Goal: Information Seeking & Learning: Learn about a topic

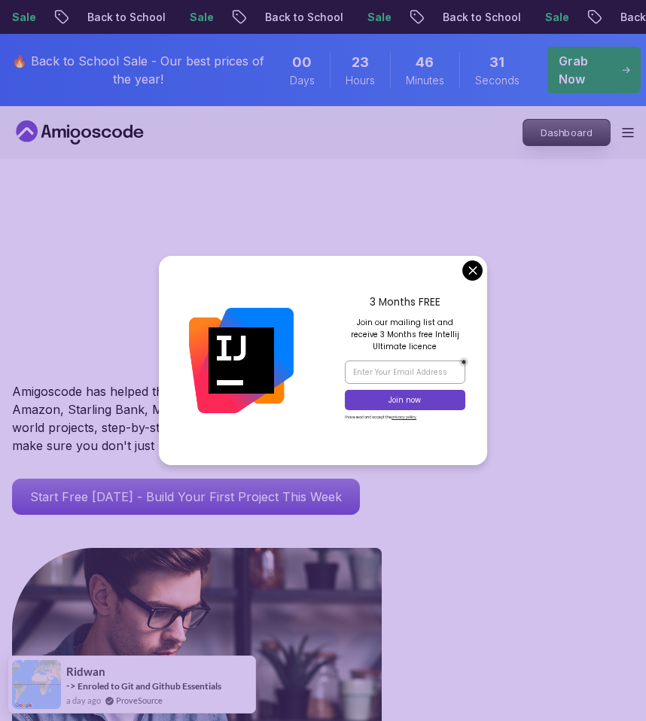
click at [544, 135] on p "Dashboard" at bounding box center [566, 133] width 87 height 26
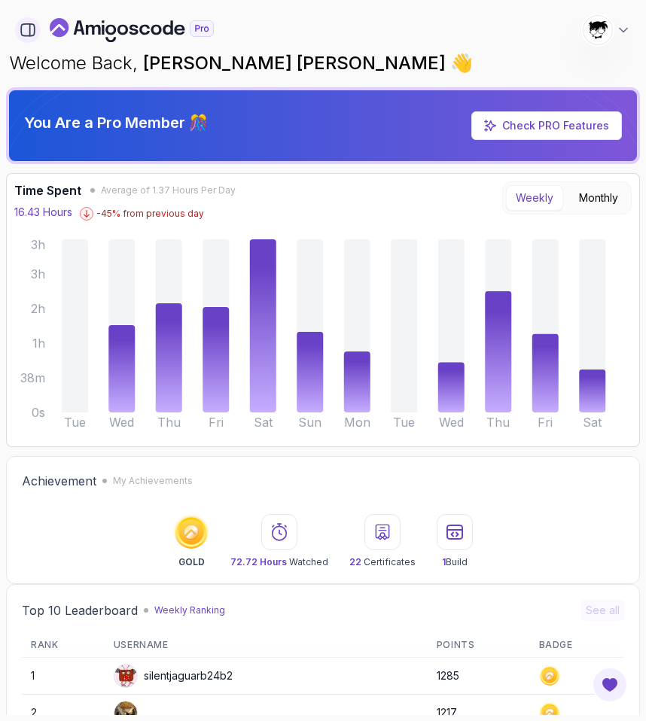
click at [17, 26] on button "button" at bounding box center [28, 30] width 26 height 26
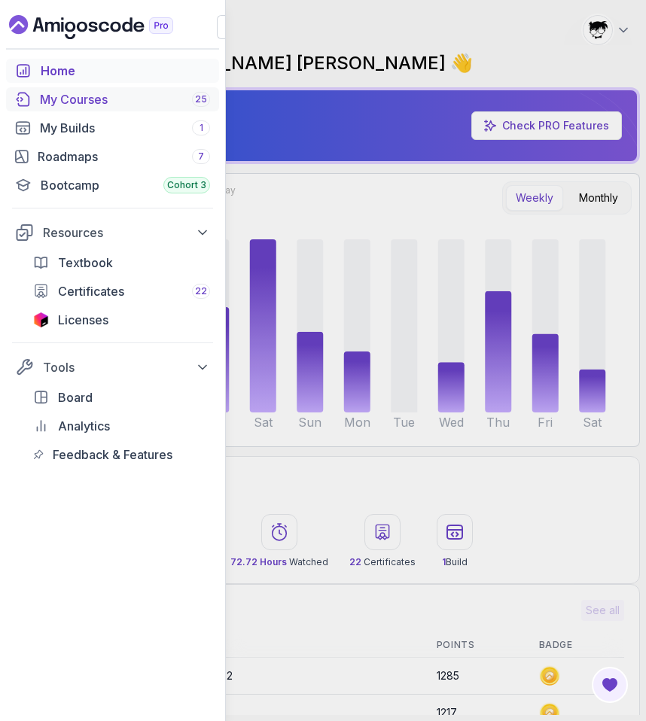
click at [56, 106] on div "My Courses 25" at bounding box center [125, 99] width 170 height 18
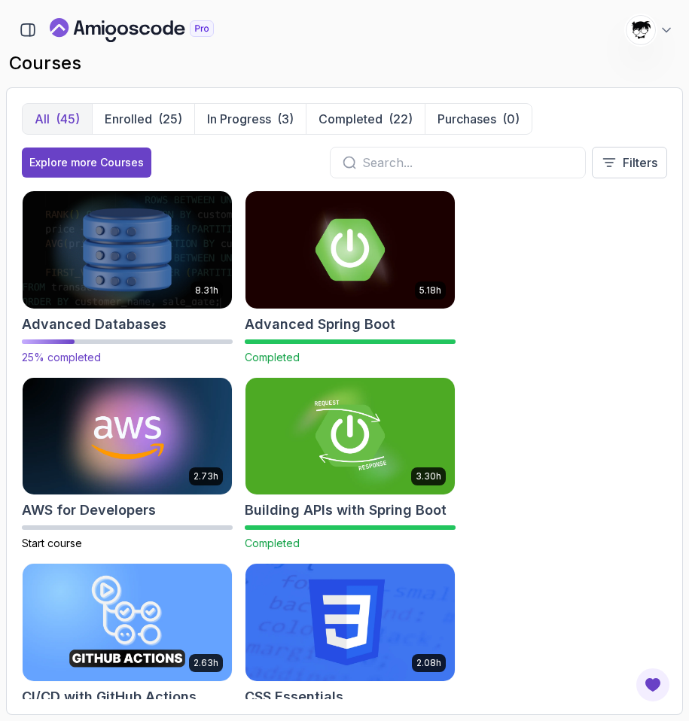
click at [124, 260] on img at bounding box center [127, 249] width 220 height 123
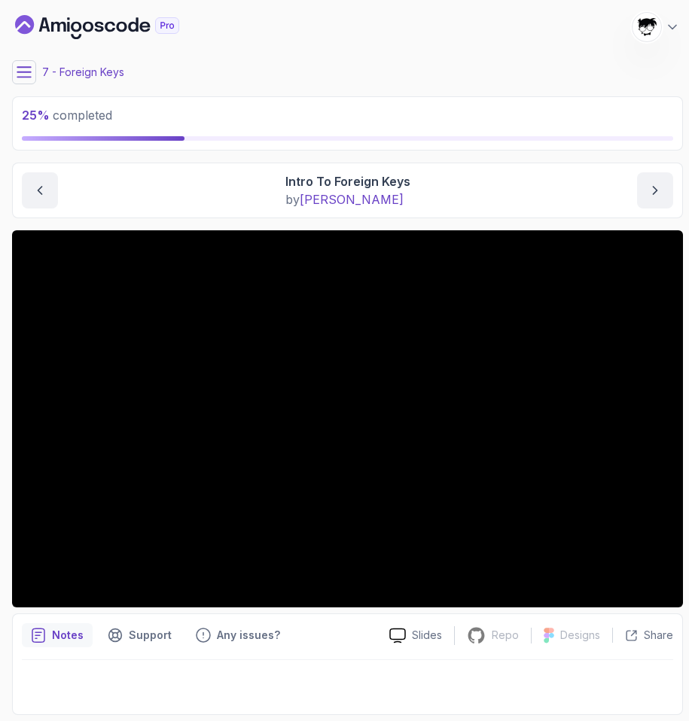
click at [26, 59] on main "My Courses Advanced Databases 1791 Points Abdallah Issa Al-Kass Student 7 - For…" at bounding box center [347, 360] width 671 height 709
click at [25, 67] on icon at bounding box center [24, 72] width 14 height 10
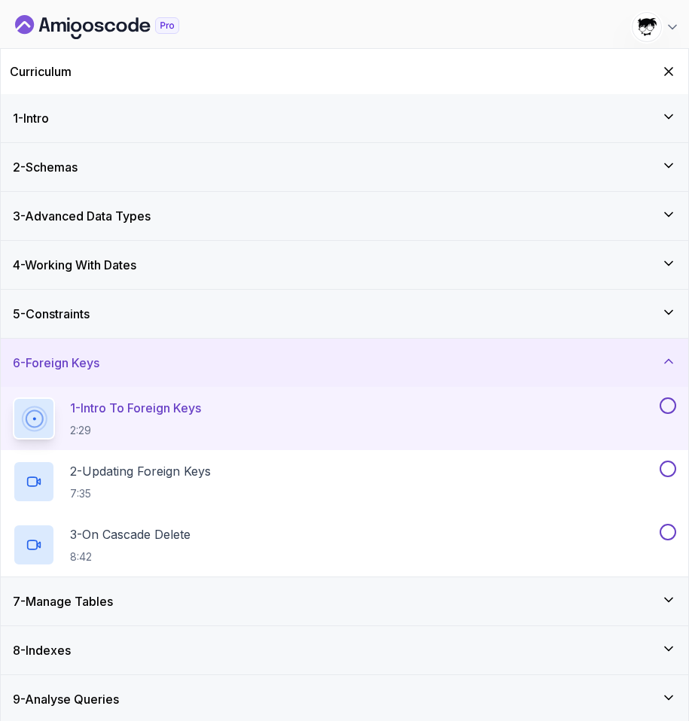
click at [75, 319] on h3 "5 - Constraints" at bounding box center [51, 314] width 77 height 18
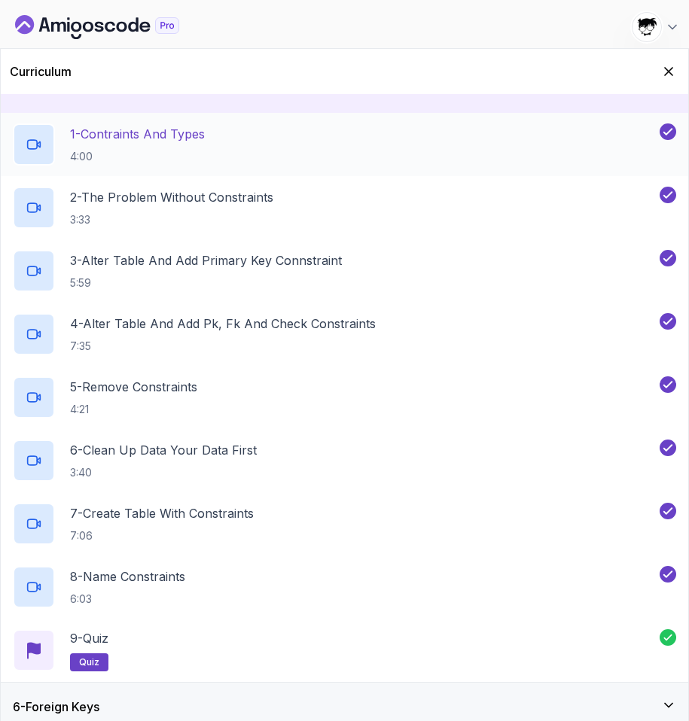
scroll to position [51, 0]
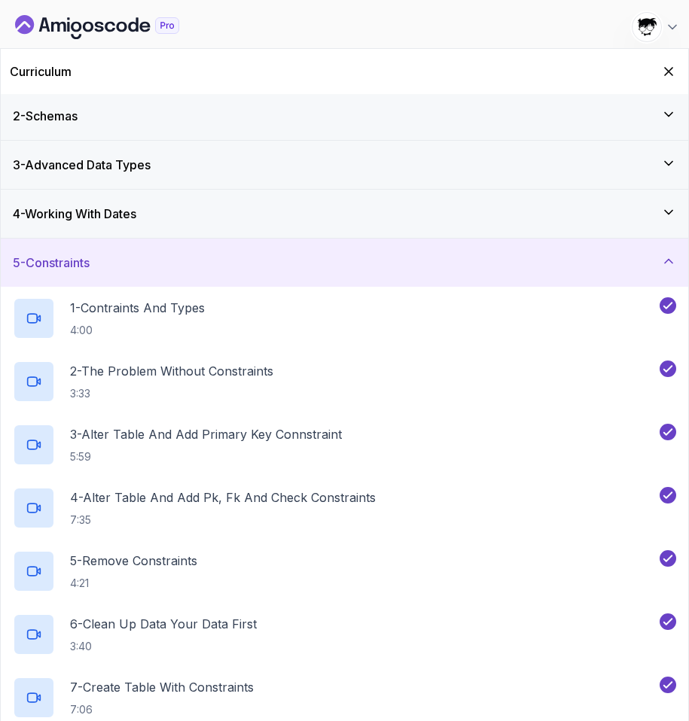
click at [45, 268] on h3 "5 - Constraints" at bounding box center [51, 263] width 77 height 18
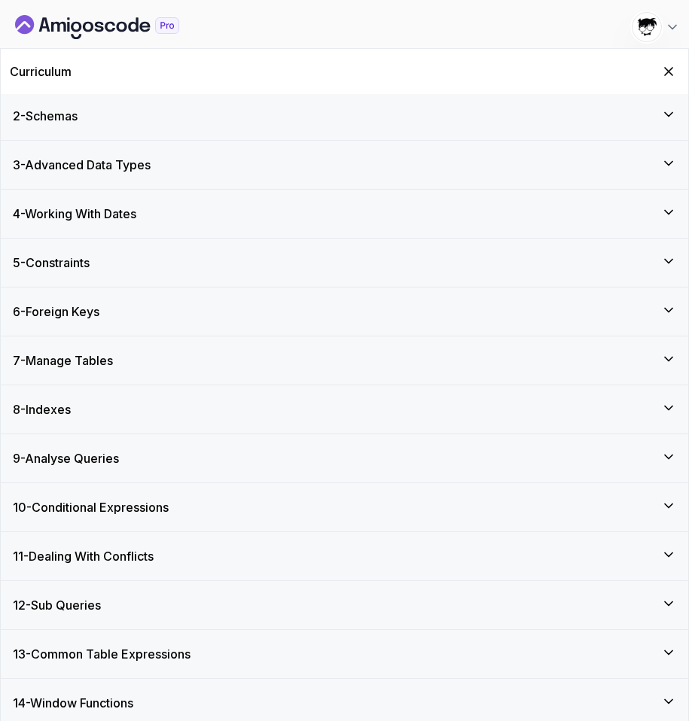
click at [59, 310] on h3 "6 - Foreign Keys" at bounding box center [56, 312] width 87 height 18
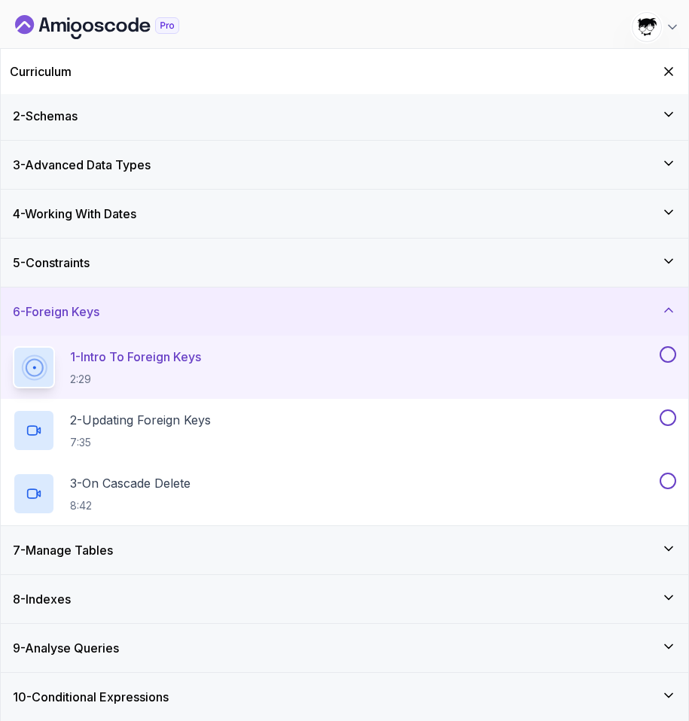
click at [57, 310] on h3 "6 - Foreign Keys" at bounding box center [56, 312] width 87 height 18
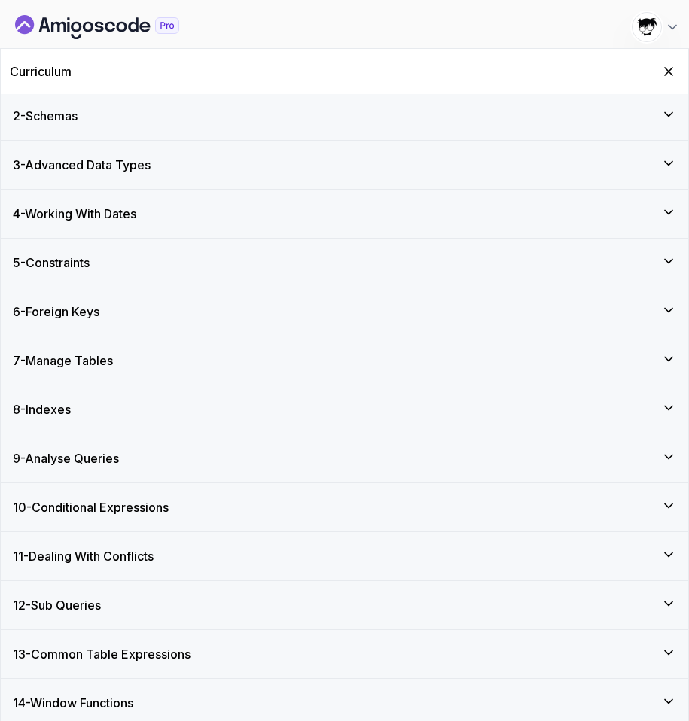
click at [57, 310] on h3 "6 - Foreign Keys" at bounding box center [56, 312] width 87 height 18
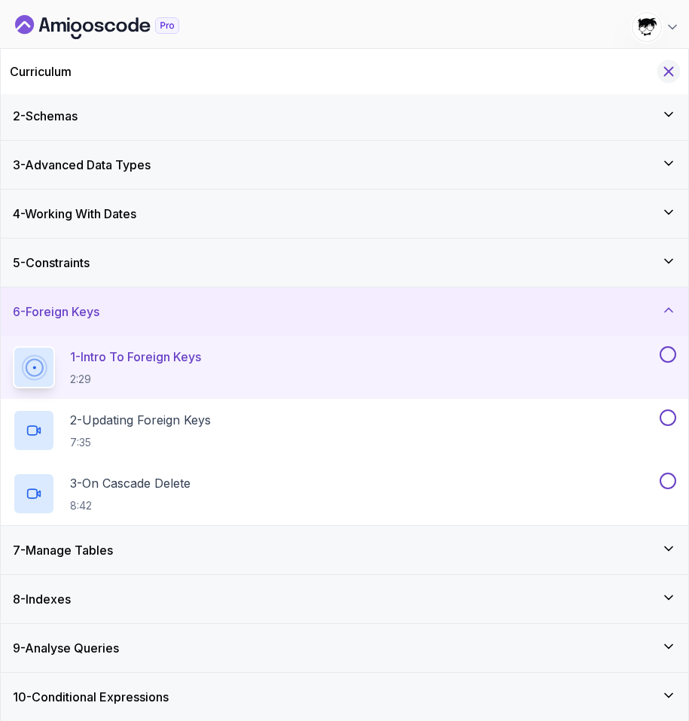
click at [669, 69] on icon "Hide Curriculum for mobile" at bounding box center [668, 71] width 17 height 17
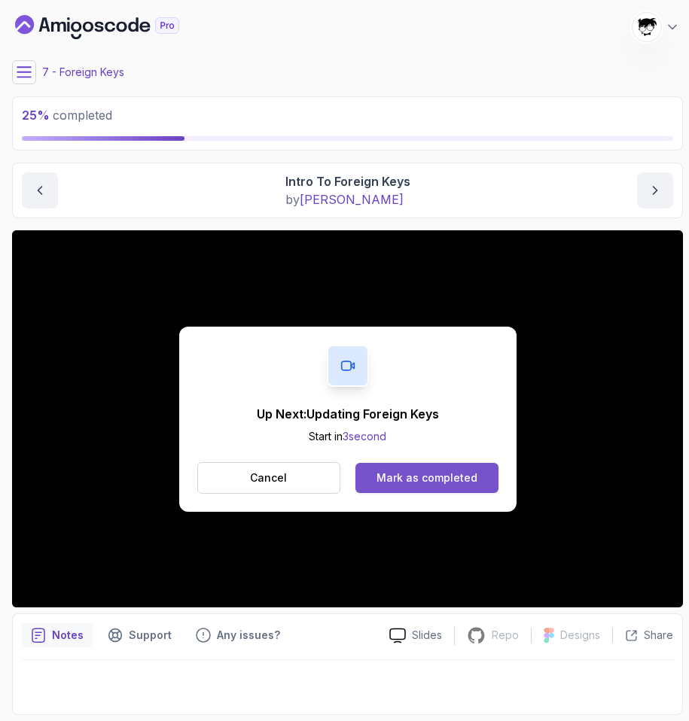
click at [410, 474] on div "Mark as completed" at bounding box center [427, 478] width 101 height 15
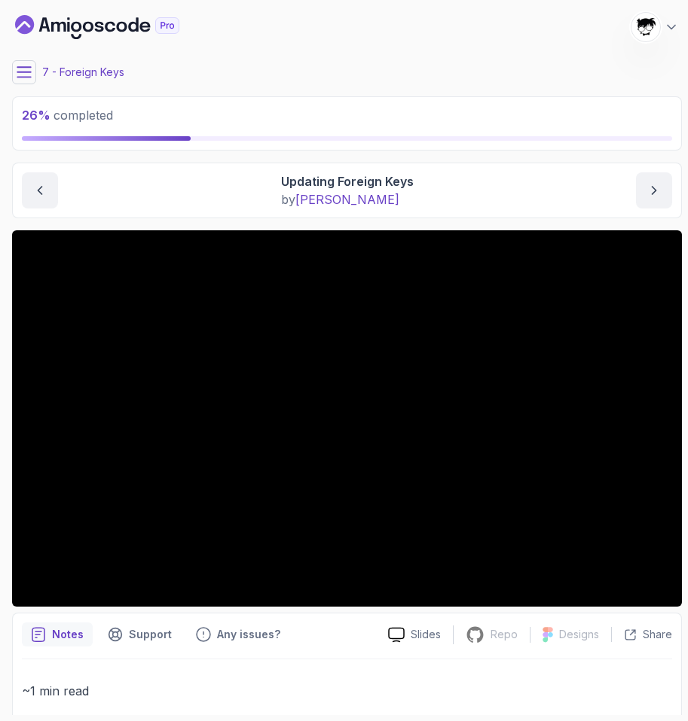
click at [11, 88] on div "26 % completed 1 - Intro 2 - Schemas 3 - Advanced Data Types 4 - Working With D…" at bounding box center [343, 360] width 675 height 709
click at [23, 80] on button at bounding box center [24, 72] width 24 height 24
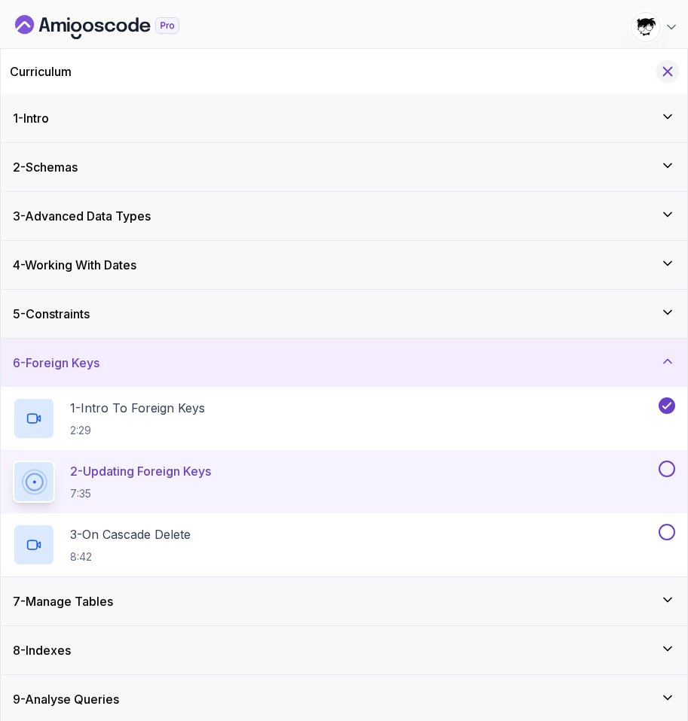
click at [677, 73] on button "Hide Curriculum for mobile" at bounding box center [667, 71] width 23 height 23
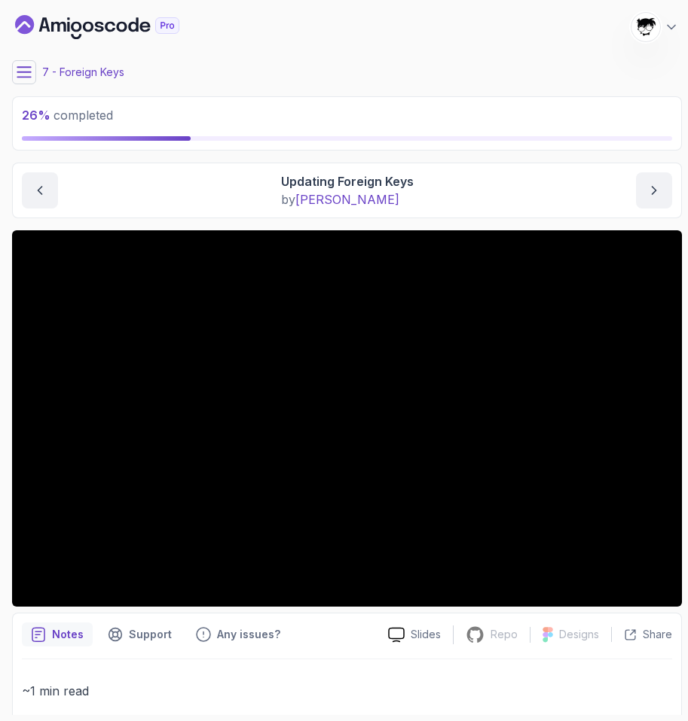
click at [29, 70] on icon at bounding box center [24, 72] width 15 height 15
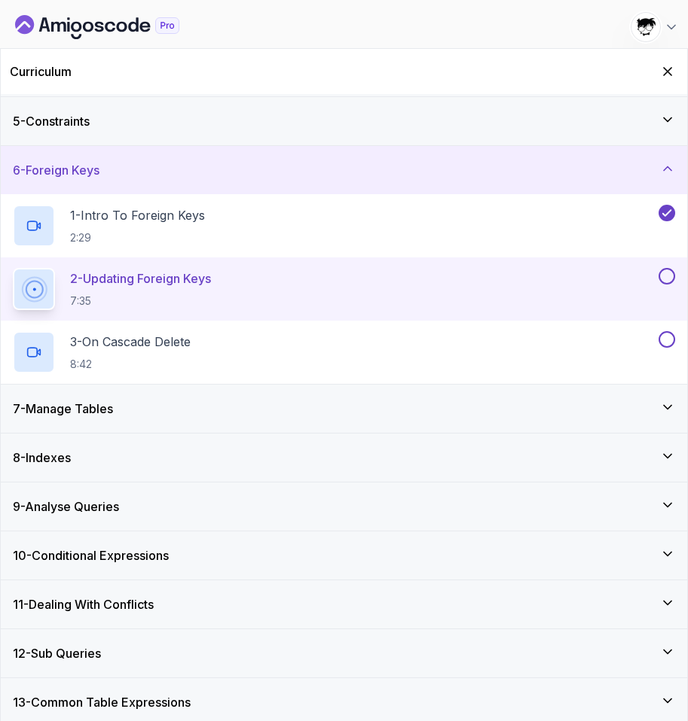
scroll to position [228, 0]
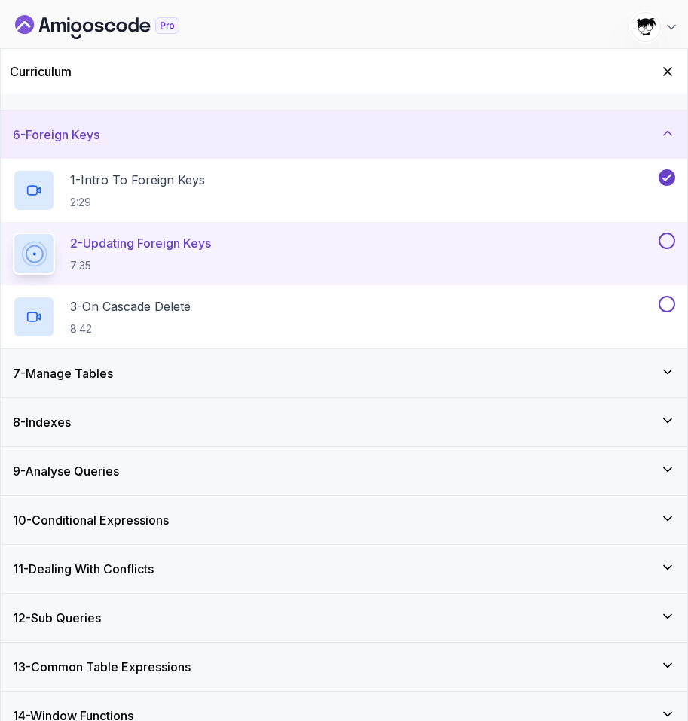
click at [87, 362] on div "7 - Manage Tables" at bounding box center [344, 373] width 686 height 48
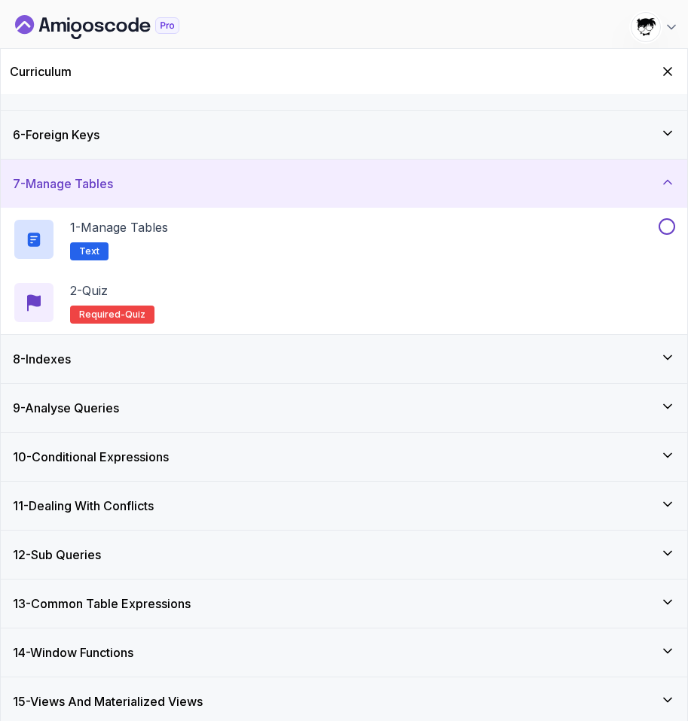
click at [76, 193] on div "7 - Manage Tables" at bounding box center [344, 184] width 686 height 48
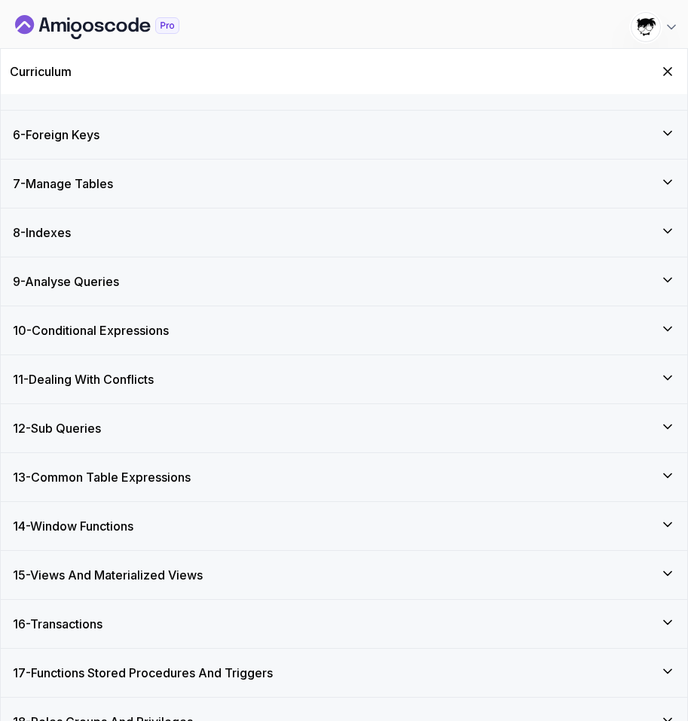
click at [76, 193] on div "7 - Manage Tables" at bounding box center [344, 184] width 686 height 48
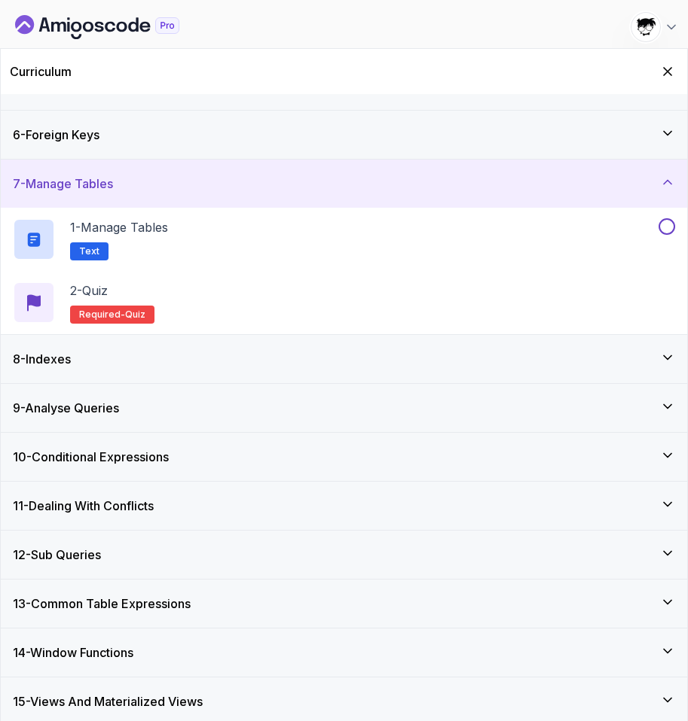
click at [75, 132] on h3 "6 - Foreign Keys" at bounding box center [56, 135] width 87 height 18
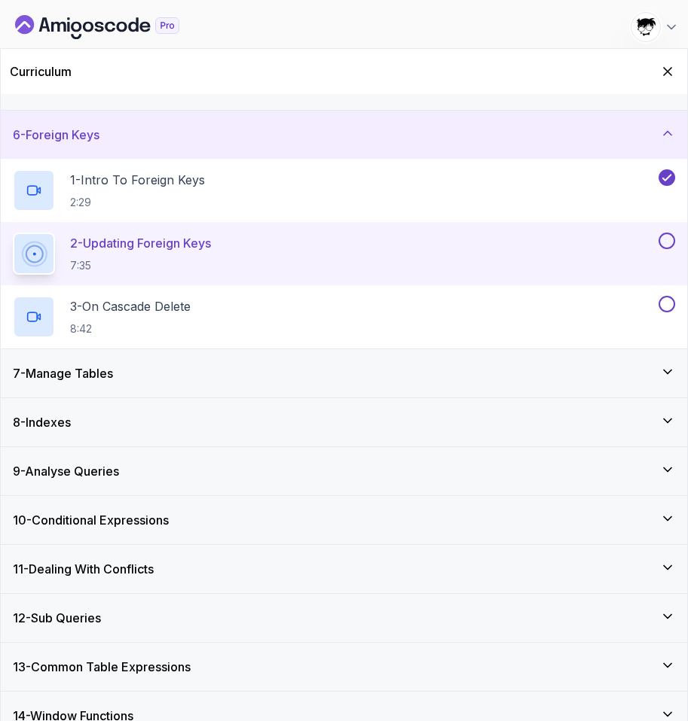
click at [75, 132] on h3 "6 - Foreign Keys" at bounding box center [56, 135] width 87 height 18
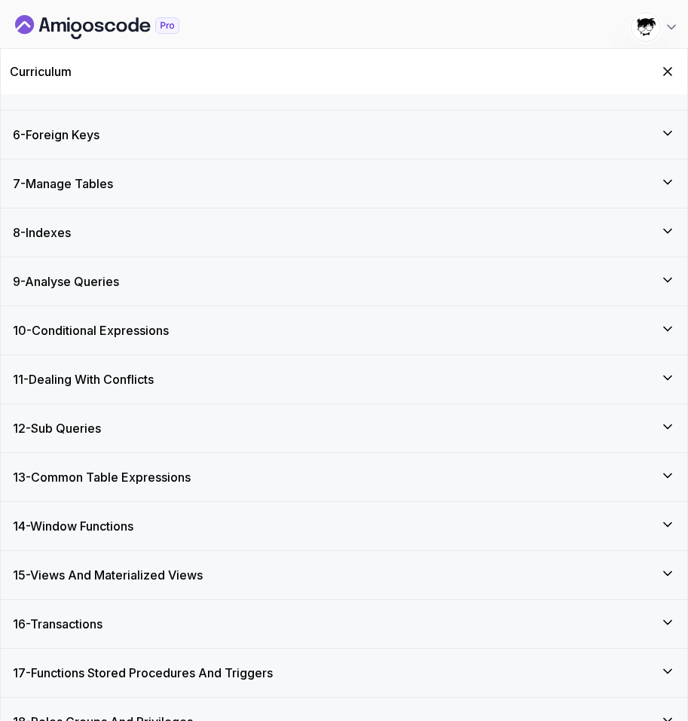
scroll to position [0, 0]
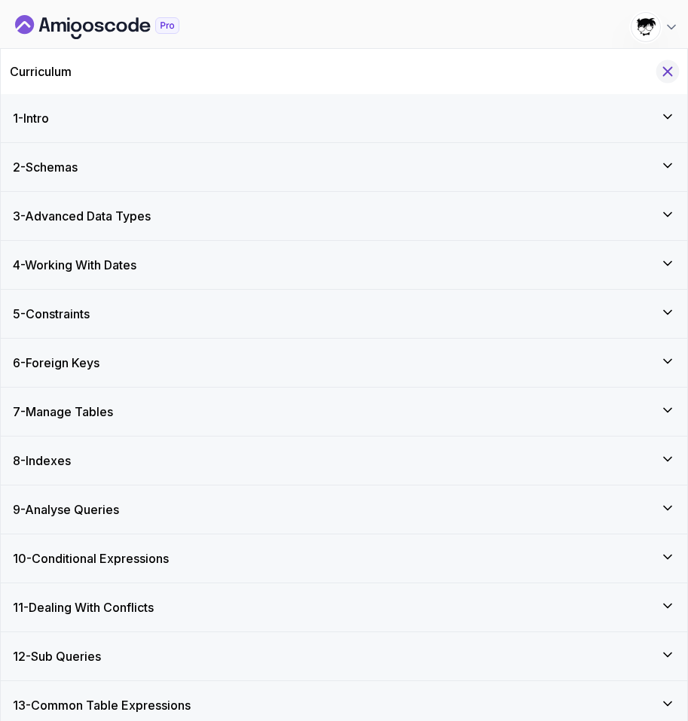
click at [659, 67] on icon "Hide Curriculum for mobile" at bounding box center [667, 71] width 17 height 17
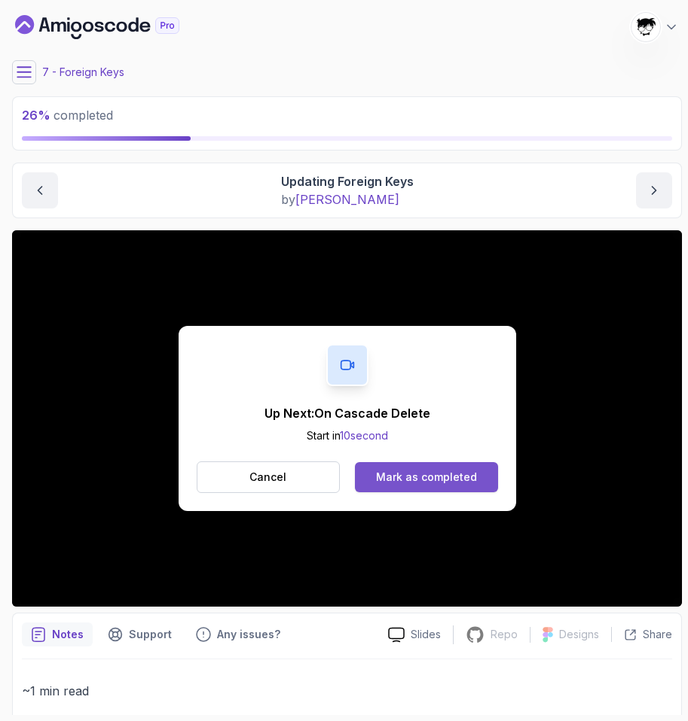
click at [428, 489] on button "Mark as completed" at bounding box center [426, 477] width 142 height 30
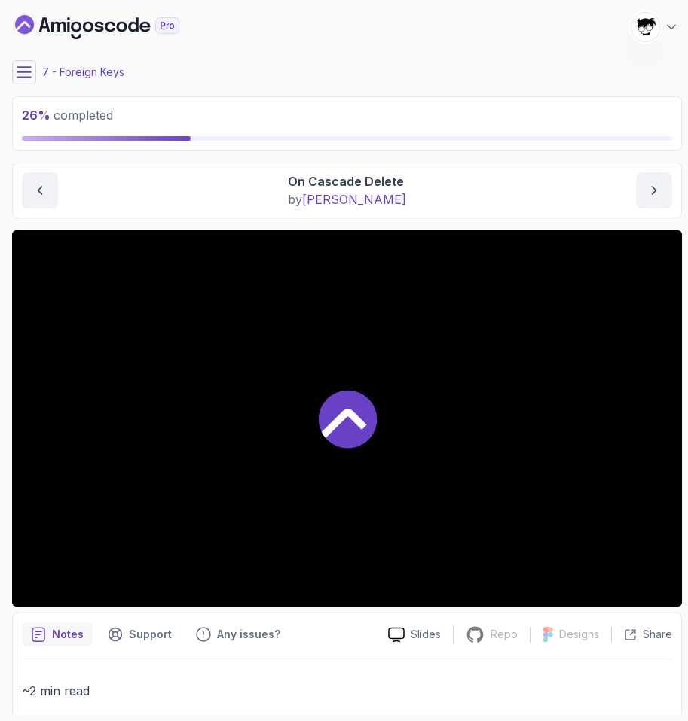
click at [350, 388] on div at bounding box center [346, 418] width 669 height 377
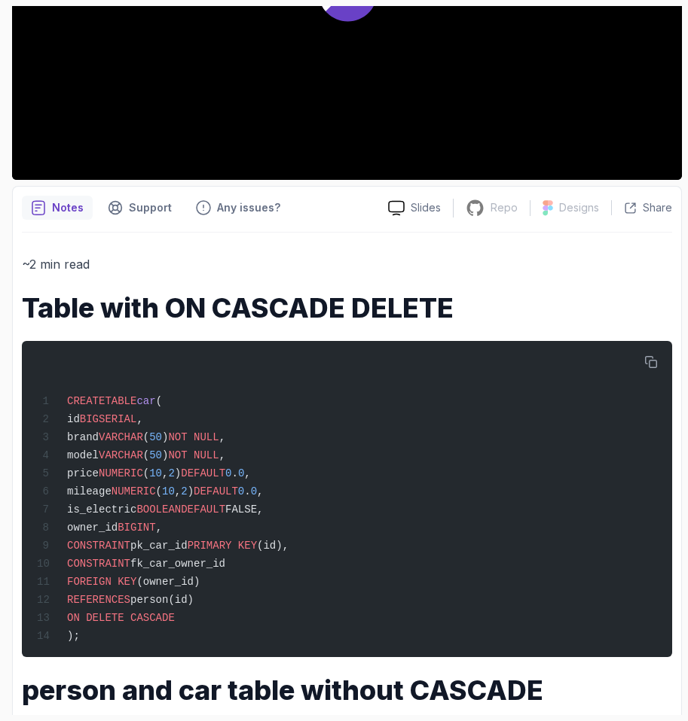
scroll to position [596, 0]
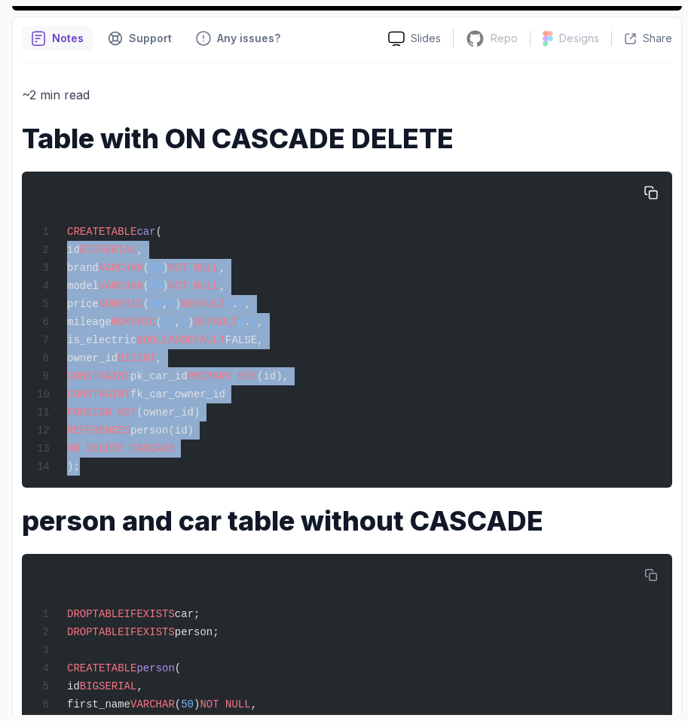
drag, startPoint x: 63, startPoint y: 253, endPoint x: 274, endPoint y: 482, distance: 311.7
click at [274, 479] on div "CREATE TABLE car ( id BIGSERIAL , brand VARCHAR ( 50 ) NOT NULL , model VARCHAR…" at bounding box center [347, 330] width 626 height 298
click at [274, 466] on div "CREATE TABLE car ( id BIGSERIAL , brand VARCHAR ( 50 ) NOT NULL , model VARCHAR…" at bounding box center [347, 330] width 626 height 298
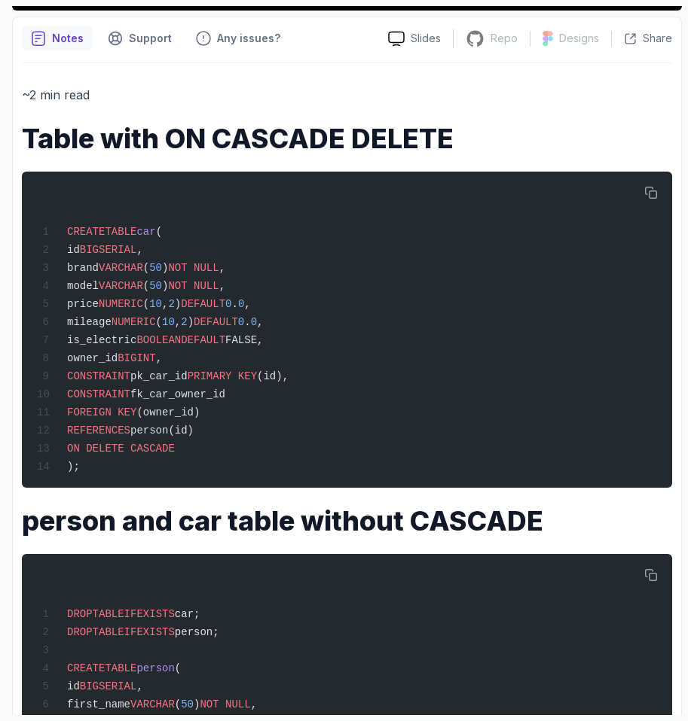
drag, startPoint x: 219, startPoint y: 465, endPoint x: -44, endPoint y: 216, distance: 362.2
click at [0, 216] on html "26 % completed 1 - Intro 2 - Schemas 3 - Advanced Data Types 4 - Working With D…" at bounding box center [344, 360] width 688 height 721
click at [164, 479] on div "CREATE TABLE car ( id BIGSERIAL , brand VARCHAR ( 50 ) NOT NULL , model VARCHAR…" at bounding box center [347, 330] width 626 height 298
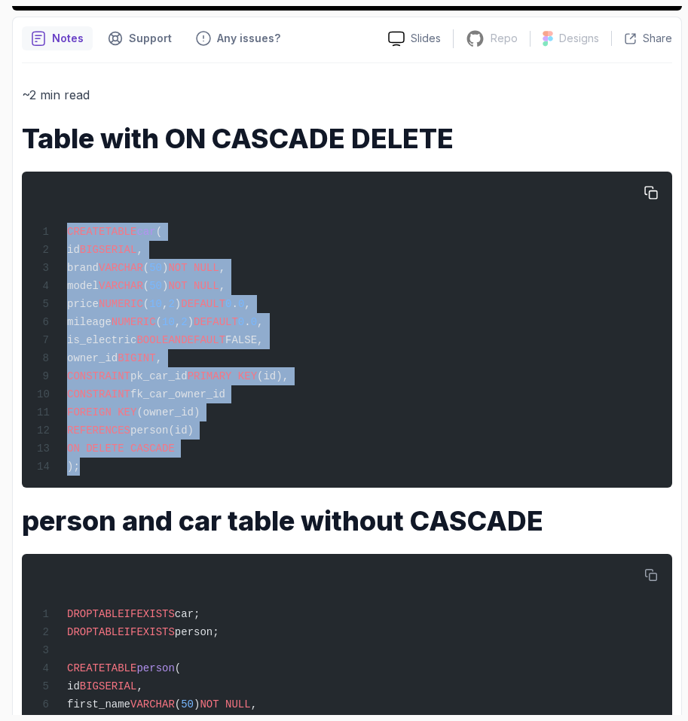
drag, startPoint x: 148, startPoint y: 484, endPoint x: 24, endPoint y: 213, distance: 297.9
click at [24, 213] on pre "CREATE TABLE car ( id BIGSERIAL , brand VARCHAR ( 50 ) NOT NULL , model VARCHAR…" at bounding box center [347, 330] width 650 height 316
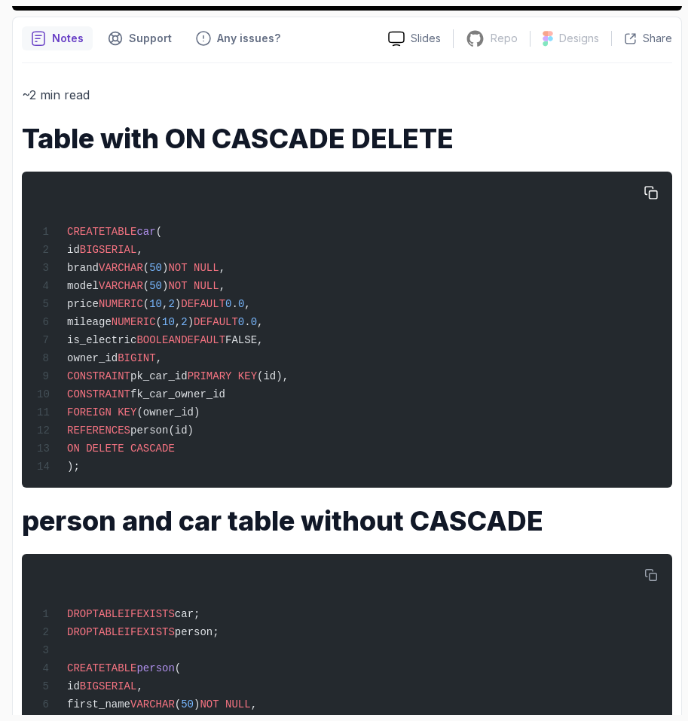
click at [87, 383] on span "CONSTRAINT" at bounding box center [98, 377] width 63 height 12
drag, startPoint x: 80, startPoint y: 399, endPoint x: 334, endPoint y: 437, distance: 256.6
click at [334, 431] on div "CREATE TABLE car ( id BIGSERIAL , brand VARCHAR ( 50 ) NOT NULL , model VARCHAR…" at bounding box center [347, 330] width 626 height 298
click at [334, 437] on div "CREATE TABLE car ( id BIGSERIAL , brand VARCHAR ( 50 ) NOT NULL , model VARCHAR…" at bounding box center [347, 330] width 626 height 298
drag, startPoint x: 334, startPoint y: 437, endPoint x: 63, endPoint y: 397, distance: 274.0
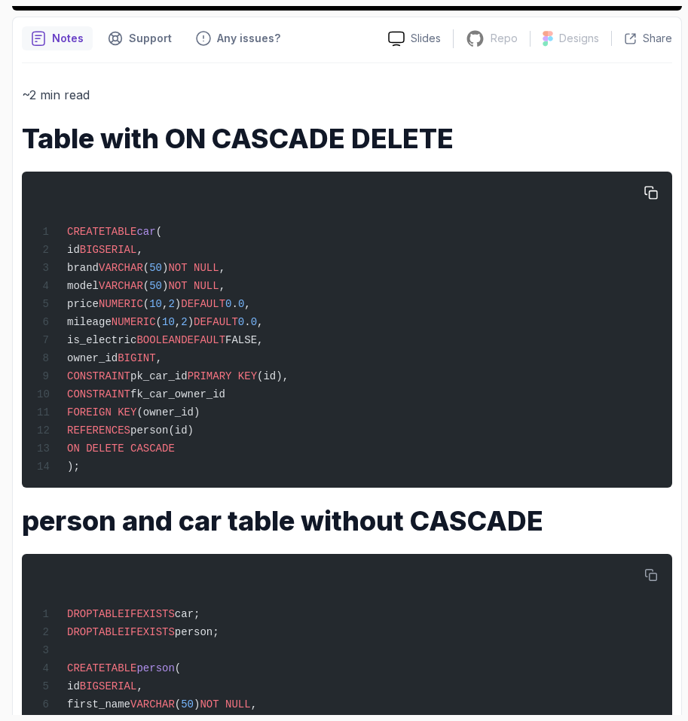
click at [63, 397] on div "CREATE TABLE car ( id BIGSERIAL , brand VARCHAR ( 50 ) NOT NULL , model VARCHAR…" at bounding box center [347, 330] width 626 height 298
click at [93, 401] on span "CONSTRAINT" at bounding box center [98, 395] width 63 height 12
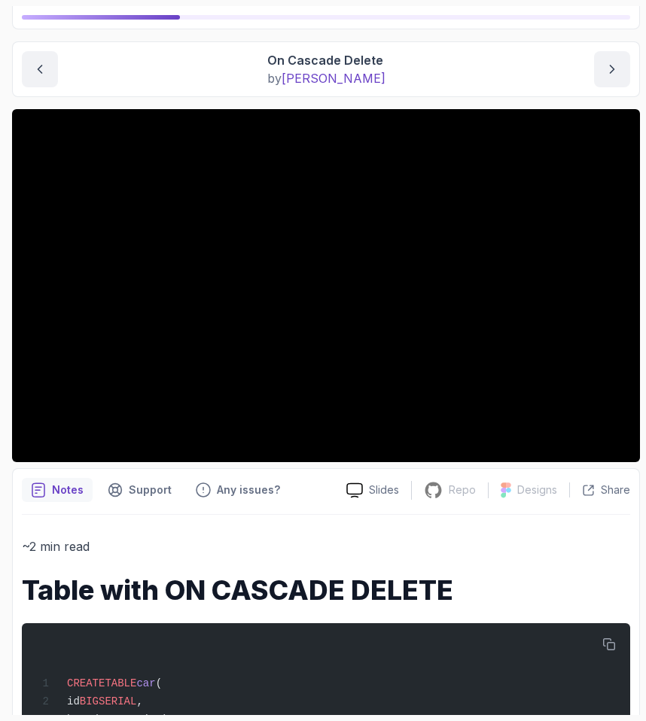
scroll to position [0, 0]
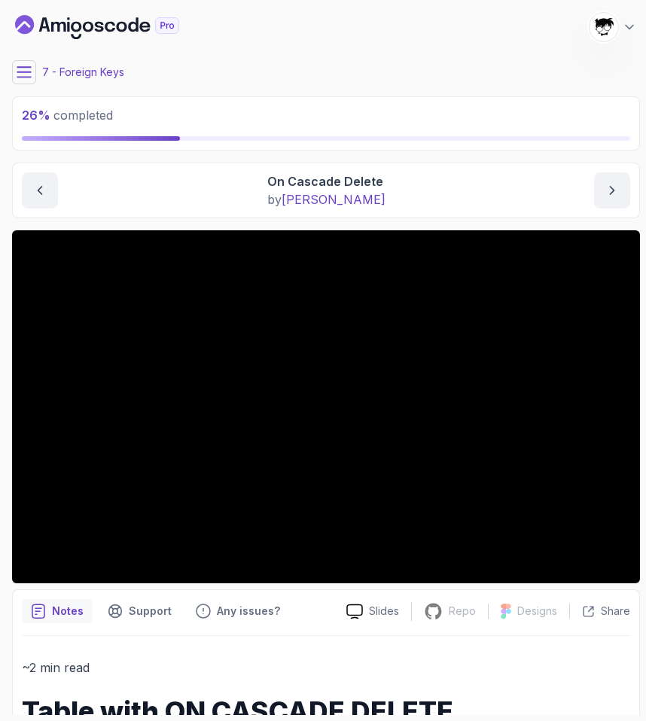
click at [23, 77] on icon at bounding box center [24, 72] width 14 height 10
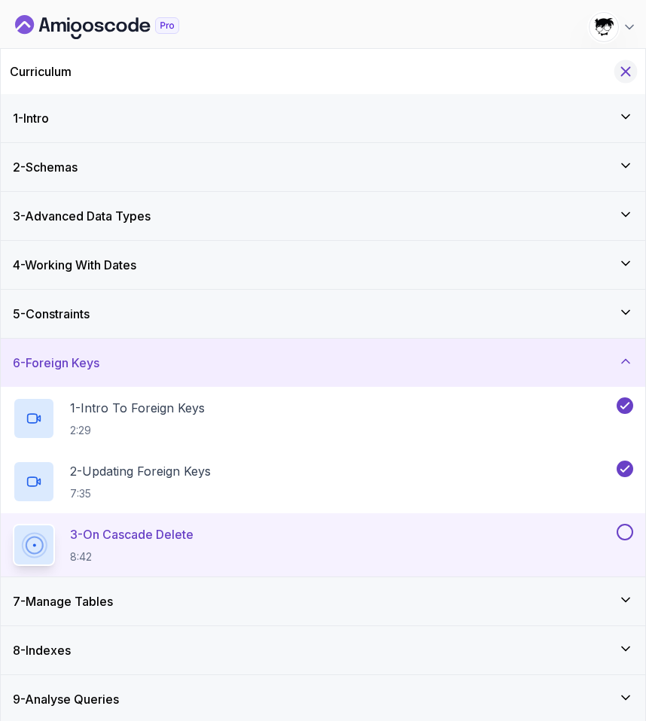
click at [628, 72] on icon "Hide Curriculum for mobile" at bounding box center [626, 71] width 17 height 17
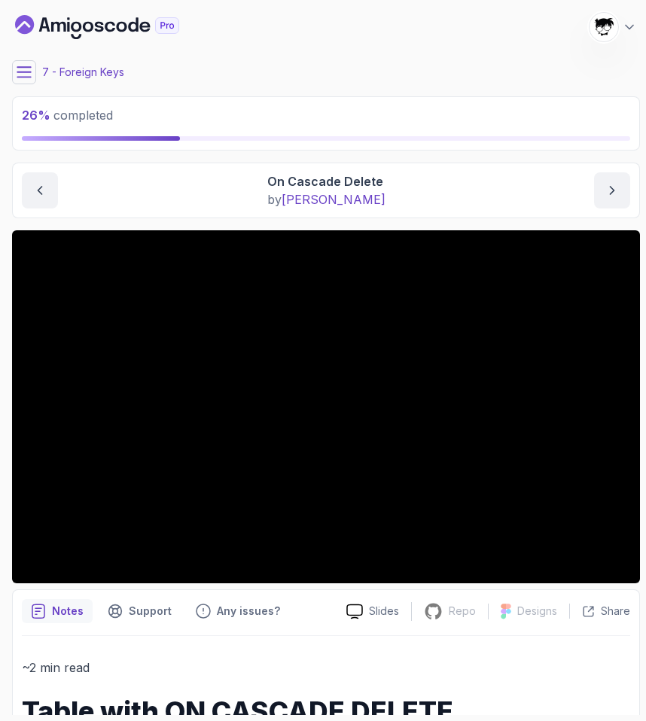
click at [288, 220] on main "My Courses Advanced Databases 1791 Points Abdallah Issa Al-Kass Student 7 - For…" at bounding box center [326, 360] width 628 height 709
click at [29, 80] on button at bounding box center [24, 72] width 24 height 24
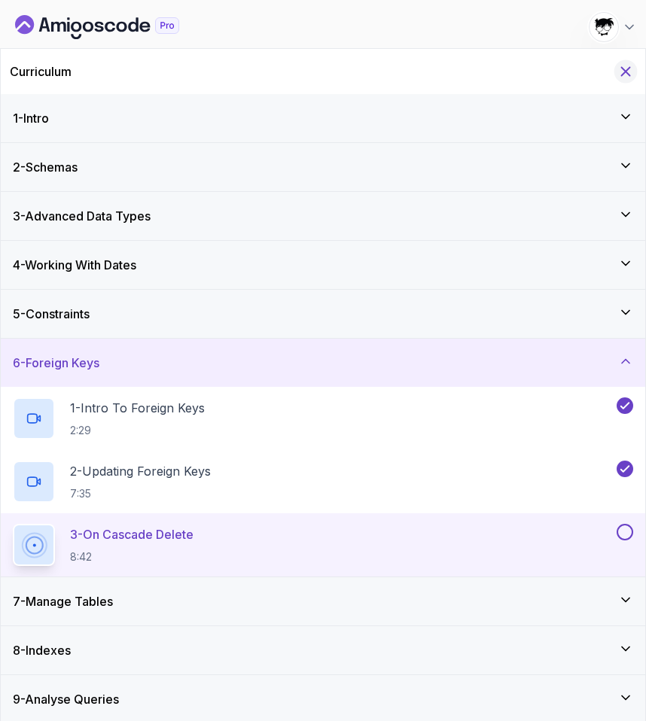
click at [626, 77] on icon "Hide Curriculum for mobile" at bounding box center [626, 71] width 17 height 17
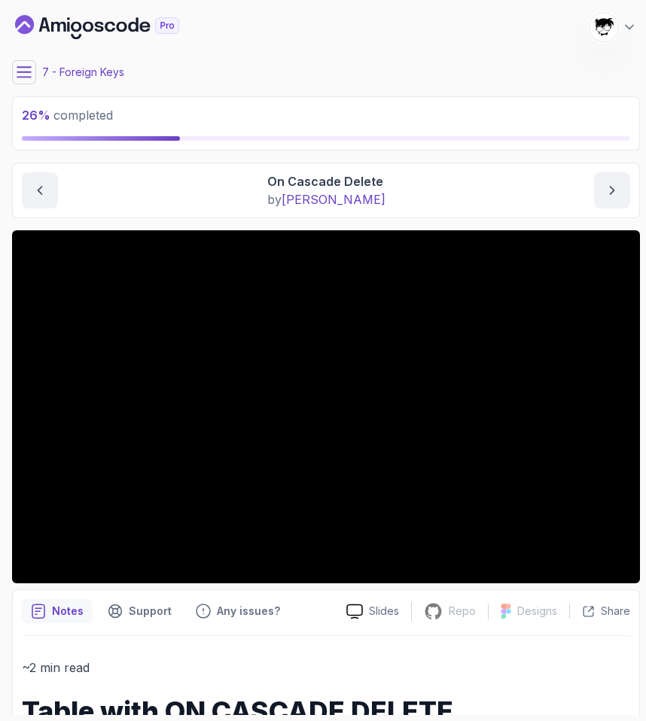
click at [29, 72] on icon at bounding box center [24, 72] width 14 height 10
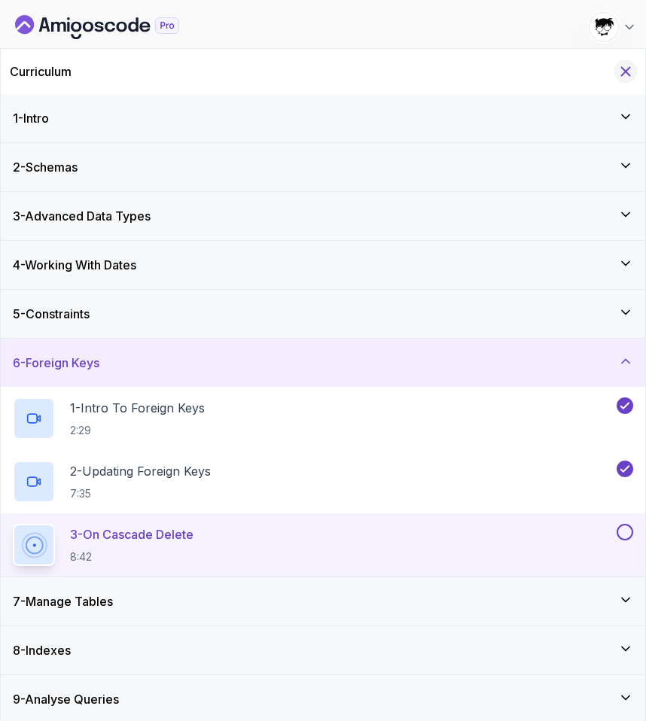
click at [624, 69] on icon "Hide Curriculum for mobile" at bounding box center [626, 71] width 17 height 17
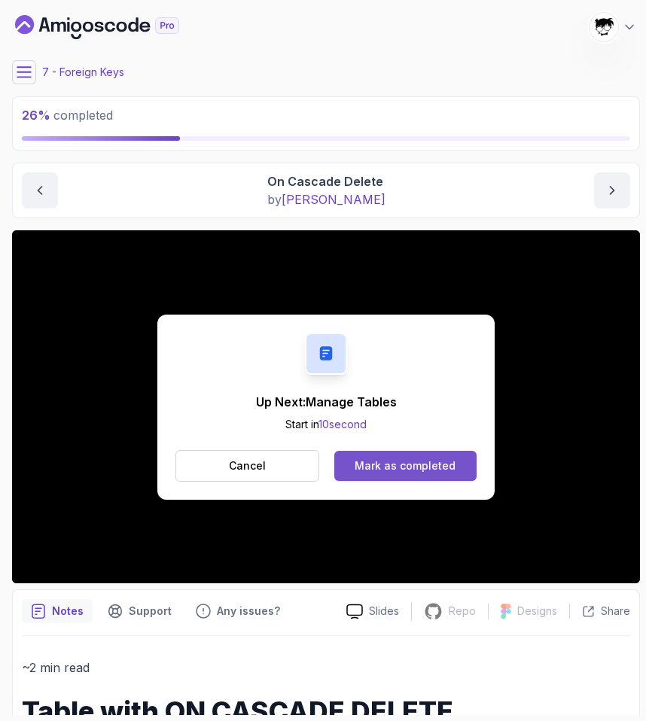
click at [374, 461] on div "Mark as completed" at bounding box center [405, 466] width 101 height 15
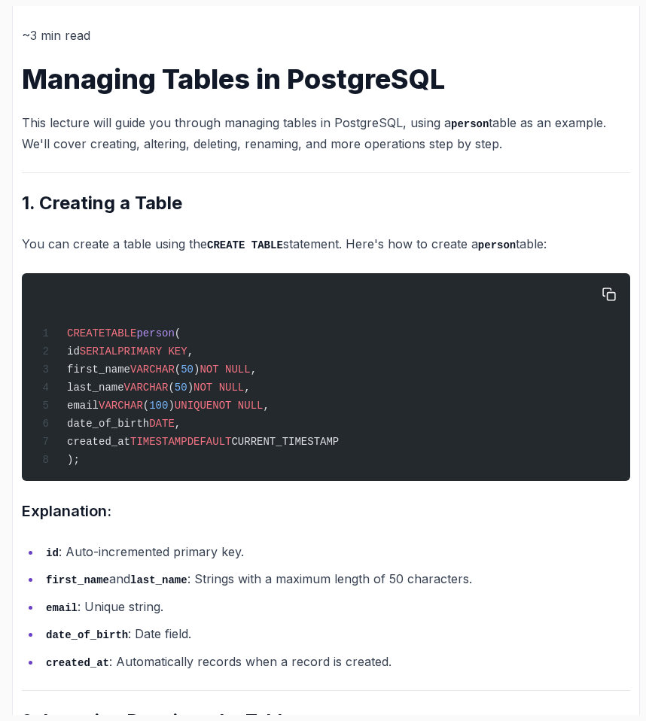
scroll to position [304, 0]
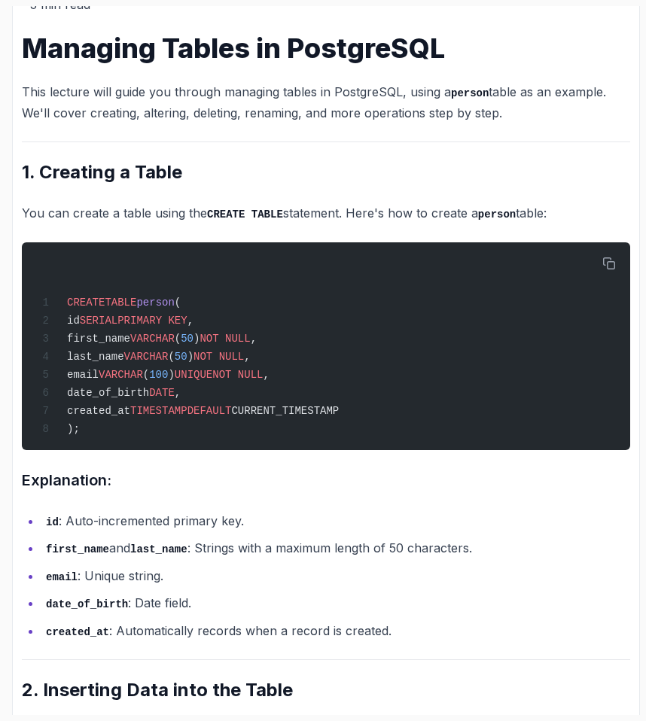
click at [101, 105] on p "This lecture will guide you through managing tables in PostgreSQL, using a pers…" at bounding box center [326, 102] width 608 height 43
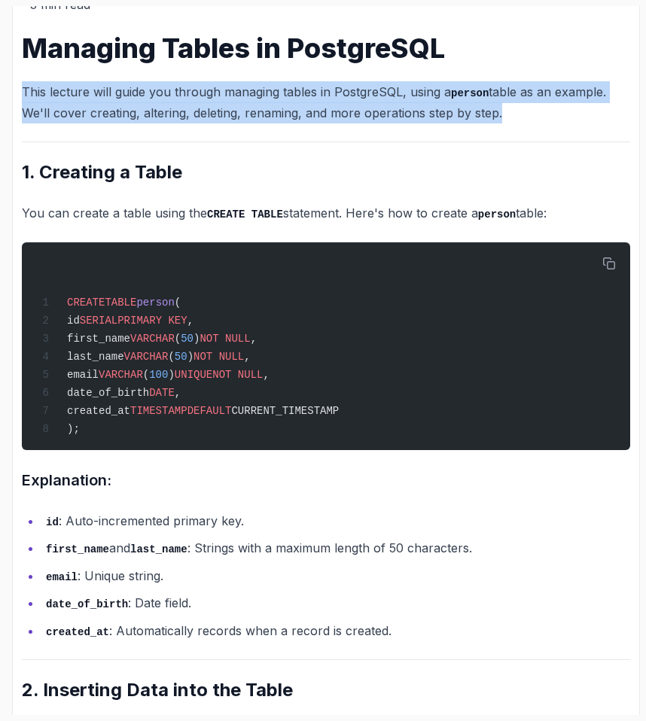
click at [101, 105] on p "This lecture will guide you through managing tables in PostgreSQL, using a pers…" at bounding box center [326, 102] width 608 height 43
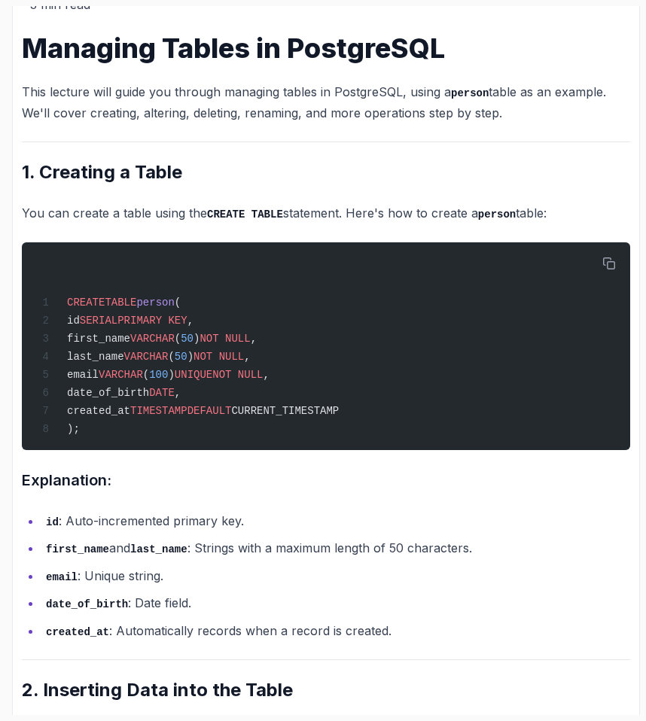
click at [96, 213] on p "You can create a table using the CREATE TABLE statement. Here's how to create a…" at bounding box center [326, 214] width 608 height 22
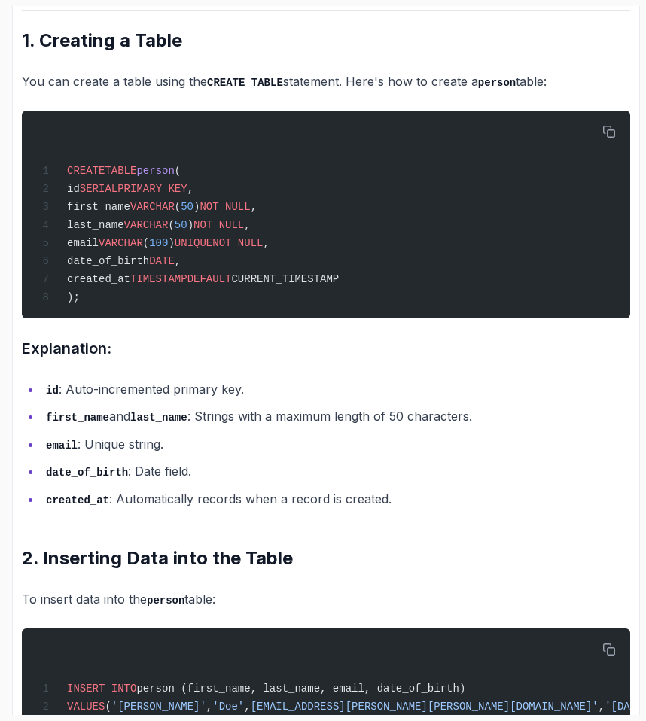
scroll to position [439, 0]
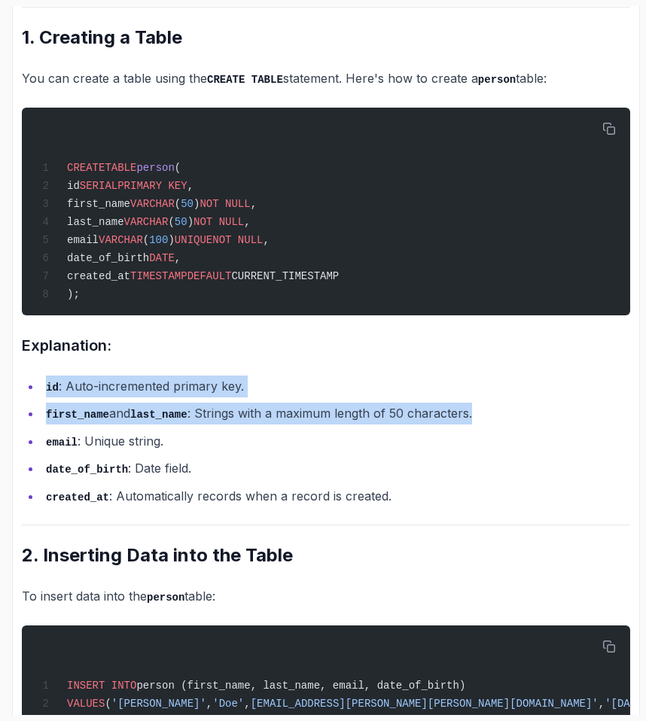
drag, startPoint x: 49, startPoint y: 377, endPoint x: 514, endPoint y: 426, distance: 468.0
click at [515, 425] on li "first_name and last_name : Strings with a maximum length of 50 characters." at bounding box center [335, 414] width 589 height 22
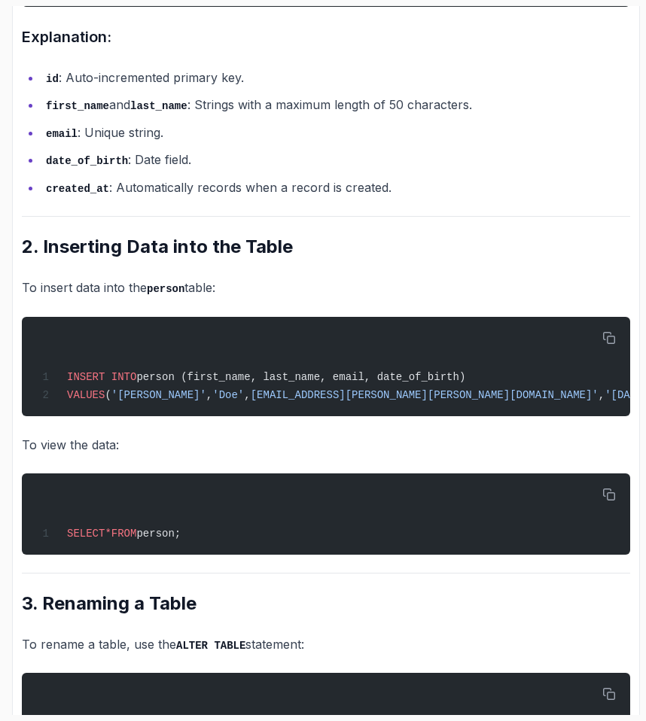
scroll to position [0, 0]
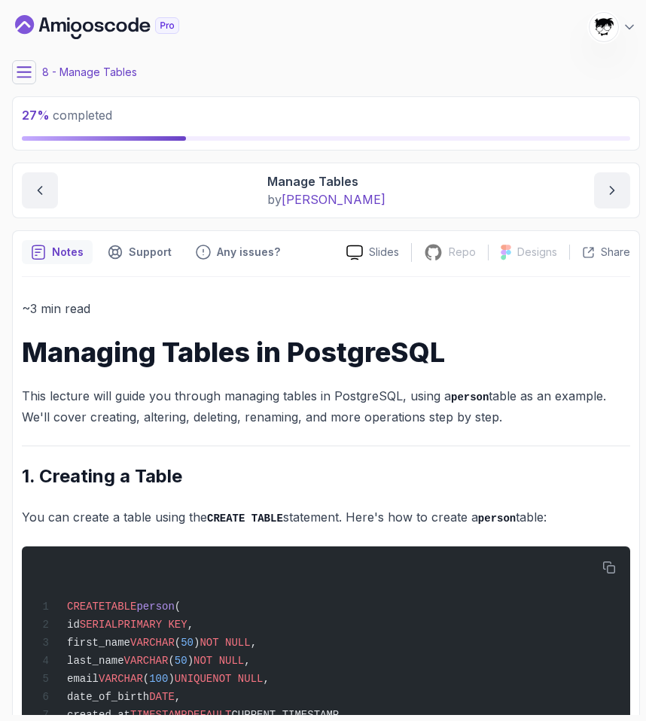
click at [24, 72] on icon at bounding box center [24, 72] width 14 height 10
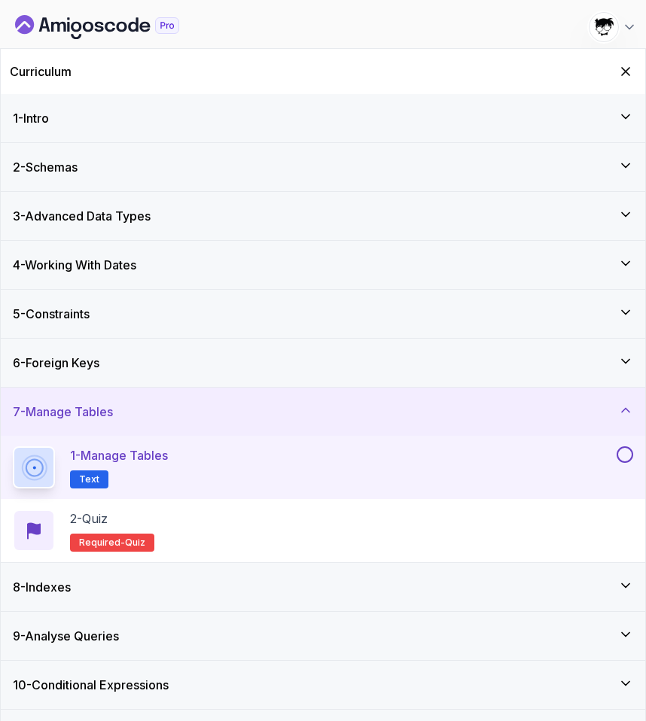
click at [627, 455] on button at bounding box center [625, 455] width 17 height 17
click at [476, 514] on div "2 - Quiz Required- quiz" at bounding box center [323, 531] width 621 height 42
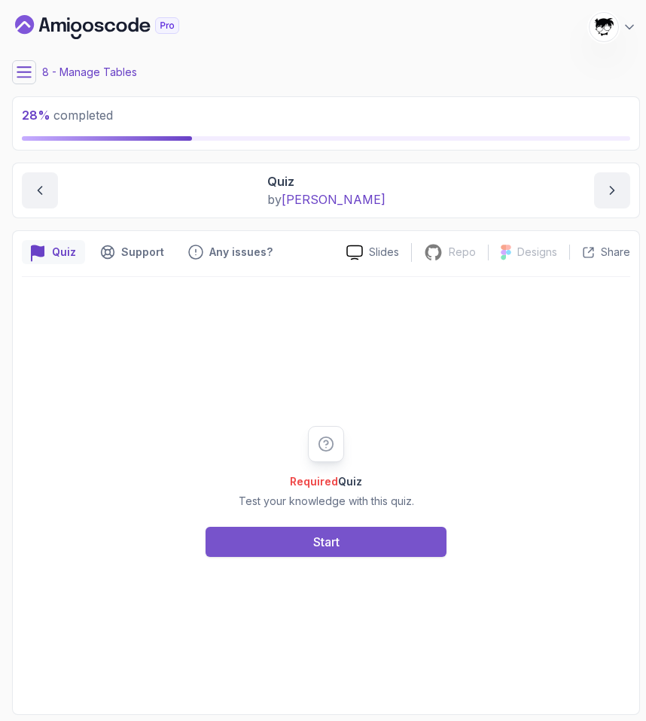
click at [267, 547] on button "Start" at bounding box center [326, 542] width 241 height 30
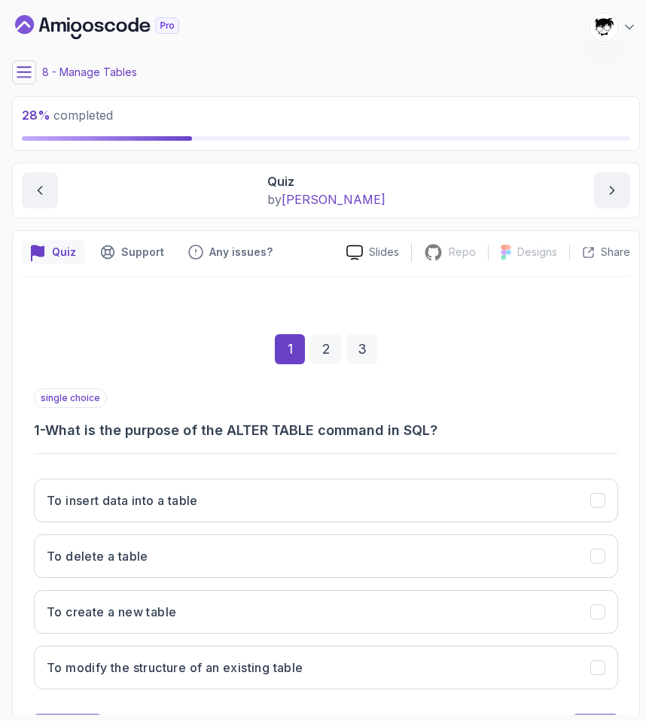
click at [26, 68] on icon at bounding box center [24, 72] width 15 height 15
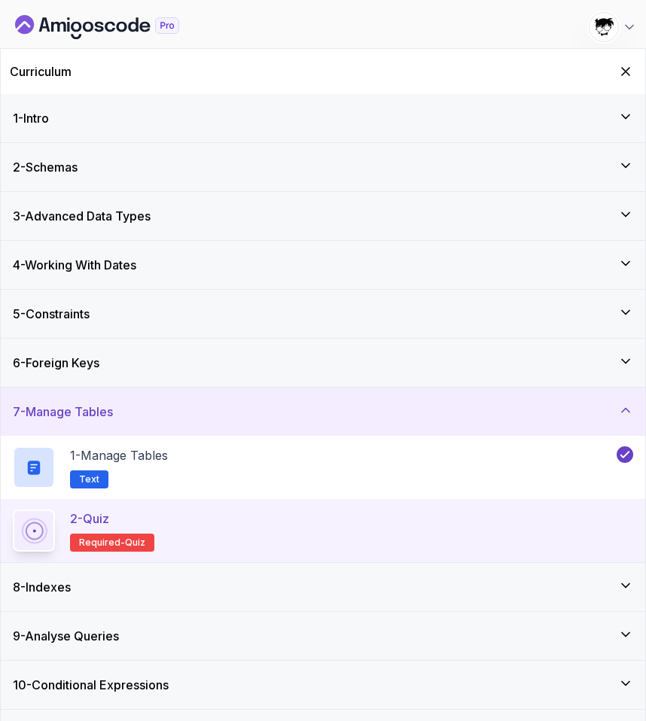
scroll to position [259, 0]
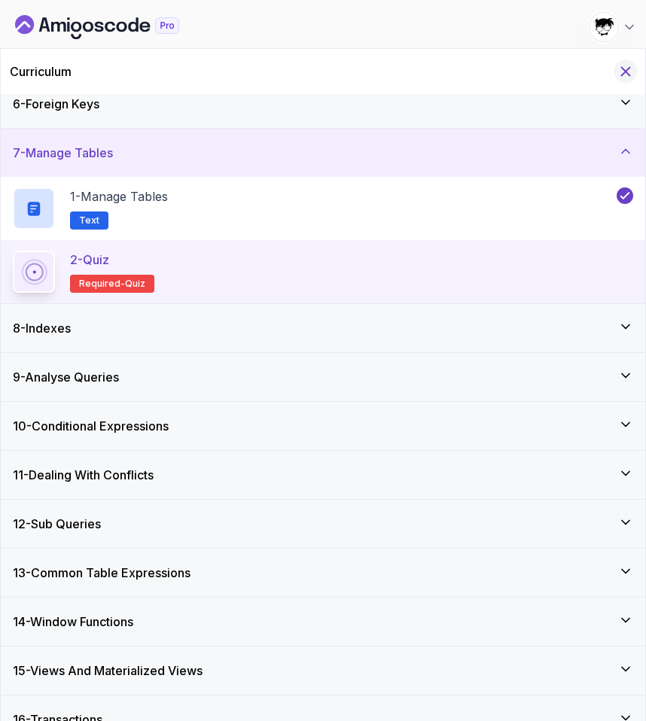
click at [624, 72] on icon "Hide Curriculum for mobile" at bounding box center [626, 71] width 17 height 17
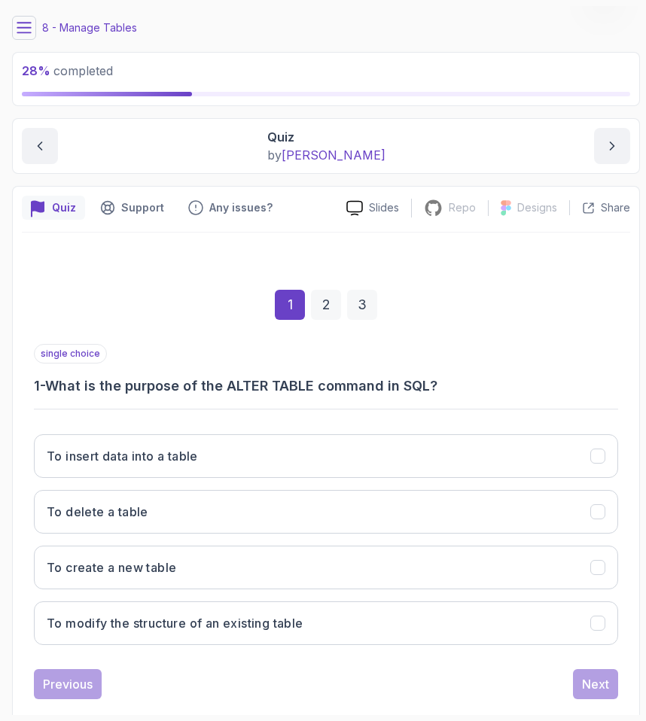
scroll to position [72, 0]
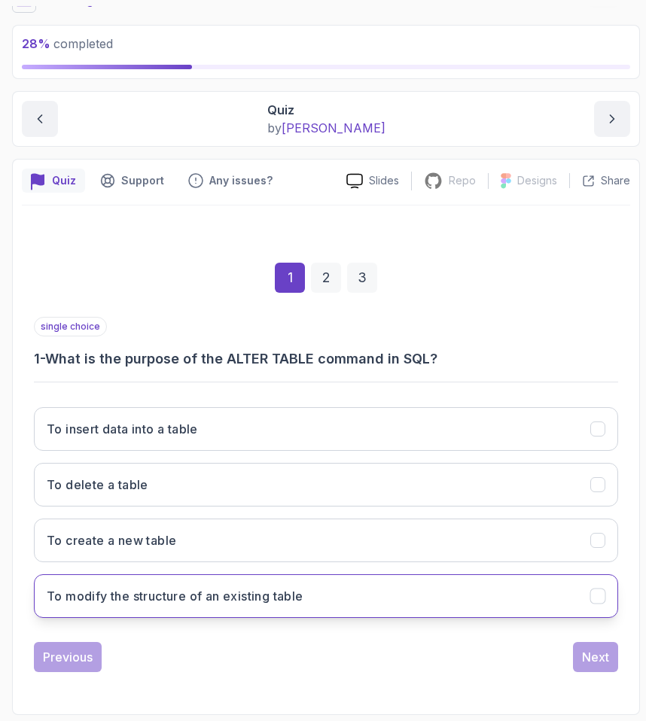
click at [110, 583] on button "To modify the structure of an existing table" at bounding box center [326, 597] width 584 height 44
click at [604, 660] on div "Next" at bounding box center [595, 657] width 27 height 18
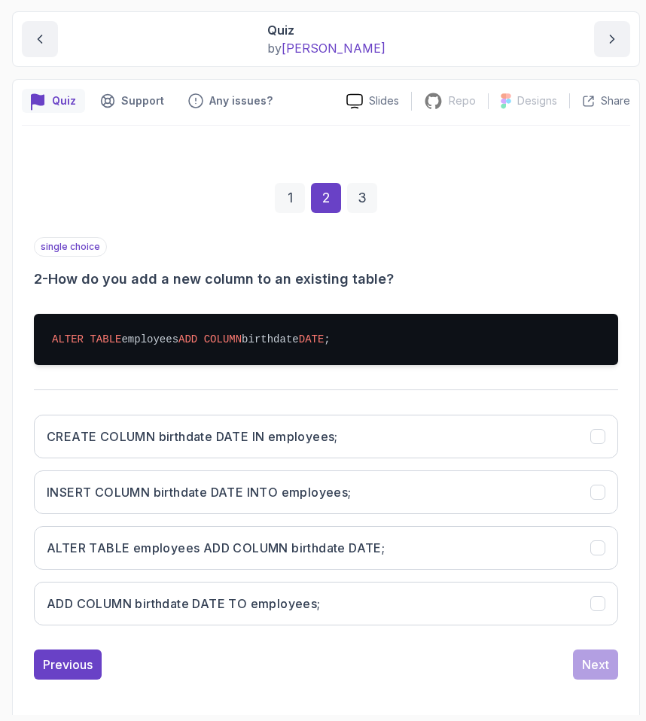
scroll to position [159, 0]
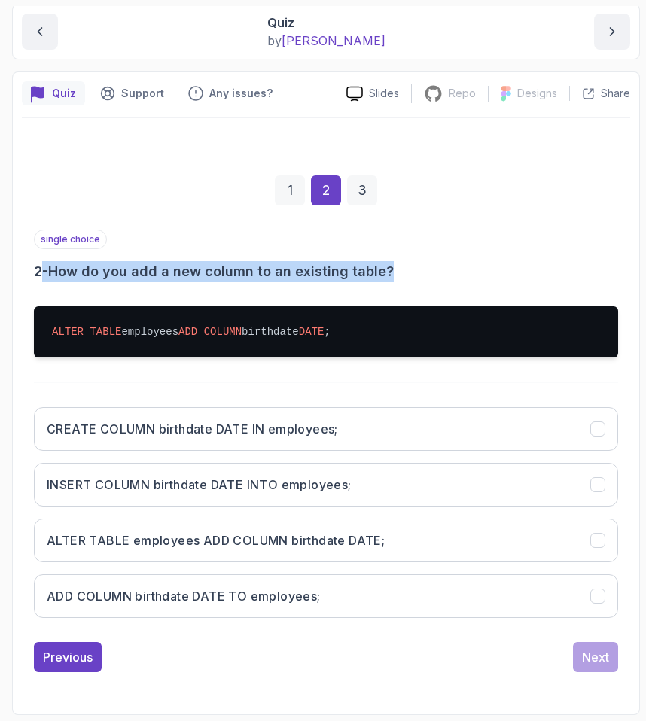
drag, startPoint x: 40, startPoint y: 279, endPoint x: 453, endPoint y: 279, distance: 412.7
click at [450, 279] on h3 "2 - How do you add a new column to an existing table?" at bounding box center [326, 271] width 584 height 21
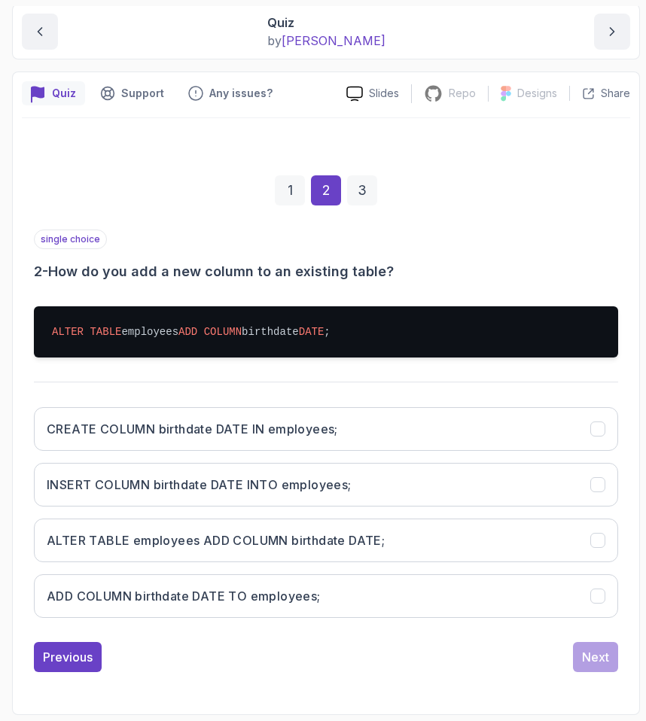
click at [384, 326] on pre "ALTER TABLE employees ADD COLUMN birthdate DATE ;" at bounding box center [326, 331] width 584 height 51
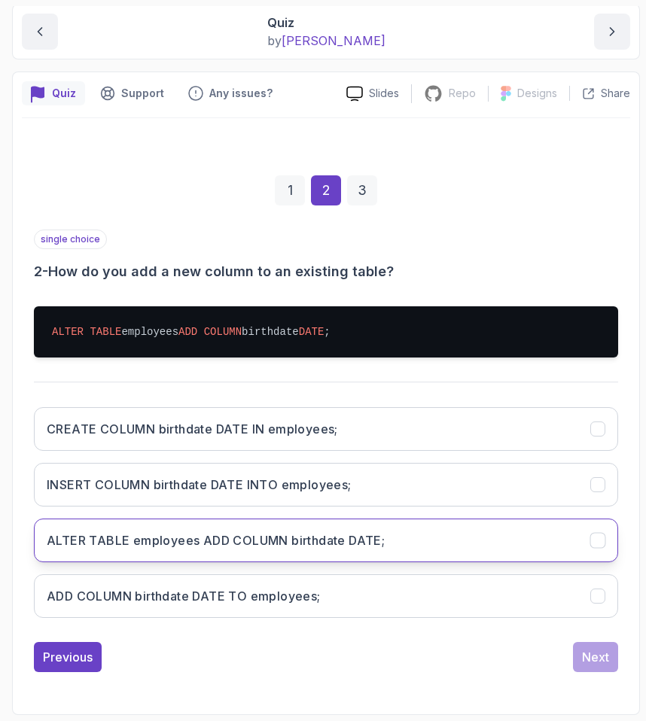
click at [145, 555] on button "ALTER TABLE employees ADD COLUMN birthdate DATE;" at bounding box center [326, 541] width 584 height 44
click at [578, 673] on div "1 2 3 single choice 2 - How do you add a new column to an existing table? ALTER…" at bounding box center [326, 411] width 608 height 545
click at [583, 654] on div "Next" at bounding box center [595, 657] width 27 height 18
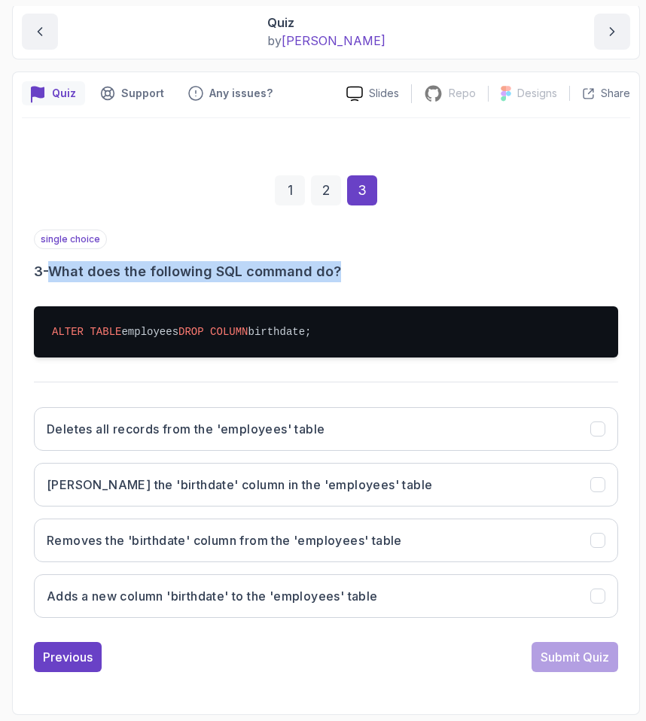
drag, startPoint x: 105, startPoint y: 276, endPoint x: 377, endPoint y: 276, distance: 272.6
click at [377, 276] on h3 "3 - What does the following SQL command do?" at bounding box center [326, 271] width 584 height 21
click at [378, 276] on h3 "3 - What does the following SQL command do?" at bounding box center [326, 271] width 584 height 21
drag, startPoint x: 42, startPoint y: 331, endPoint x: 603, endPoint y: 331, distance: 561.0
click at [603, 331] on pre "ALTER TABLE employees DROP COLUMN birthdate;" at bounding box center [326, 331] width 584 height 51
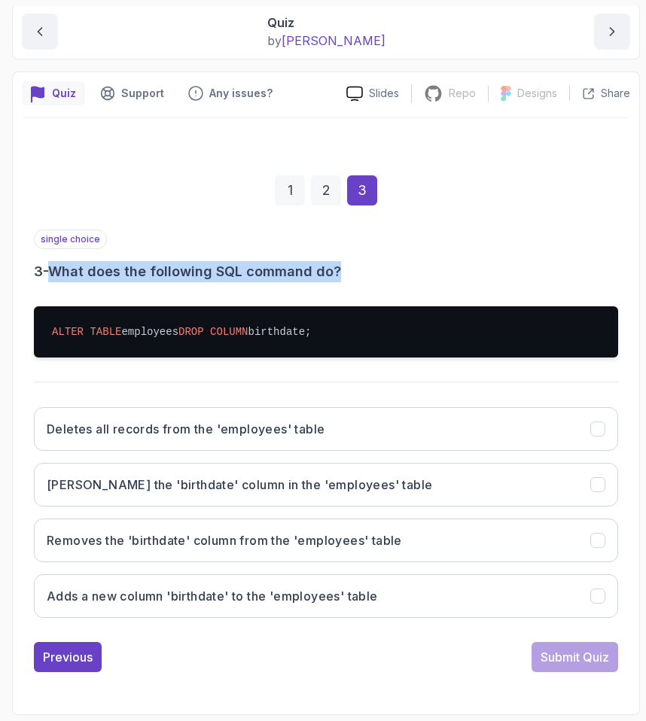
click at [603, 330] on pre "ALTER TABLE employees DROP COLUMN birthdate;" at bounding box center [326, 331] width 584 height 51
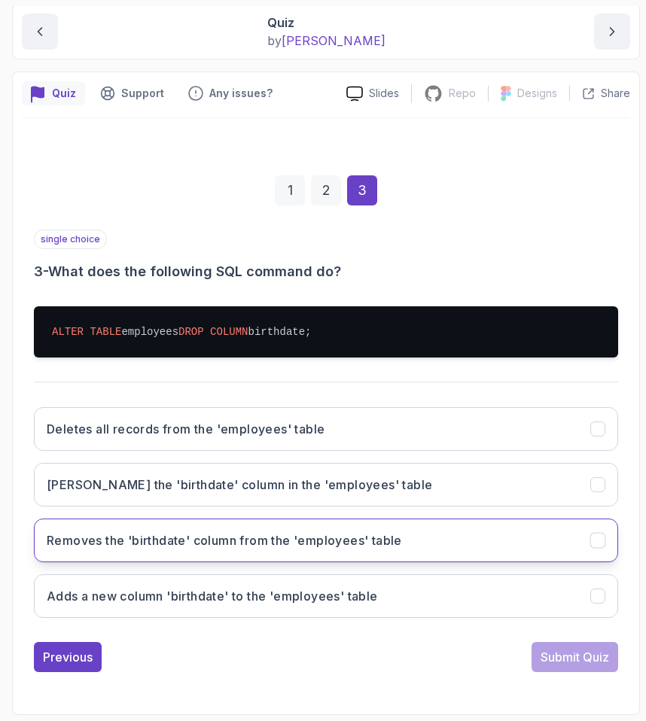
click at [178, 526] on button "Removes the 'birthdate' column from the 'employees' table" at bounding box center [326, 541] width 584 height 44
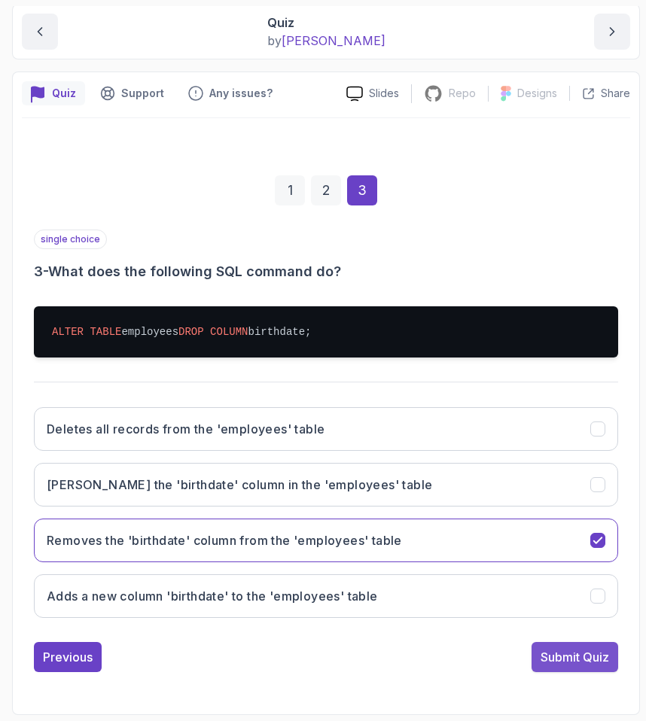
click at [611, 665] on button "Submit Quiz" at bounding box center [575, 657] width 87 height 30
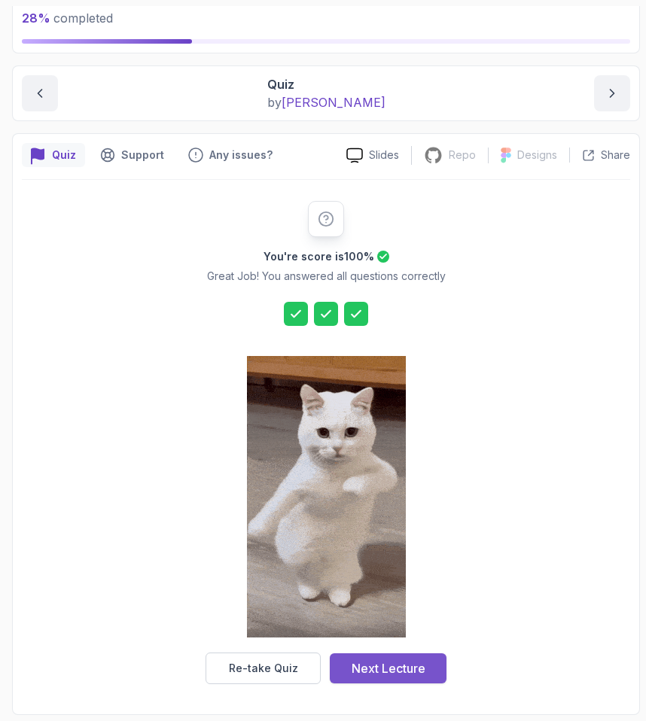
click at [375, 675] on div "Next Lecture" at bounding box center [389, 669] width 74 height 18
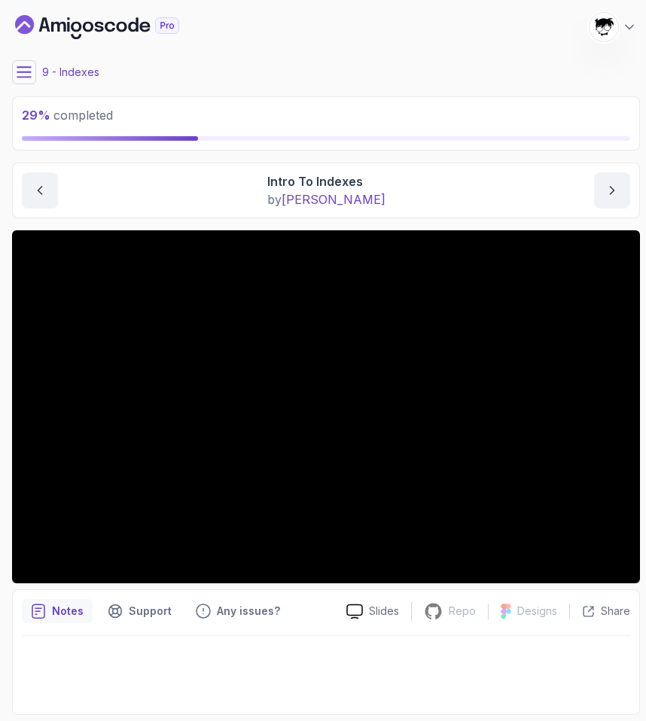
click at [25, 69] on icon at bounding box center [24, 72] width 15 height 15
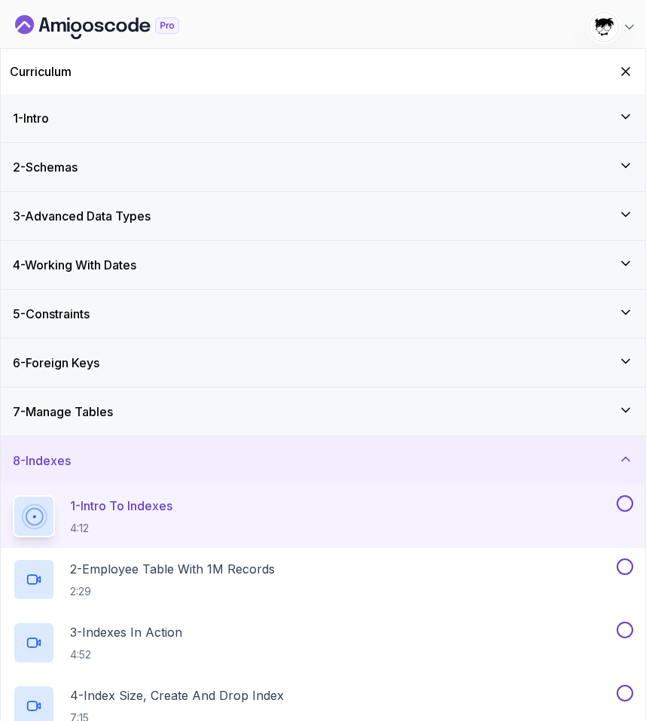
click at [112, 21] on icon "Dashboard" at bounding box center [97, 27] width 164 height 24
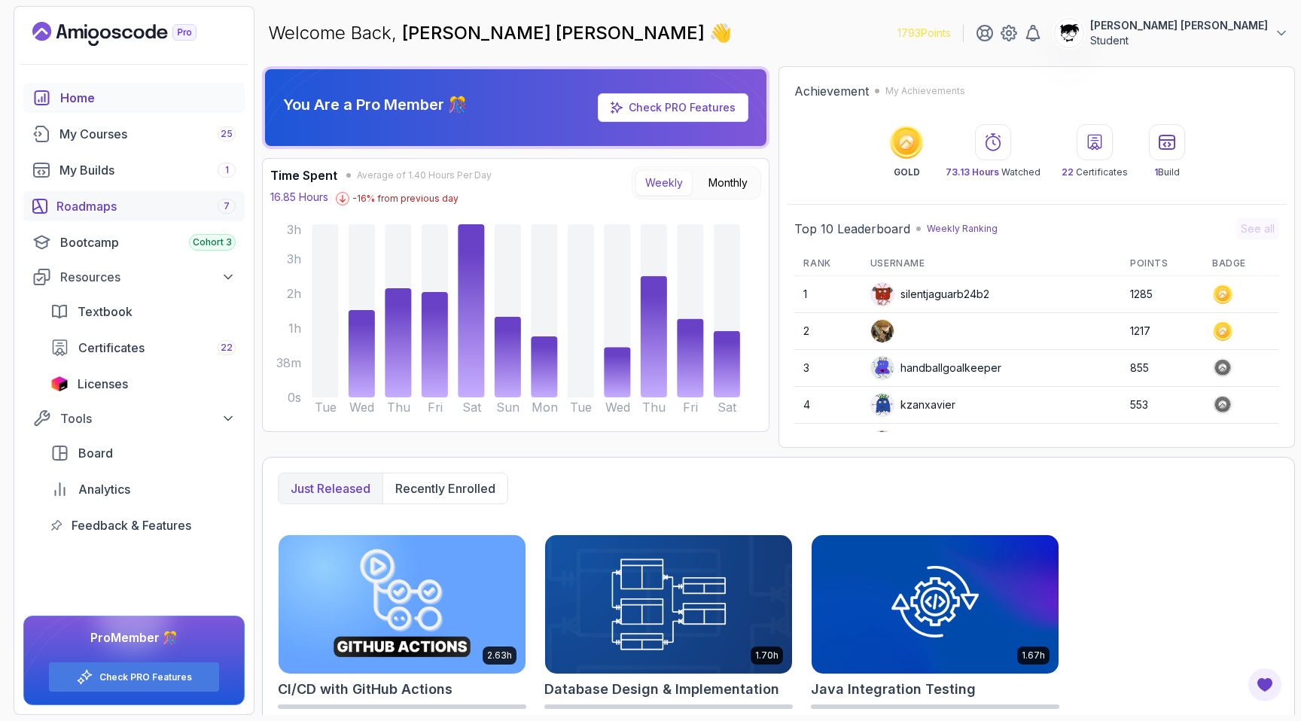
click at [74, 194] on link "Roadmaps 7" at bounding box center [133, 206] width 221 height 30
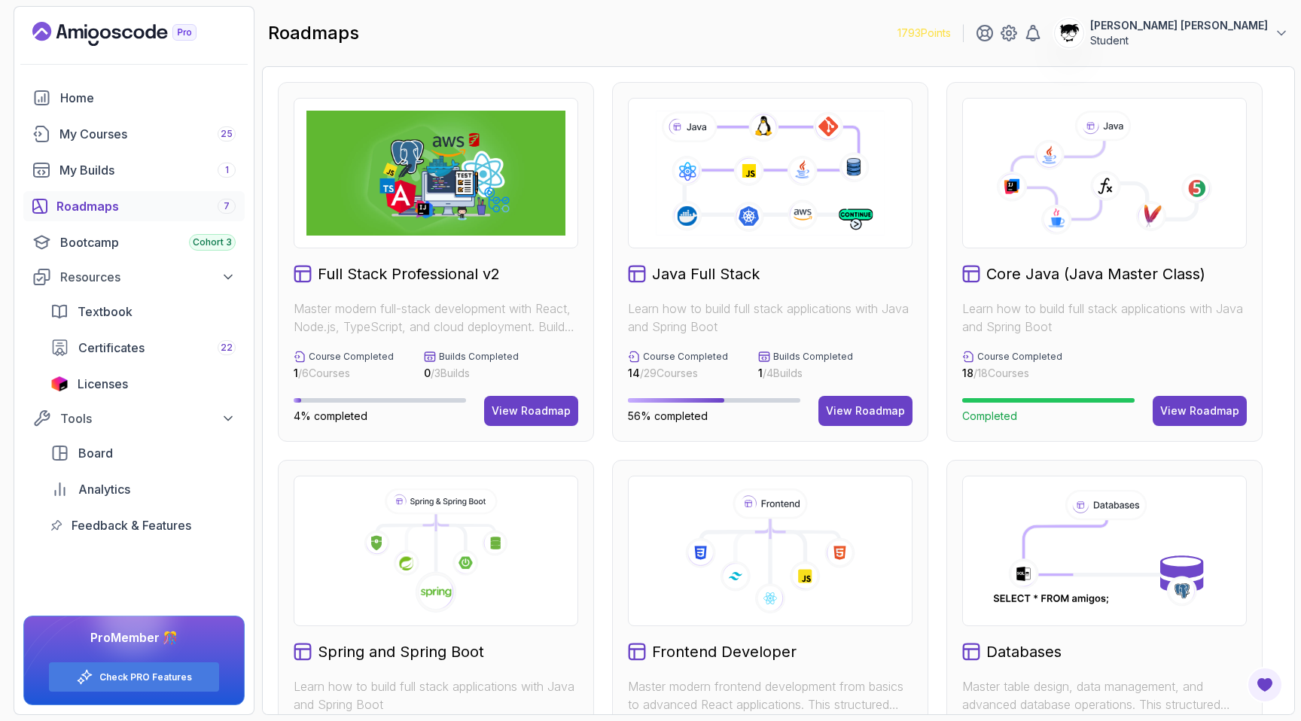
scroll to position [254, 0]
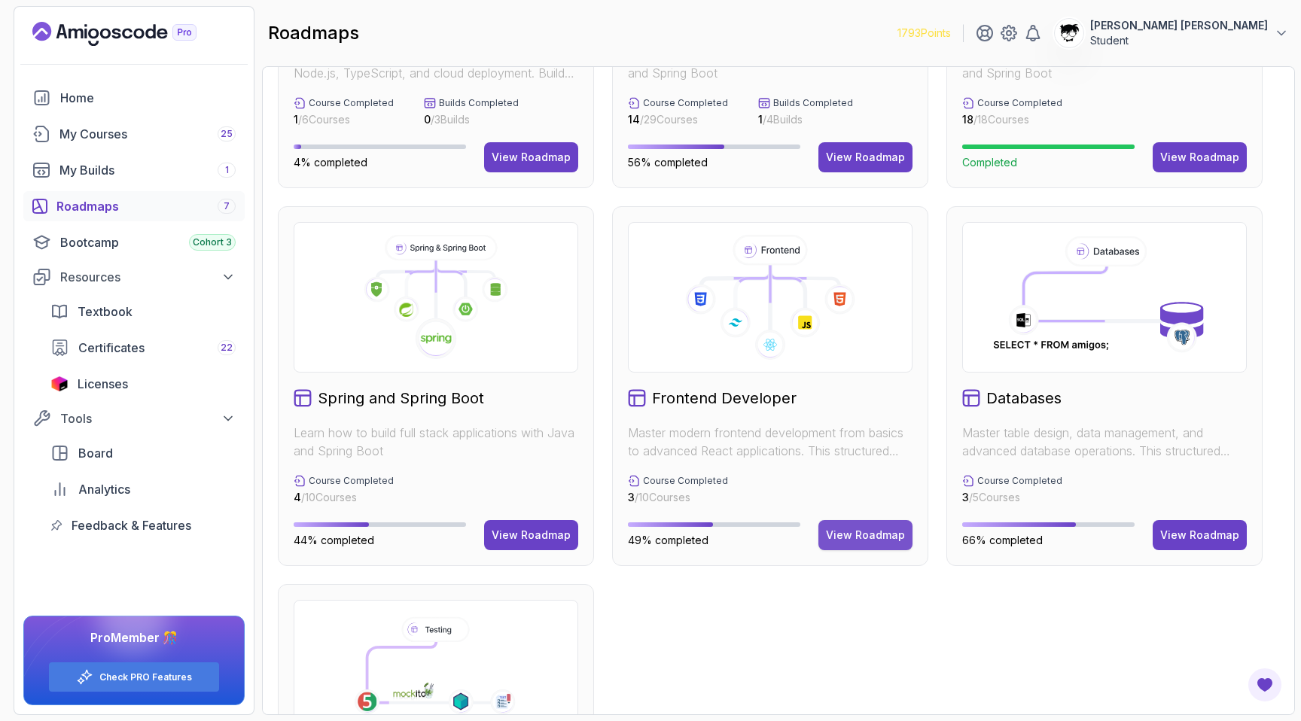
click at [688, 534] on div "View Roadmap" at bounding box center [865, 535] width 79 height 15
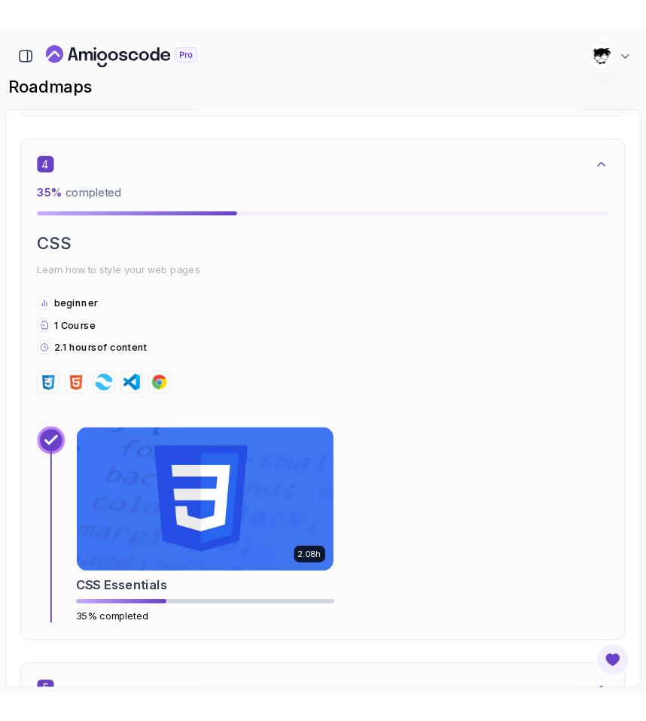
scroll to position [2391, 0]
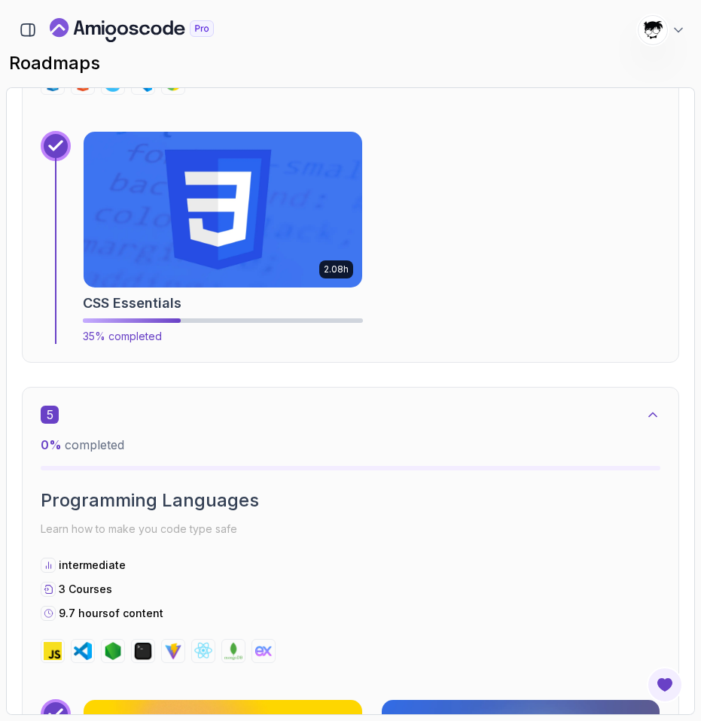
click at [218, 217] on img at bounding box center [223, 209] width 292 height 163
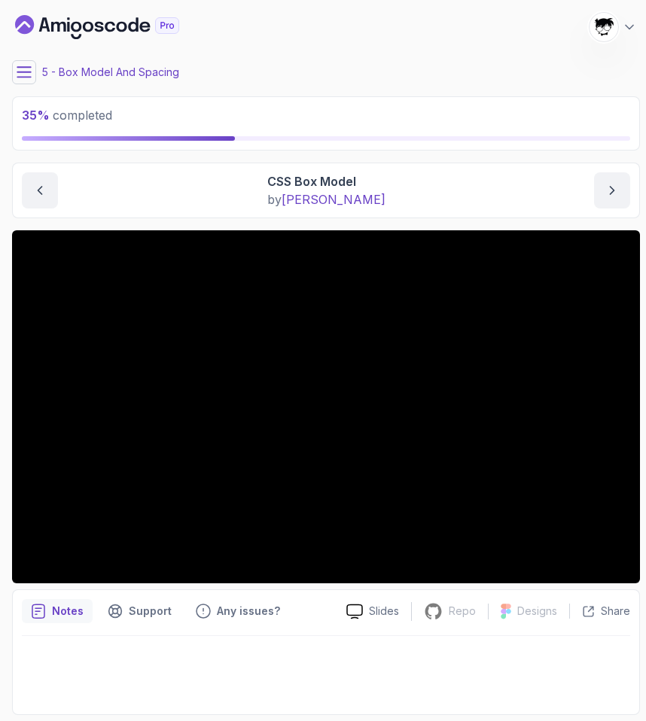
click at [17, 69] on icon at bounding box center [24, 72] width 15 height 15
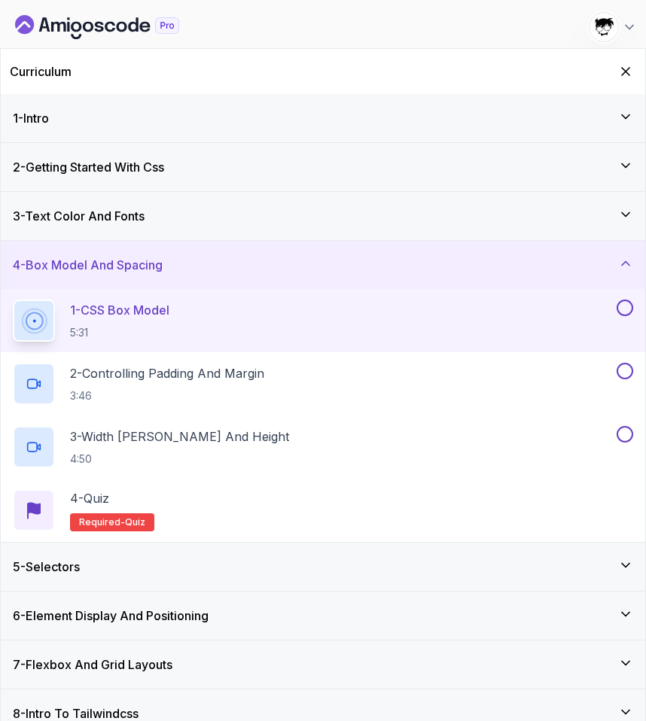
click at [79, 220] on h3 "3 - Text Color And Fonts" at bounding box center [79, 216] width 132 height 18
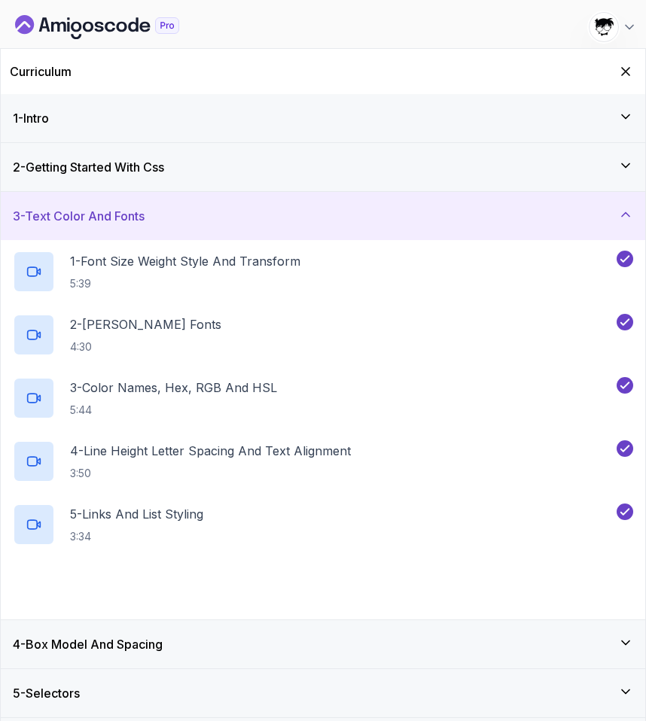
click at [79, 220] on h3 "3 - Text Color And Fonts" at bounding box center [79, 216] width 132 height 18
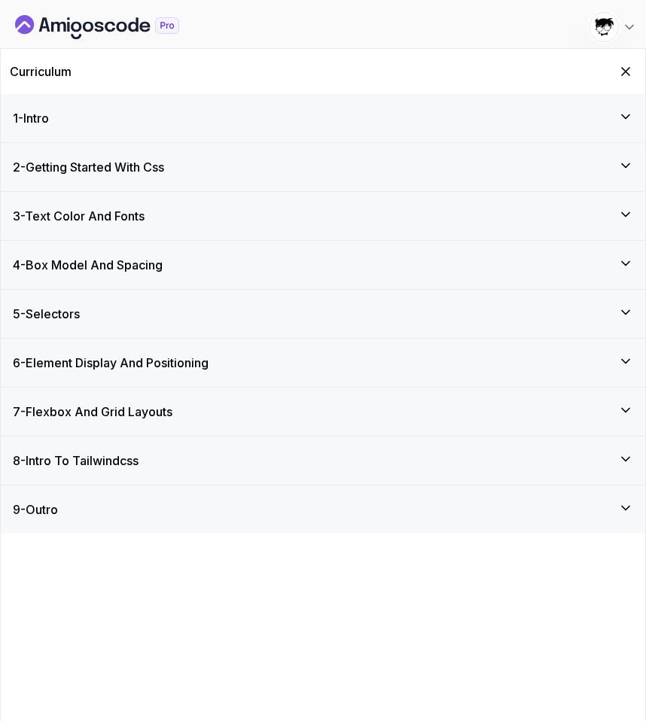
click at [79, 253] on div "4 - Box Model And Spacing" at bounding box center [323, 265] width 645 height 48
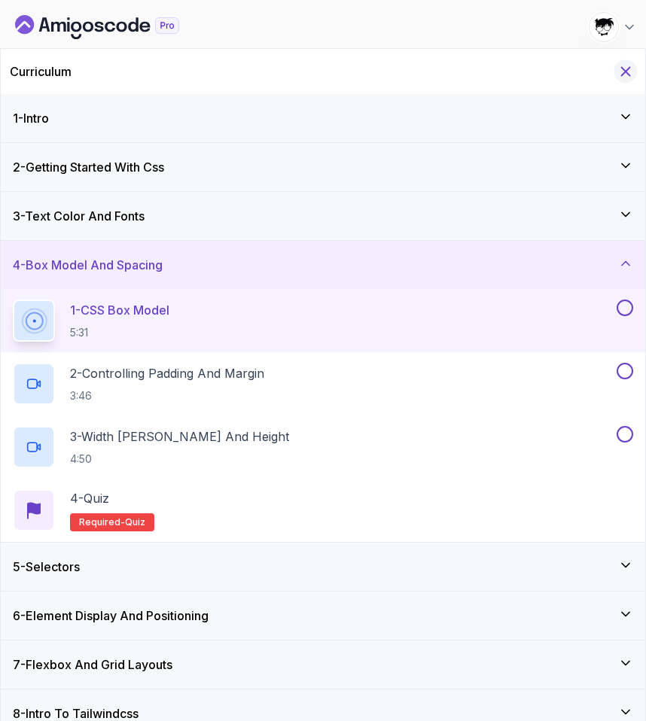
click at [628, 65] on icon "Hide Curriculum for mobile" at bounding box center [626, 71] width 17 height 17
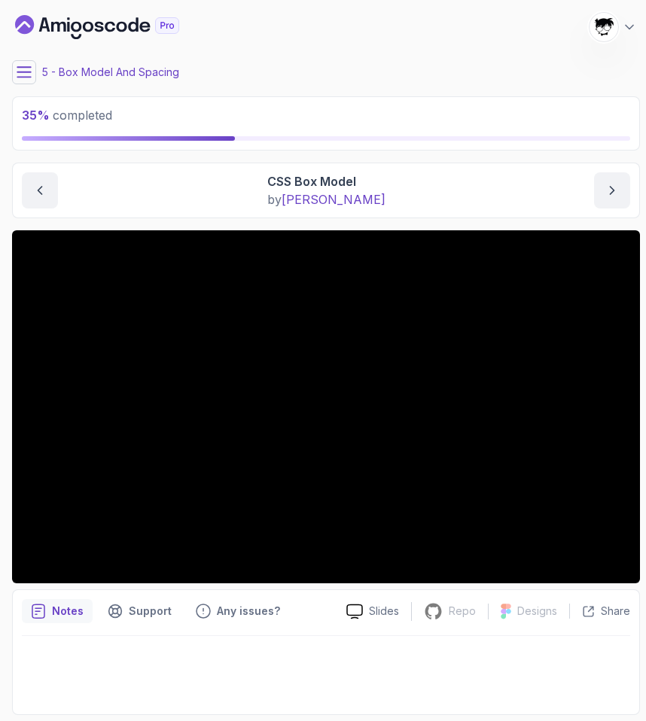
click at [34, 64] on button at bounding box center [24, 72] width 24 height 24
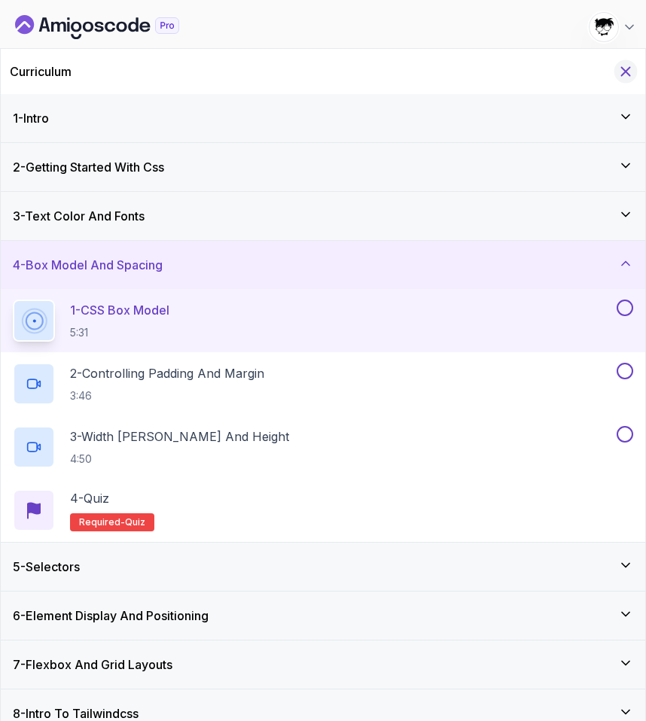
click at [621, 75] on icon "Hide Curriculum for mobile" at bounding box center [626, 71] width 17 height 17
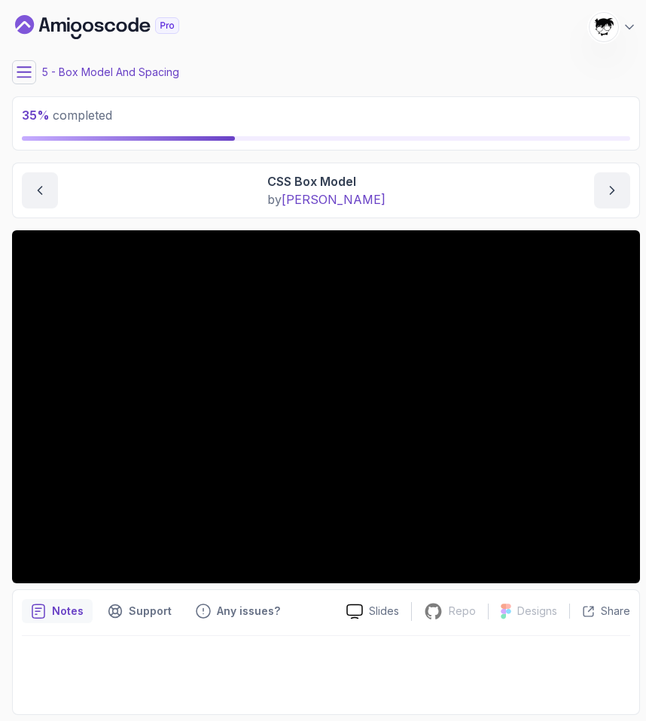
click at [30, 69] on icon at bounding box center [24, 72] width 15 height 15
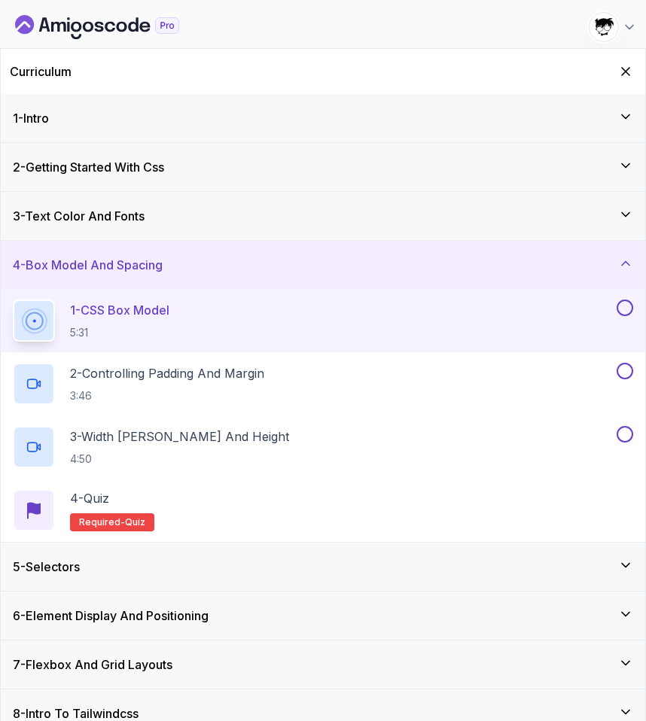
scroll to position [18, 0]
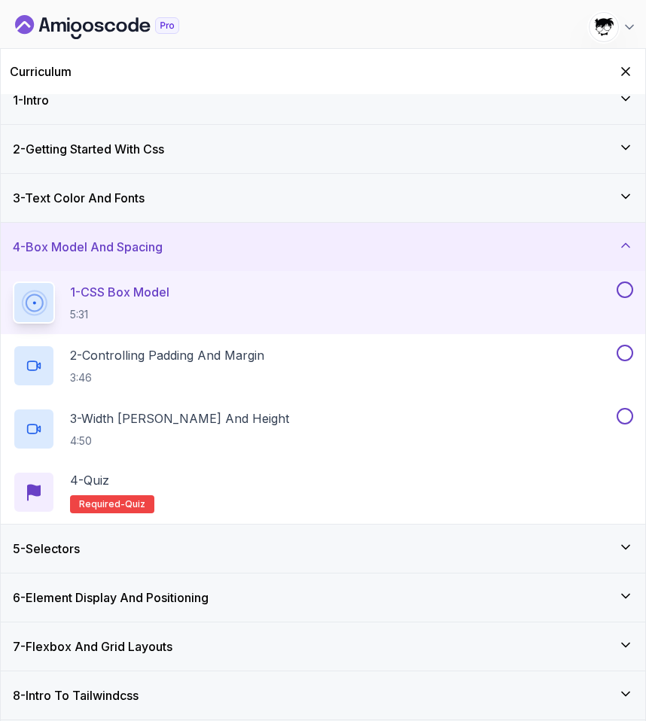
click at [112, 559] on div "5 - Selectors" at bounding box center [323, 549] width 645 height 48
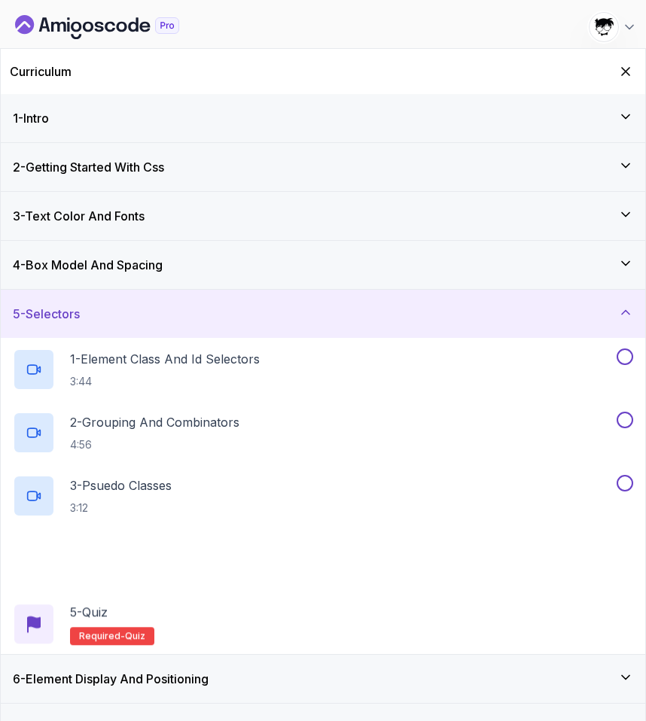
scroll to position [81, 0]
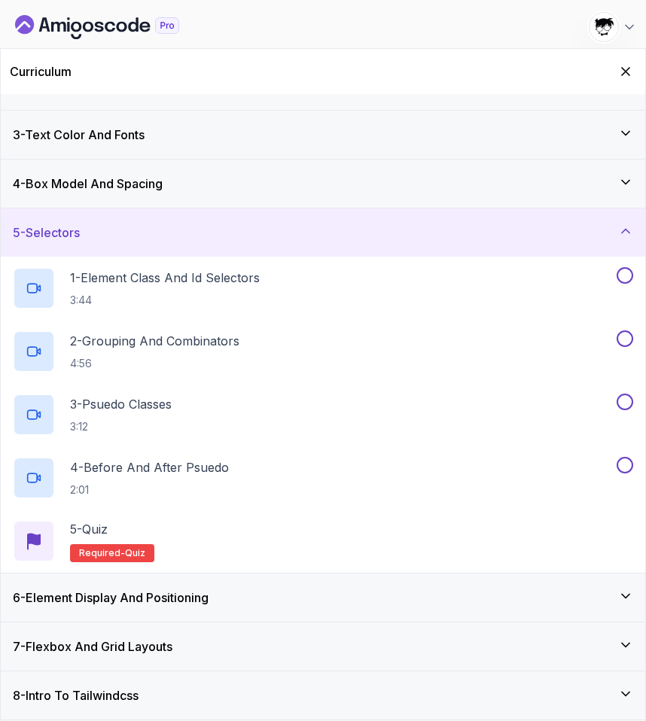
click at [99, 599] on h3 "6 - Element Display And Positioning" at bounding box center [111, 598] width 196 height 18
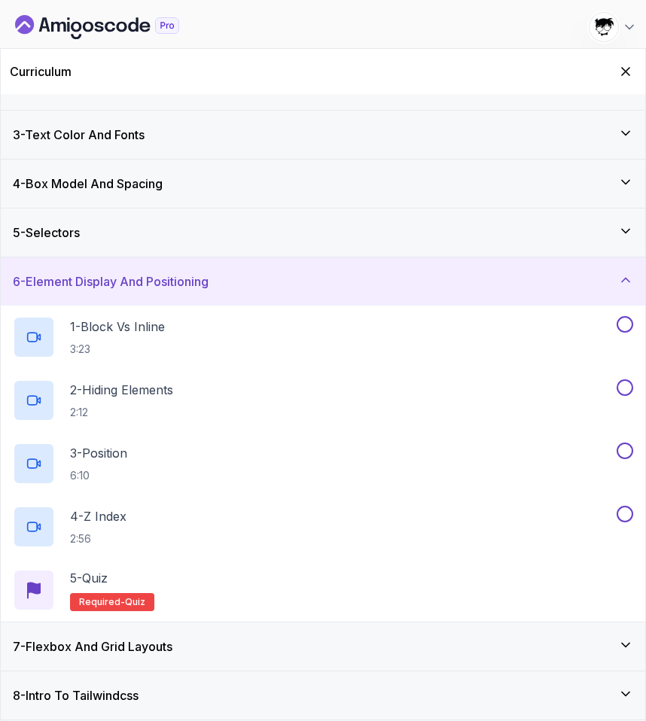
click at [99, 644] on h3 "7 - Flexbox And Grid Layouts" at bounding box center [93, 647] width 160 height 18
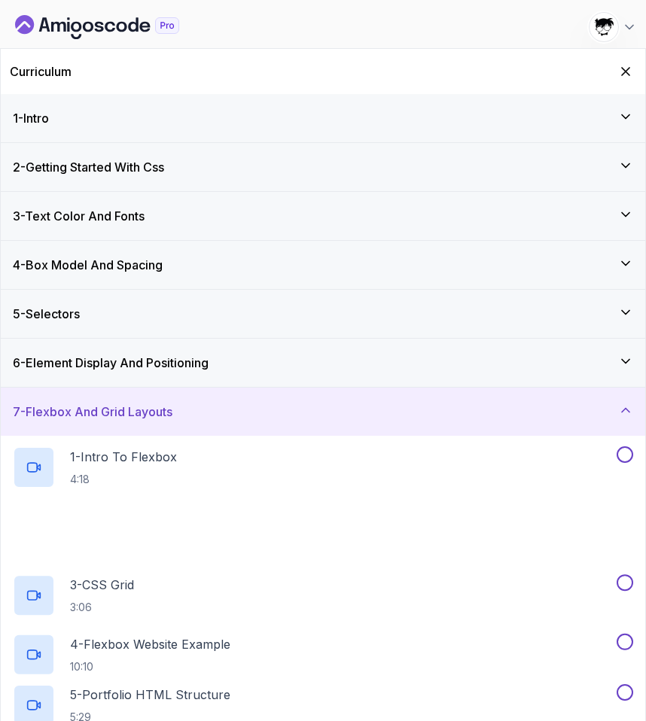
scroll to position [208, 0]
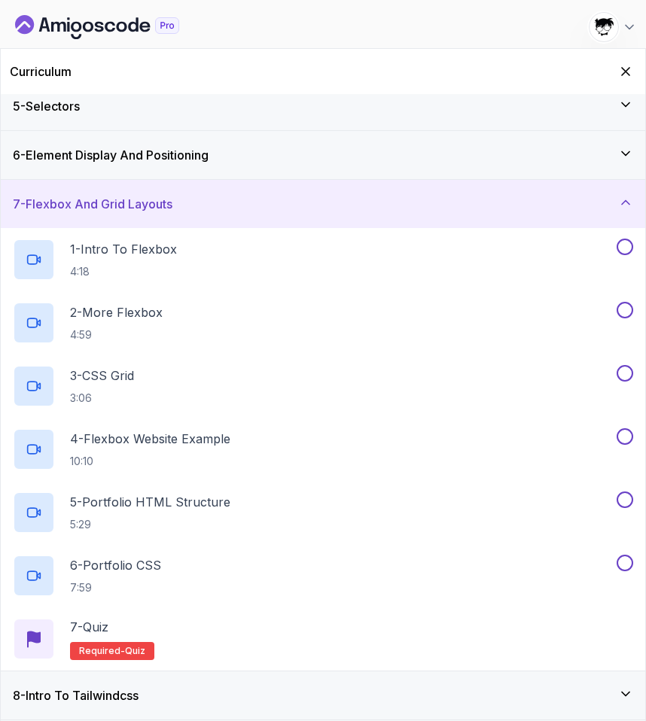
click at [97, 688] on h3 "8 - Intro To Tailwindcss" at bounding box center [76, 696] width 126 height 18
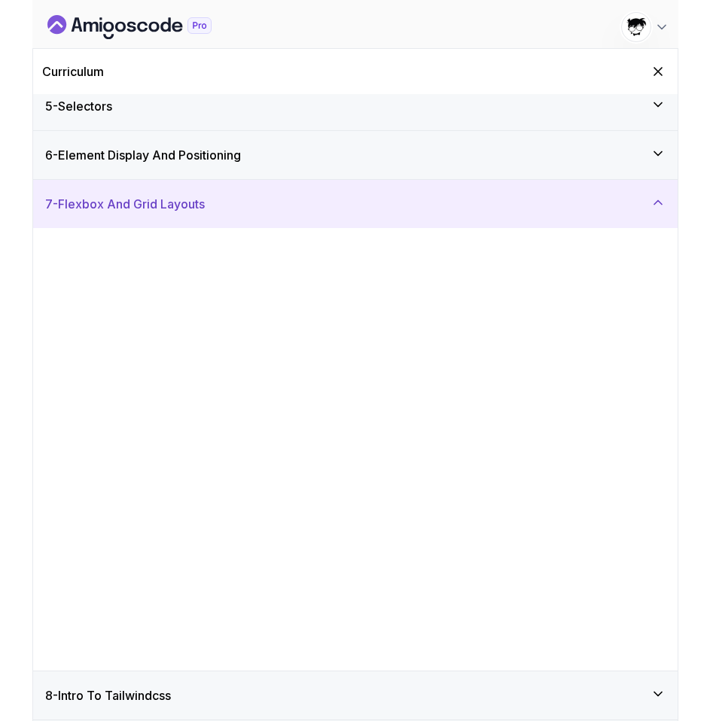
scroll to position [0, 0]
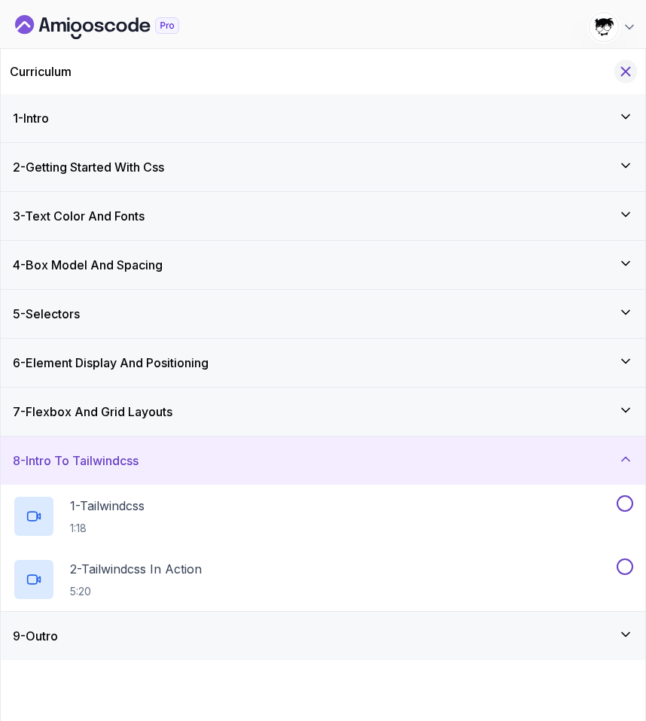
click at [627, 63] on icon "Hide Curriculum for mobile" at bounding box center [626, 71] width 17 height 17
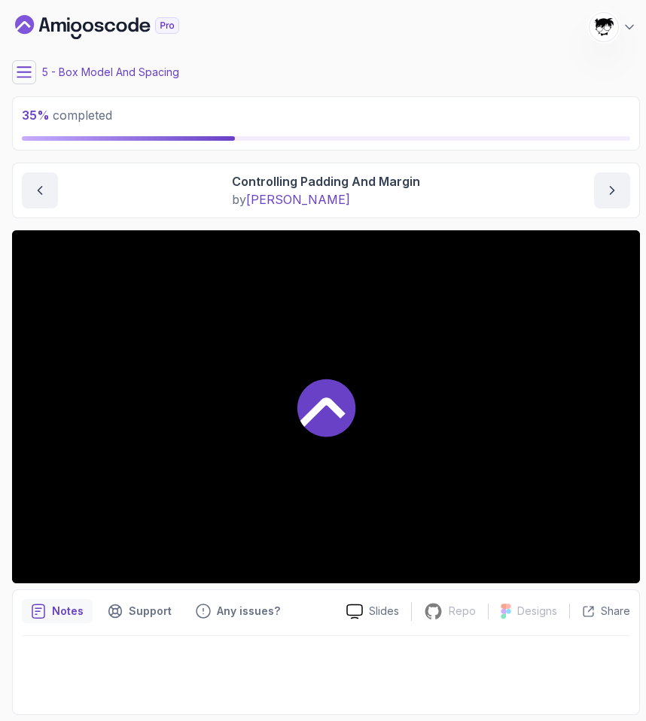
click at [351, 389] on icon at bounding box center [326, 407] width 60 height 60
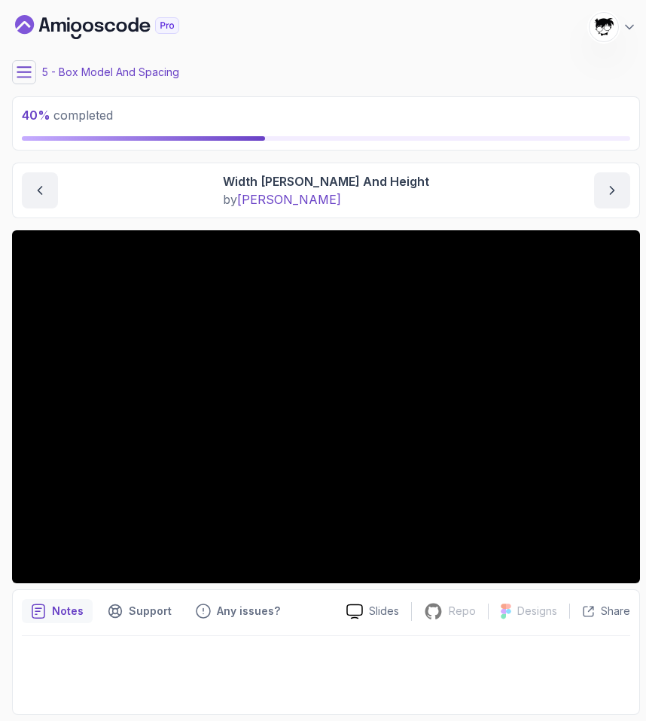
click at [22, 71] on icon at bounding box center [24, 72] width 15 height 15
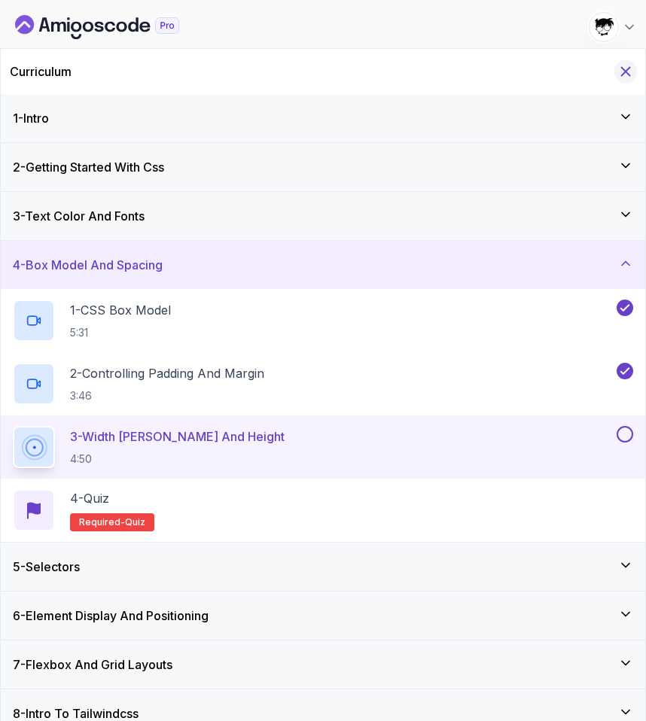
click at [625, 75] on icon "Hide Curriculum for mobile" at bounding box center [626, 71] width 17 height 17
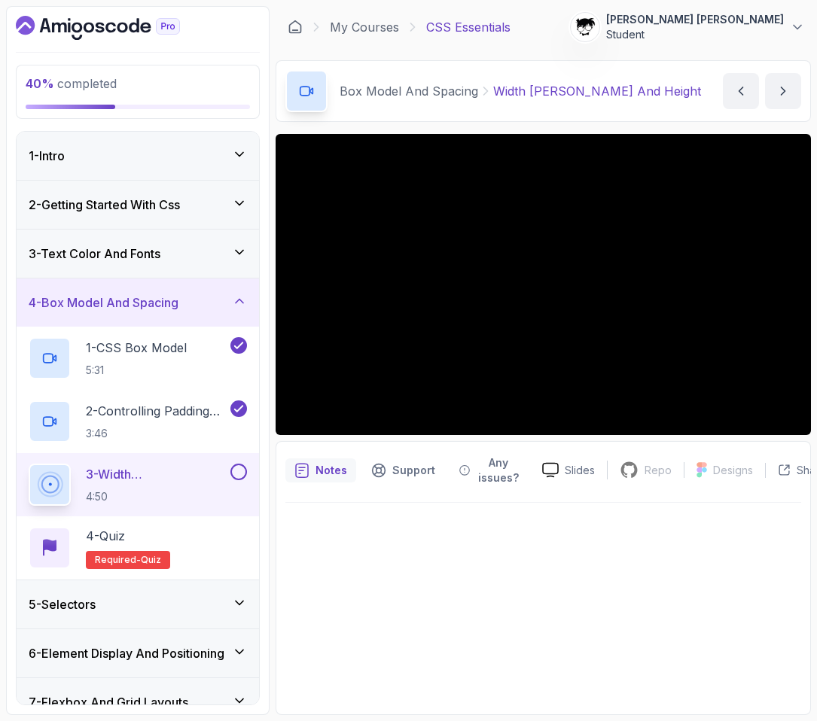
click at [94, 19] on icon "Dashboard" at bounding box center [98, 28] width 164 height 24
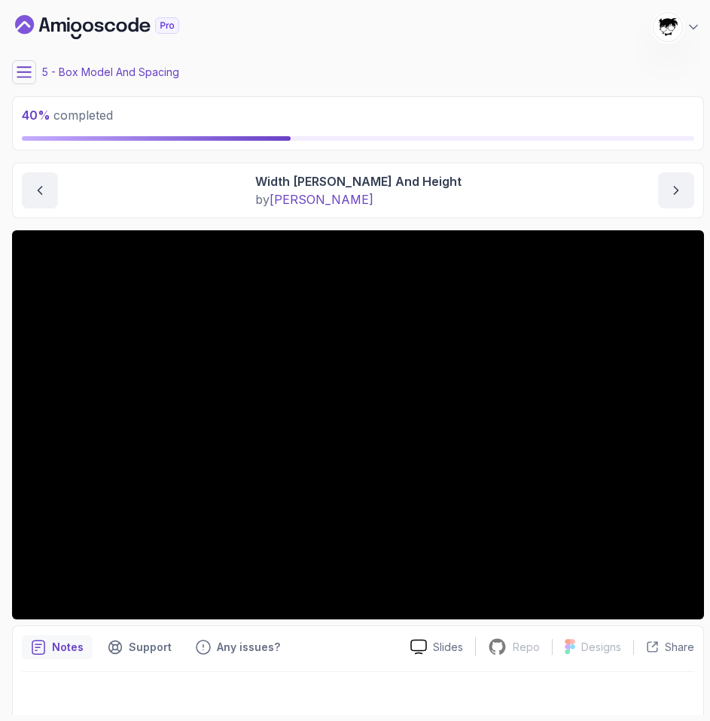
click at [26, 70] on icon at bounding box center [24, 72] width 15 height 15
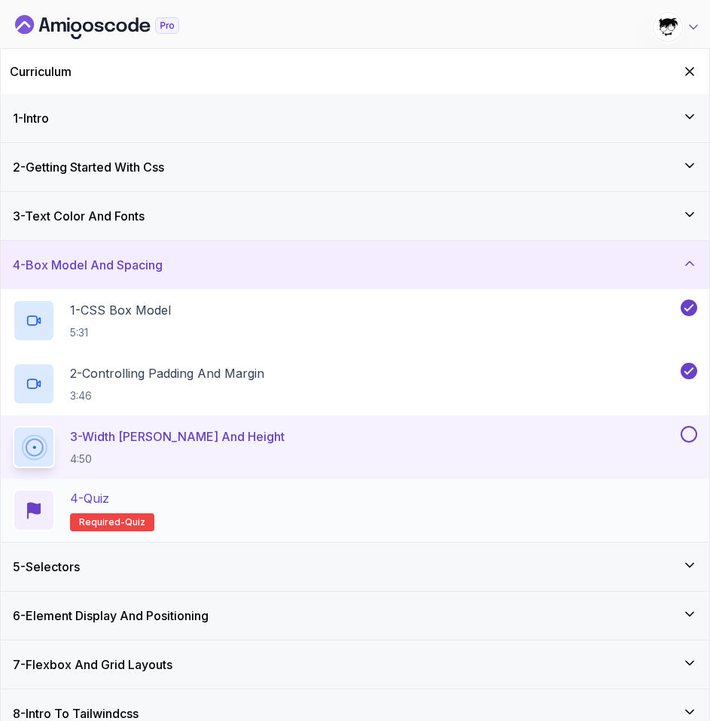
scroll to position [18, 0]
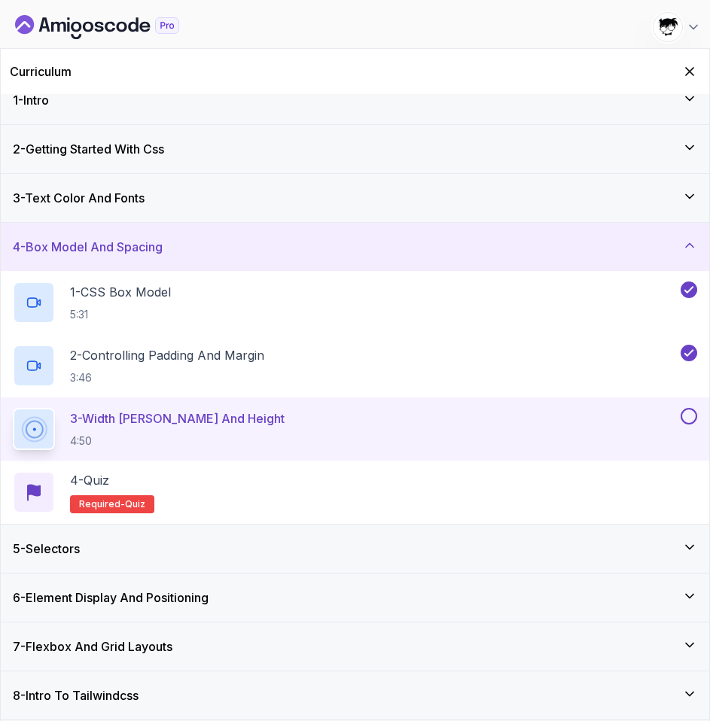
click at [69, 546] on h3 "5 - Selectors" at bounding box center [46, 549] width 67 height 18
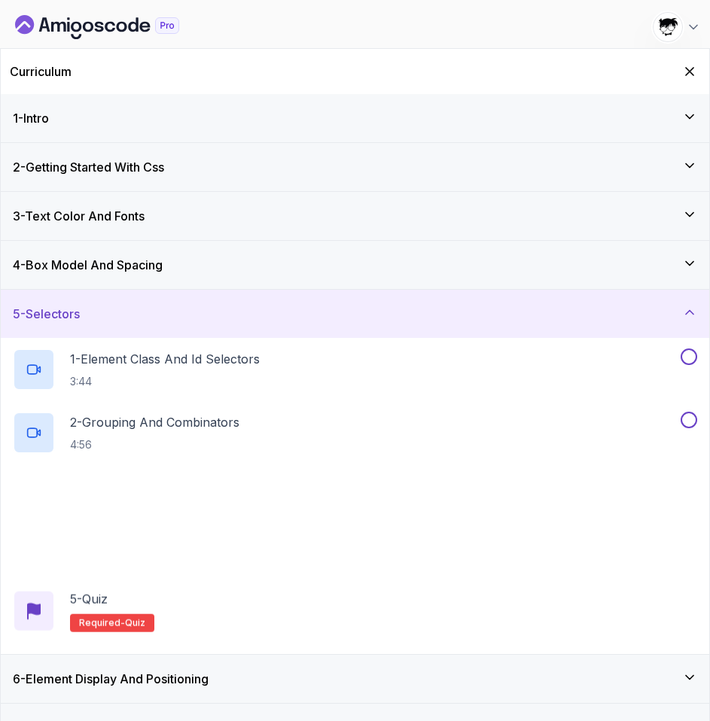
scroll to position [81, 0]
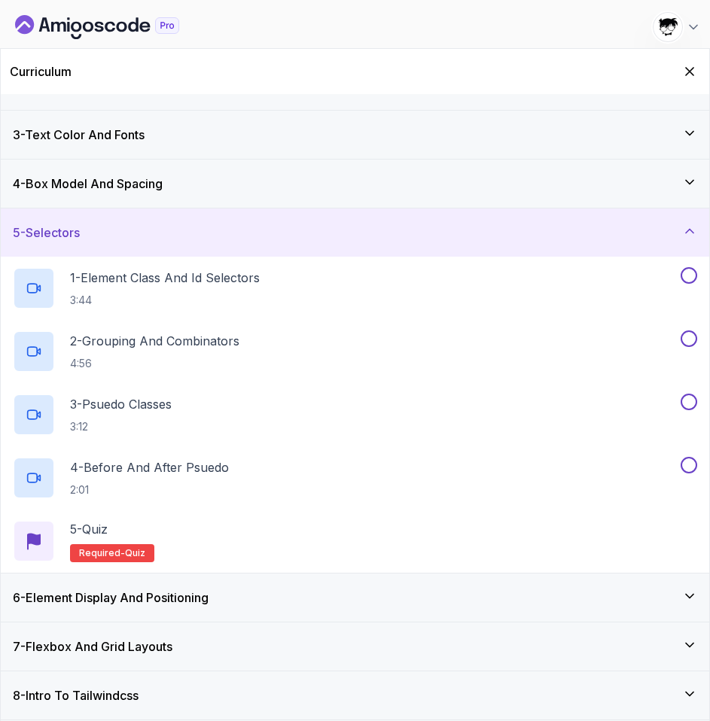
click at [134, 235] on div "5 - Selectors" at bounding box center [355, 233] width 685 height 18
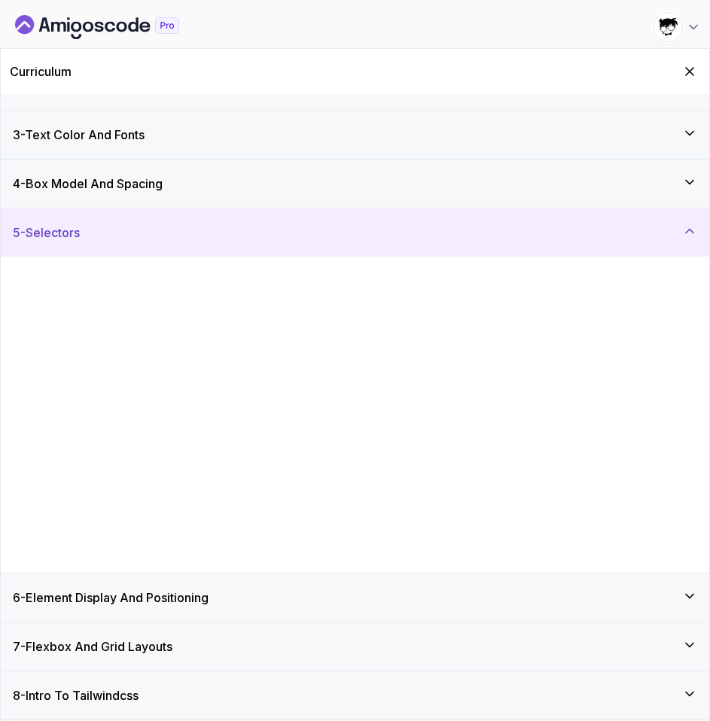
scroll to position [0, 0]
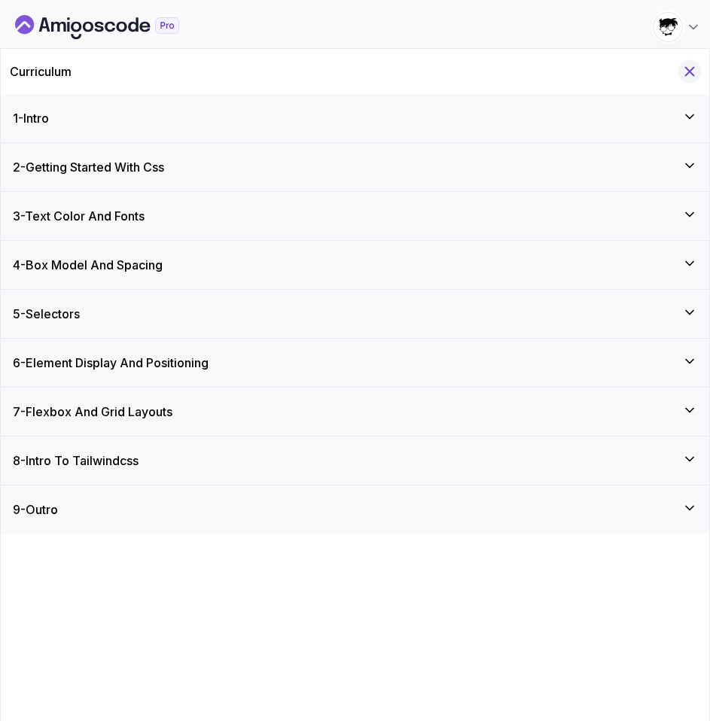
click at [688, 67] on icon "Hide Curriculum for mobile" at bounding box center [690, 71] width 17 height 17
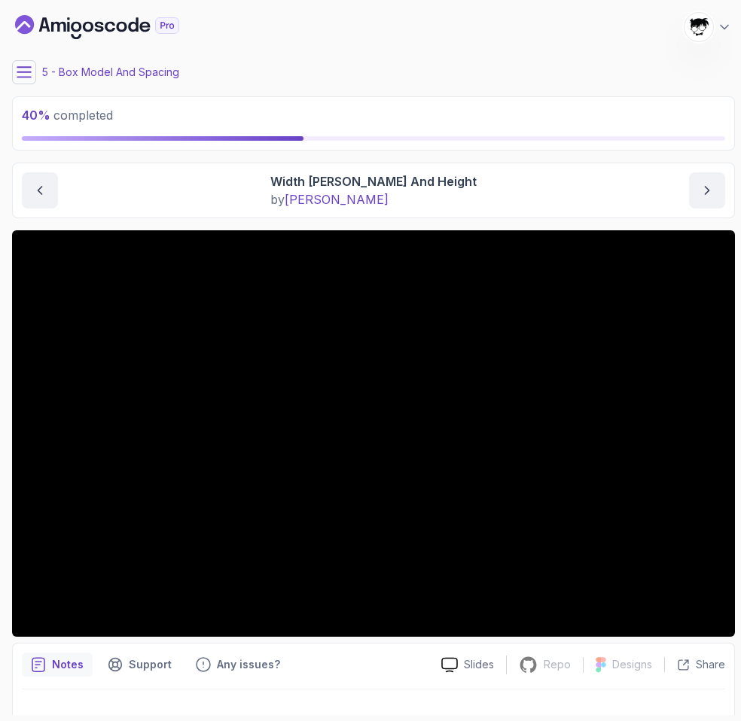
click at [14, 65] on button at bounding box center [24, 72] width 24 height 24
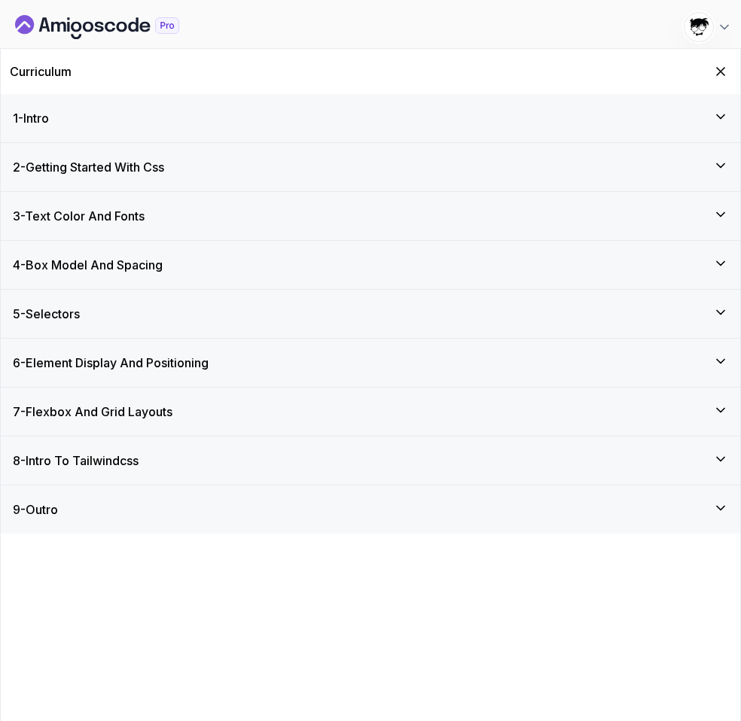
click at [81, 224] on h3 "3 - Text Color And Fonts" at bounding box center [79, 216] width 132 height 18
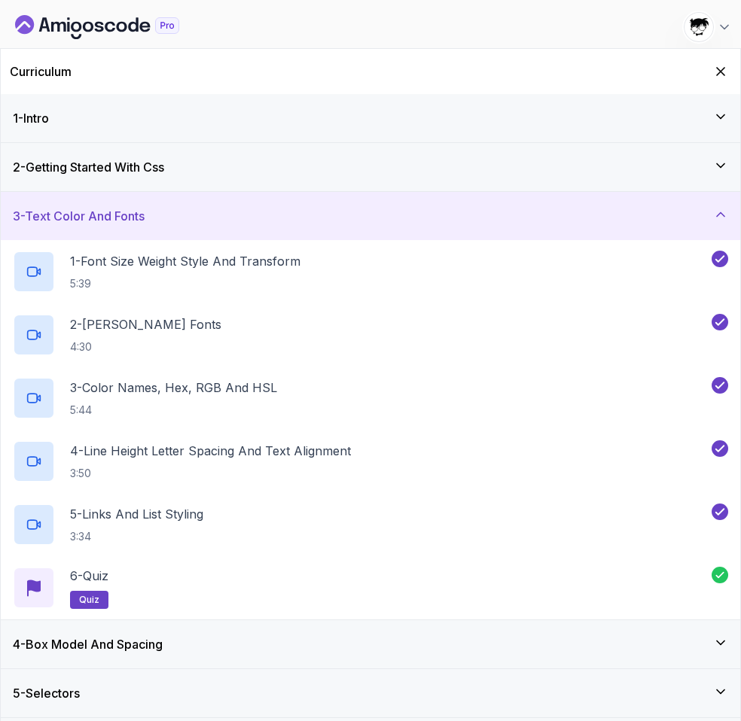
click at [81, 224] on h3 "3 - Text Color And Fonts" at bounding box center [79, 216] width 132 height 18
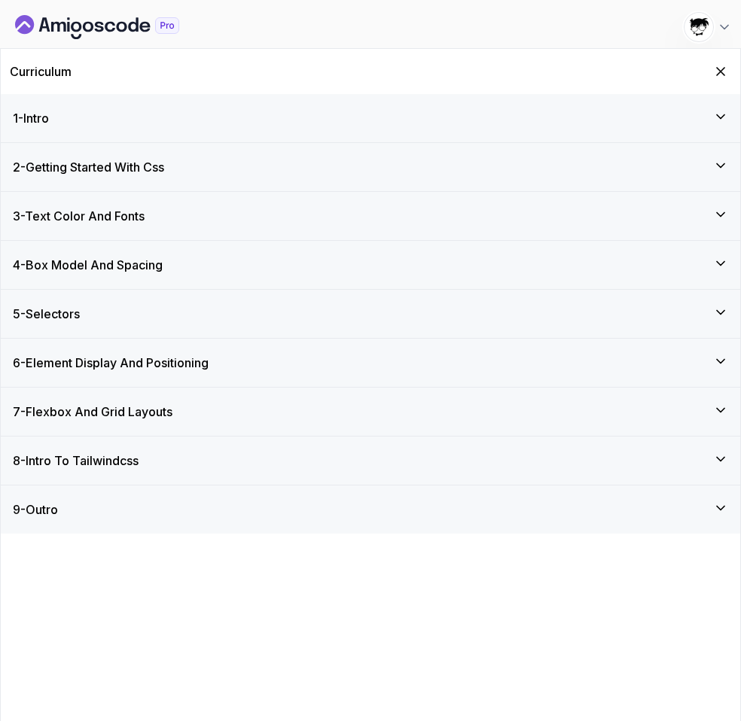
click at [90, 277] on div "4 - Box Model And Spacing" at bounding box center [370, 265] width 739 height 48
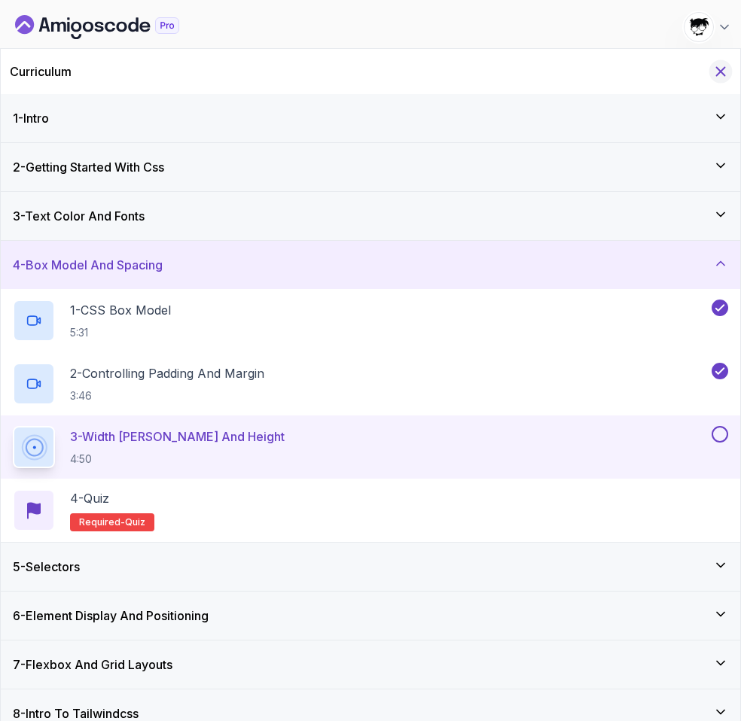
click at [688, 75] on icon "Hide Curriculum for mobile" at bounding box center [721, 72] width 8 height 8
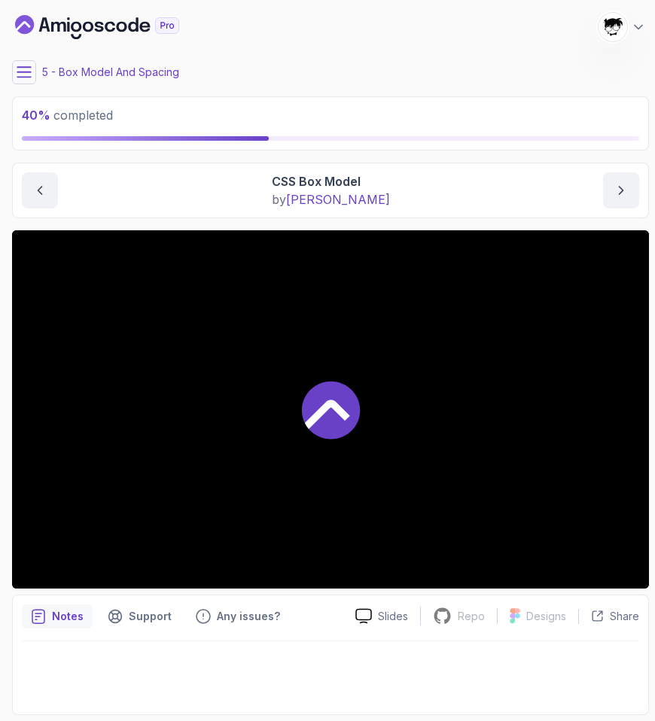
click at [157, 483] on div at bounding box center [330, 409] width 637 height 358
click at [29, 66] on icon at bounding box center [24, 72] width 15 height 15
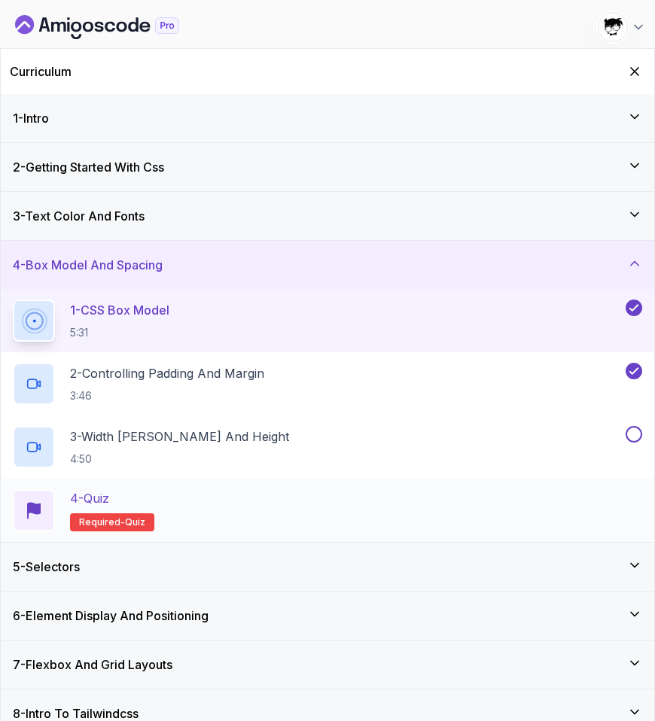
scroll to position [18, 0]
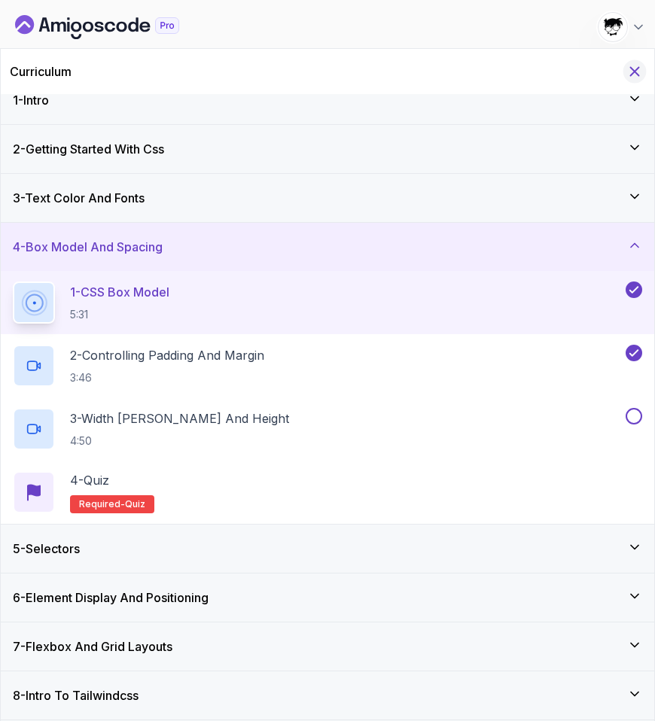
click at [627, 67] on icon "Hide Curriculum for mobile" at bounding box center [635, 71] width 17 height 17
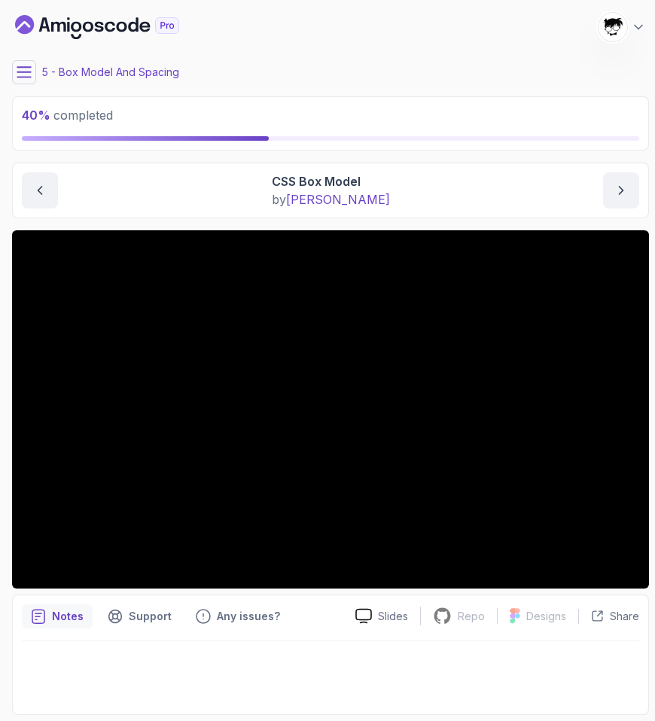
click at [26, 66] on icon at bounding box center [24, 72] width 15 height 15
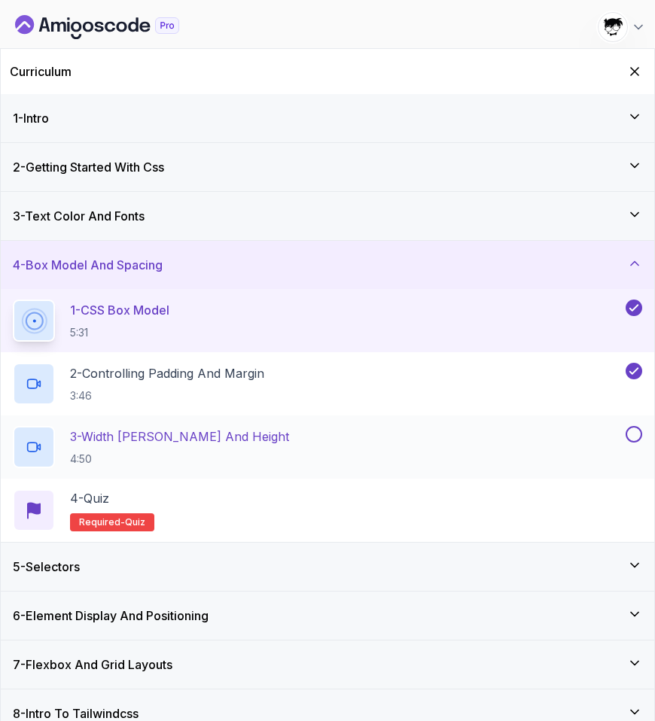
click at [197, 440] on p "3 - Width Max Width And Height" at bounding box center [179, 437] width 219 height 18
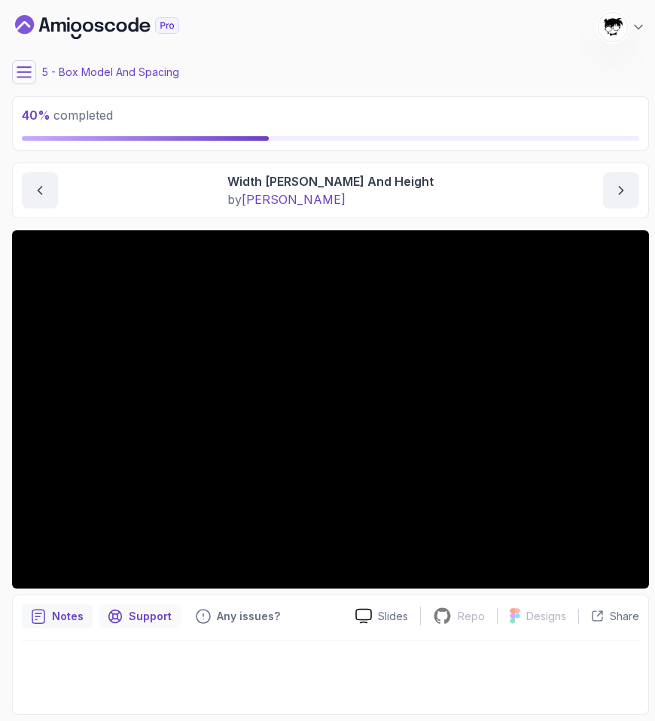
click at [109, 621] on icon "Support button" at bounding box center [115, 617] width 13 height 13
click at [41, 621] on icon "notes button" at bounding box center [38, 616] width 15 height 15
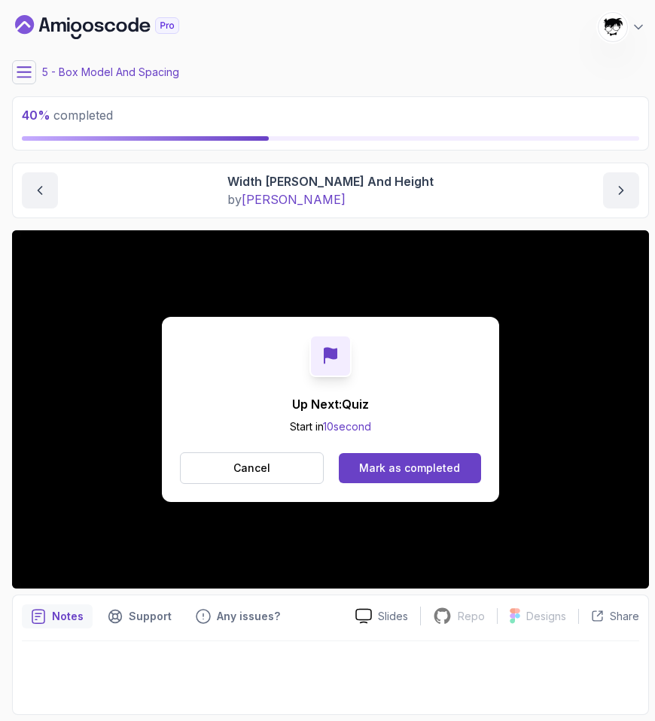
click at [414, 485] on div "Up Next: Quiz Start in 10 second Cancel Mark as completed" at bounding box center [330, 409] width 337 height 185
click at [397, 468] on div "Mark as completed" at bounding box center [409, 468] width 101 height 15
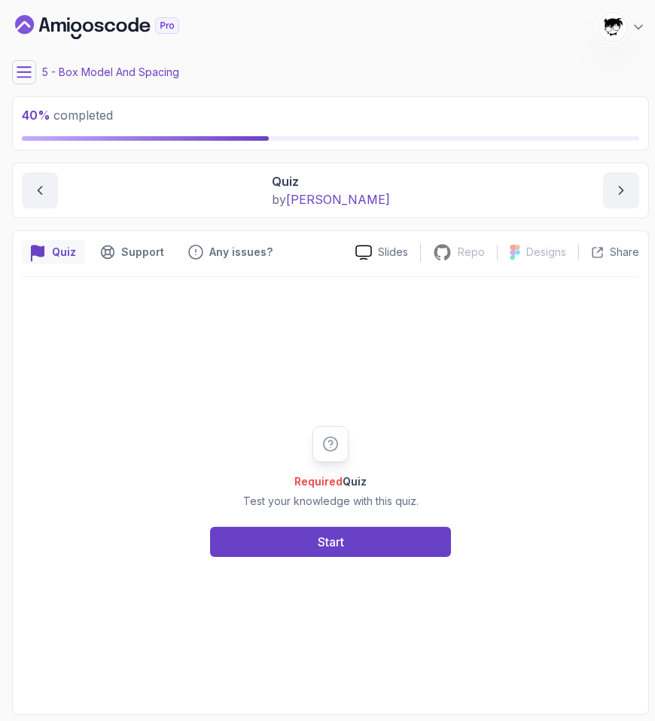
click at [300, 566] on div "Required Quiz Test your knowledge with this quiz. Start" at bounding box center [331, 491] width 618 height 428
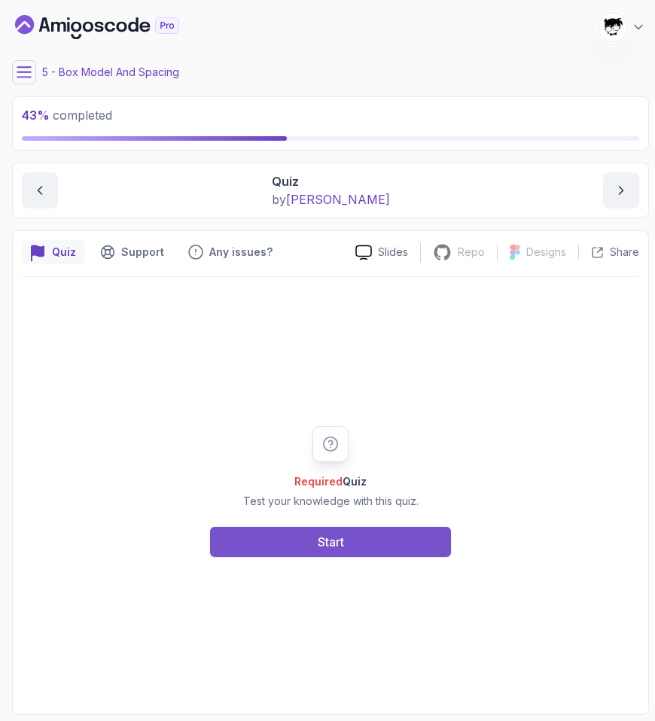
click at [272, 538] on button "Start" at bounding box center [330, 542] width 241 height 30
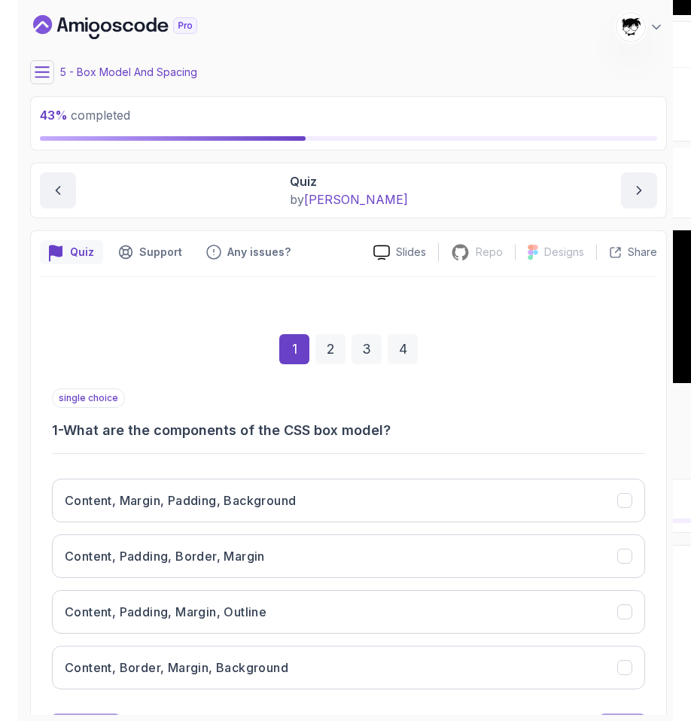
scroll to position [72, 0]
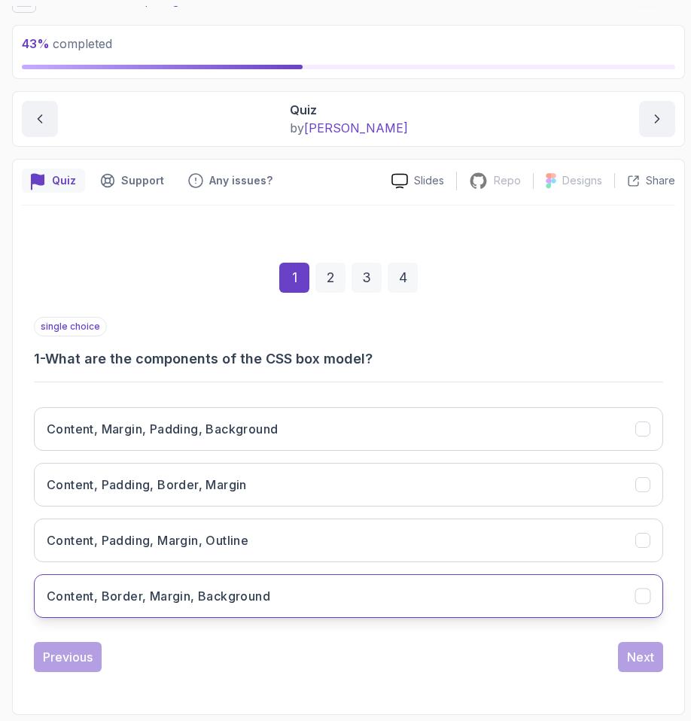
click at [104, 588] on h3 "Content, Border, Margin, Background" at bounding box center [159, 596] width 224 height 18
click at [114, 593] on h3 "Content, Border, Margin, Background" at bounding box center [159, 596] width 224 height 18
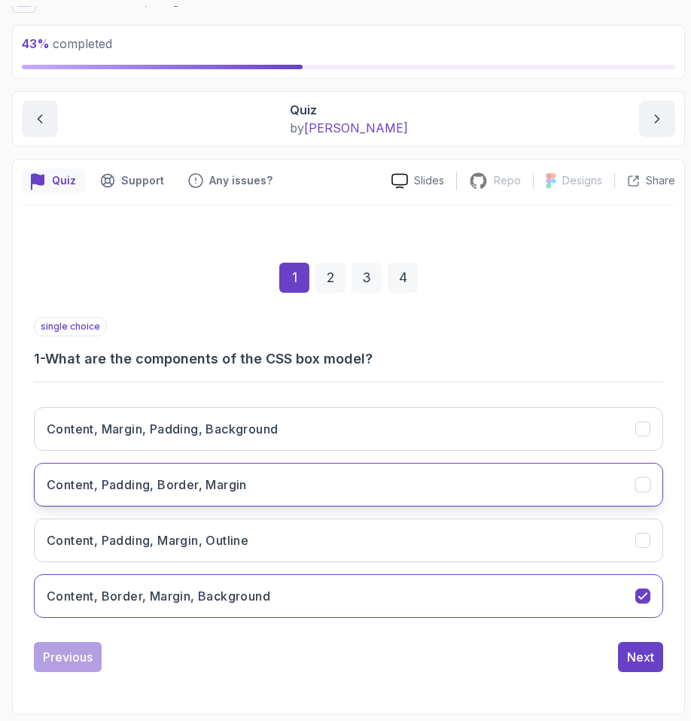
click at [83, 505] on button "Content, Padding, Border, Margin" at bounding box center [349, 485] width 630 height 44
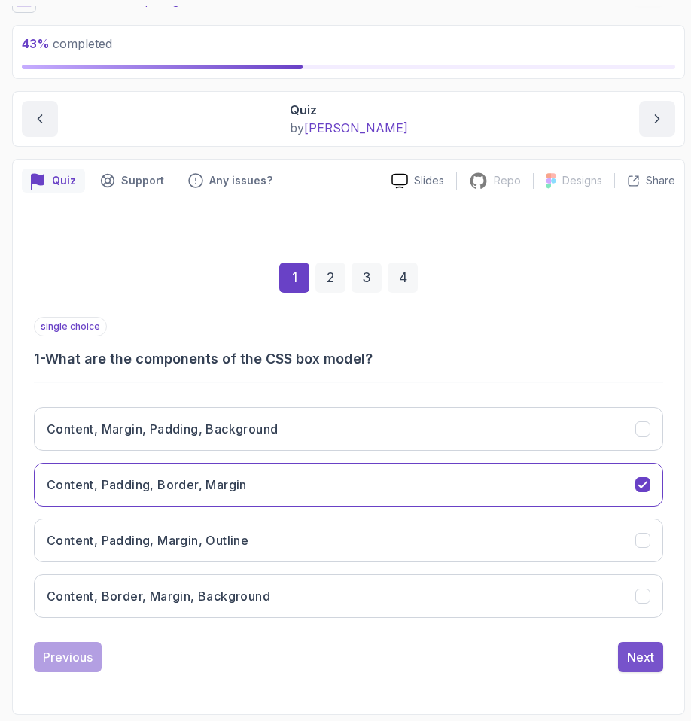
click at [633, 648] on div "Next" at bounding box center [640, 657] width 27 height 18
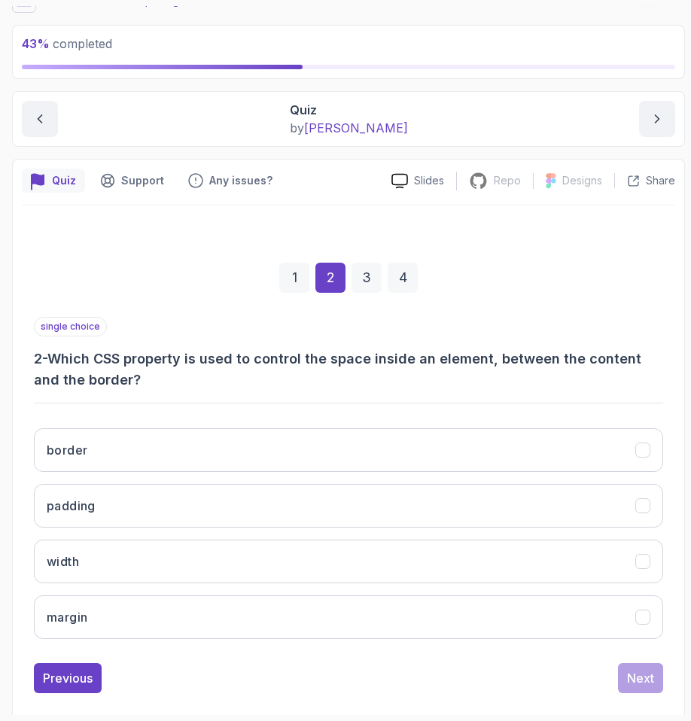
scroll to position [93, 0]
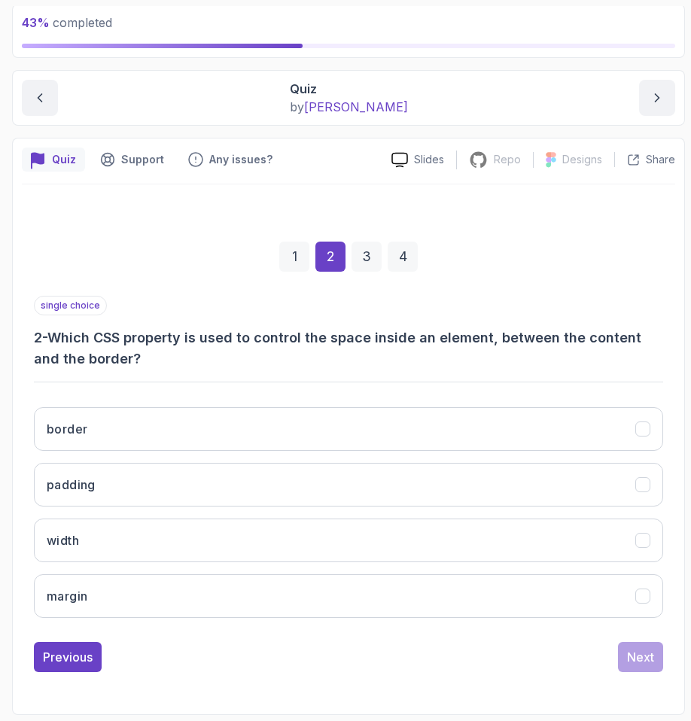
click at [64, 328] on h3 "2 - Which CSS property is used to control the space inside an element, between …" at bounding box center [349, 349] width 630 height 42
click at [114, 338] on h3 "2 - Which CSS property is used to control the space inside an element, between …" at bounding box center [349, 349] width 630 height 42
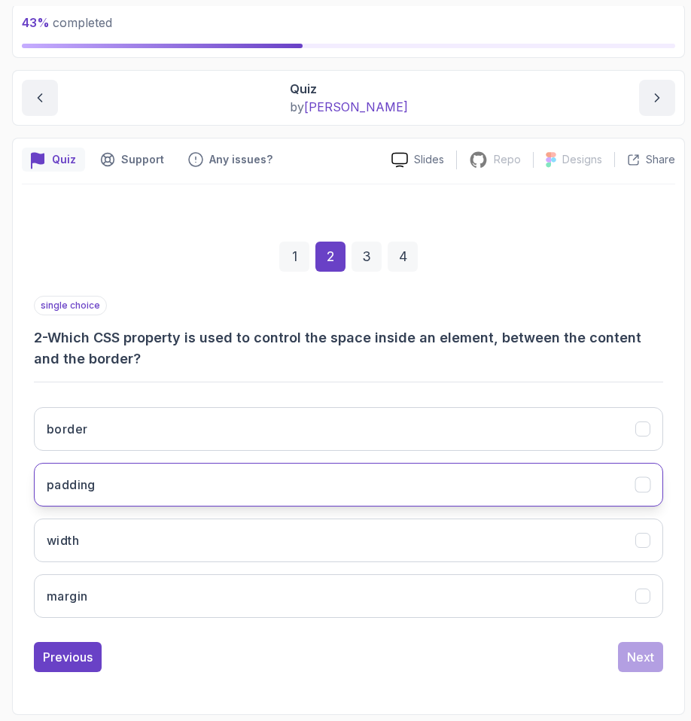
click at [63, 487] on h3 "padding" at bounding box center [71, 485] width 49 height 18
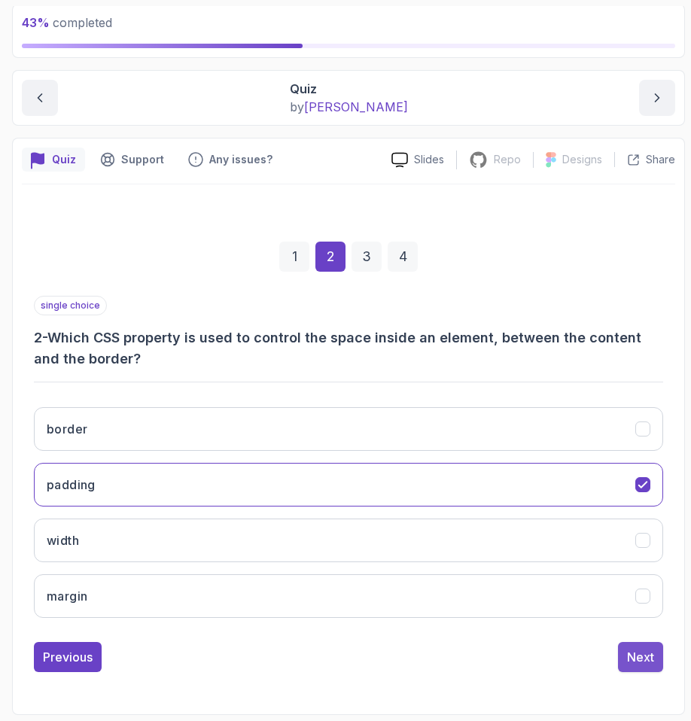
click at [633, 661] on div "Next" at bounding box center [640, 657] width 27 height 18
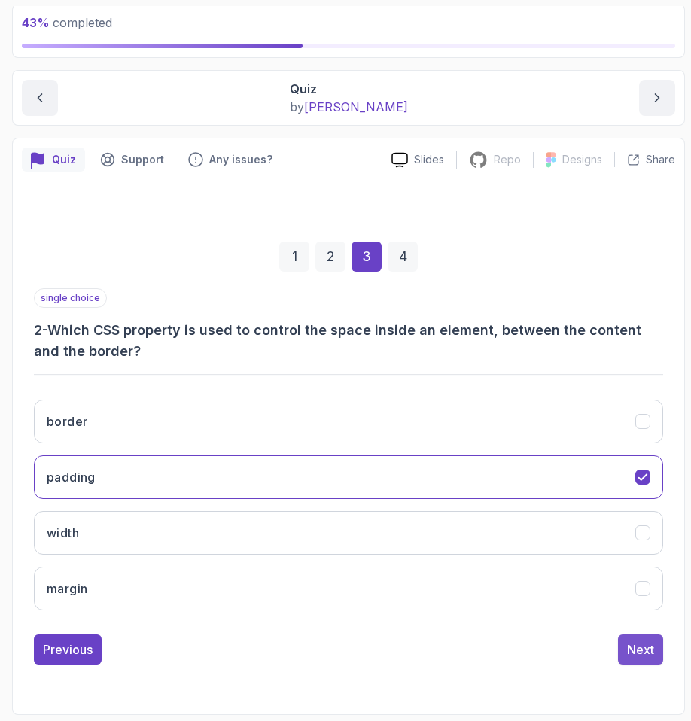
scroll to position [72, 0]
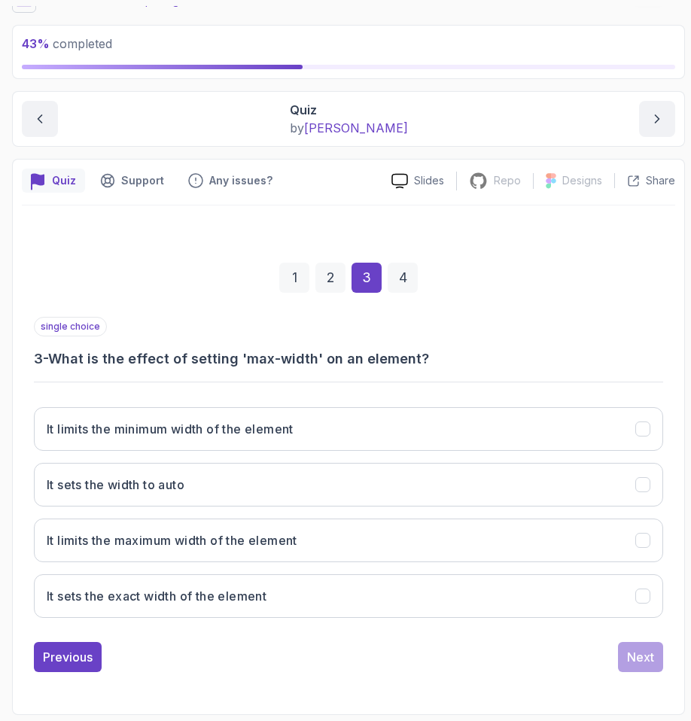
click at [215, 565] on div "It limits the minimum width of the element It sets the width to auto It limits …" at bounding box center [349, 512] width 630 height 235
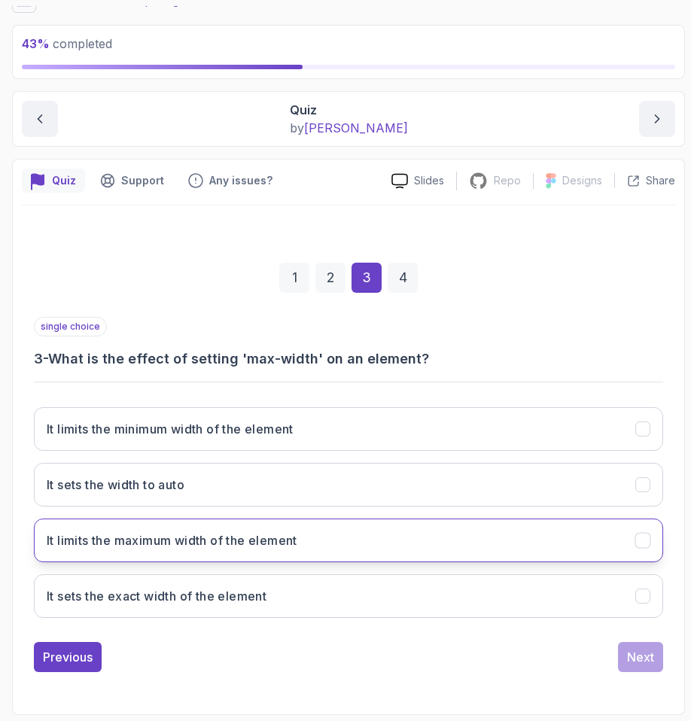
click at [203, 547] on h3 "It limits the maximum width of the element" at bounding box center [172, 541] width 251 height 18
click at [629, 655] on div "Next" at bounding box center [640, 657] width 27 height 18
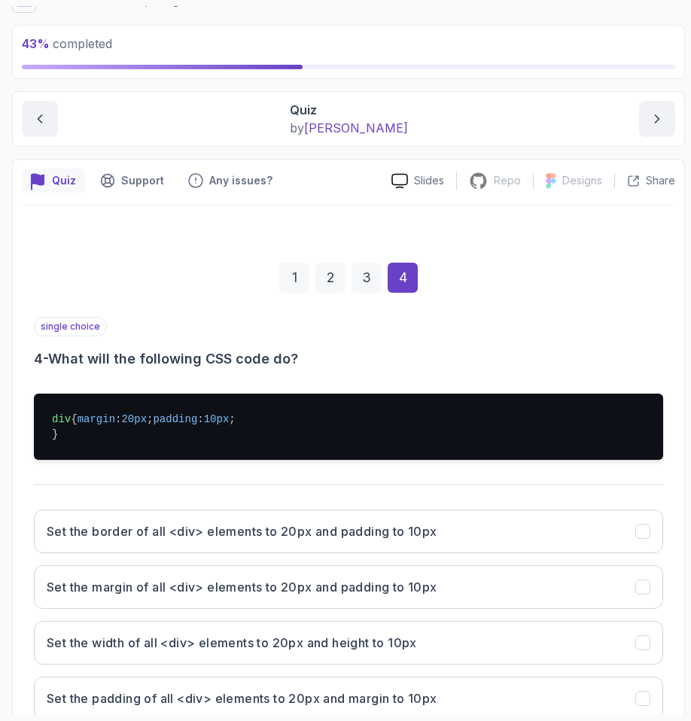
scroll to position [204, 0]
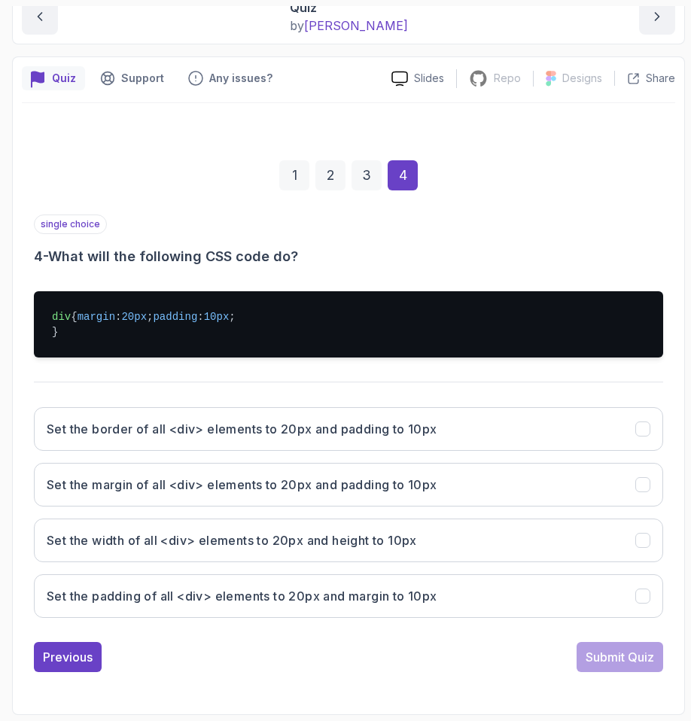
click at [220, 470] on button "Set the margin of all <div> elements to 20px and padding to 10px" at bounding box center [349, 485] width 630 height 44
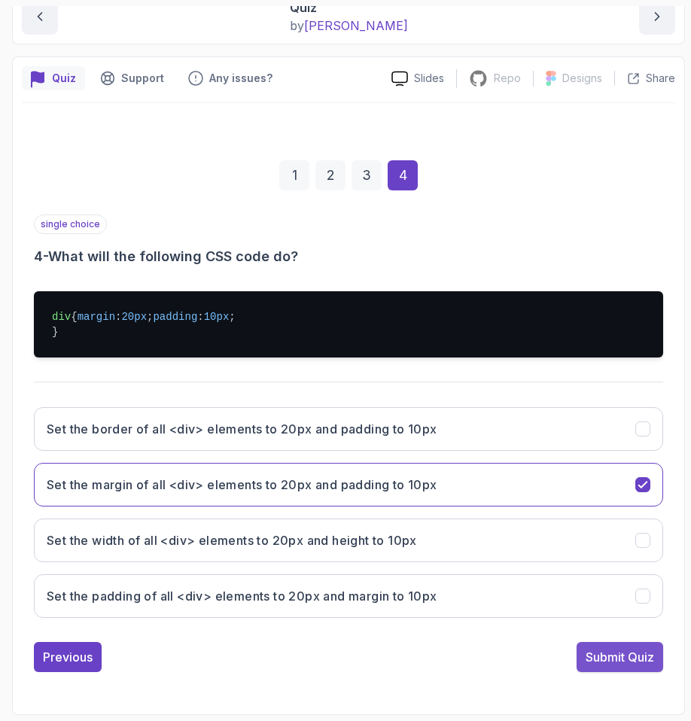
click at [635, 654] on div "Submit Quiz" at bounding box center [620, 657] width 69 height 18
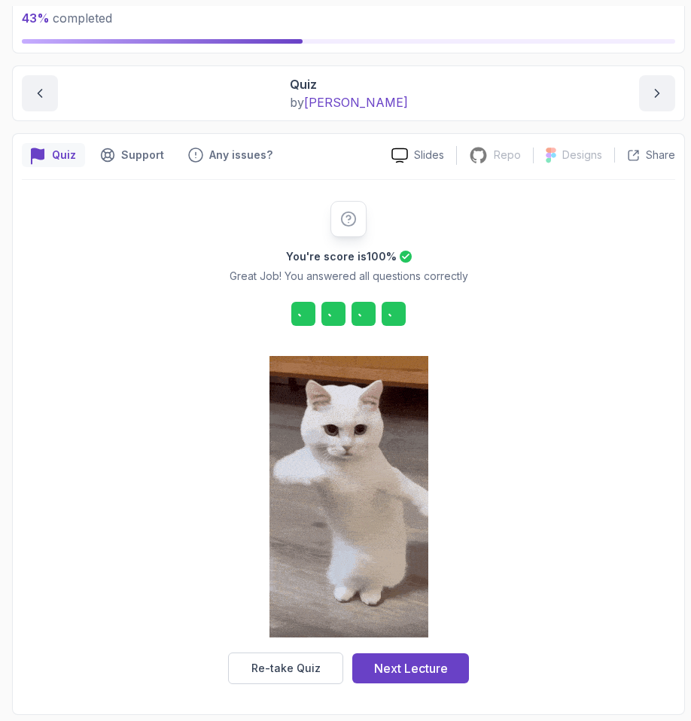
scroll to position [97, 0]
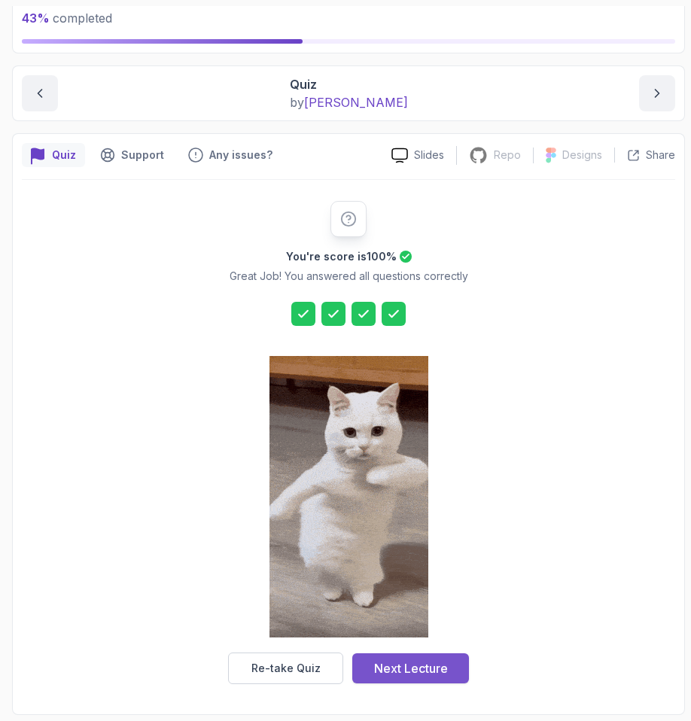
click at [402, 655] on button "Next Lecture" at bounding box center [410, 669] width 117 height 30
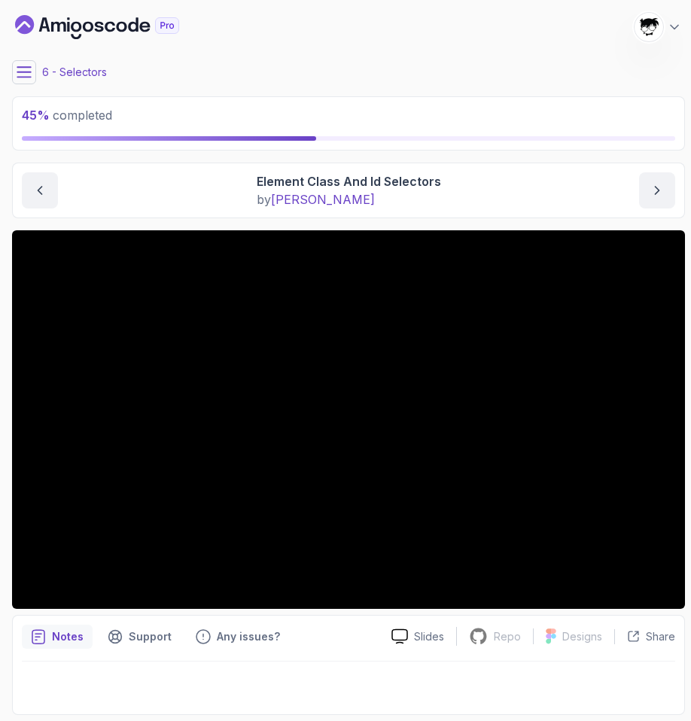
click at [28, 66] on icon at bounding box center [24, 72] width 15 height 15
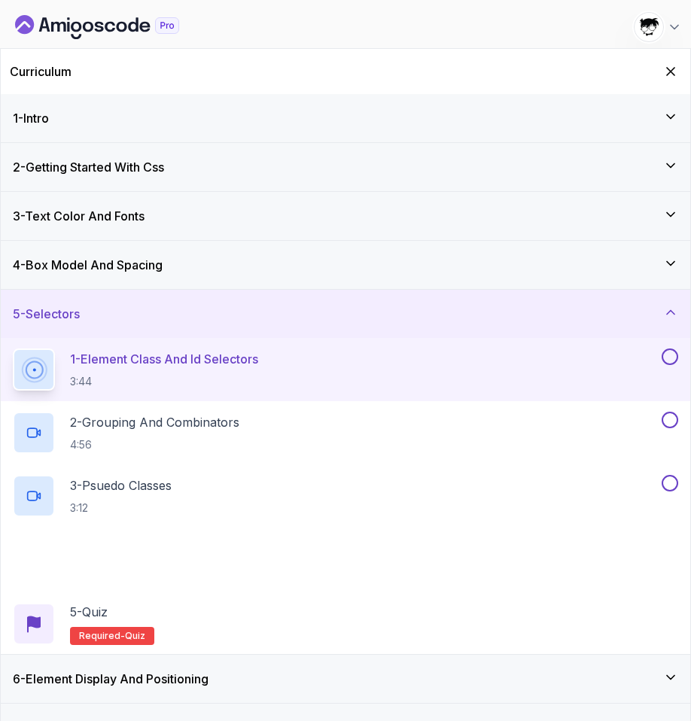
scroll to position [81, 0]
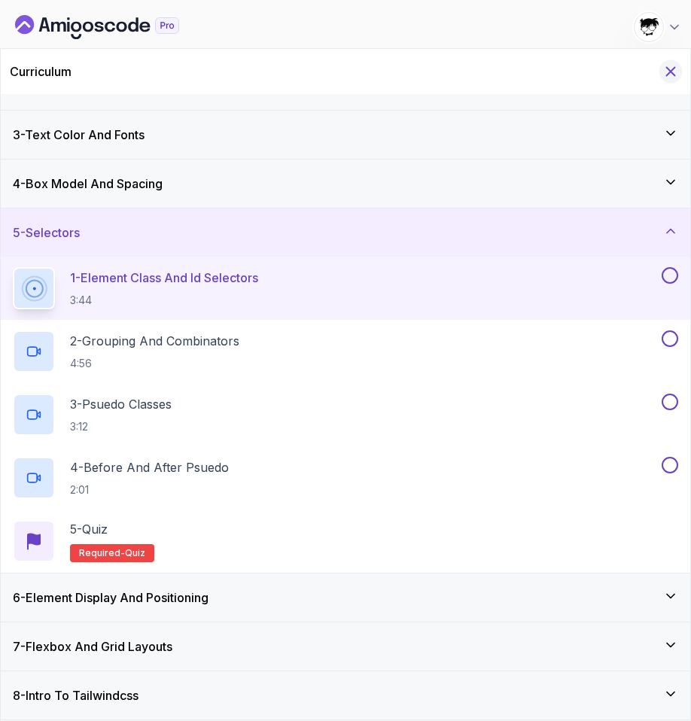
click at [673, 70] on icon "Hide Curriculum for mobile" at bounding box center [671, 71] width 17 height 17
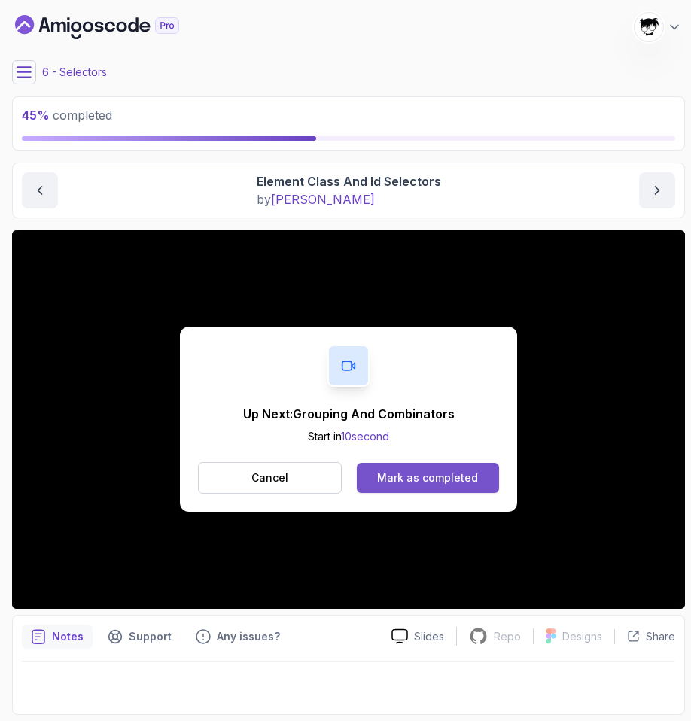
click at [406, 475] on div "Mark as completed" at bounding box center [427, 478] width 101 height 15
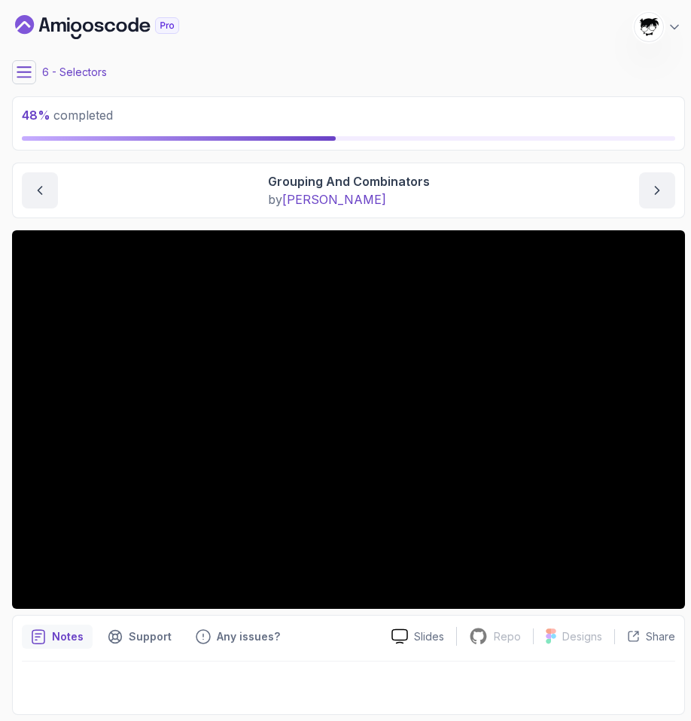
click at [27, 74] on icon at bounding box center [24, 72] width 15 height 15
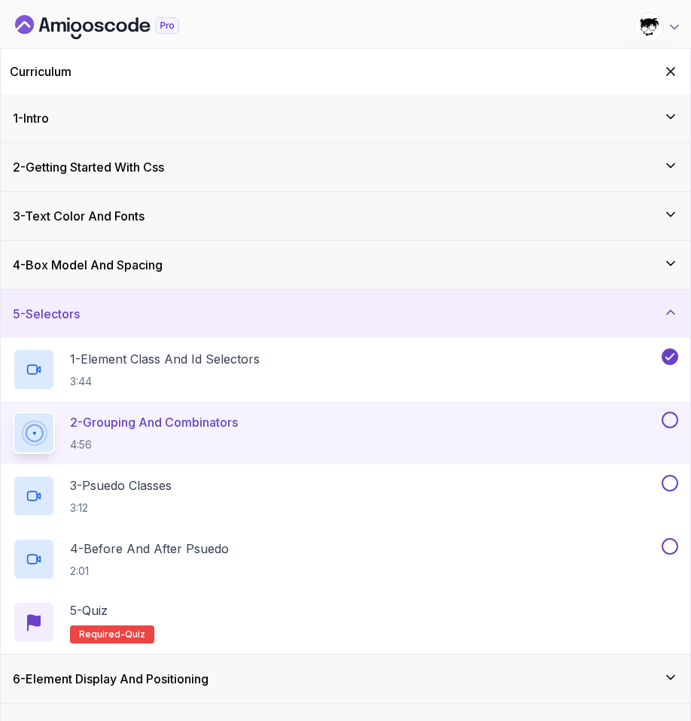
scroll to position [81, 0]
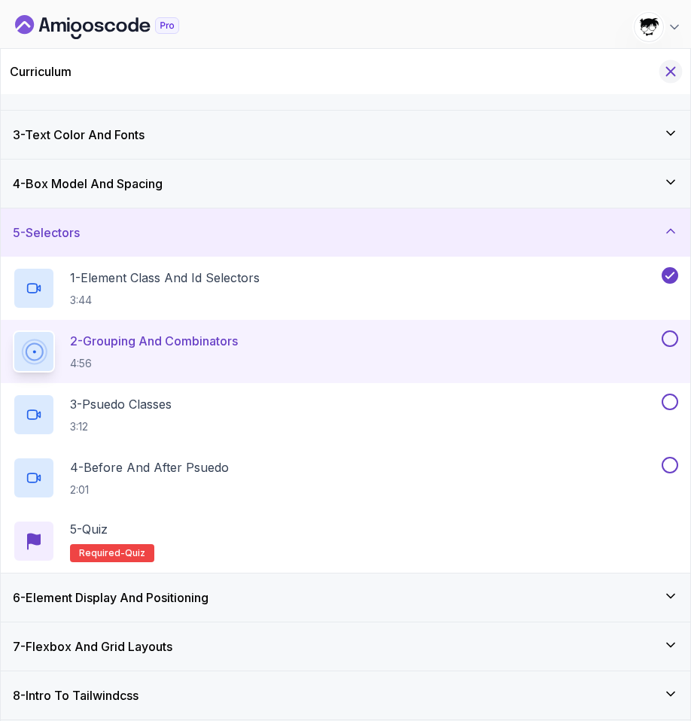
click at [672, 68] on icon "Hide Curriculum for mobile" at bounding box center [671, 71] width 17 height 17
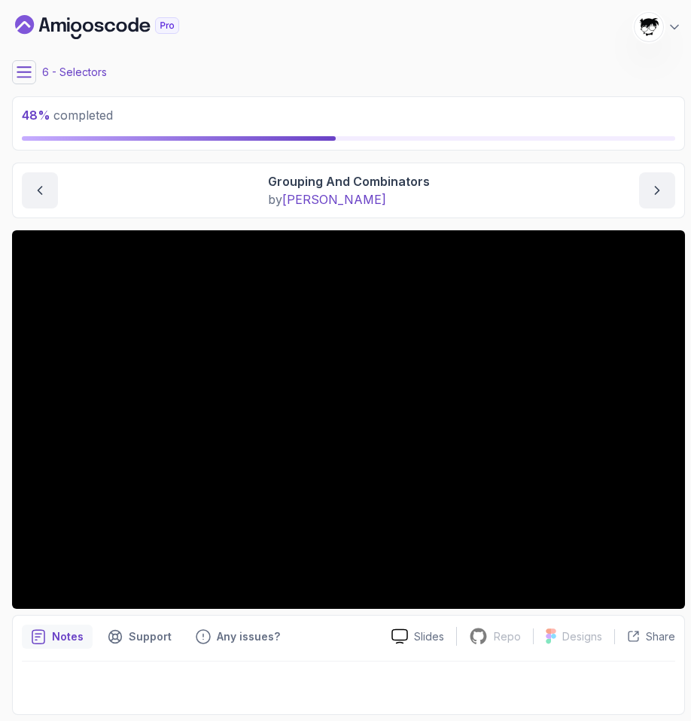
click at [16, 82] on button at bounding box center [24, 72] width 24 height 24
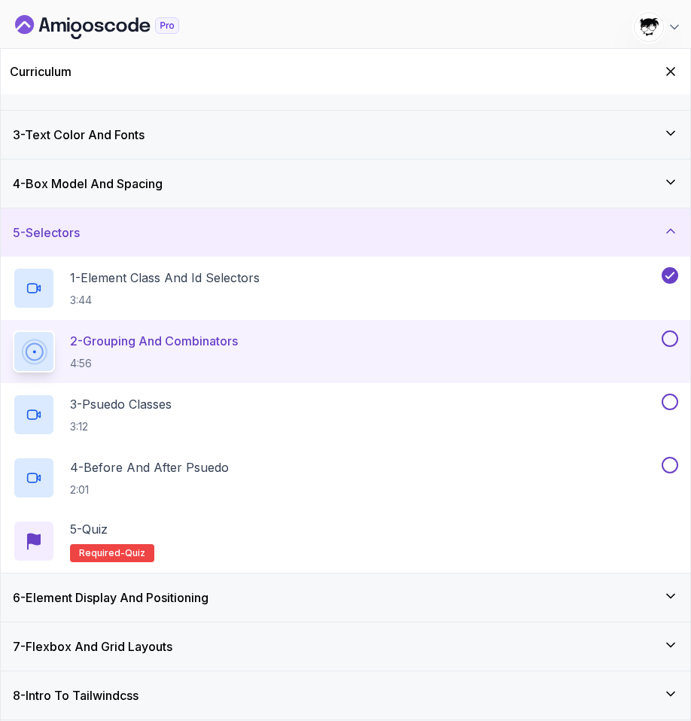
click at [425, 597] on div "6 - Element Display And Positioning" at bounding box center [346, 598] width 666 height 18
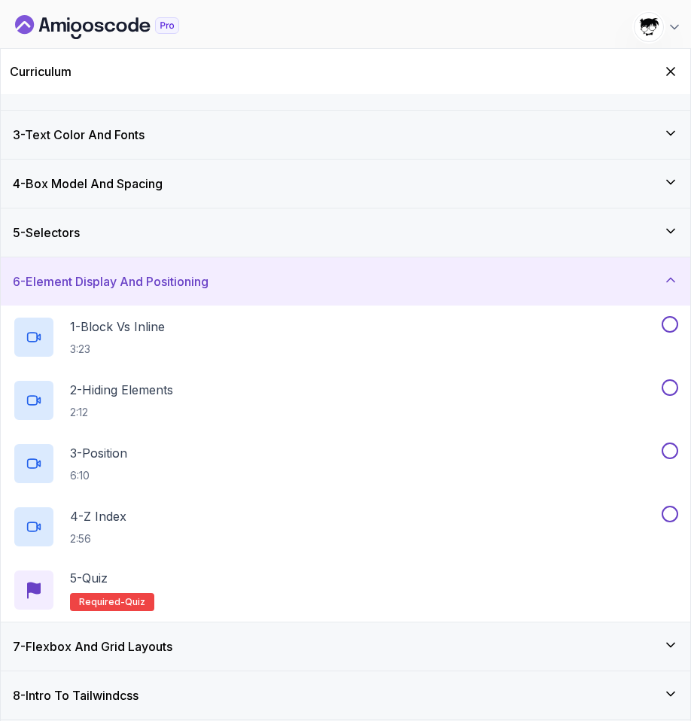
click at [322, 281] on div "6 - Element Display And Positioning" at bounding box center [346, 282] width 666 height 18
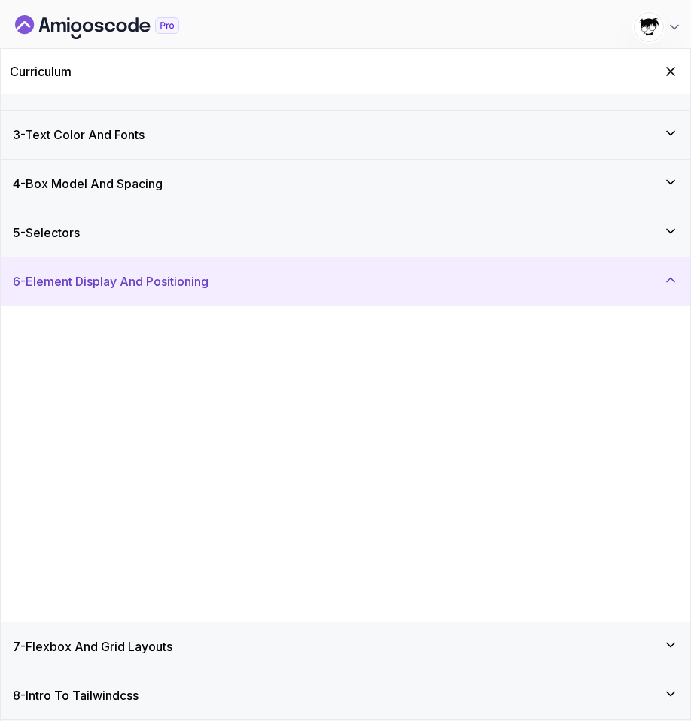
scroll to position [0, 0]
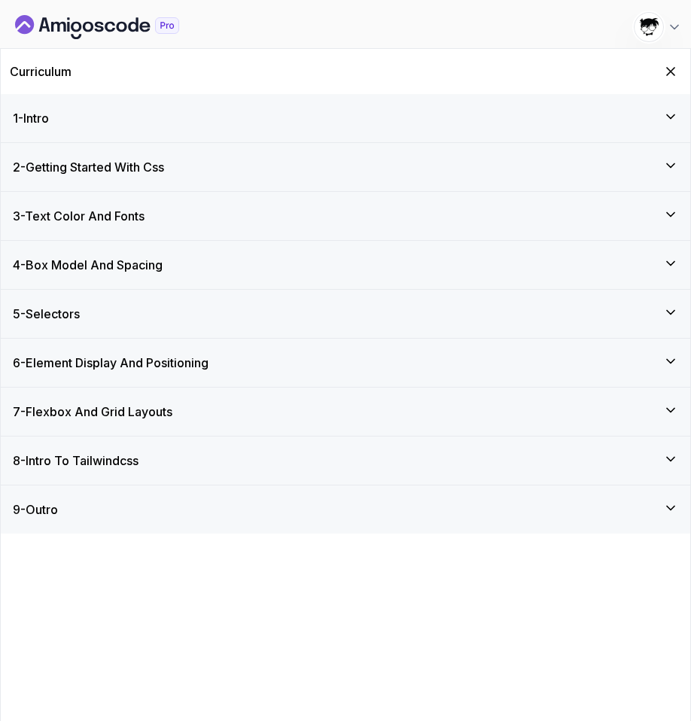
click at [660, 59] on div "Curriculum" at bounding box center [346, 71] width 690 height 45
click at [666, 68] on icon "Hide Curriculum for mobile" at bounding box center [671, 71] width 17 height 17
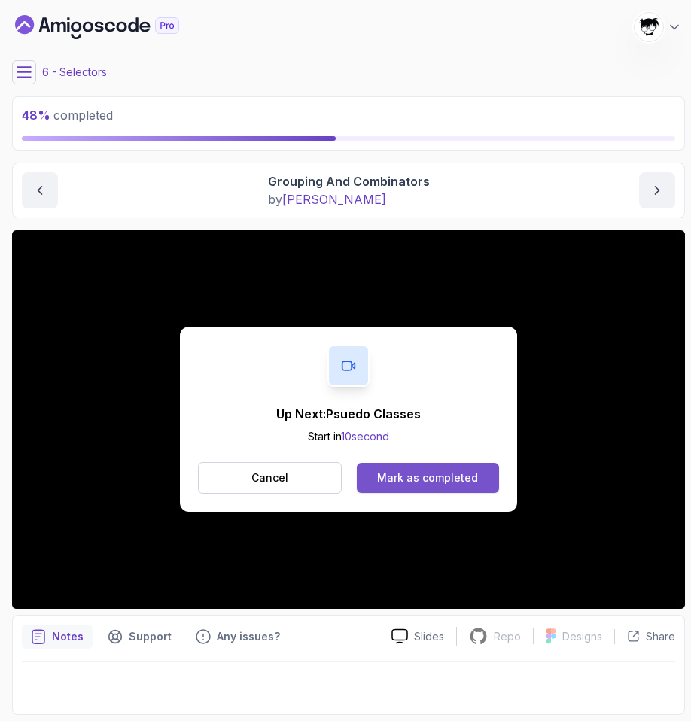
click at [469, 489] on button "Mark as completed" at bounding box center [428, 478] width 142 height 30
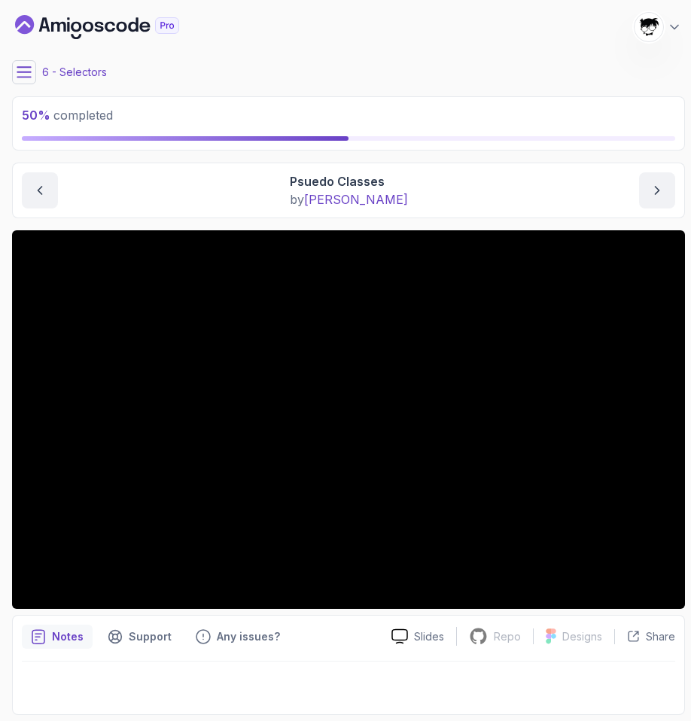
click at [32, 81] on button at bounding box center [24, 72] width 24 height 24
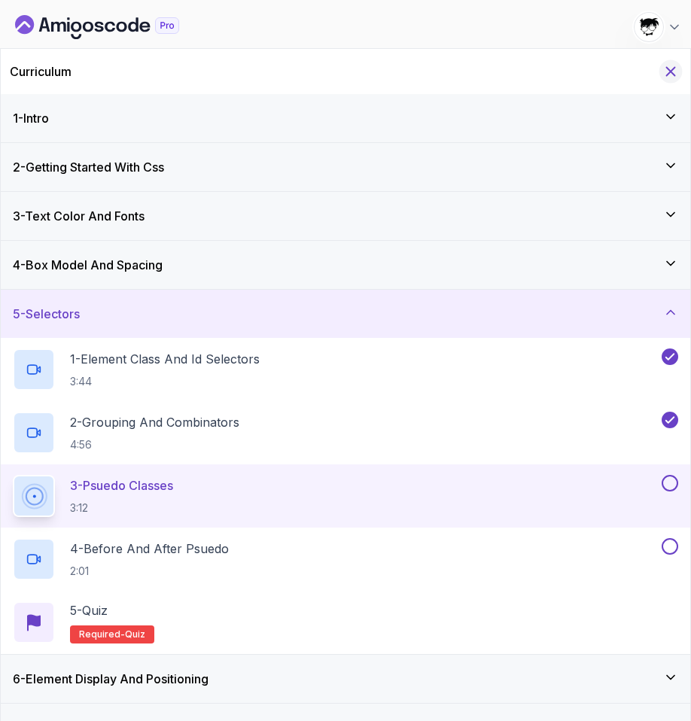
click at [666, 66] on icon "Hide Curriculum for mobile" at bounding box center [671, 71] width 17 height 17
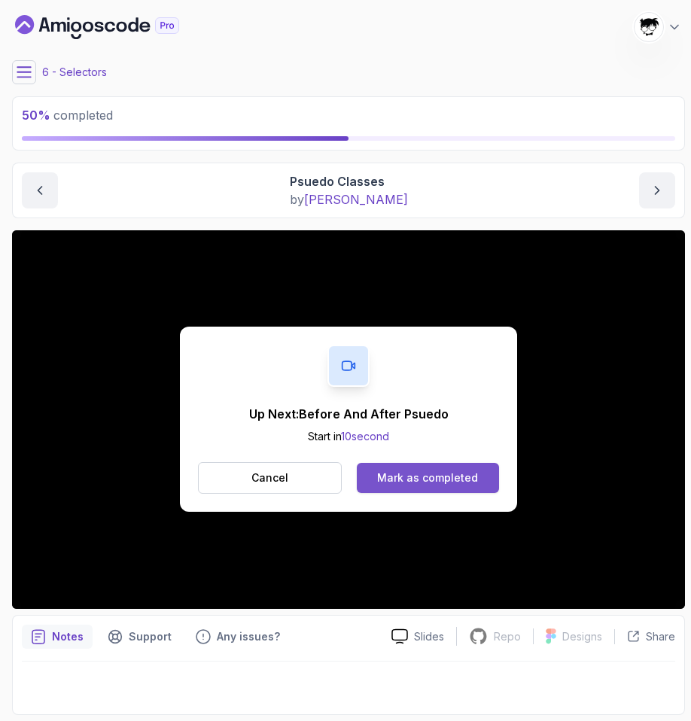
click at [422, 477] on div "Mark as completed" at bounding box center [427, 478] width 101 height 15
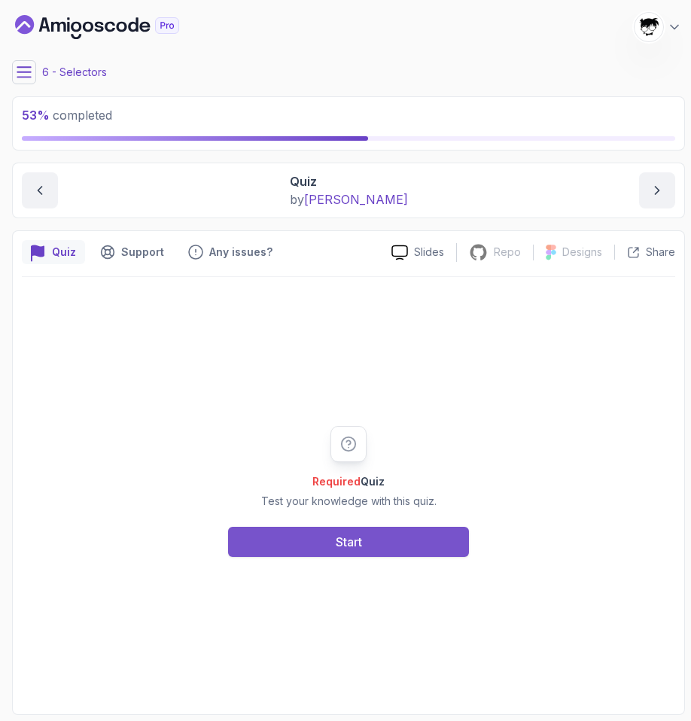
click at [358, 556] on button "Start" at bounding box center [348, 542] width 241 height 30
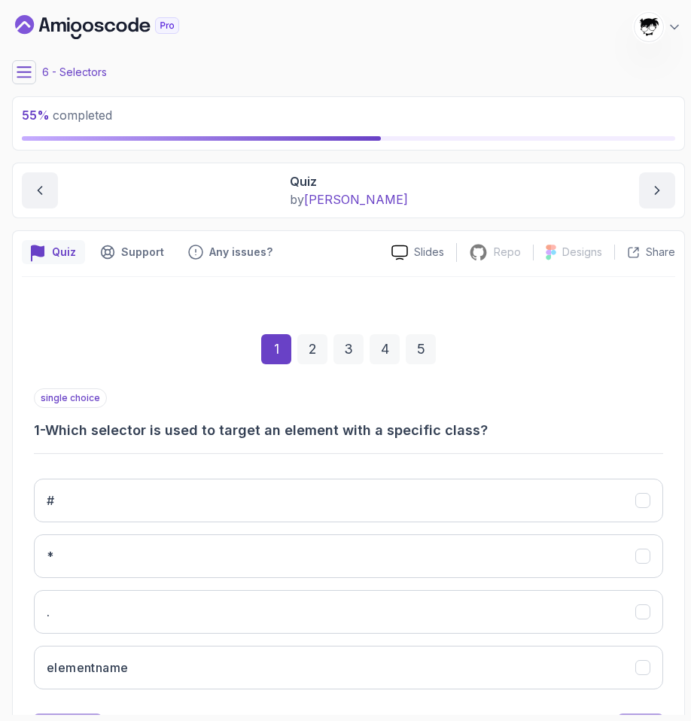
scroll to position [72, 0]
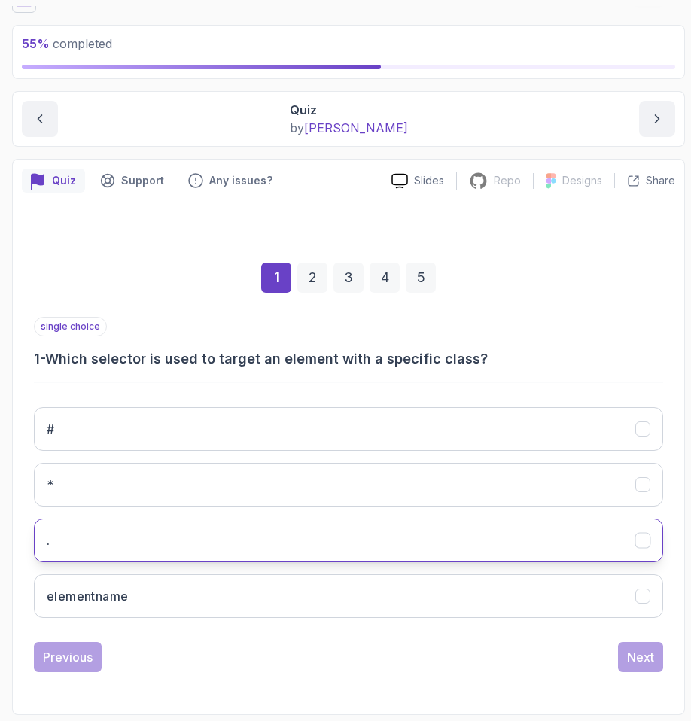
click at [83, 555] on button "." at bounding box center [349, 541] width 630 height 44
click at [633, 660] on div "Next" at bounding box center [640, 657] width 27 height 18
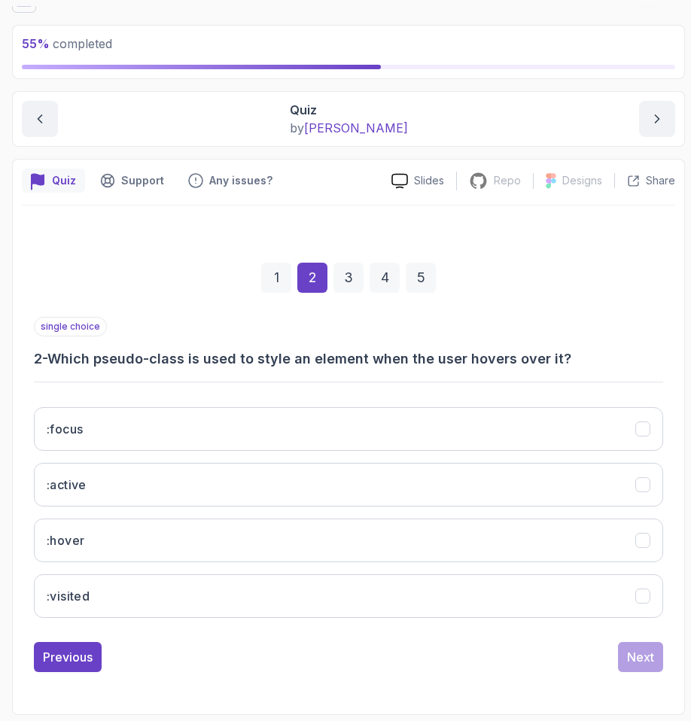
click at [160, 517] on div ":focus :active :hover :visited" at bounding box center [349, 512] width 630 height 235
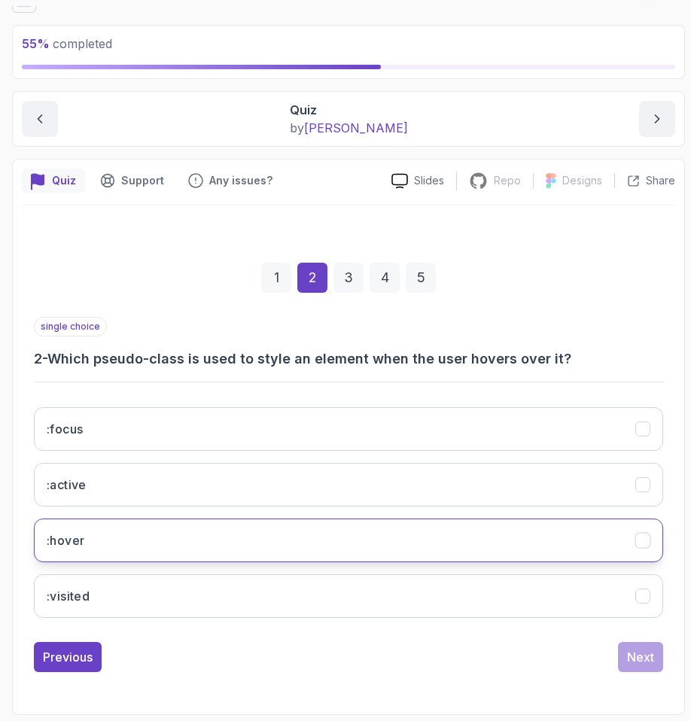
click at [160, 531] on button ":hover" at bounding box center [349, 541] width 630 height 44
click at [624, 659] on button "Next" at bounding box center [640, 657] width 45 height 30
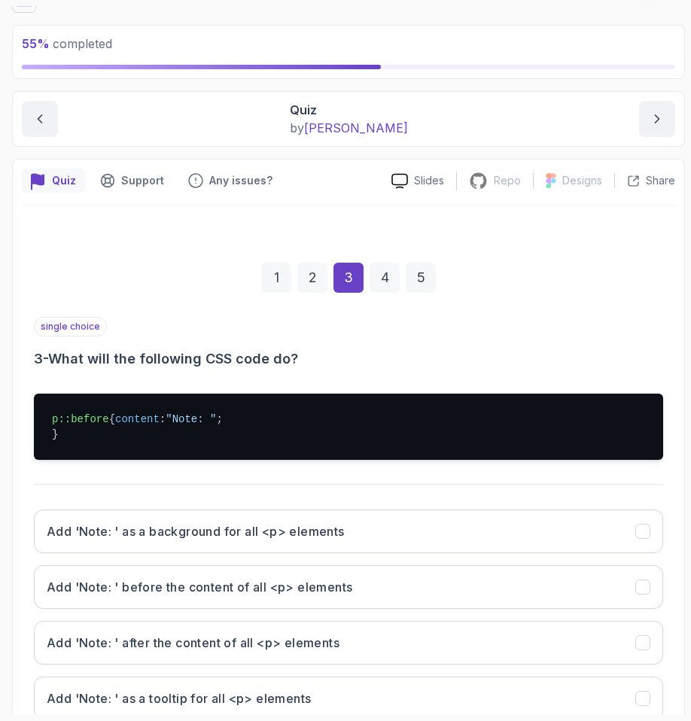
scroll to position [189, 0]
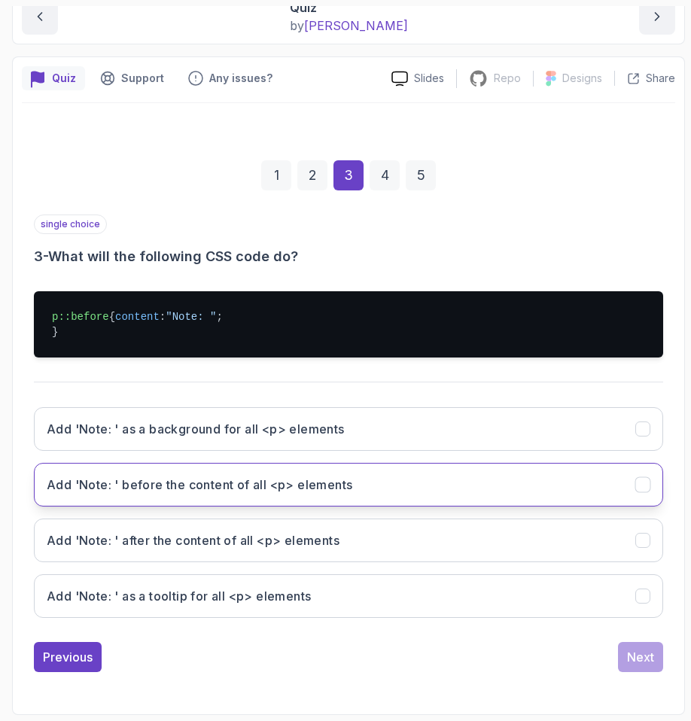
click at [89, 481] on h3 "Add 'Note: ' before the content of all <p> elements" at bounding box center [200, 485] width 306 height 18
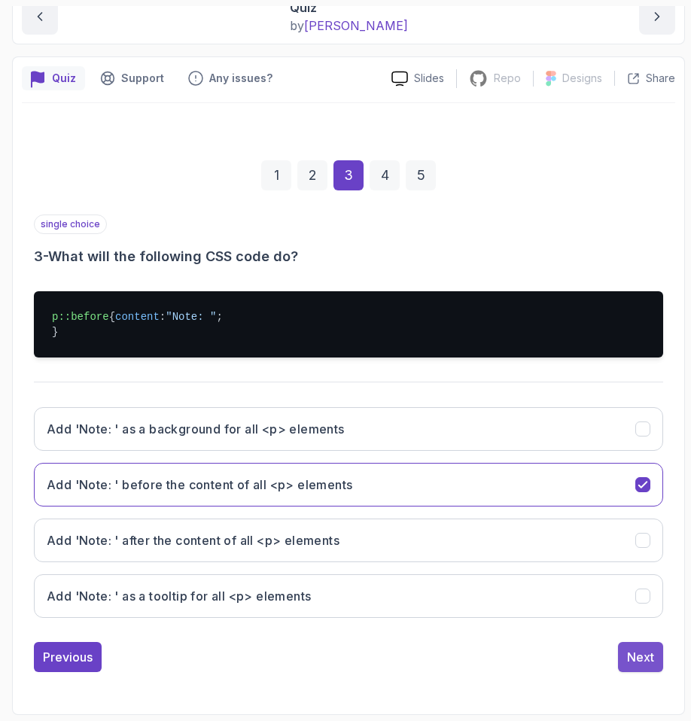
click at [648, 669] on button "Next" at bounding box center [640, 657] width 45 height 30
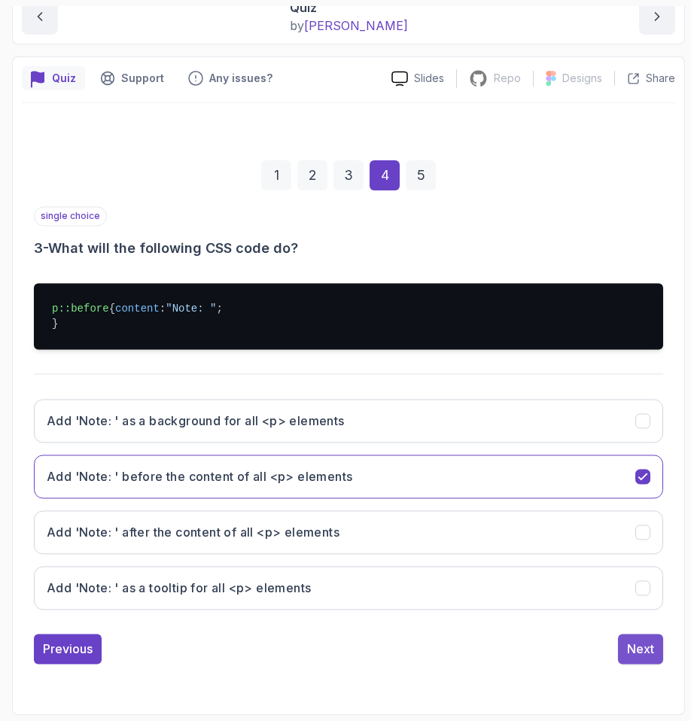
scroll to position [72, 0]
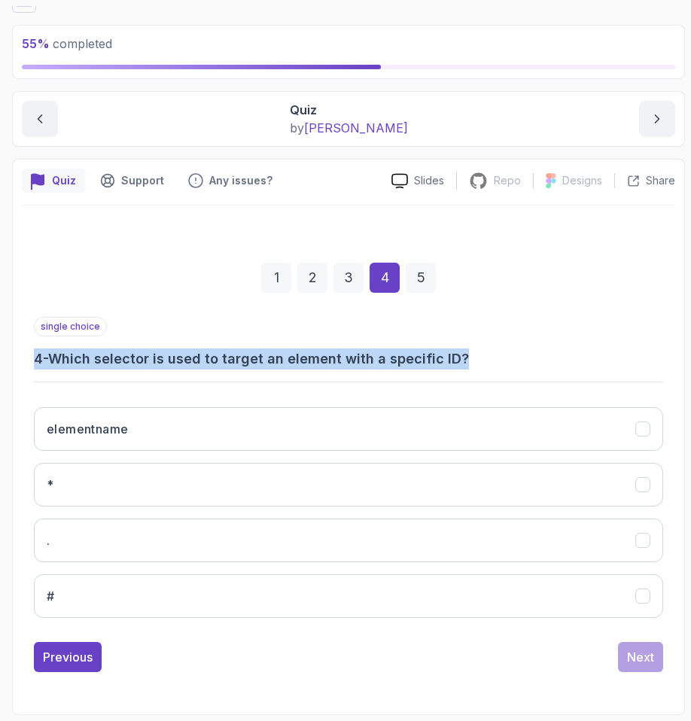
drag, startPoint x: 27, startPoint y: 352, endPoint x: 641, endPoint y: 364, distance: 613.9
click at [641, 364] on div "1 2 3 4 5 single choice 4 - Which selector is used to target an element with a …" at bounding box center [349, 456] width 654 height 458
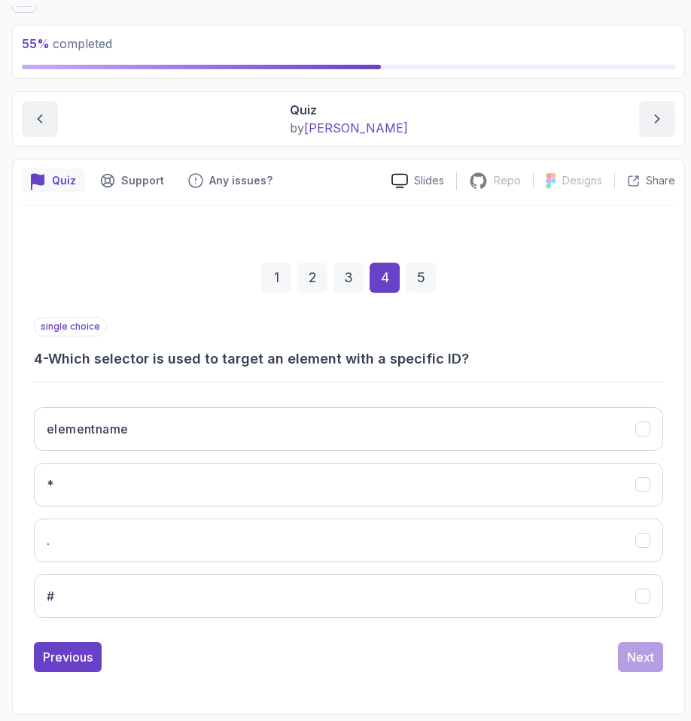
click at [580, 371] on div "single choice 4 - Which selector is used to target an element with a specific I…" at bounding box center [349, 473] width 630 height 313
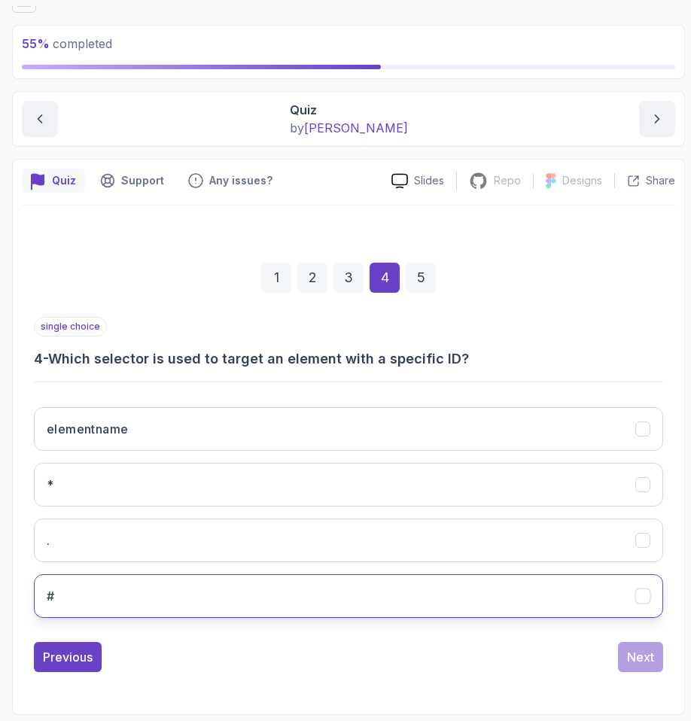
click at [44, 611] on button "#" at bounding box center [349, 597] width 630 height 44
click at [654, 639] on div "single choice 4 - Which selector is used to target an element with a specific I…" at bounding box center [349, 494] width 630 height 355
click at [647, 653] on div "Next" at bounding box center [640, 657] width 27 height 18
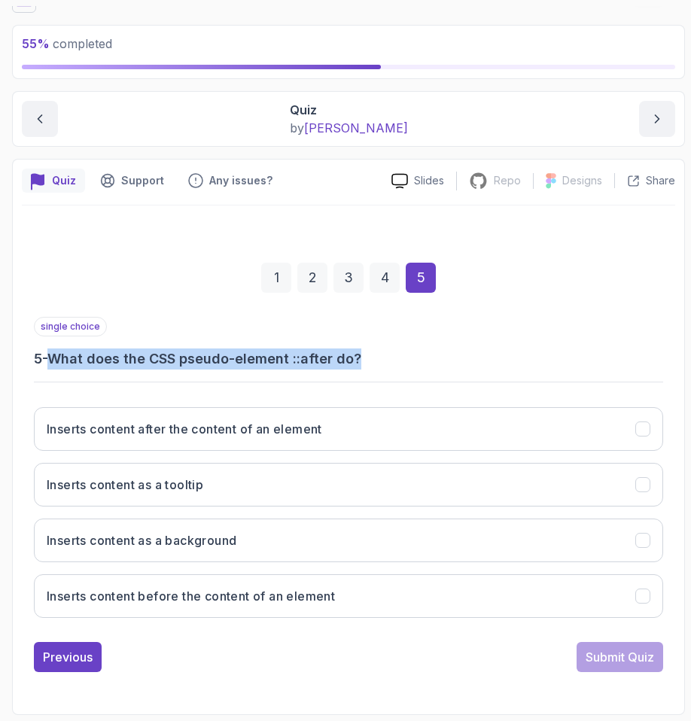
drag, startPoint x: 59, startPoint y: 358, endPoint x: 574, endPoint y: 358, distance: 515.1
click at [574, 358] on h3 "5 - What does the CSS pseudo-element ::after do?" at bounding box center [349, 359] width 630 height 21
click at [574, 357] on h3 "5 - What does the CSS pseudo-element ::after do?" at bounding box center [349, 359] width 630 height 21
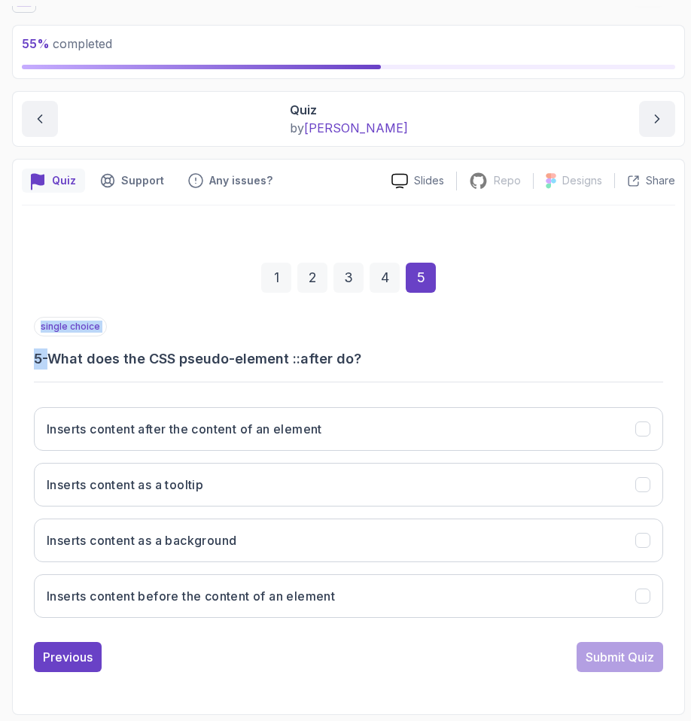
drag, startPoint x: 574, startPoint y: 357, endPoint x: 47, endPoint y: 356, distance: 527.1
click at [47, 358] on h3 "5 - What does the CSS pseudo-element ::after do?" at bounding box center [349, 359] width 630 height 21
click at [47, 356] on h3 "5 - What does the CSS pseudo-element ::after do?" at bounding box center [349, 359] width 630 height 21
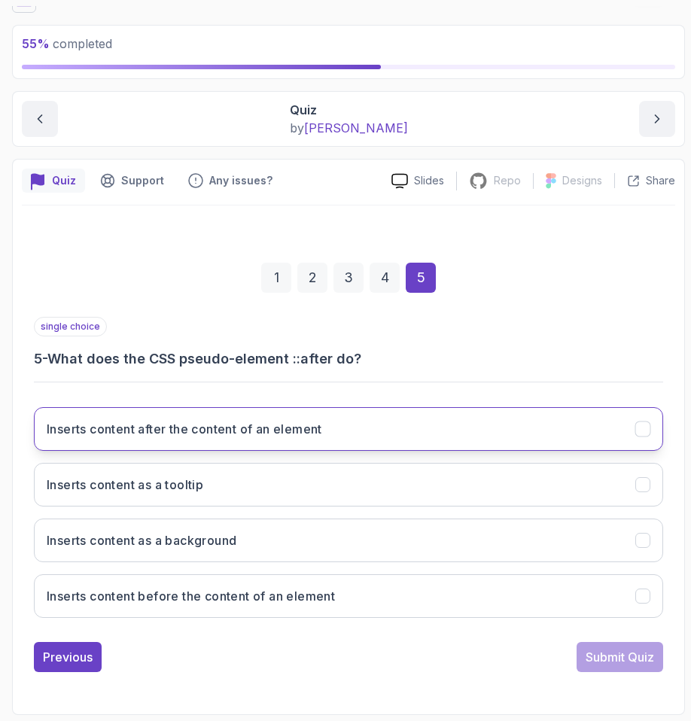
click at [78, 438] on button "Inserts content after the content of an element" at bounding box center [349, 429] width 630 height 44
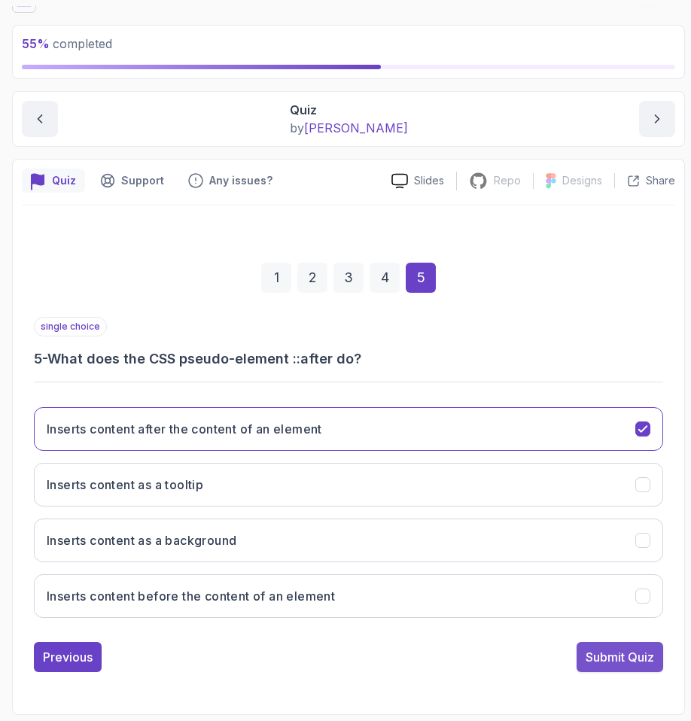
click at [596, 668] on button "Submit Quiz" at bounding box center [620, 657] width 87 height 30
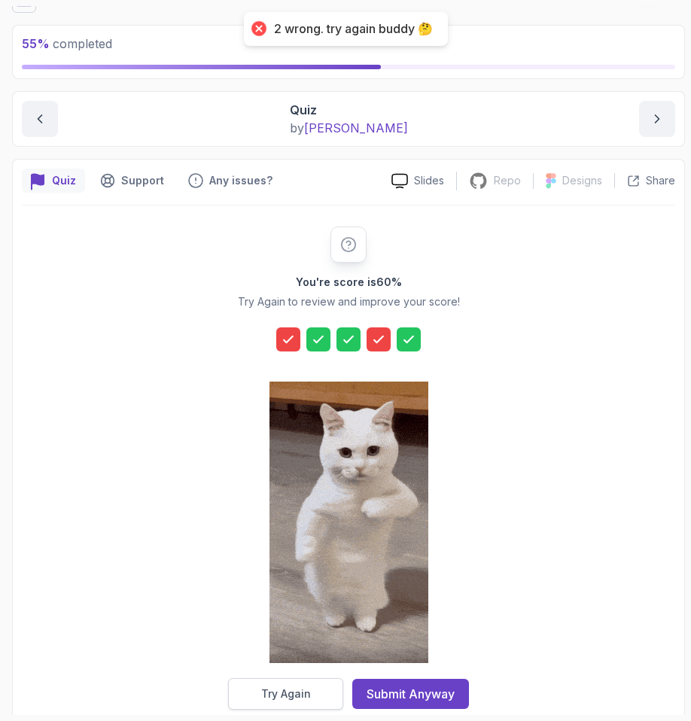
click at [249, 696] on button "Try Again" at bounding box center [285, 694] width 115 height 32
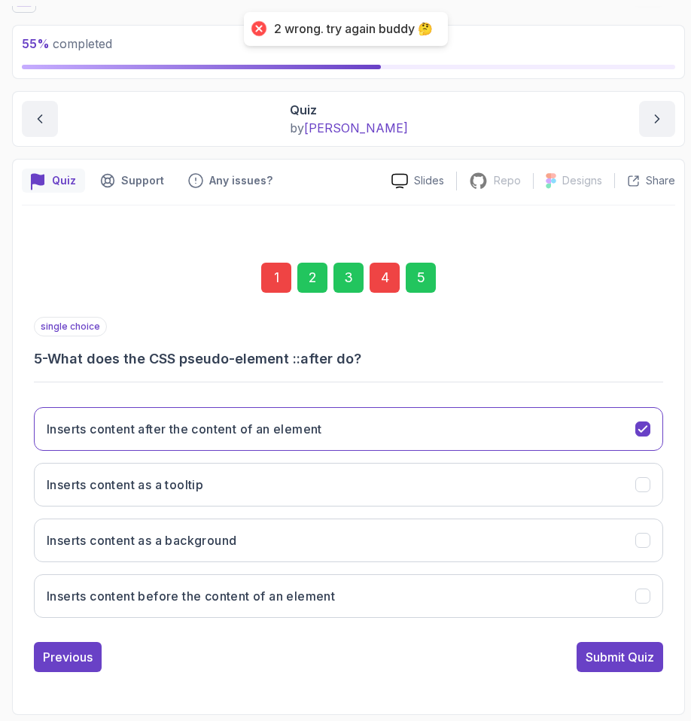
click at [388, 277] on div "4" at bounding box center [385, 278] width 30 height 30
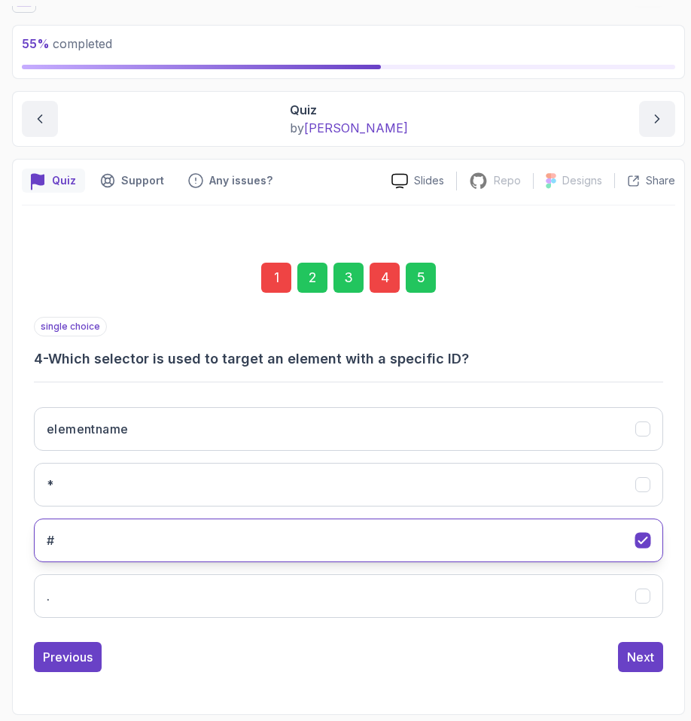
click at [163, 535] on button "#" at bounding box center [349, 541] width 630 height 44
click at [270, 273] on div "1" at bounding box center [276, 278] width 30 height 30
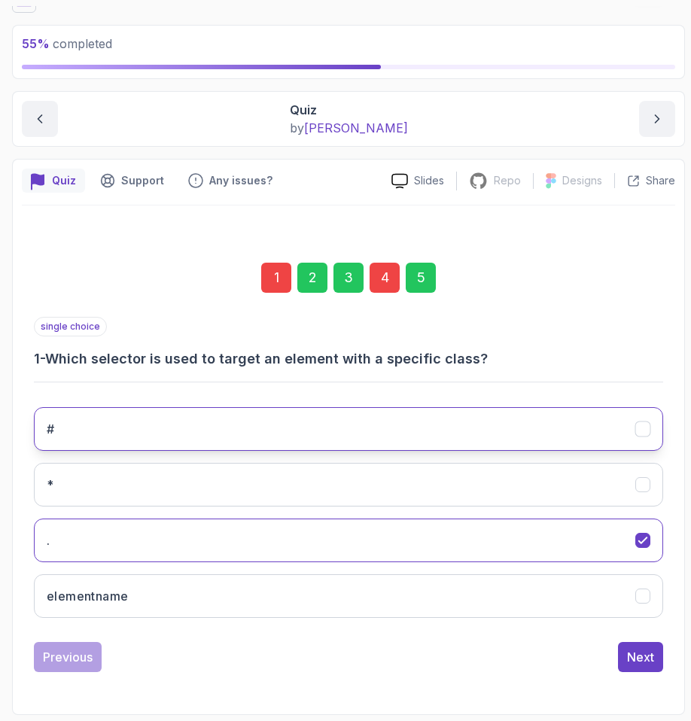
click at [122, 440] on button "#" at bounding box center [349, 429] width 630 height 44
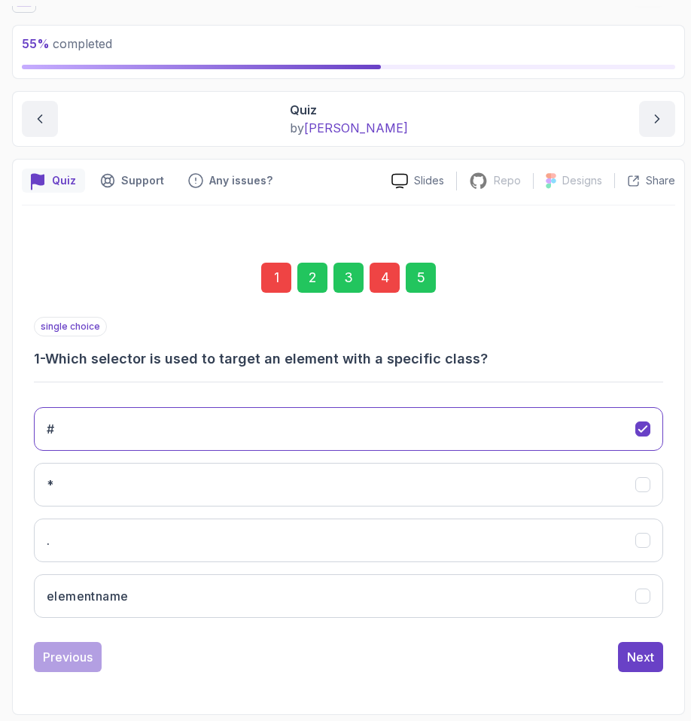
click at [376, 278] on div "4" at bounding box center [385, 278] width 30 height 30
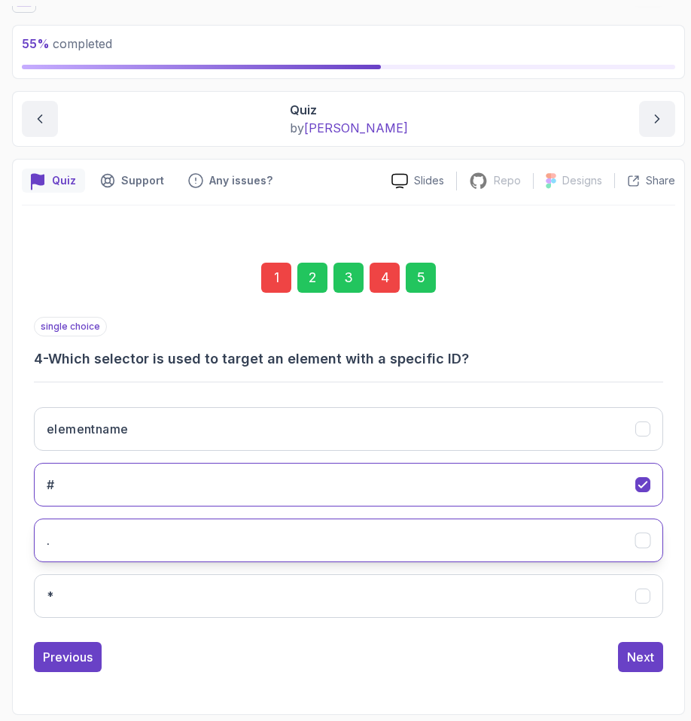
click at [69, 550] on button "." at bounding box center [349, 541] width 630 height 44
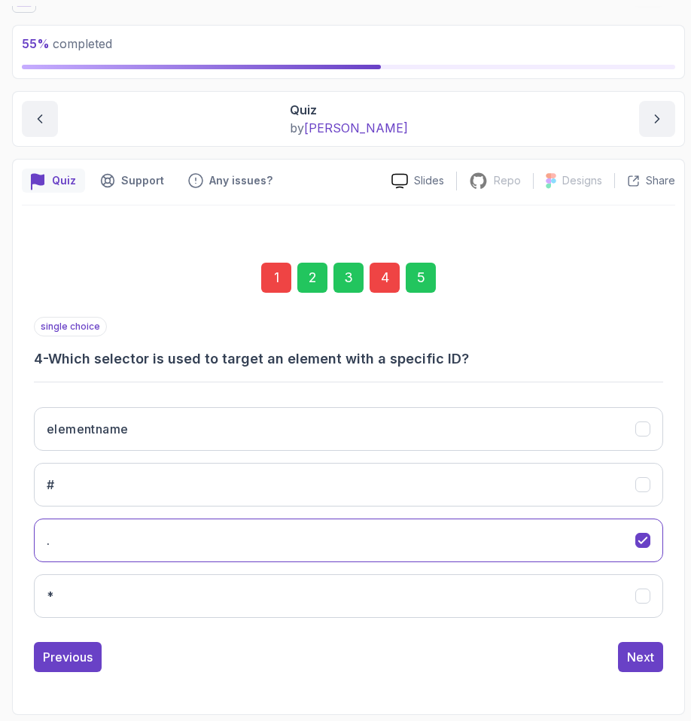
click at [617, 665] on div "Previous Next" at bounding box center [349, 657] width 630 height 30
click at [631, 661] on div "Next" at bounding box center [640, 657] width 27 height 18
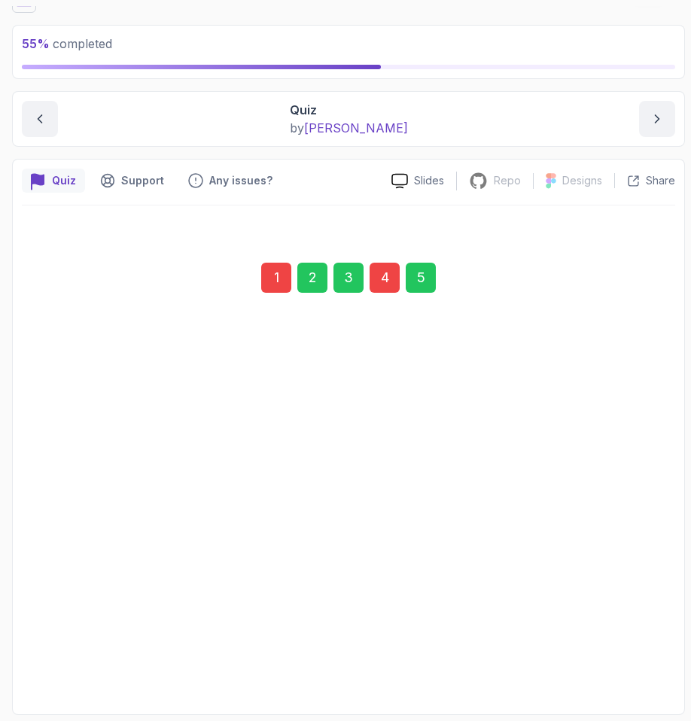
click at [627, 666] on div "Submit Quiz" at bounding box center [620, 657] width 69 height 18
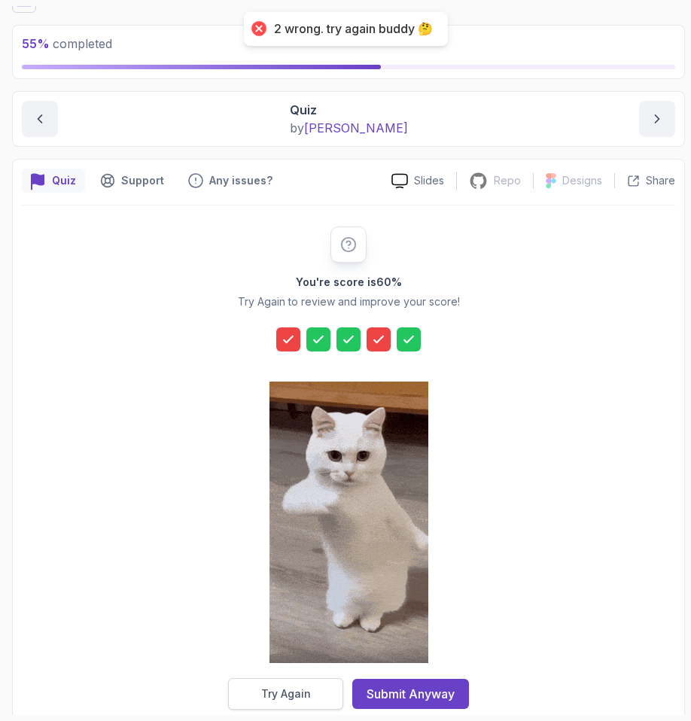
click at [295, 696] on div "Try Again" at bounding box center [286, 694] width 50 height 15
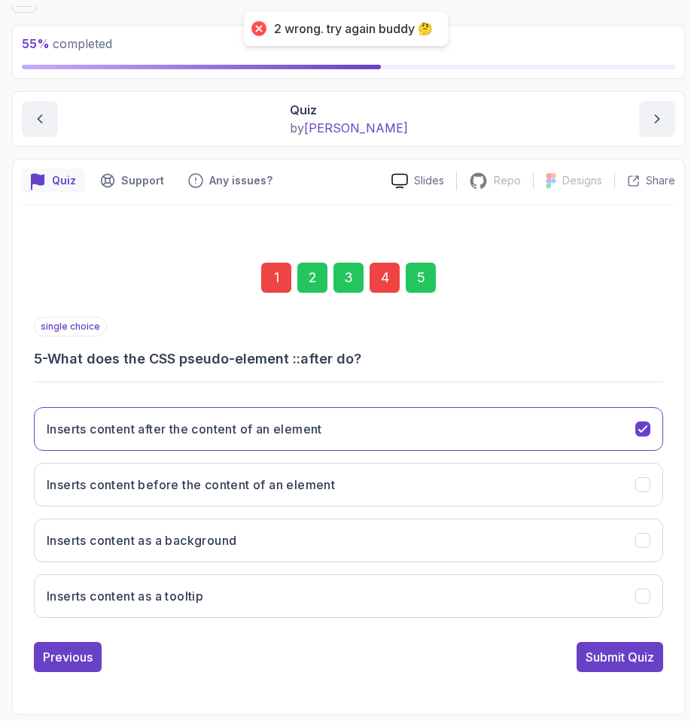
click at [266, 282] on div "1" at bounding box center [276, 278] width 30 height 30
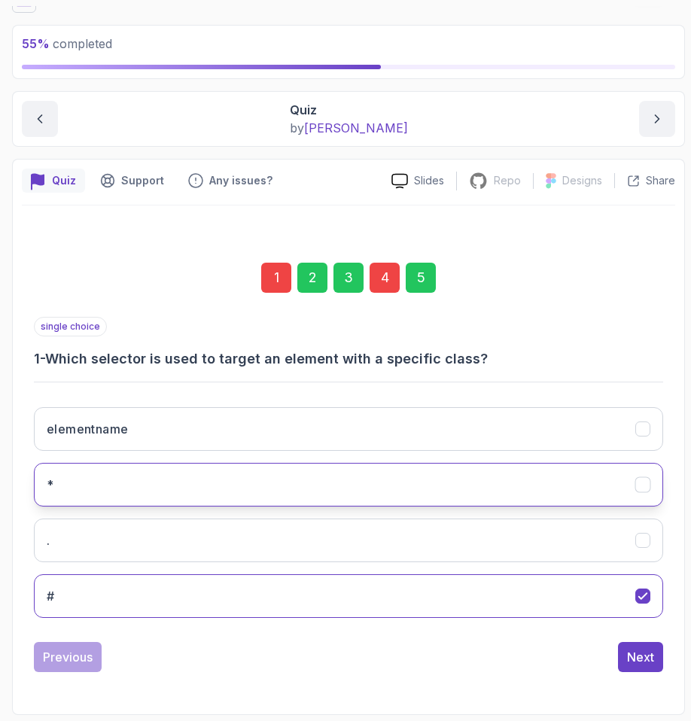
click at [74, 497] on button "*" at bounding box center [349, 485] width 630 height 44
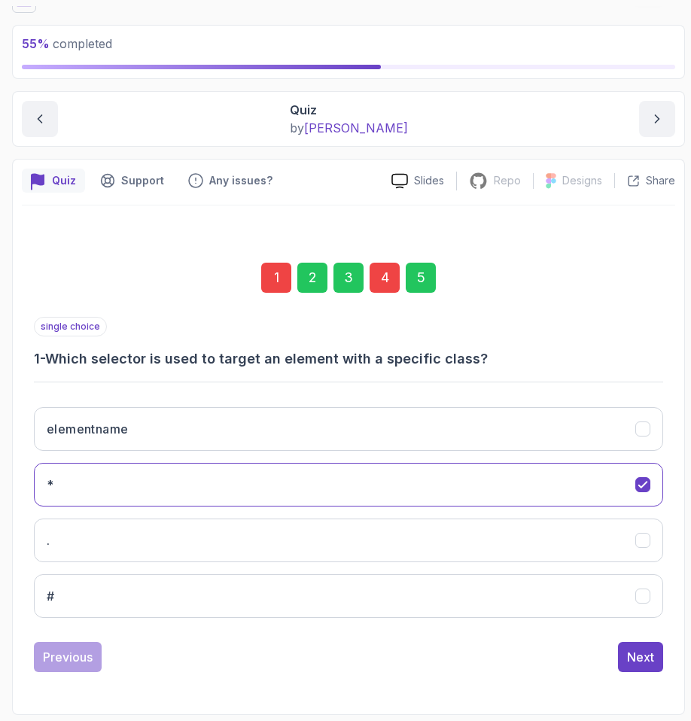
click at [588, 651] on div "Previous Next" at bounding box center [349, 657] width 630 height 30
click at [643, 654] on div "Next" at bounding box center [640, 657] width 27 height 18
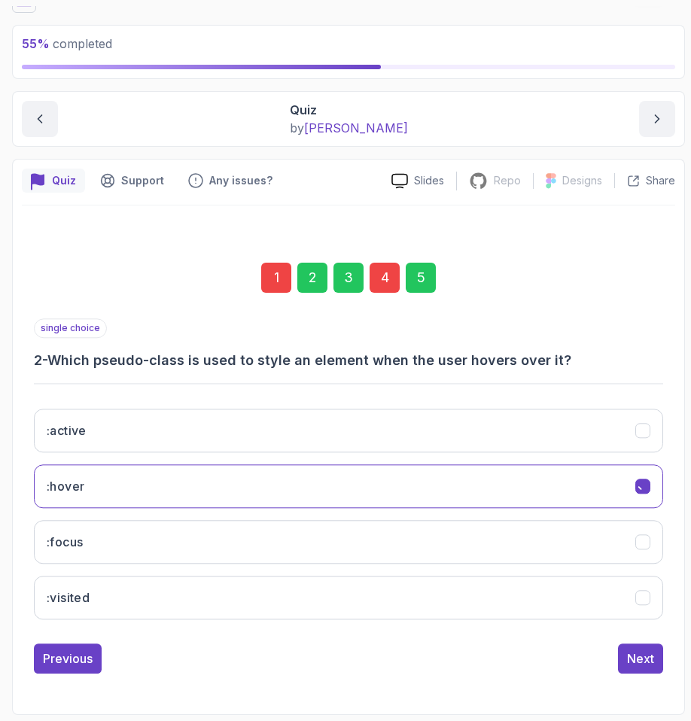
click at [643, 654] on div "Next" at bounding box center [640, 659] width 27 height 18
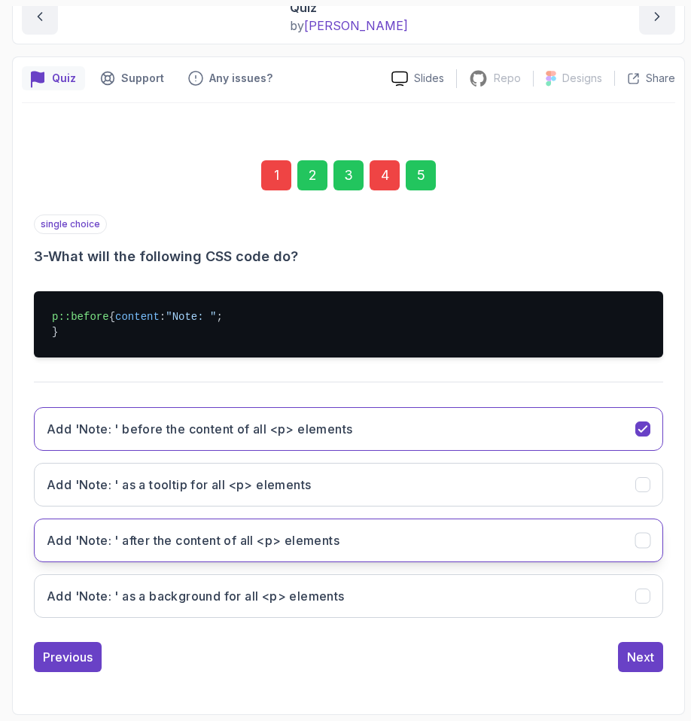
click at [637, 657] on div "Next" at bounding box center [640, 657] width 27 height 18
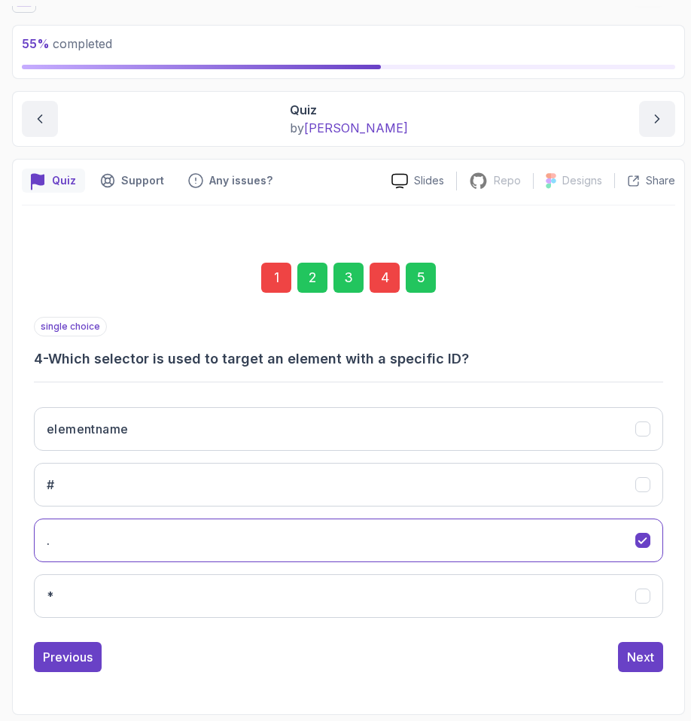
click at [627, 664] on div "Next" at bounding box center [640, 657] width 27 height 18
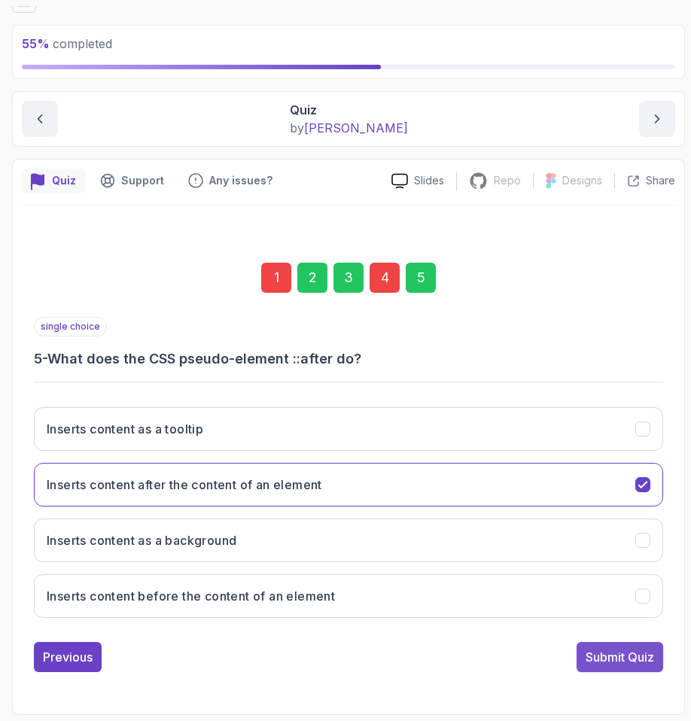
click at [611, 661] on div "Submit Quiz" at bounding box center [620, 657] width 69 height 18
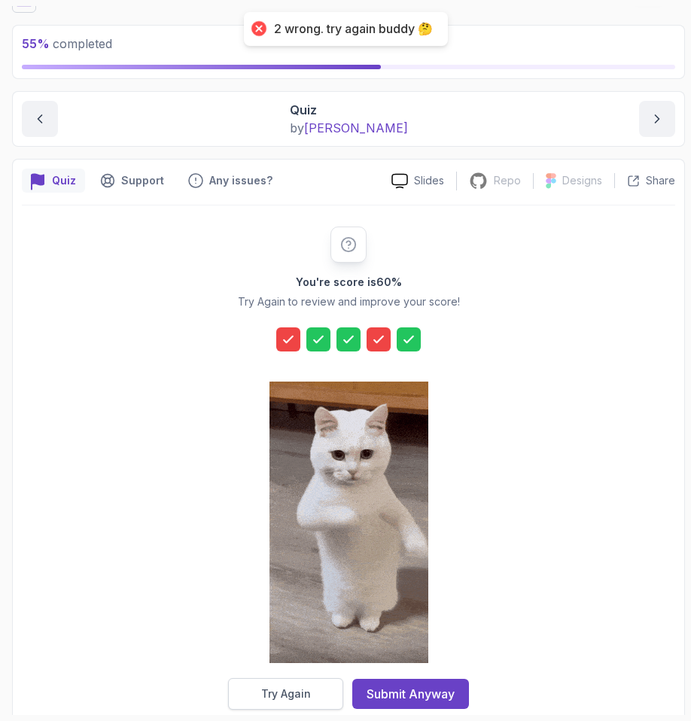
click at [312, 700] on button "Try Again" at bounding box center [285, 694] width 115 height 32
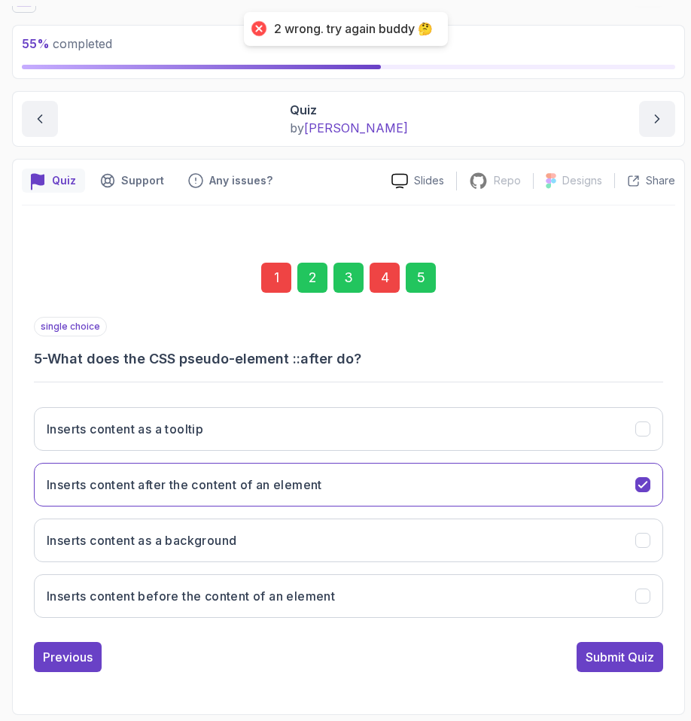
click at [278, 282] on div "1" at bounding box center [276, 278] width 30 height 30
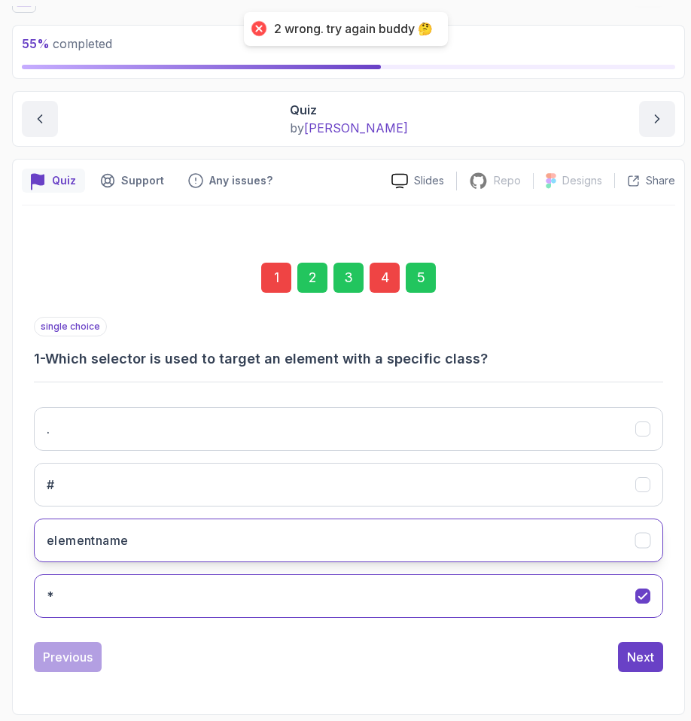
click at [127, 526] on button "elementname" at bounding box center [349, 541] width 630 height 44
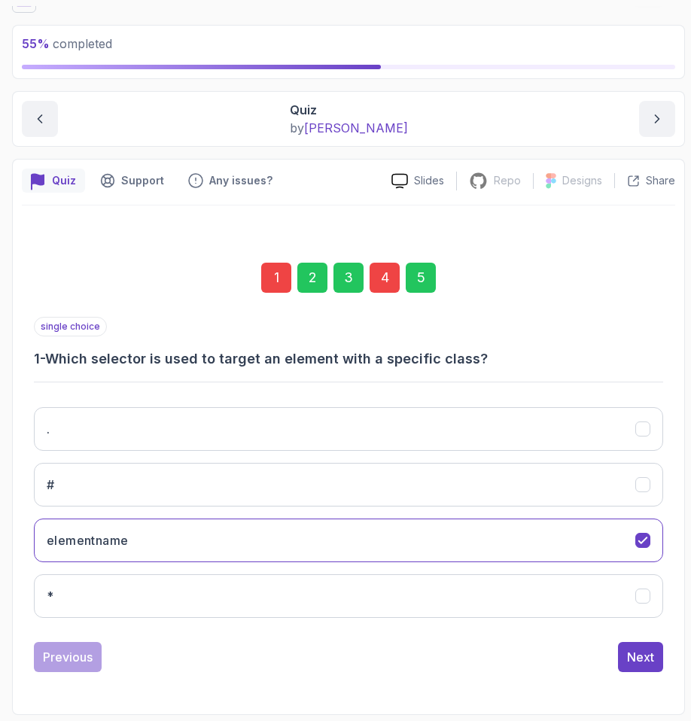
click at [415, 284] on div "5" at bounding box center [421, 278] width 30 height 30
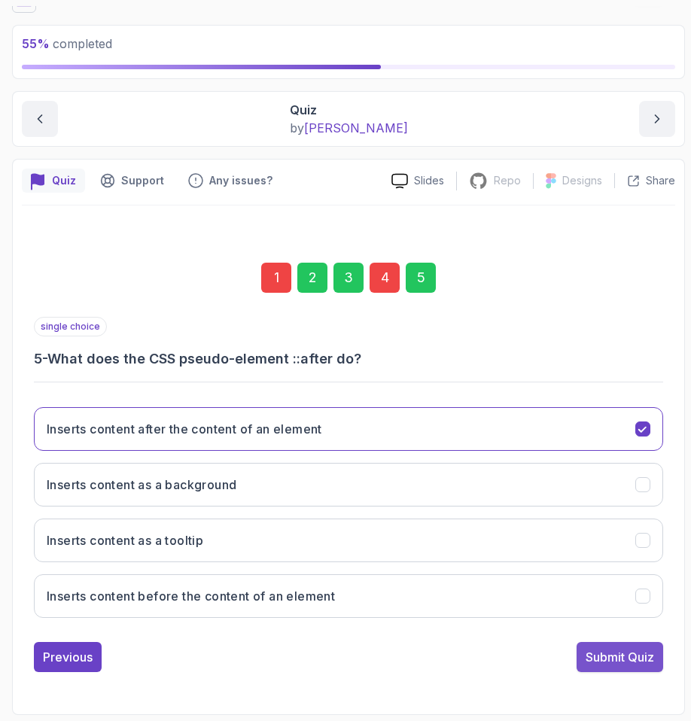
click at [600, 662] on div "Submit Quiz" at bounding box center [620, 657] width 69 height 18
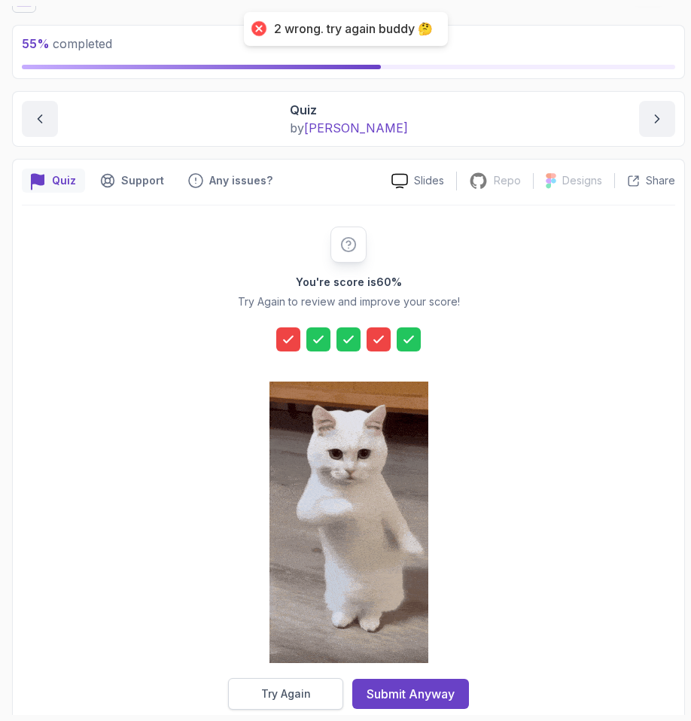
click at [317, 701] on button "Try Again" at bounding box center [285, 694] width 115 height 32
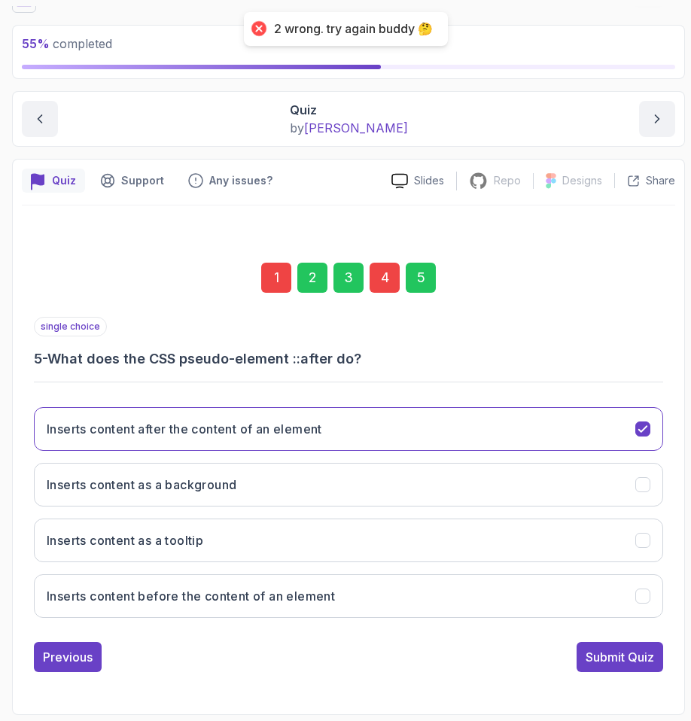
click at [274, 276] on div "1" at bounding box center [276, 278] width 30 height 30
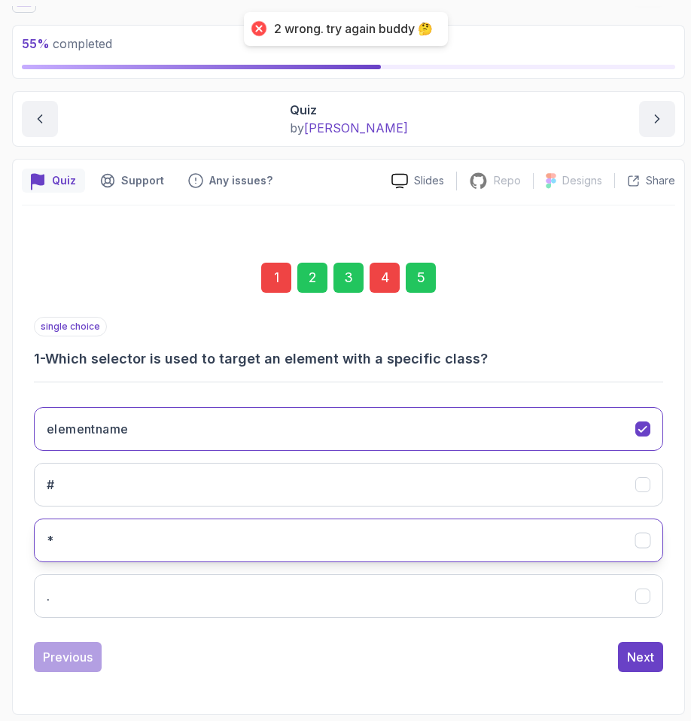
click at [105, 543] on button "*" at bounding box center [349, 541] width 630 height 44
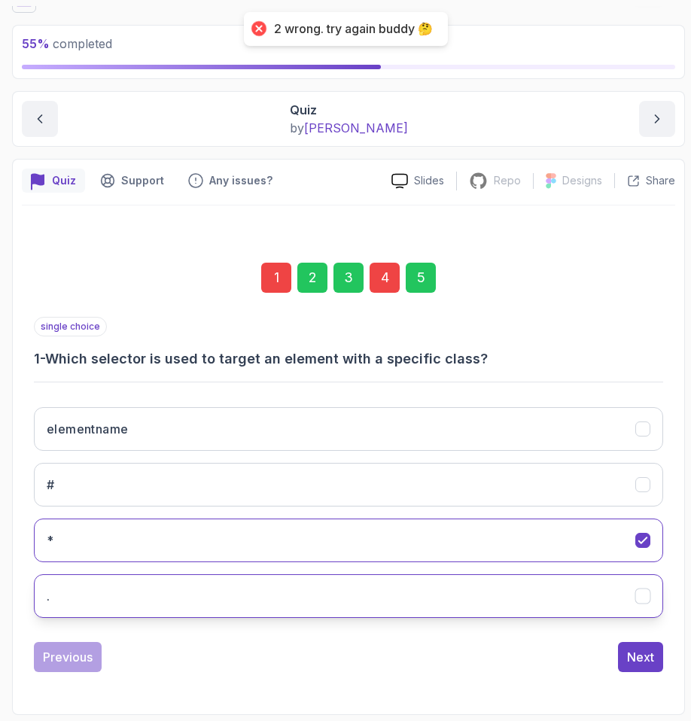
click at [116, 602] on button "." at bounding box center [349, 597] width 630 height 44
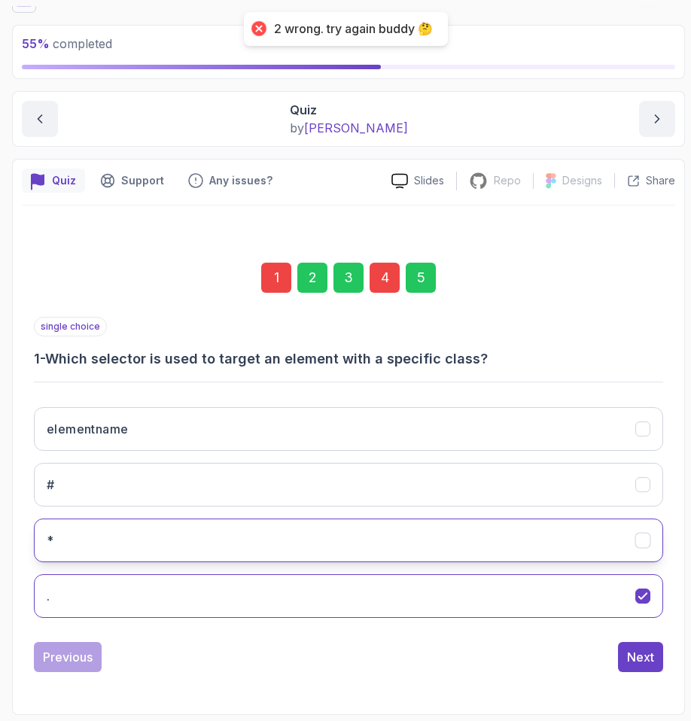
click at [114, 548] on button "*" at bounding box center [349, 541] width 630 height 44
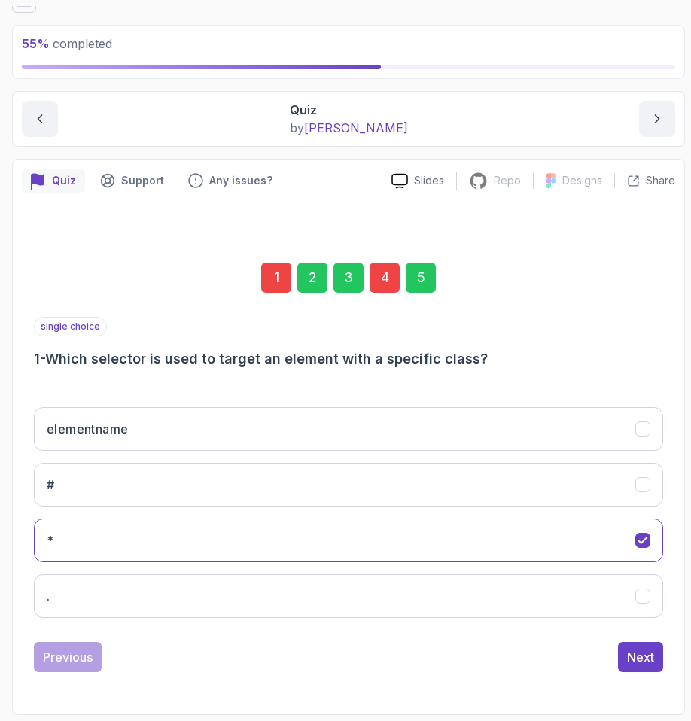
click at [416, 278] on div "5" at bounding box center [421, 278] width 30 height 30
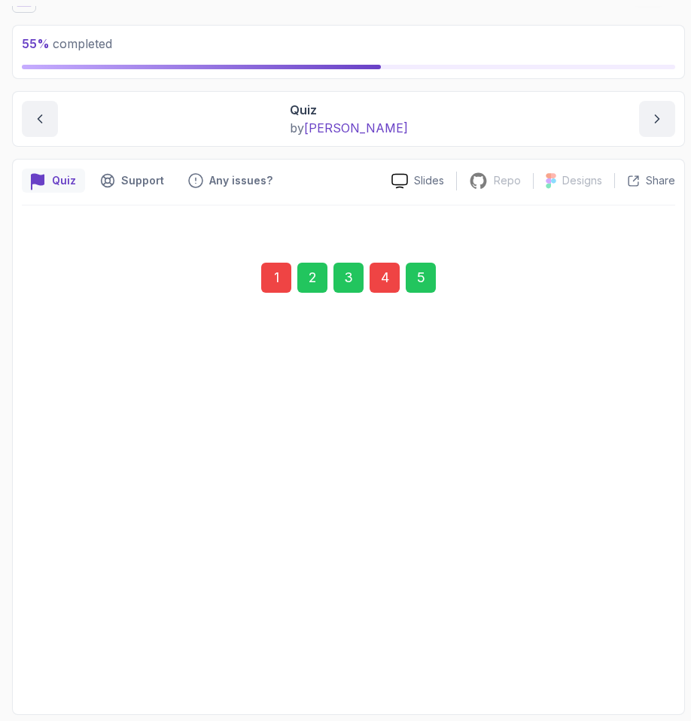
click at [604, 665] on div "Submit Quiz" at bounding box center [620, 657] width 69 height 18
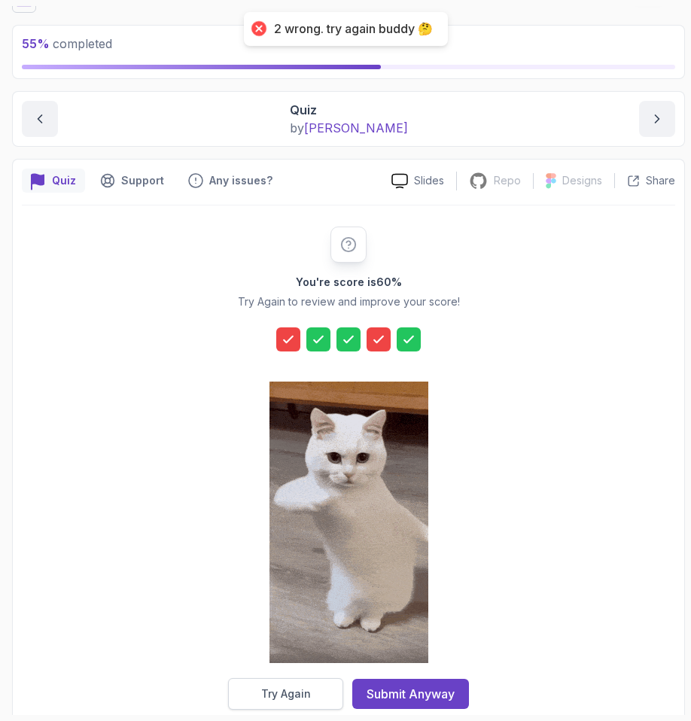
click at [294, 681] on button "Try Again" at bounding box center [285, 694] width 115 height 32
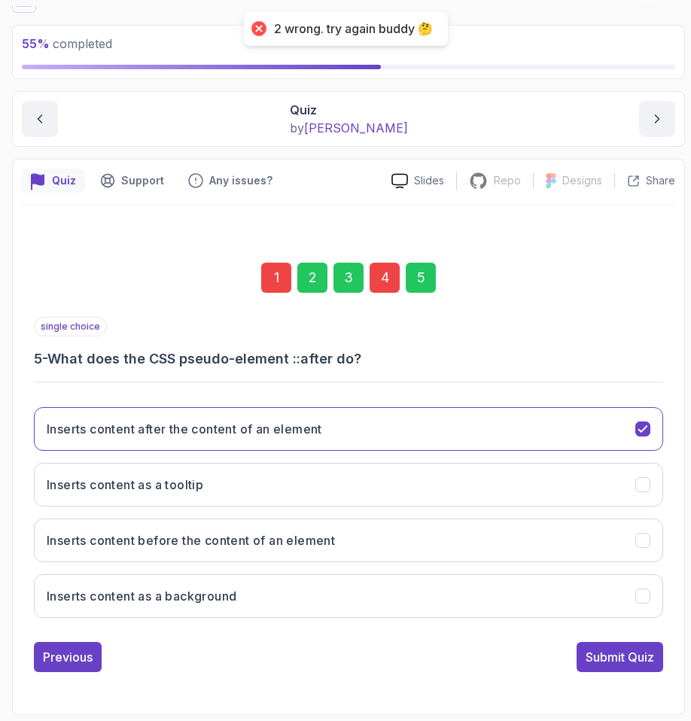
click at [288, 273] on div "1" at bounding box center [276, 278] width 30 height 30
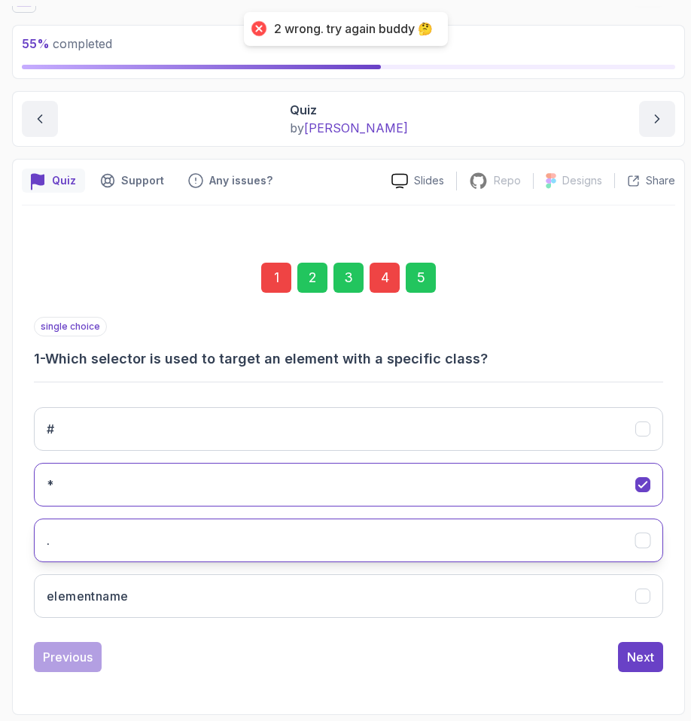
click at [112, 532] on button "." at bounding box center [349, 541] width 630 height 44
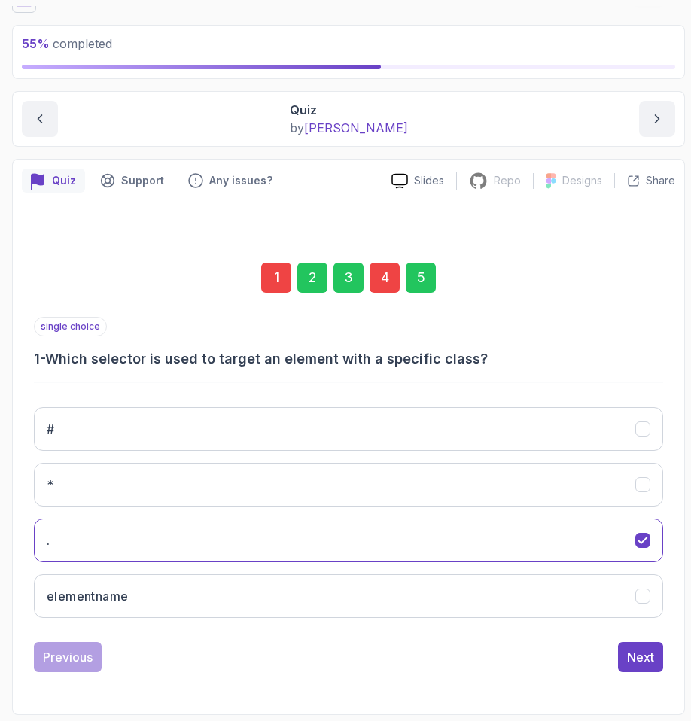
click at [430, 284] on div "5" at bounding box center [421, 278] width 30 height 30
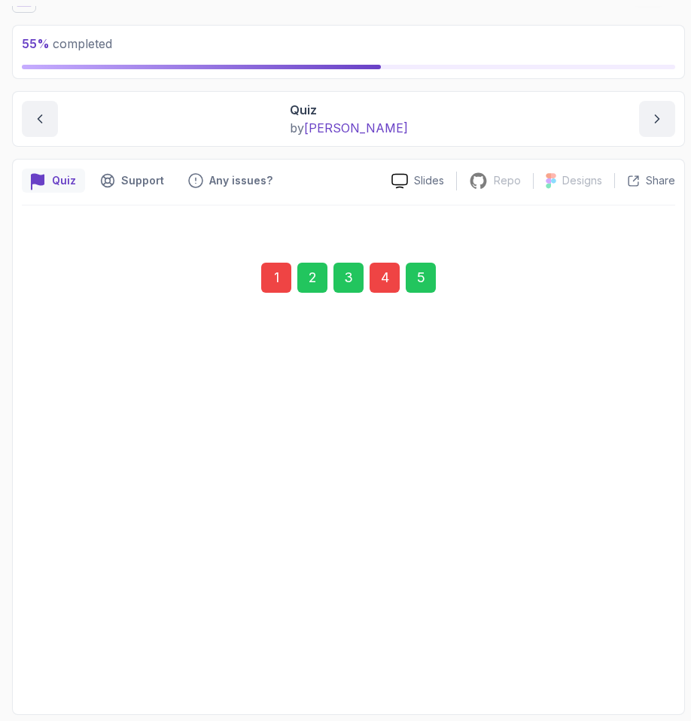
click at [590, 669] on button "Submit Quiz" at bounding box center [620, 657] width 87 height 30
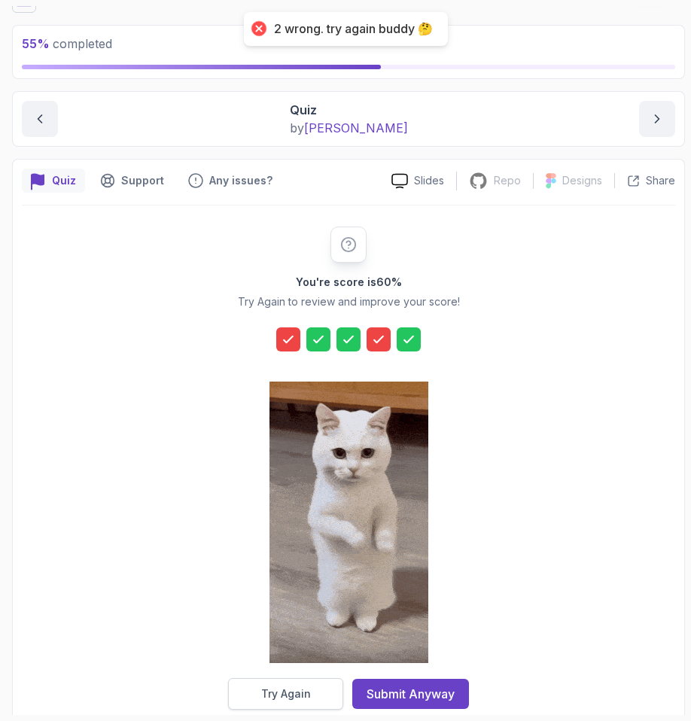
click at [303, 687] on div "Try Again" at bounding box center [286, 694] width 50 height 15
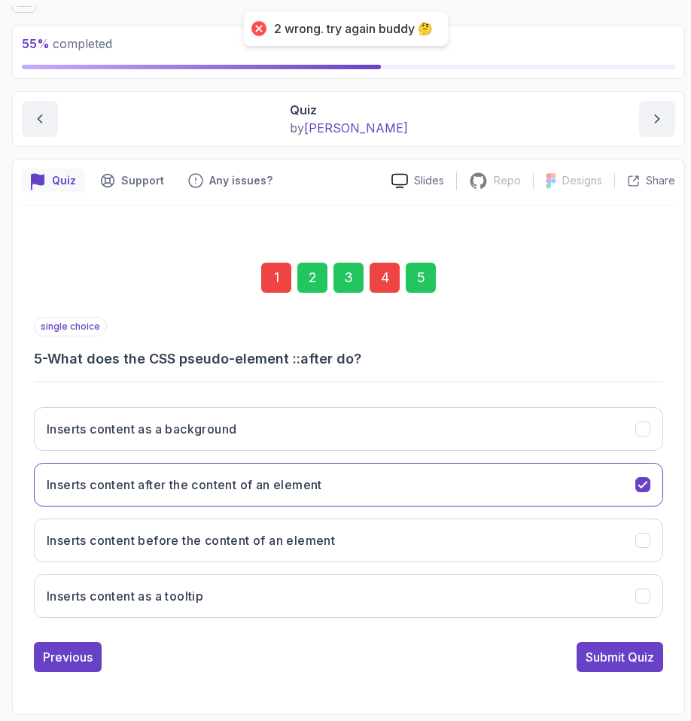
click at [269, 272] on div "1" at bounding box center [276, 278] width 30 height 30
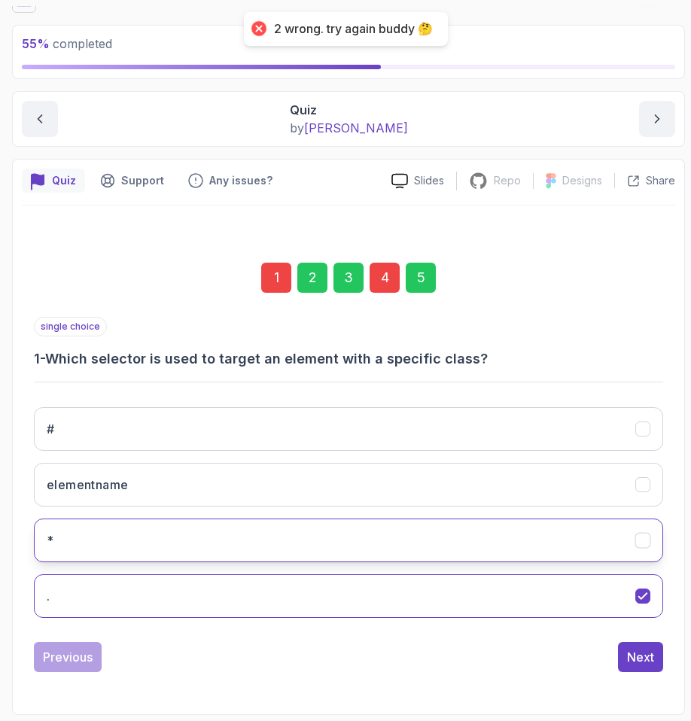
click at [114, 523] on button "*" at bounding box center [349, 541] width 630 height 44
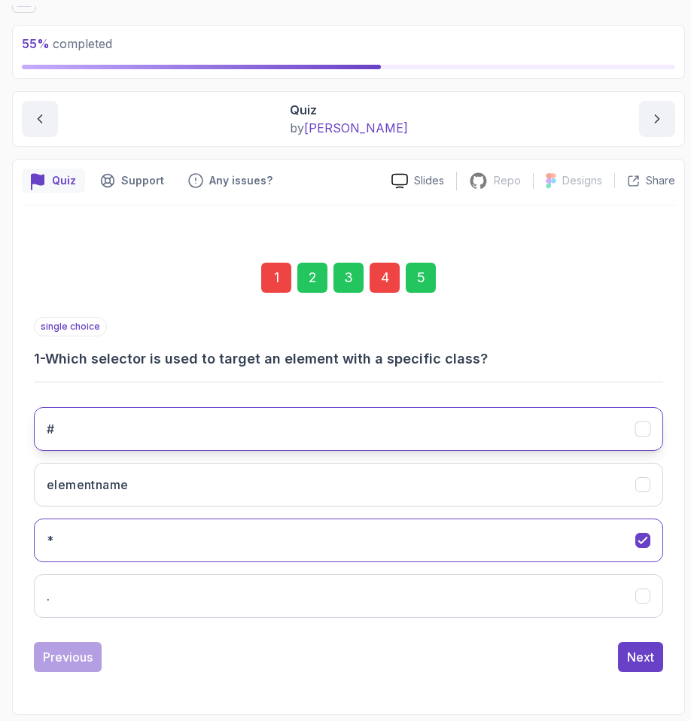
click at [87, 413] on button "#" at bounding box center [349, 429] width 630 height 44
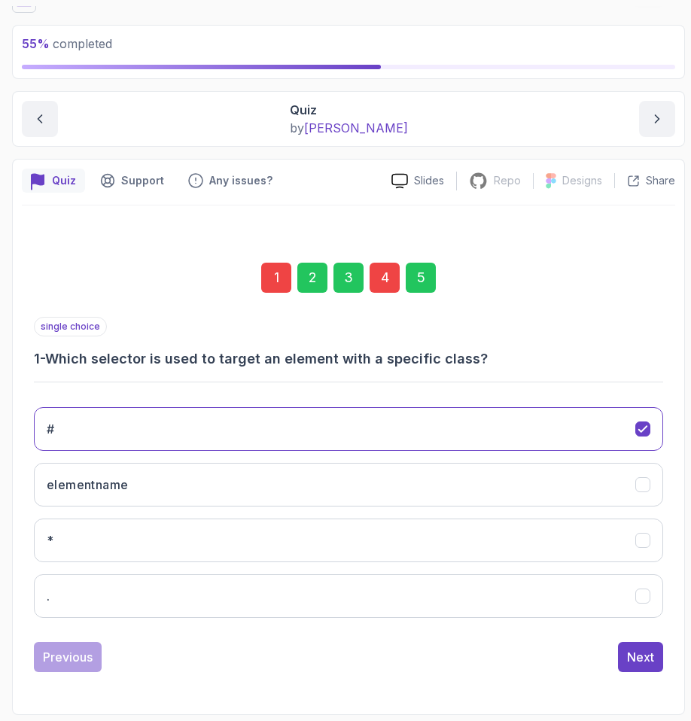
click at [413, 281] on div "5" at bounding box center [421, 278] width 30 height 30
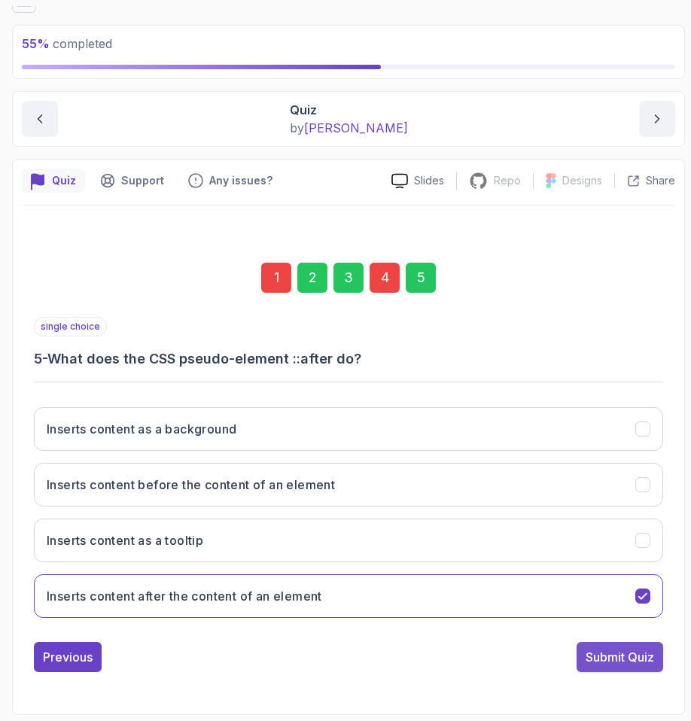
click at [596, 659] on div "Submit Quiz" at bounding box center [620, 657] width 69 height 18
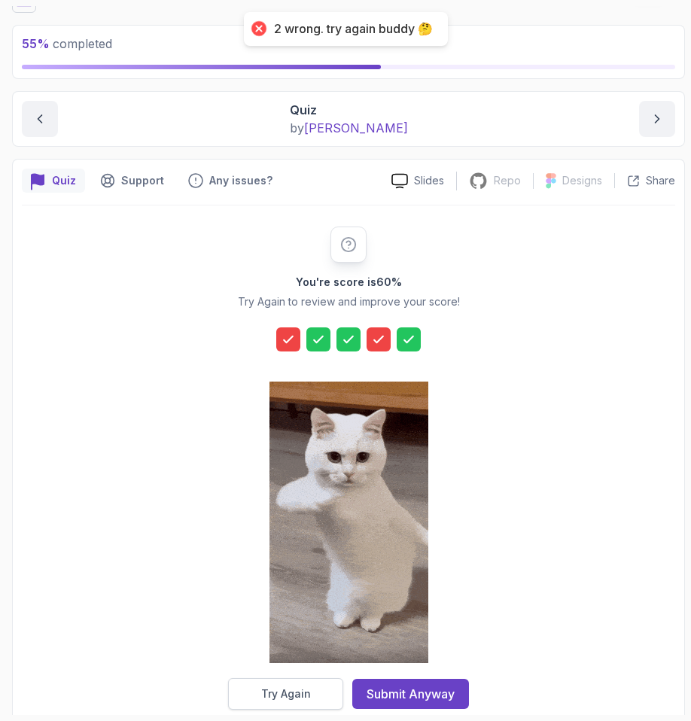
click at [274, 694] on div "Try Again" at bounding box center [286, 694] width 50 height 15
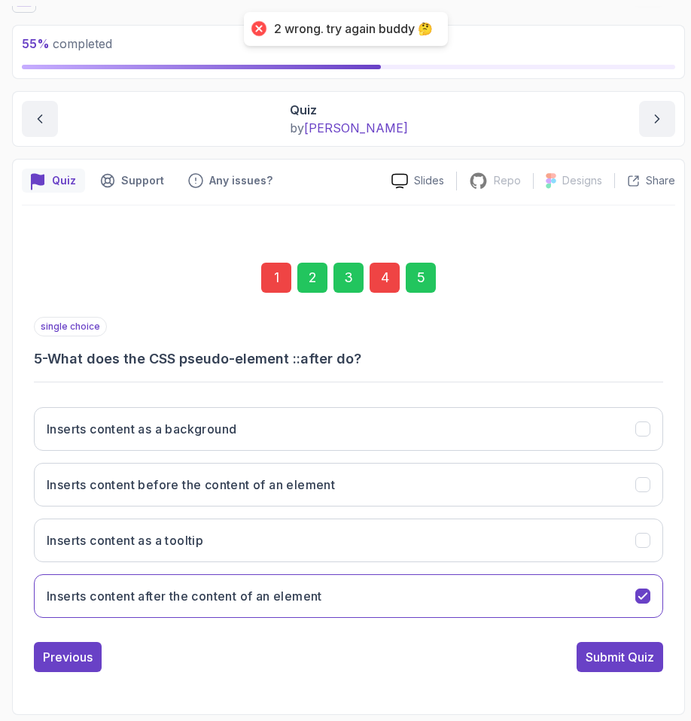
click at [277, 278] on div "1" at bounding box center [276, 278] width 30 height 30
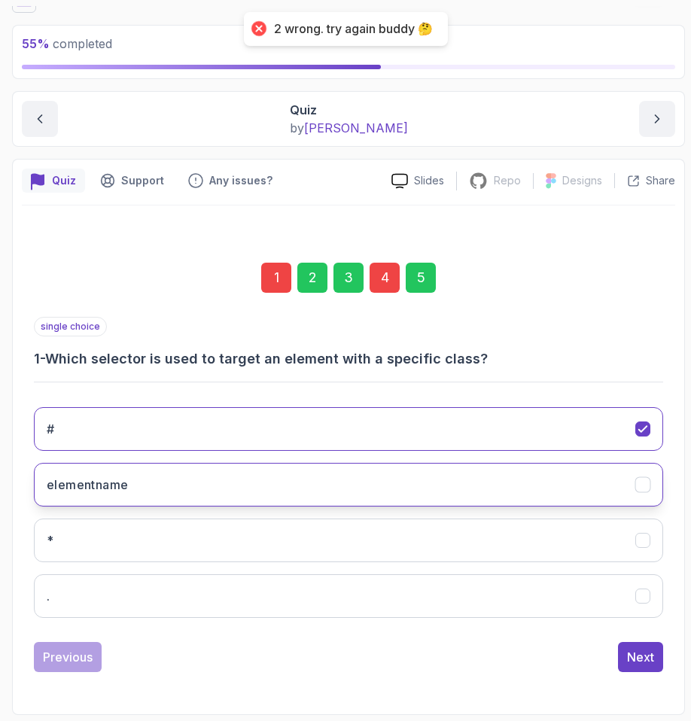
click at [143, 482] on button "elementname" at bounding box center [349, 485] width 630 height 44
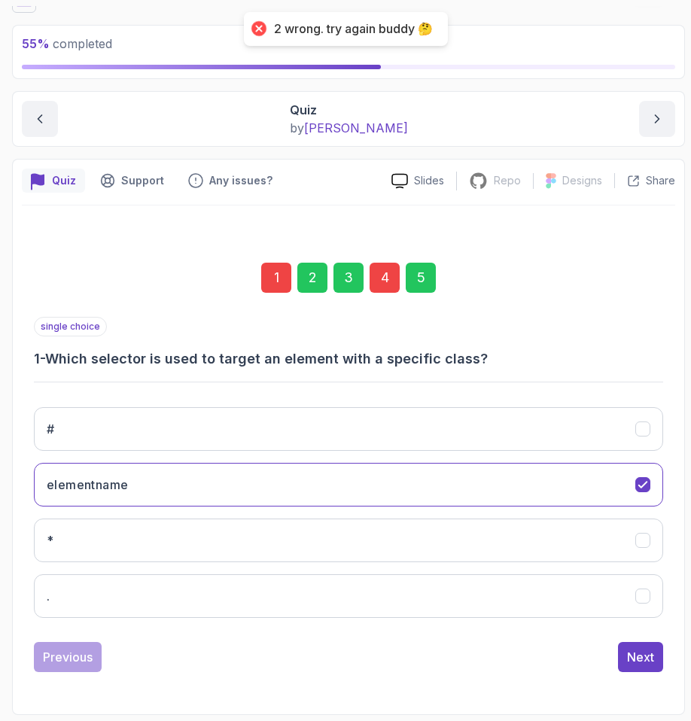
click at [431, 270] on div "5" at bounding box center [421, 278] width 30 height 30
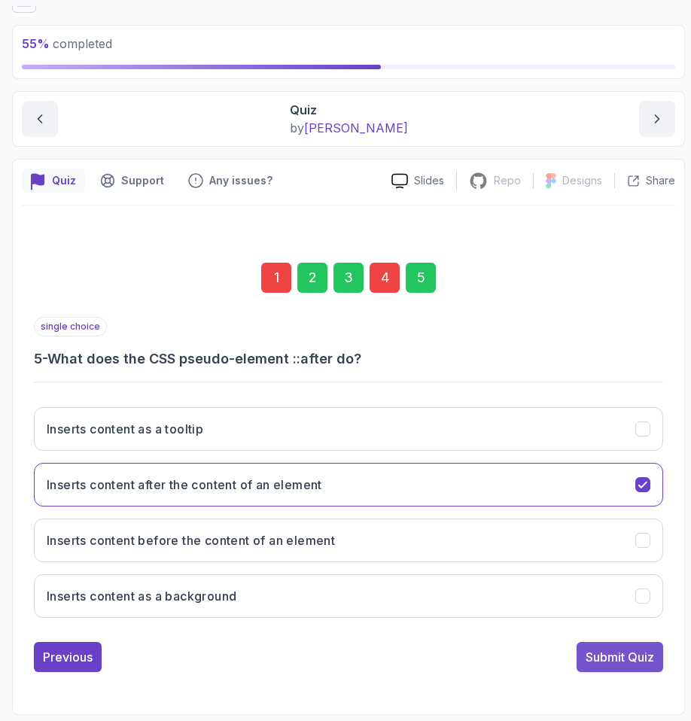
click at [595, 644] on button "Submit Quiz" at bounding box center [620, 657] width 87 height 30
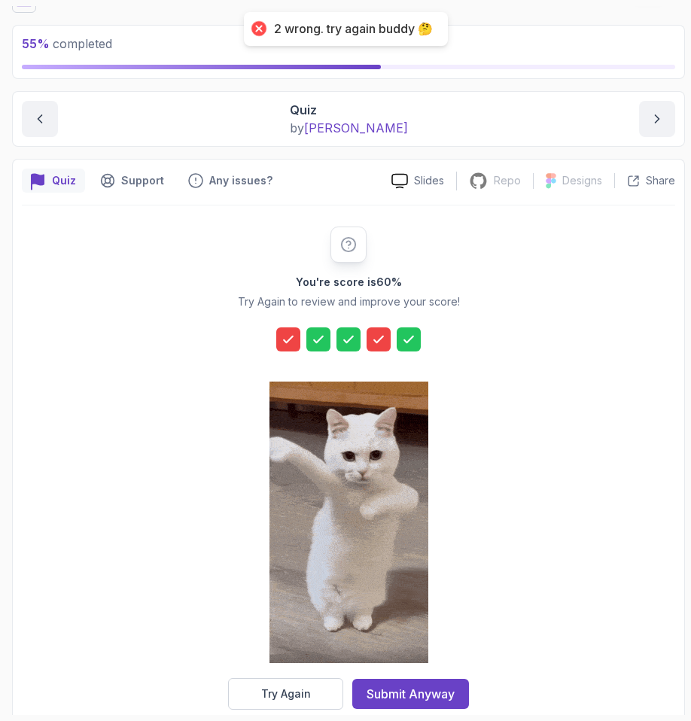
click at [291, 337] on icon at bounding box center [288, 340] width 9 height 6
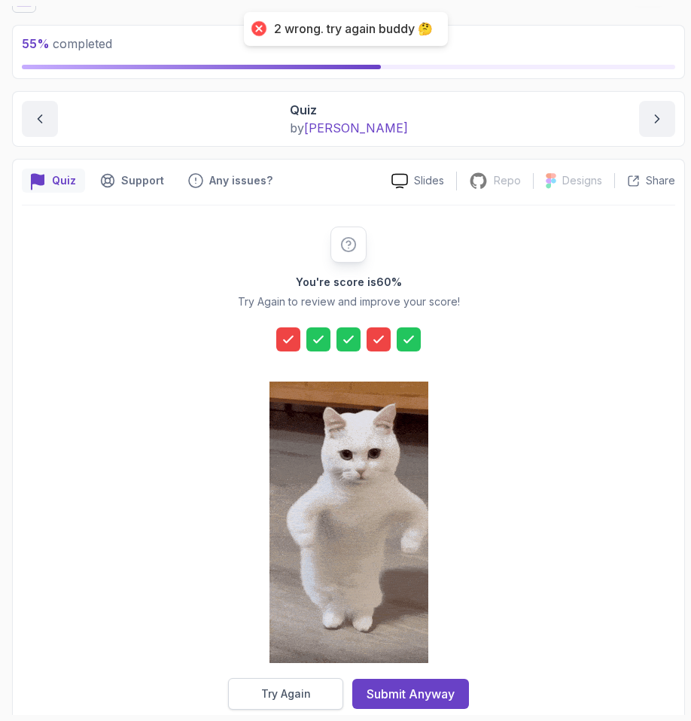
click at [280, 701] on div "Try Again" at bounding box center [286, 694] width 50 height 15
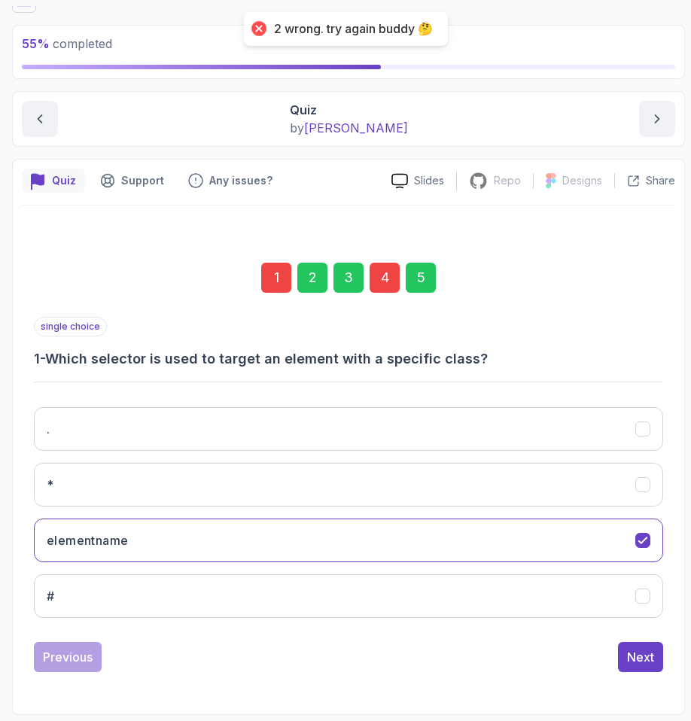
click at [276, 277] on div "1" at bounding box center [276, 278] width 30 height 30
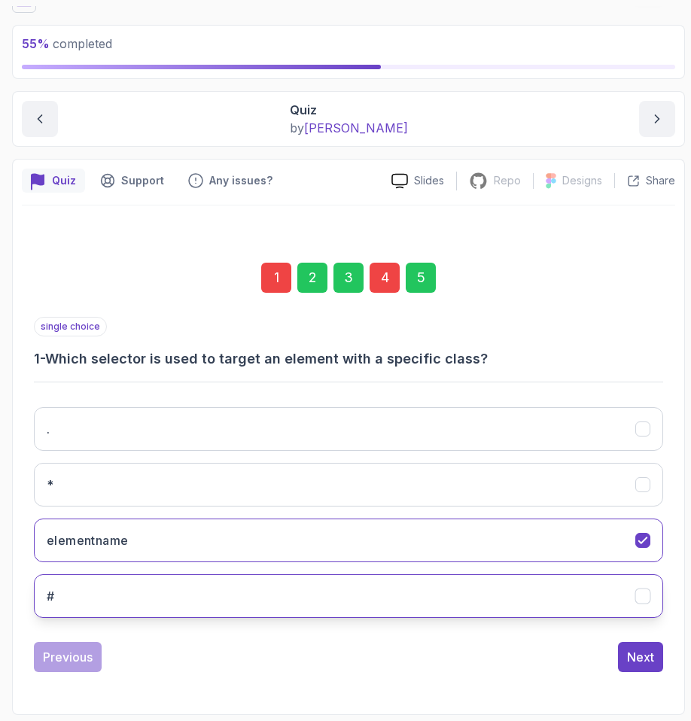
click at [102, 593] on button "#" at bounding box center [349, 597] width 630 height 44
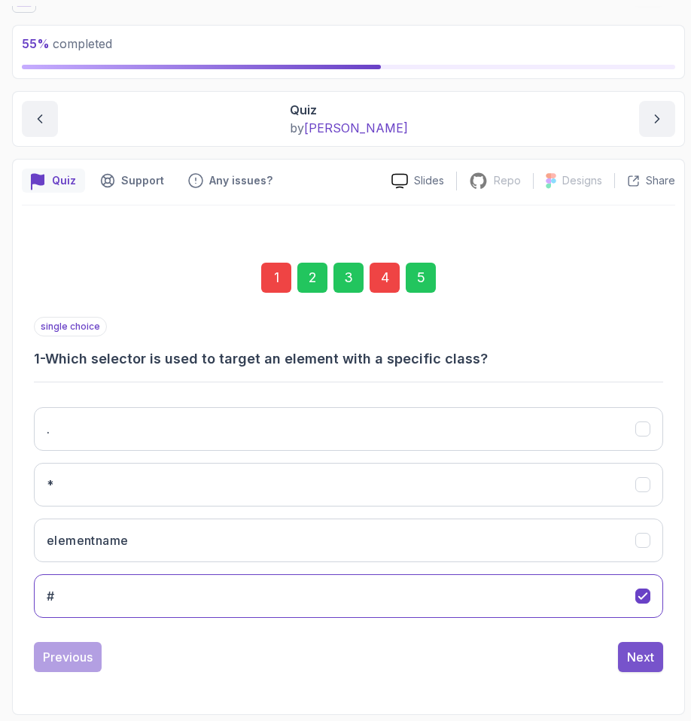
click at [630, 649] on div "Next" at bounding box center [640, 657] width 27 height 18
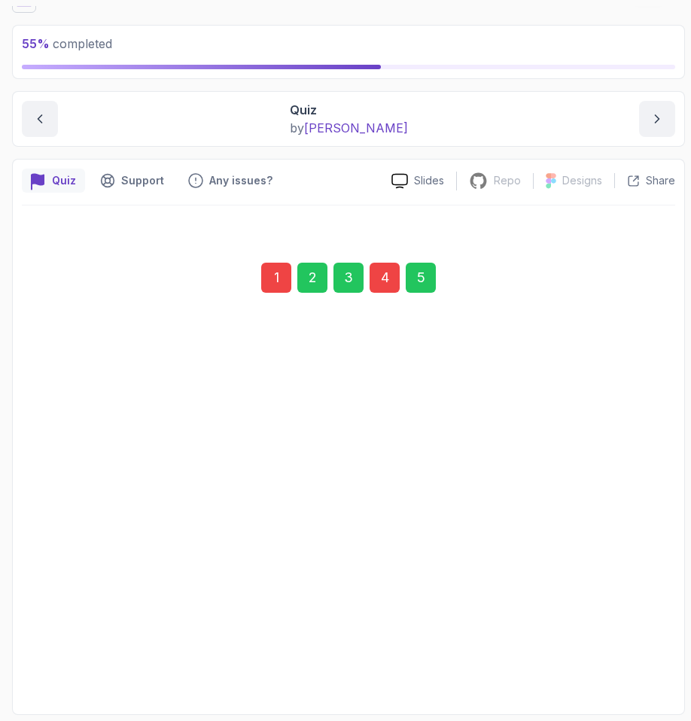
click at [419, 273] on div "5" at bounding box center [421, 278] width 30 height 30
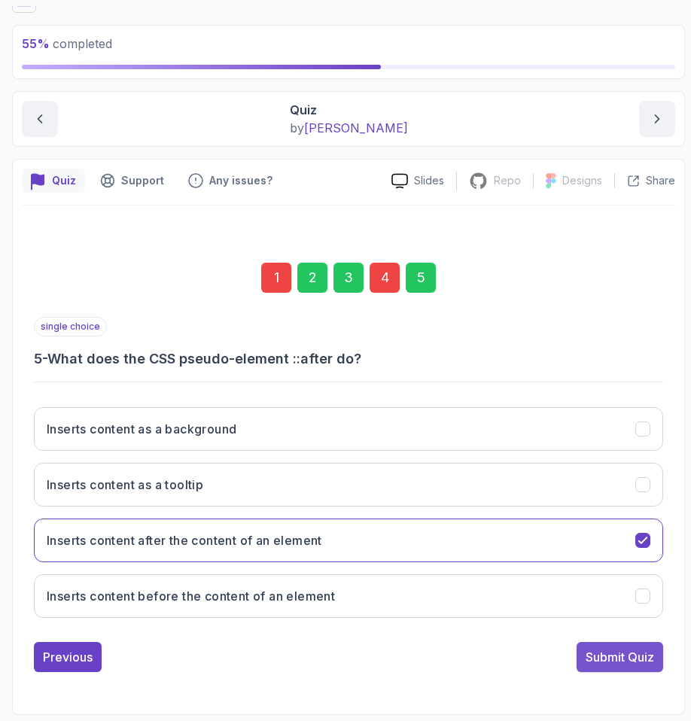
click at [598, 650] on div "Submit Quiz" at bounding box center [620, 657] width 69 height 18
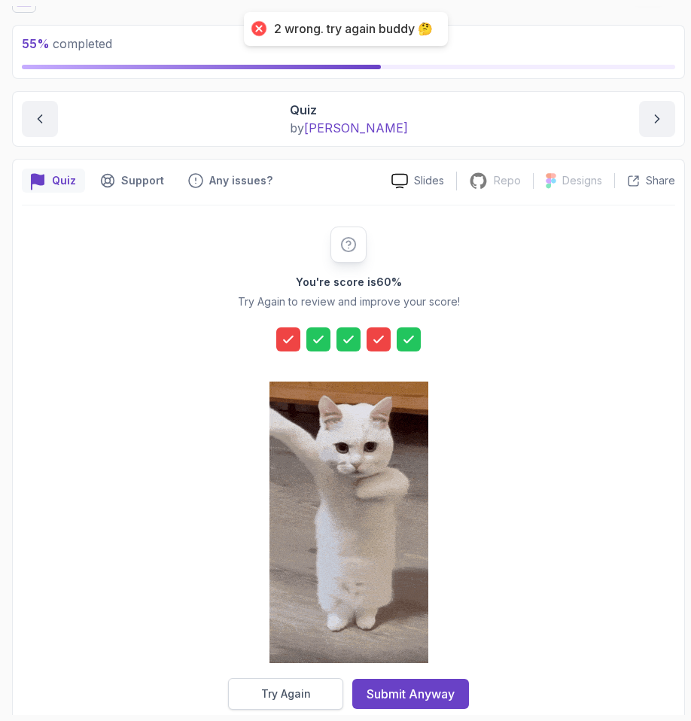
click at [280, 688] on div "Try Again" at bounding box center [286, 694] width 50 height 15
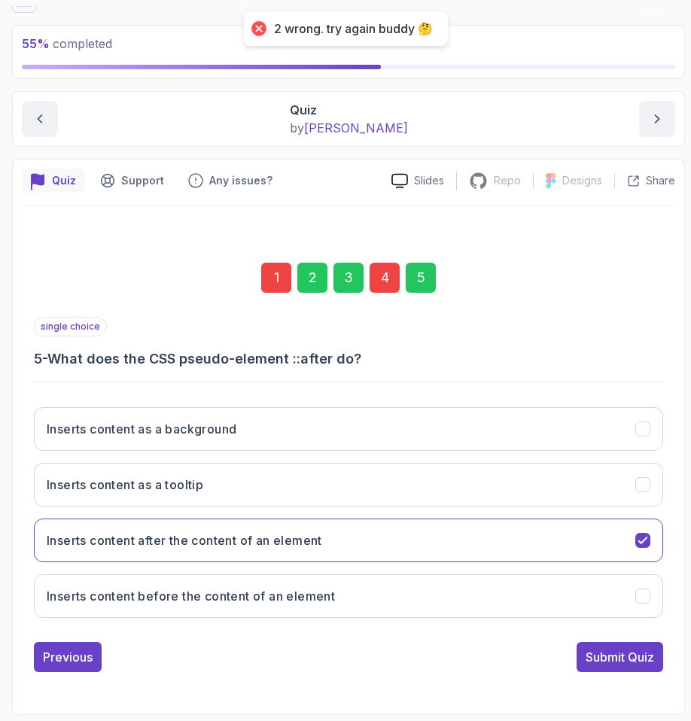
click at [273, 282] on div "1" at bounding box center [276, 278] width 30 height 30
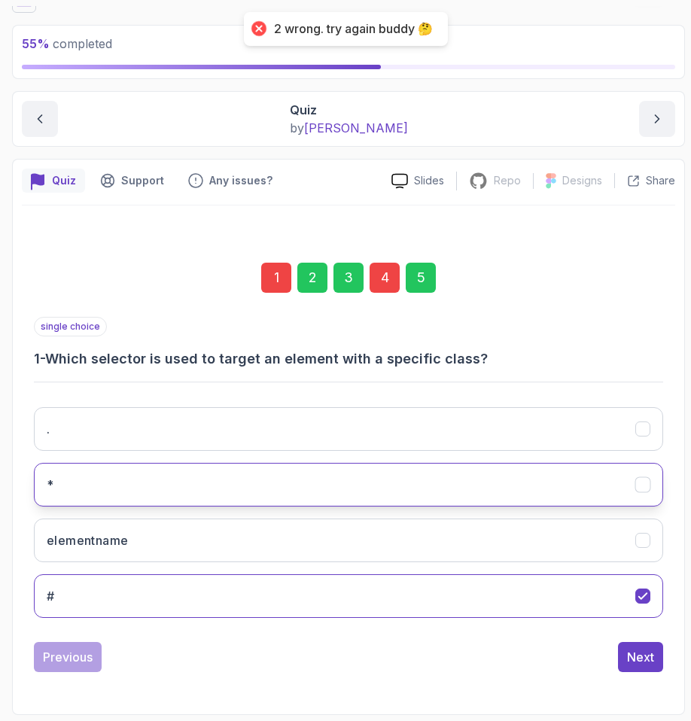
click at [46, 493] on button "*" at bounding box center [349, 485] width 630 height 44
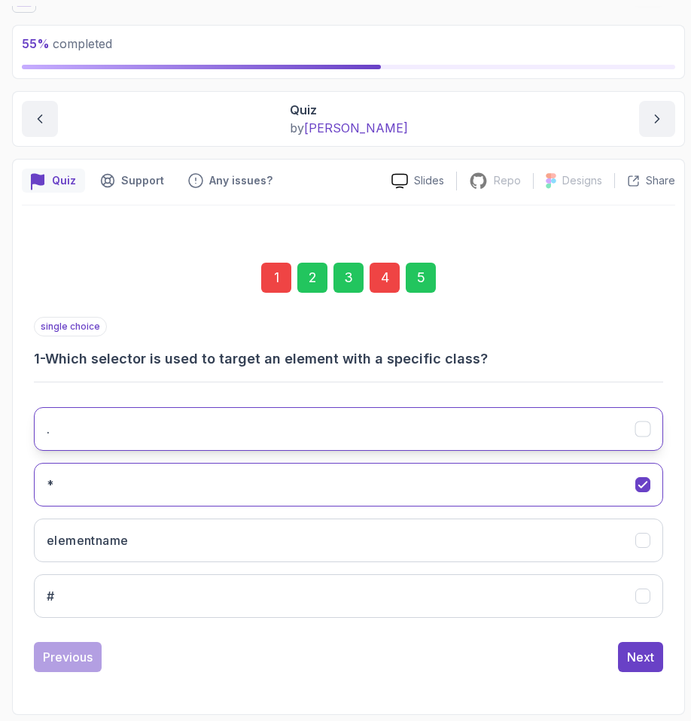
click at [58, 444] on button "." at bounding box center [349, 429] width 630 height 44
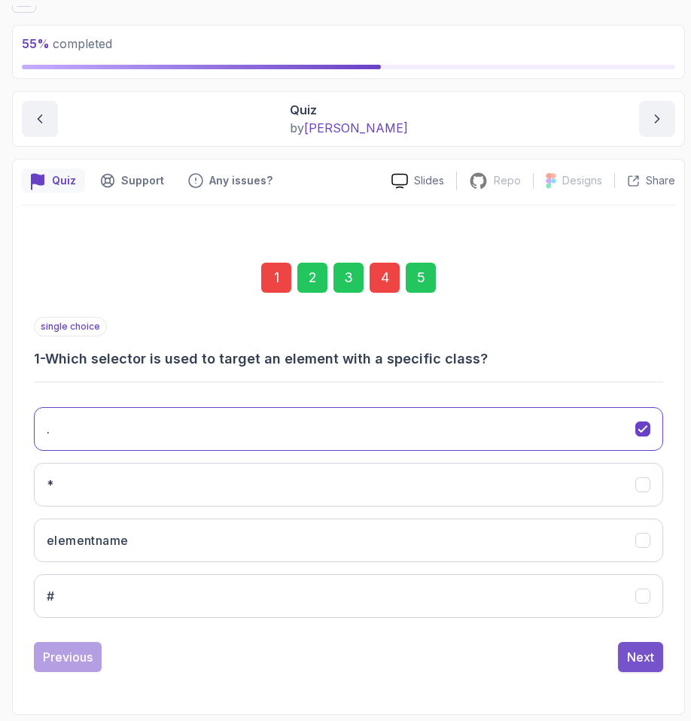
click at [634, 664] on div "Next" at bounding box center [640, 657] width 27 height 18
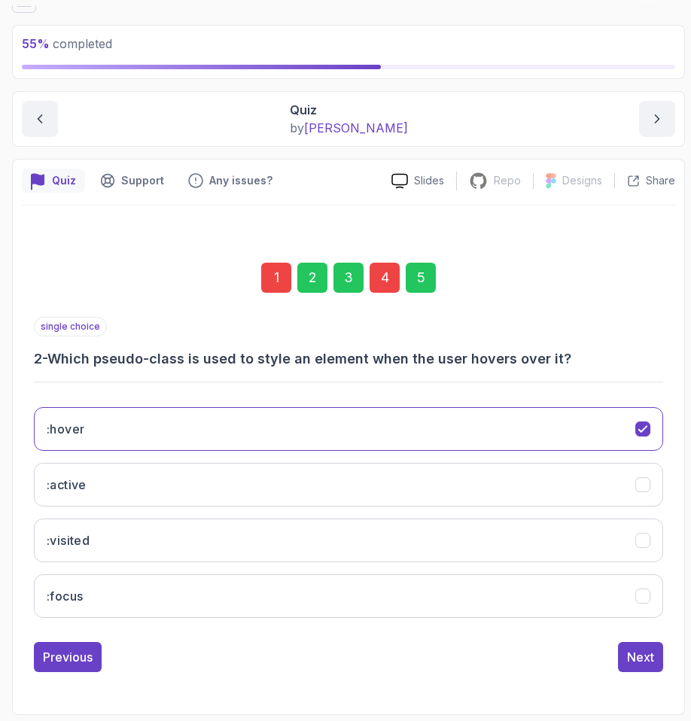
click at [423, 288] on div "5" at bounding box center [421, 278] width 30 height 30
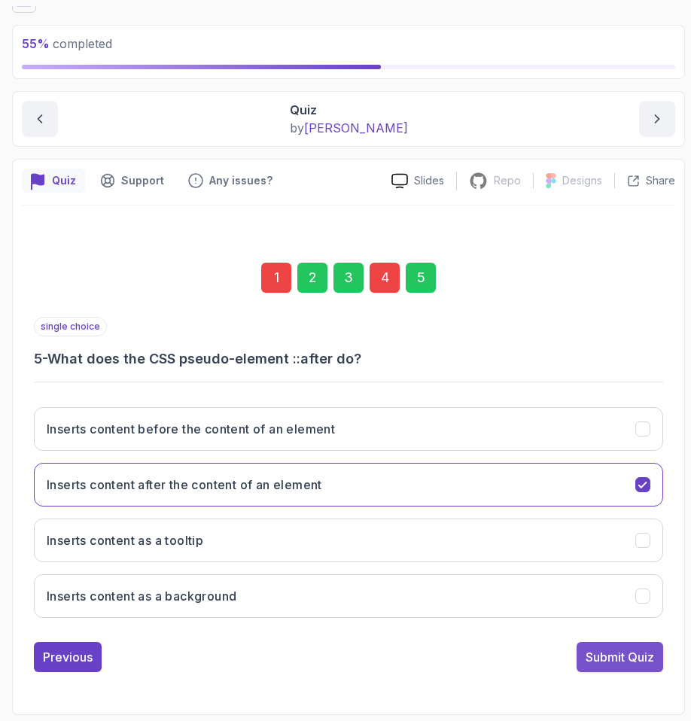
click at [611, 656] on div "Submit Quiz" at bounding box center [620, 657] width 69 height 18
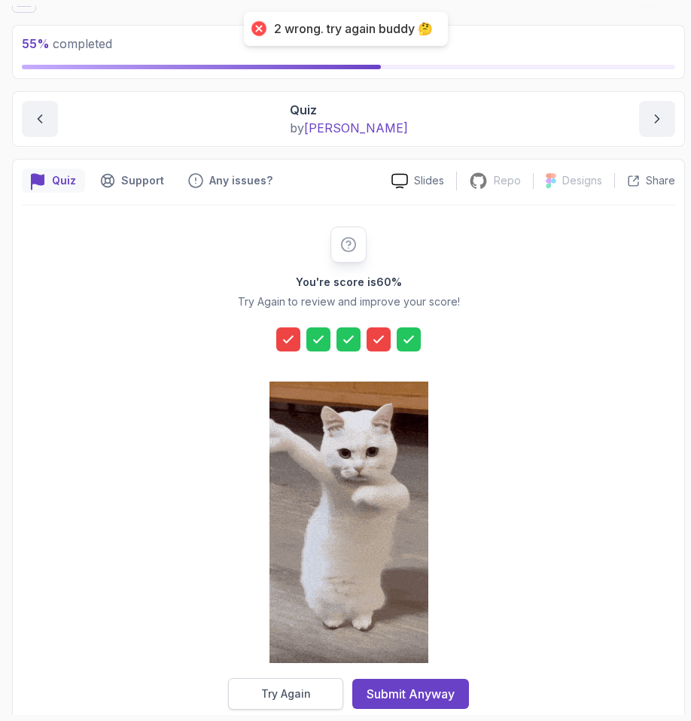
click at [279, 688] on div "Try Again" at bounding box center [286, 694] width 50 height 15
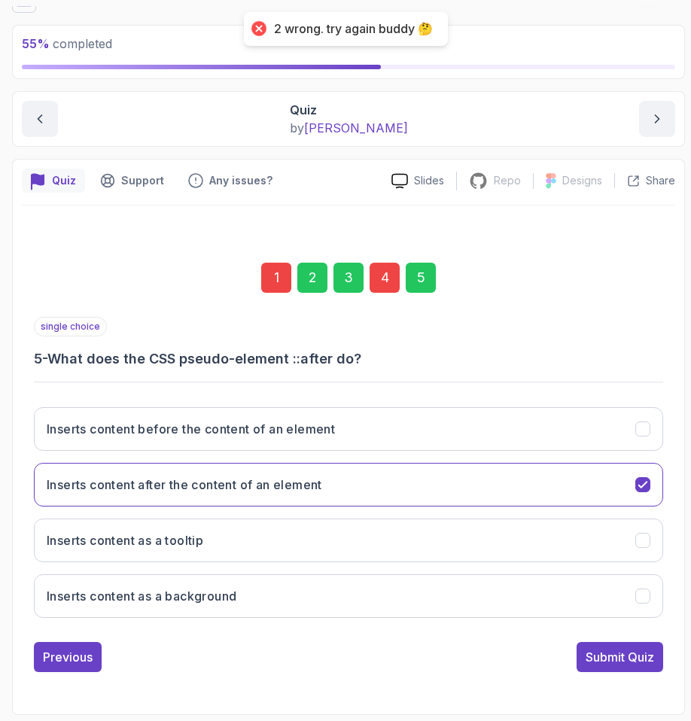
click at [367, 285] on div "1 2 3 4 5" at bounding box center [349, 278] width 630 height 78
click at [374, 284] on div "4" at bounding box center [385, 278] width 30 height 30
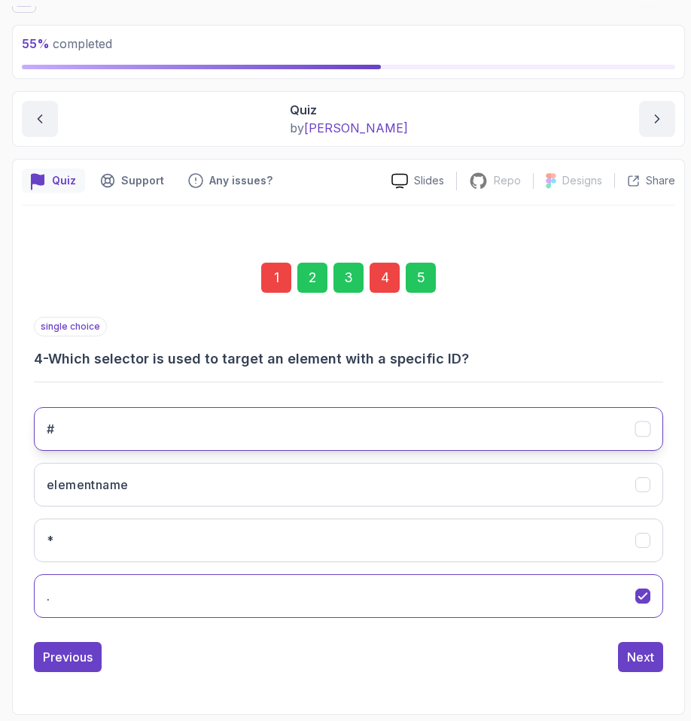
click at [117, 418] on button "#" at bounding box center [349, 429] width 630 height 44
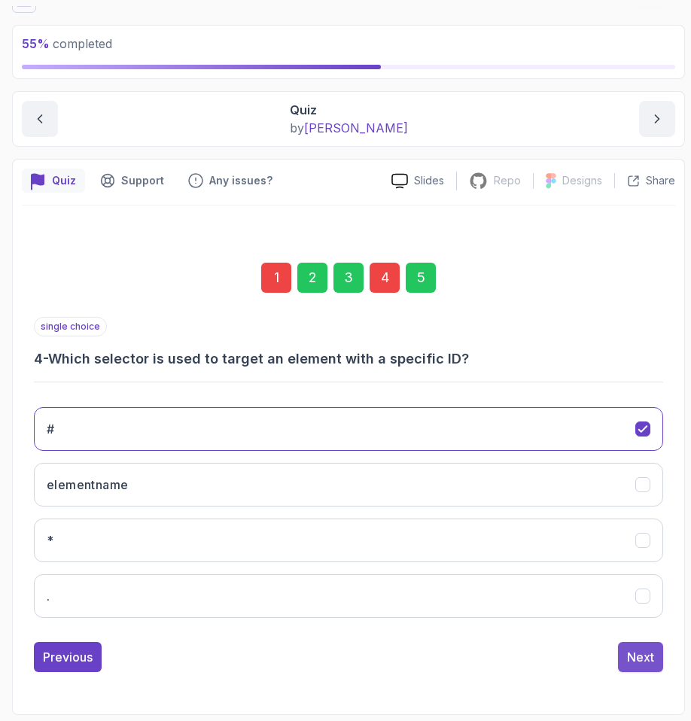
click at [630, 657] on div "Next" at bounding box center [640, 657] width 27 height 18
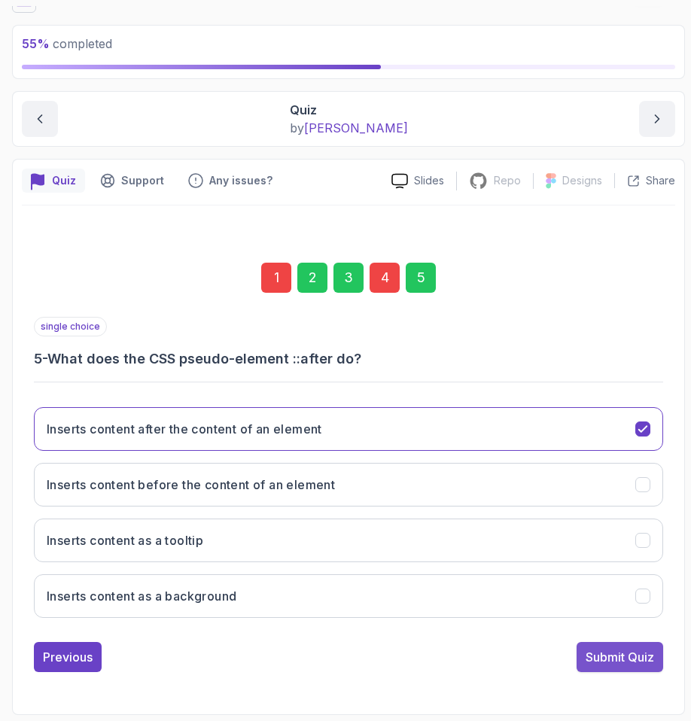
click at [634, 671] on button "Submit Quiz" at bounding box center [620, 657] width 87 height 30
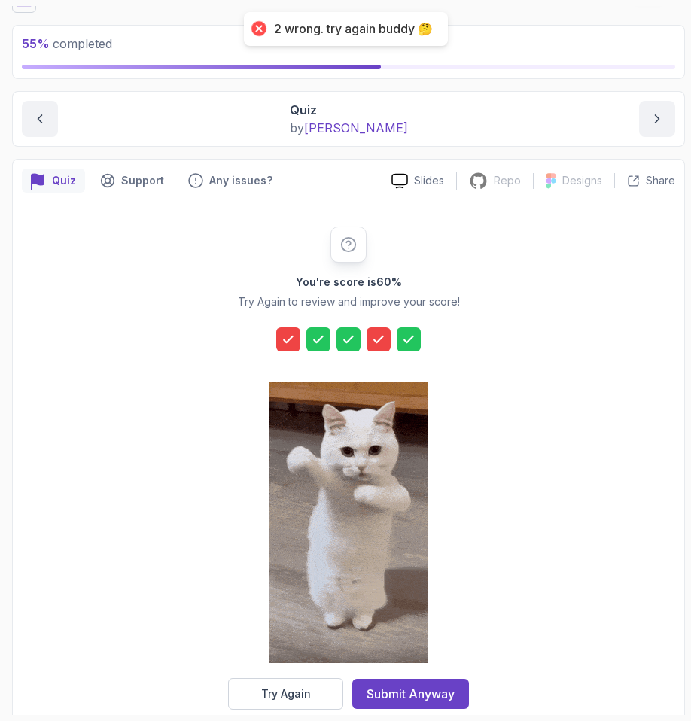
click at [294, 710] on div "You're score is 60 % Try Again to review and improve your score! Try Again Subm…" at bounding box center [349, 469] width 654 height 526
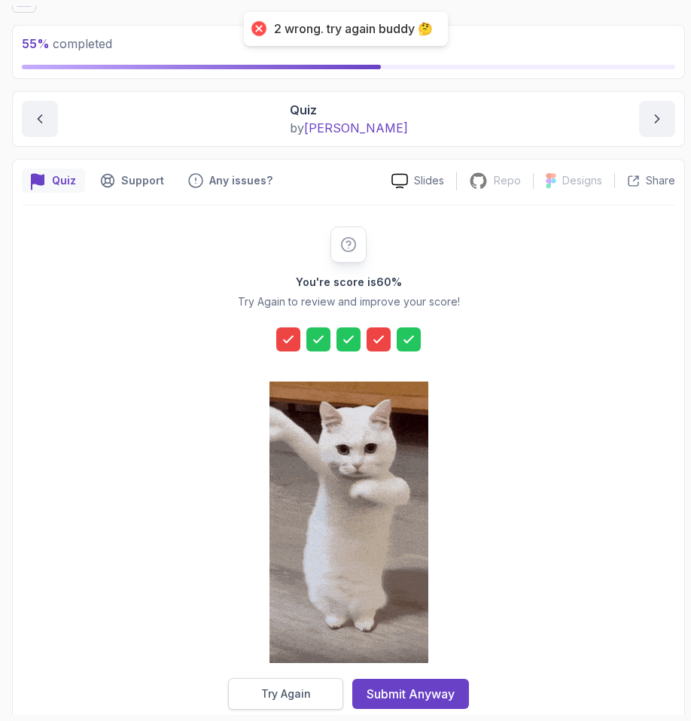
click at [290, 688] on div "Try Again" at bounding box center [286, 694] width 50 height 15
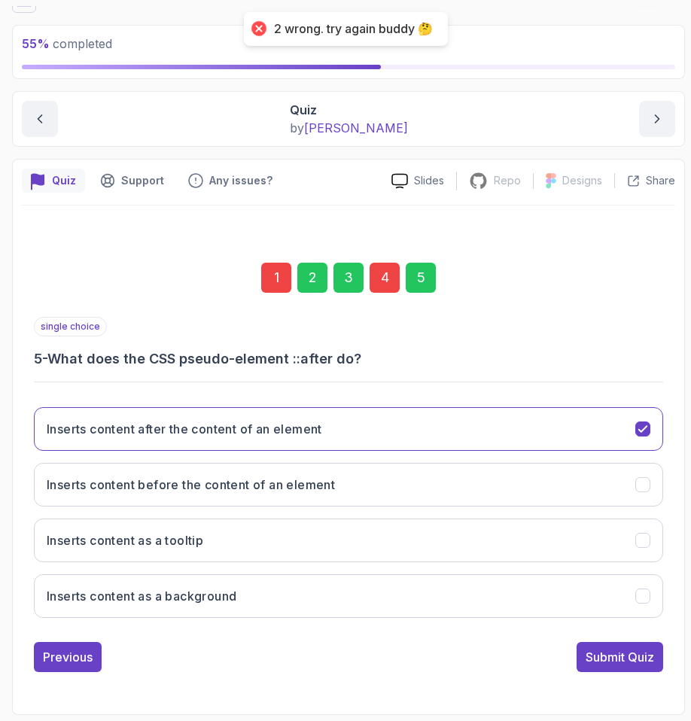
click at [388, 285] on div "4" at bounding box center [385, 278] width 30 height 30
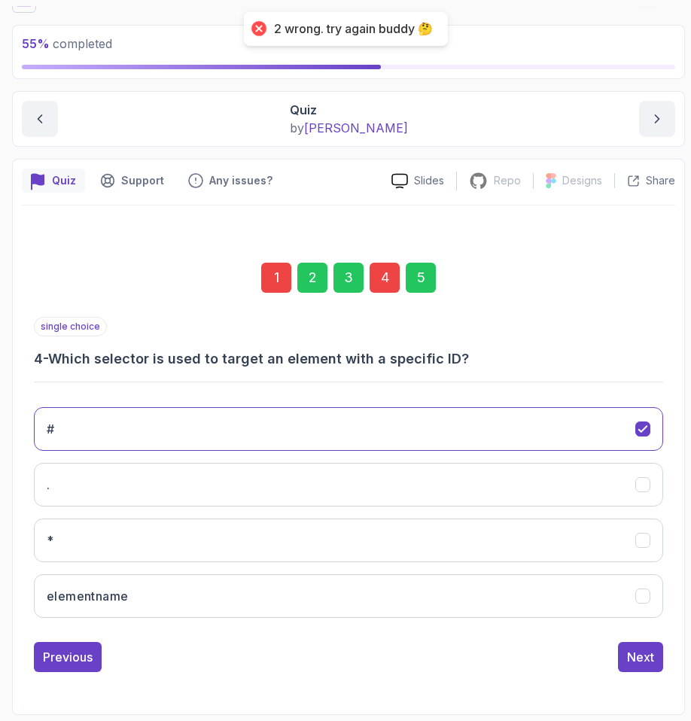
click at [241, 581] on button "elementname" at bounding box center [349, 597] width 630 height 44
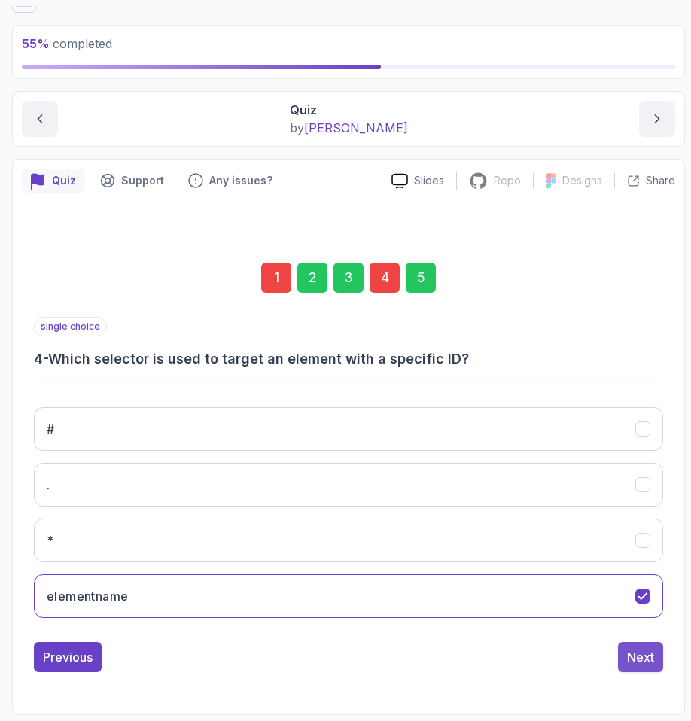
click at [630, 648] on div "Next" at bounding box center [640, 657] width 27 height 18
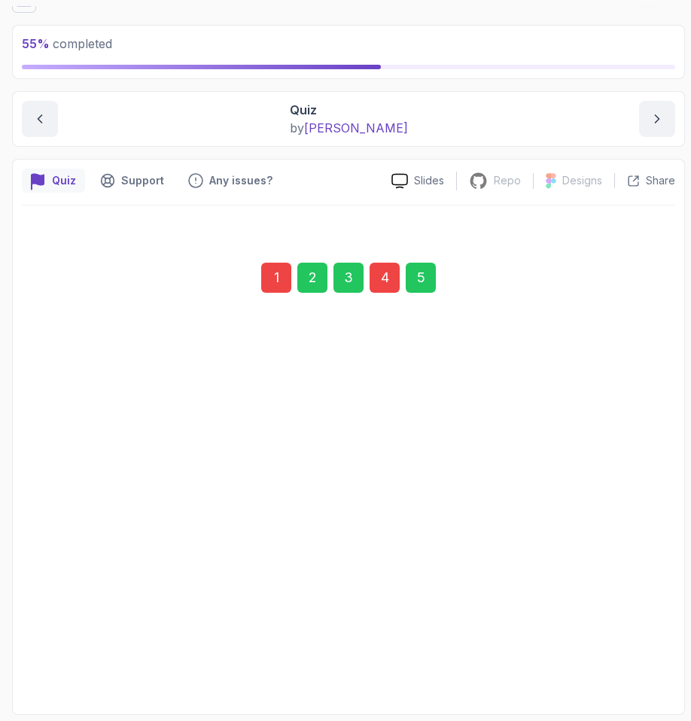
click at [593, 648] on div "Submit Quiz" at bounding box center [620, 657] width 69 height 18
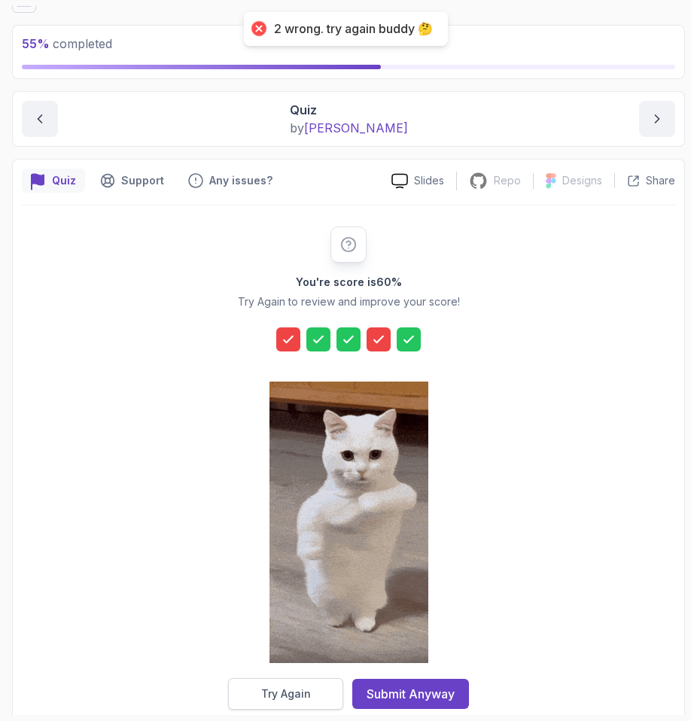
click at [326, 684] on button "Try Again" at bounding box center [285, 694] width 115 height 32
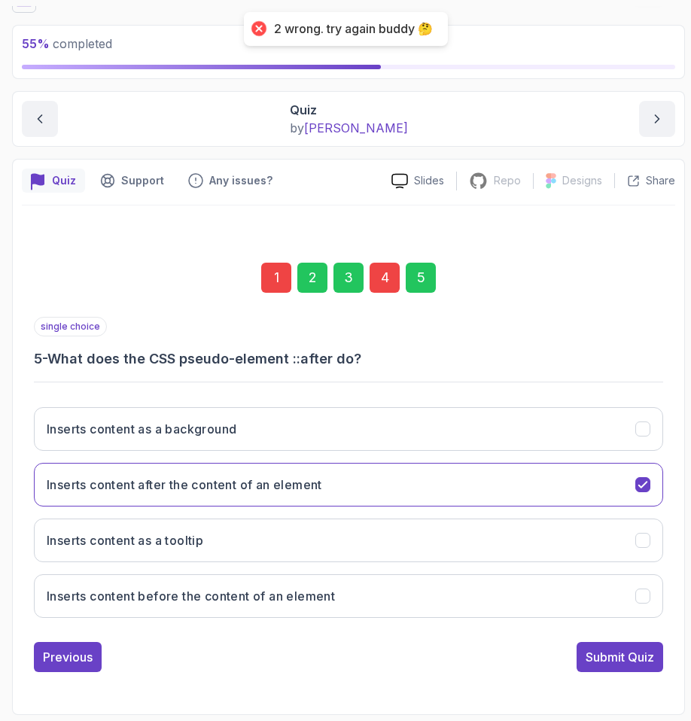
click at [389, 284] on div "4" at bounding box center [385, 278] width 30 height 30
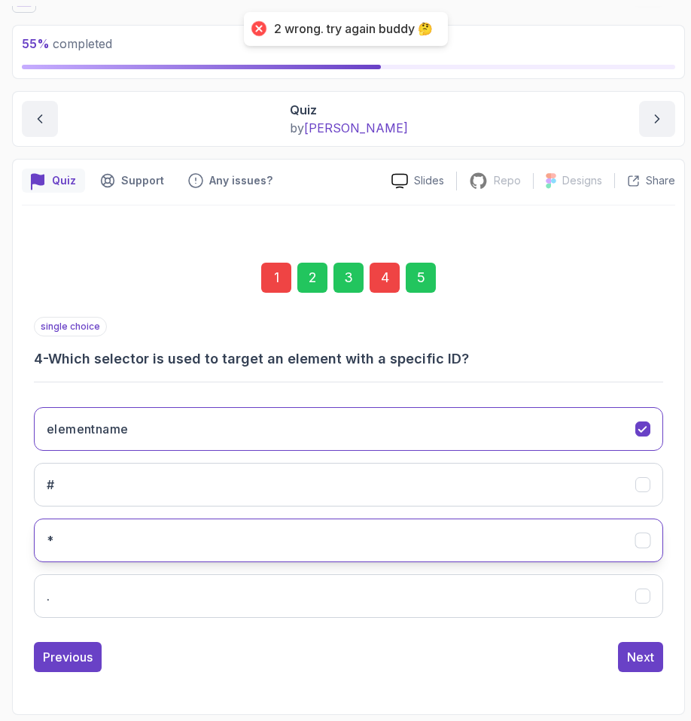
click at [196, 554] on button "*" at bounding box center [349, 541] width 630 height 44
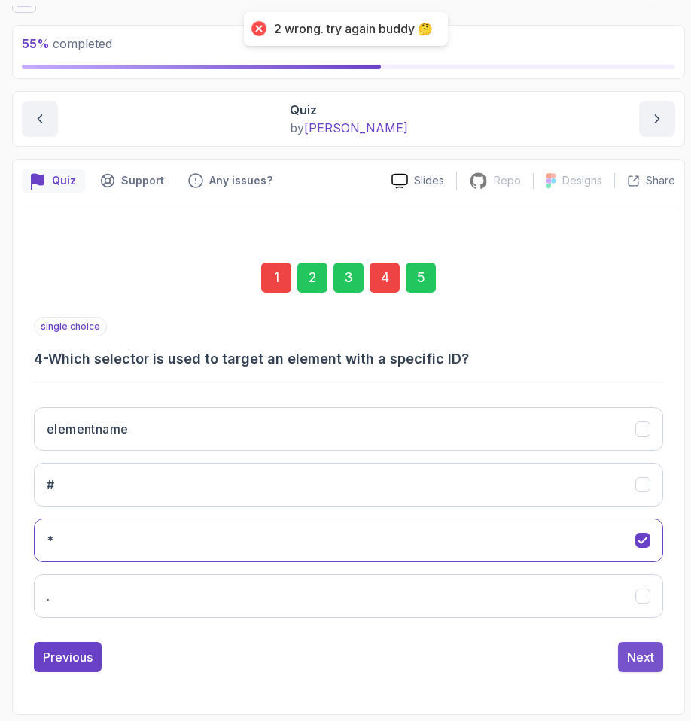
click at [640, 663] on div "Next" at bounding box center [640, 657] width 27 height 18
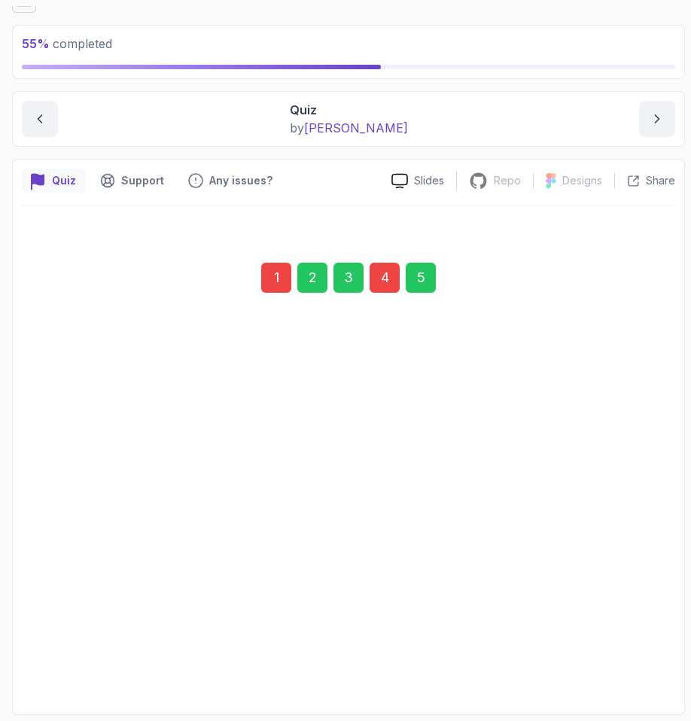
click at [603, 660] on div "Submit Quiz" at bounding box center [620, 657] width 69 height 18
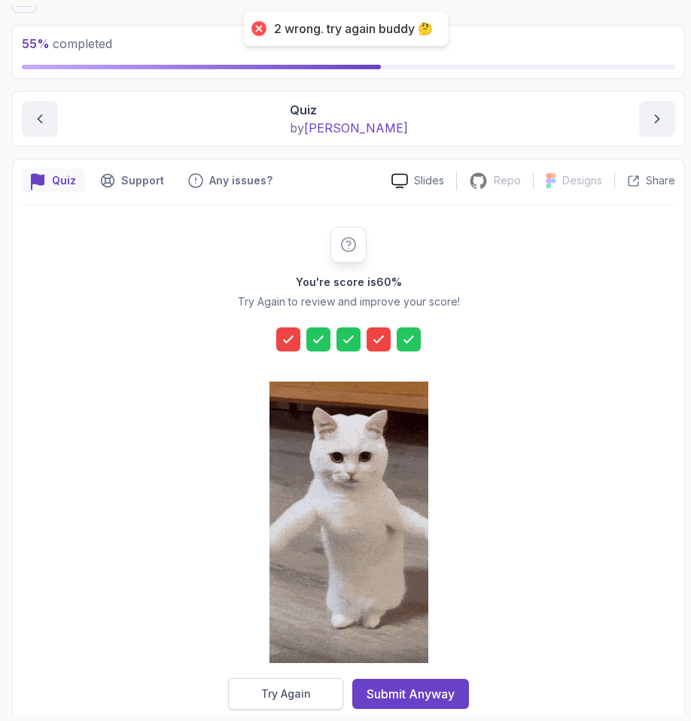
click at [303, 688] on div "Try Again" at bounding box center [286, 694] width 50 height 15
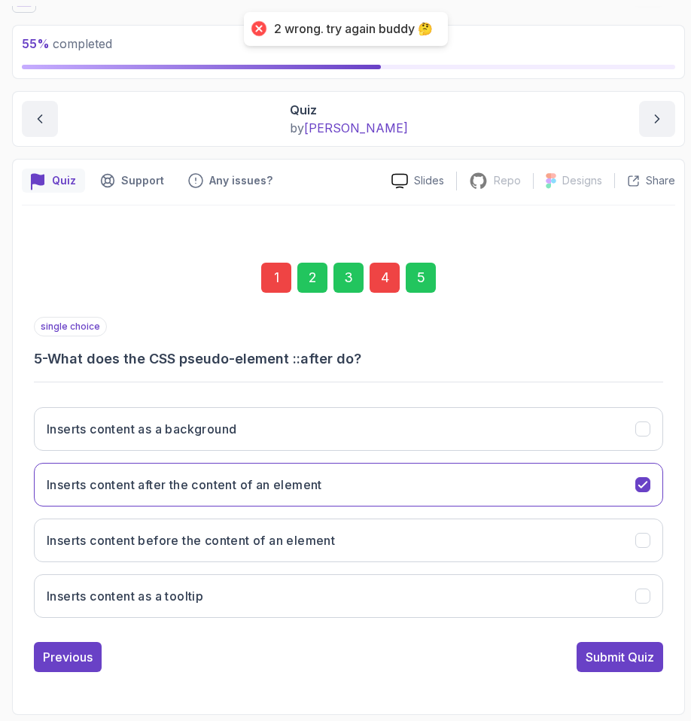
click at [386, 279] on div "4" at bounding box center [385, 278] width 30 height 30
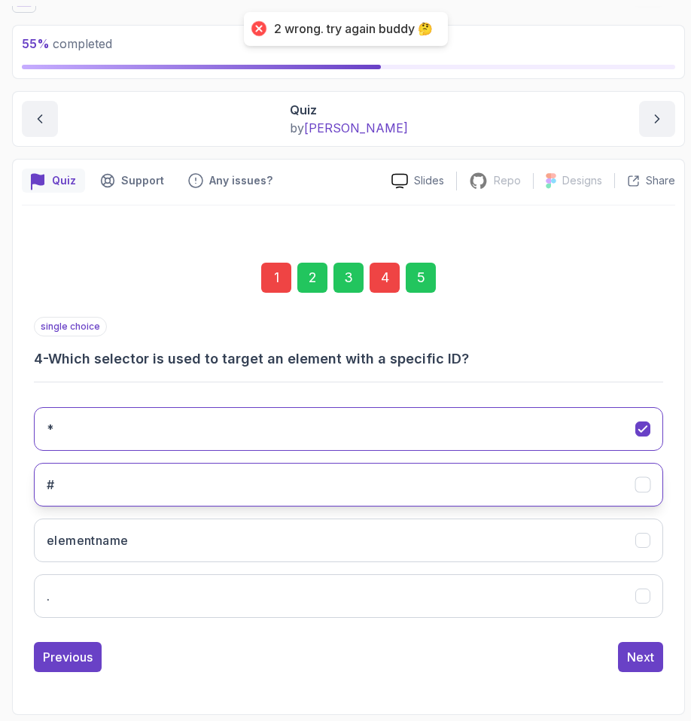
click at [80, 468] on button "#" at bounding box center [349, 485] width 630 height 44
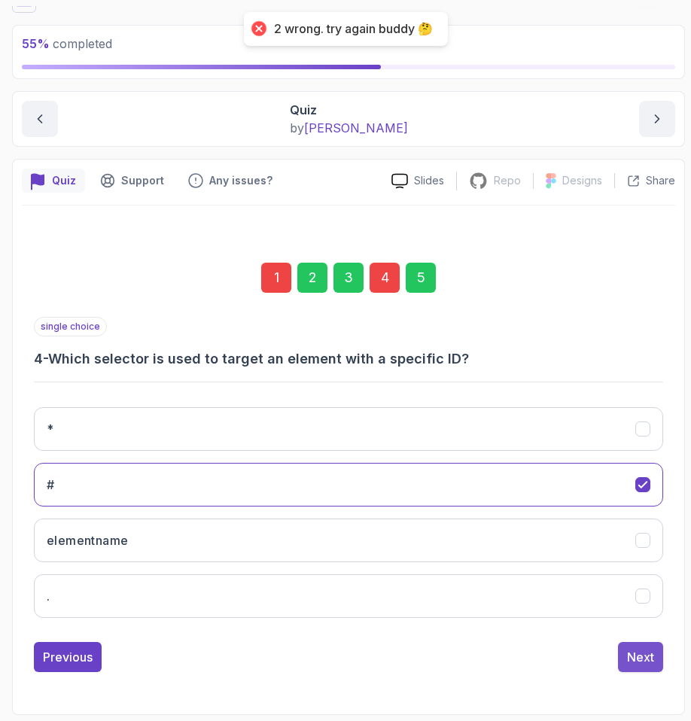
click at [621, 657] on button "Next" at bounding box center [640, 657] width 45 height 30
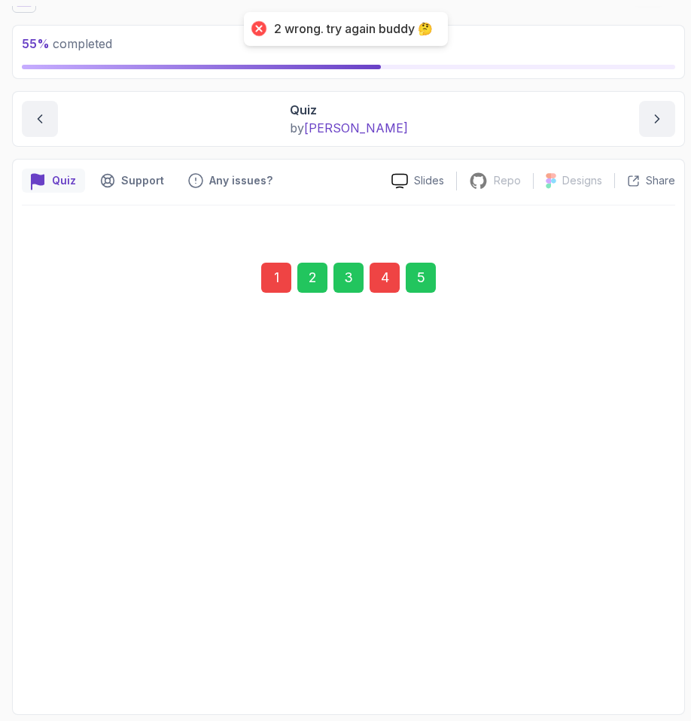
click at [621, 657] on div "Submit Quiz" at bounding box center [620, 657] width 69 height 18
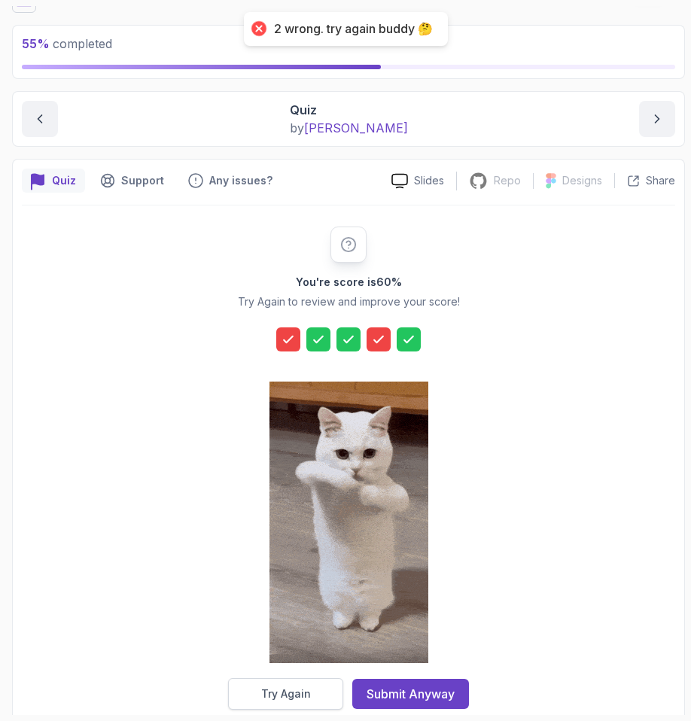
click at [327, 709] on button "Try Again" at bounding box center [285, 694] width 115 height 32
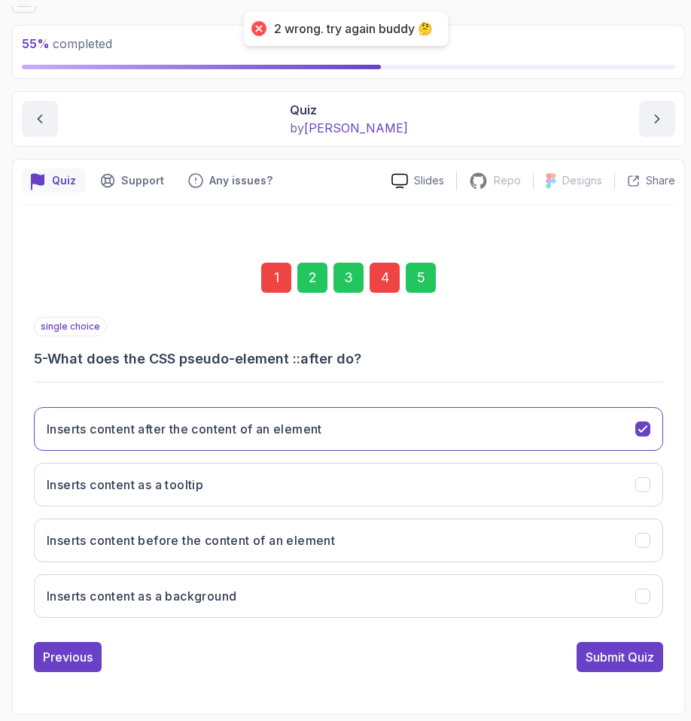
click at [389, 270] on div "4" at bounding box center [385, 278] width 30 height 30
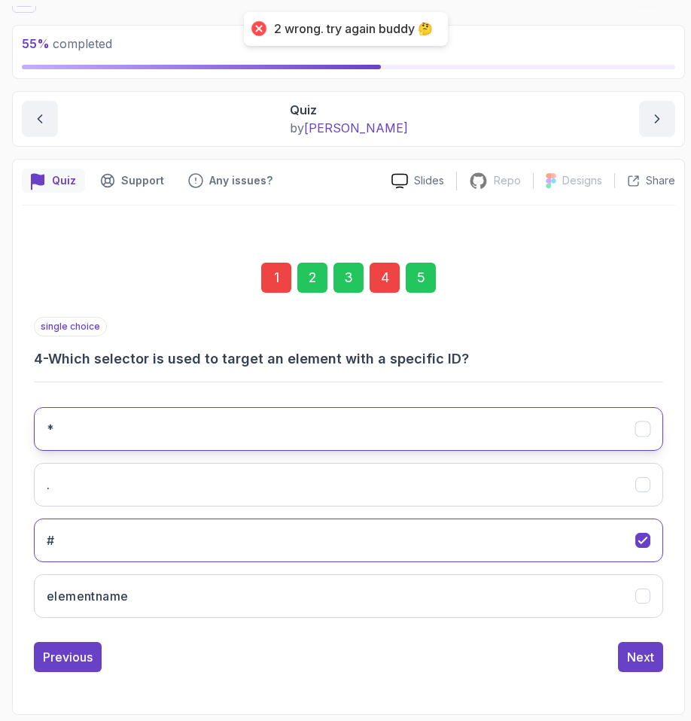
click at [86, 431] on button "*" at bounding box center [349, 429] width 630 height 44
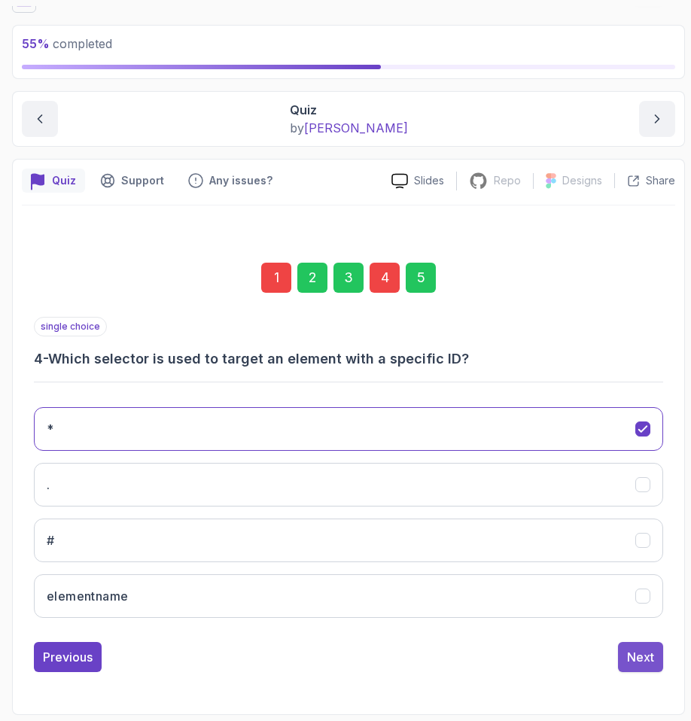
click at [625, 658] on button "Next" at bounding box center [640, 657] width 45 height 30
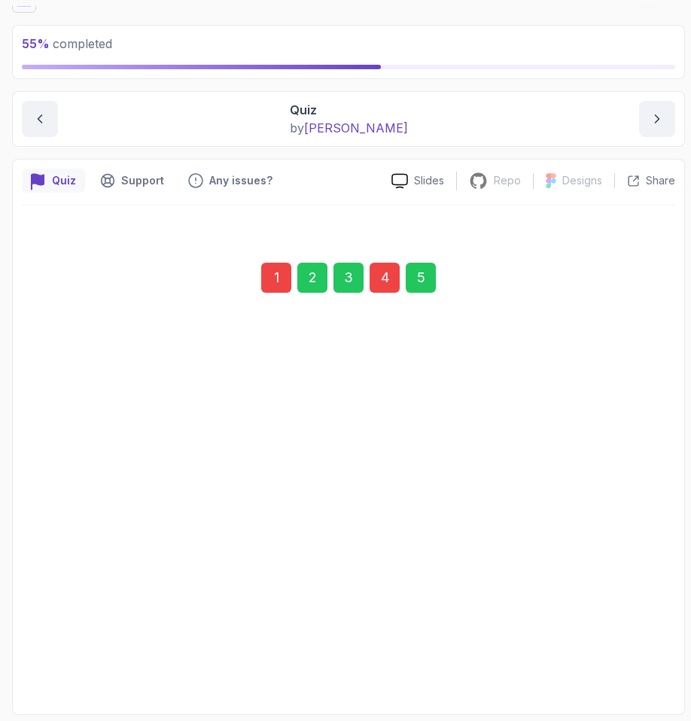
click at [605, 658] on div "Submit Quiz" at bounding box center [620, 657] width 69 height 18
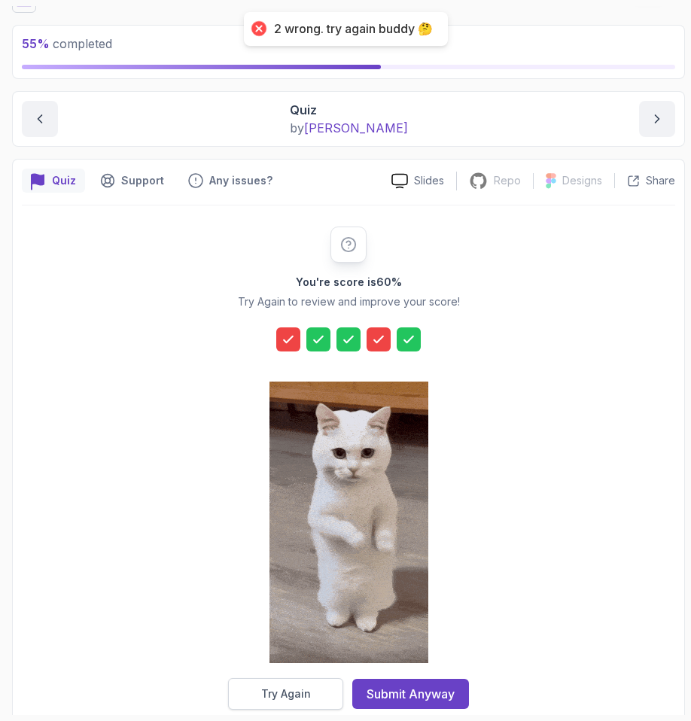
click at [311, 704] on button "Try Again" at bounding box center [285, 694] width 115 height 32
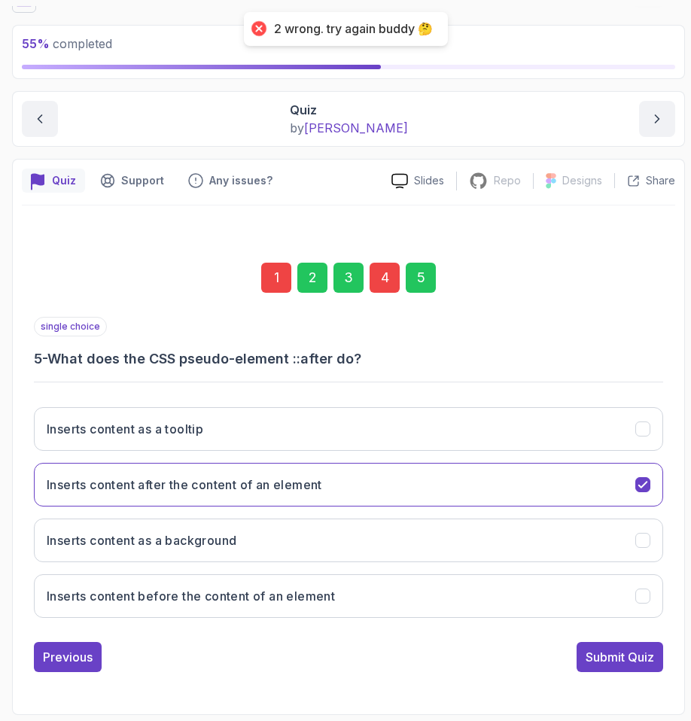
click at [375, 301] on div "1 2 3 4 5" at bounding box center [349, 278] width 630 height 78
click at [384, 282] on div "4" at bounding box center [385, 278] width 30 height 30
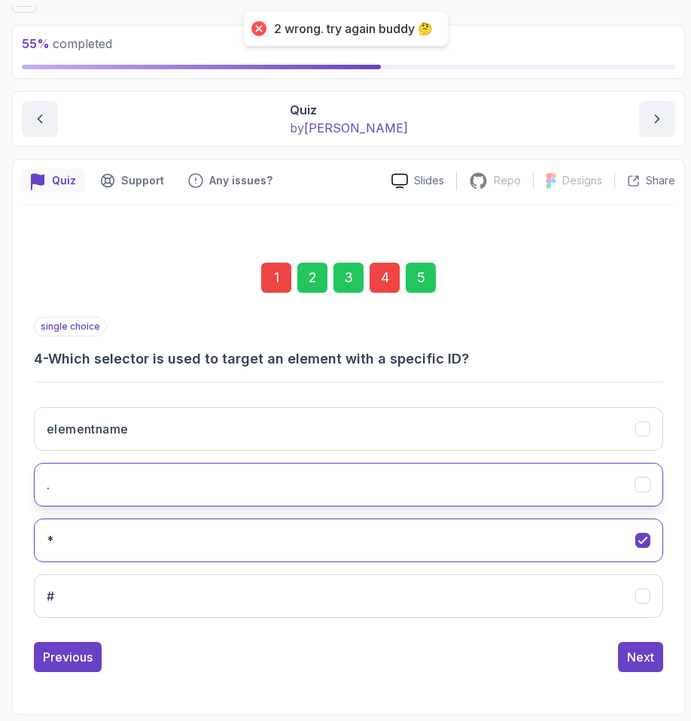
click at [152, 495] on button "." at bounding box center [349, 485] width 630 height 44
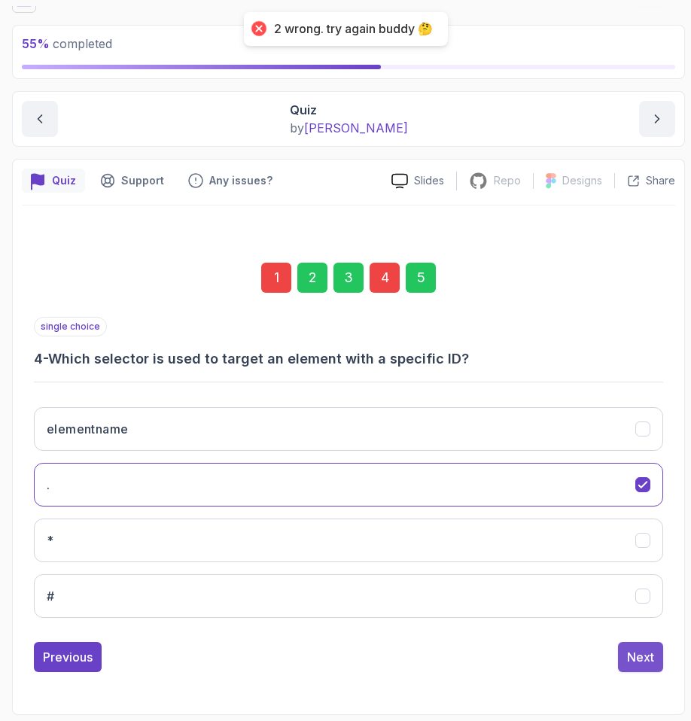
click at [627, 649] on button "Next" at bounding box center [640, 657] width 45 height 30
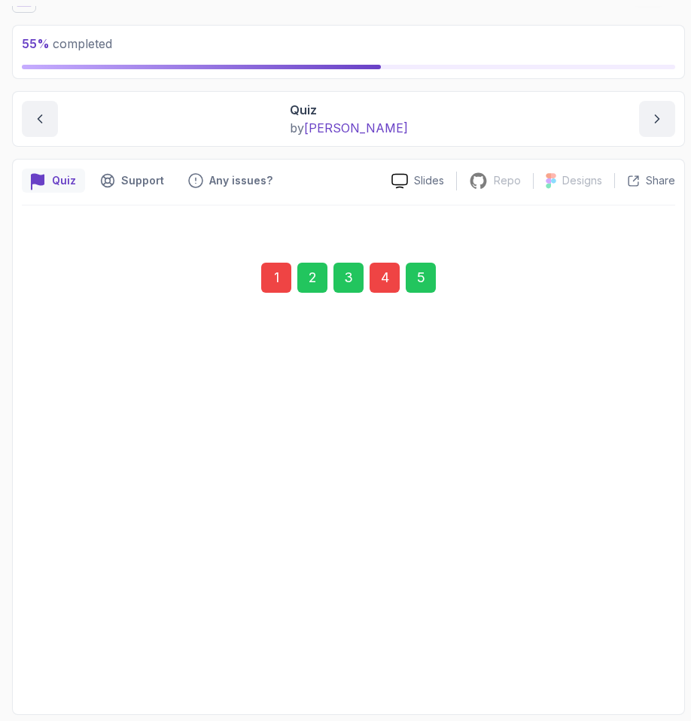
click at [608, 659] on div "Submit Quiz" at bounding box center [620, 657] width 69 height 18
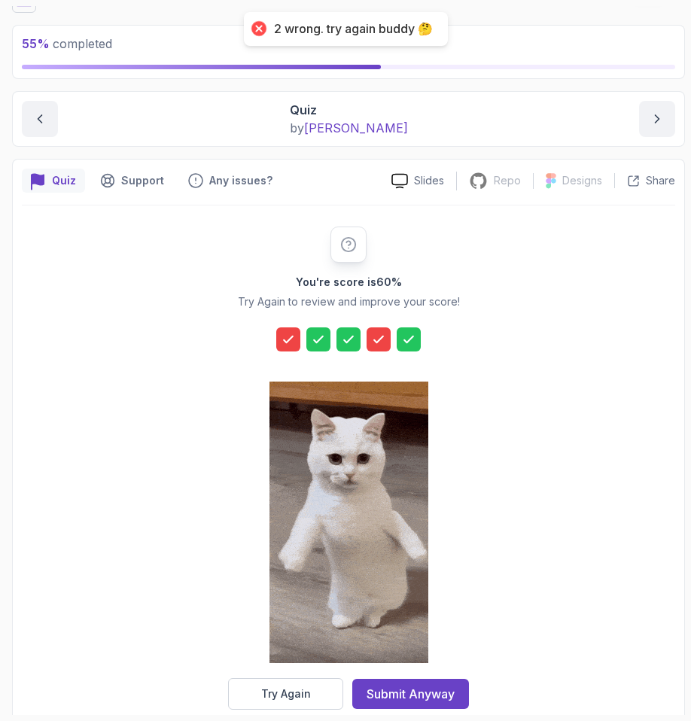
click at [278, 712] on div "You're score is 60 % Try Again to review and improve your score! Try Again Subm…" at bounding box center [349, 469] width 654 height 526
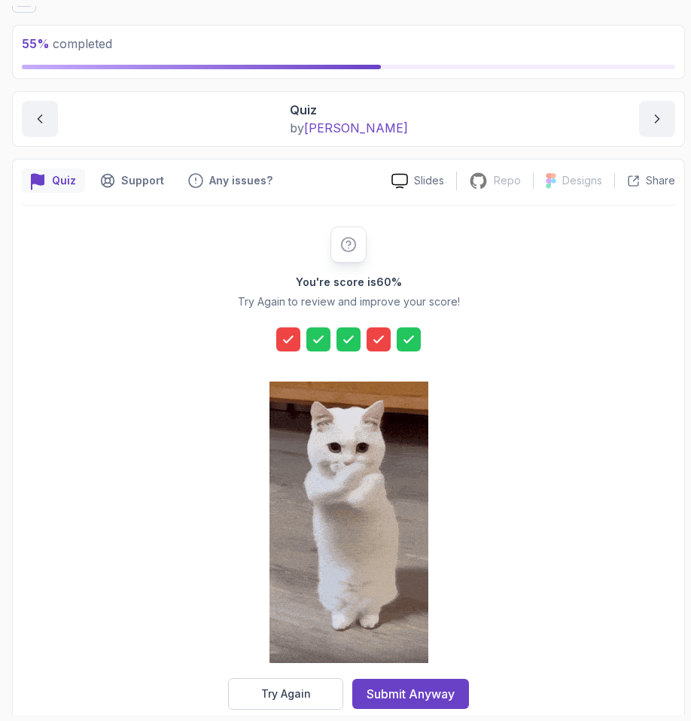
scroll to position [97, 0]
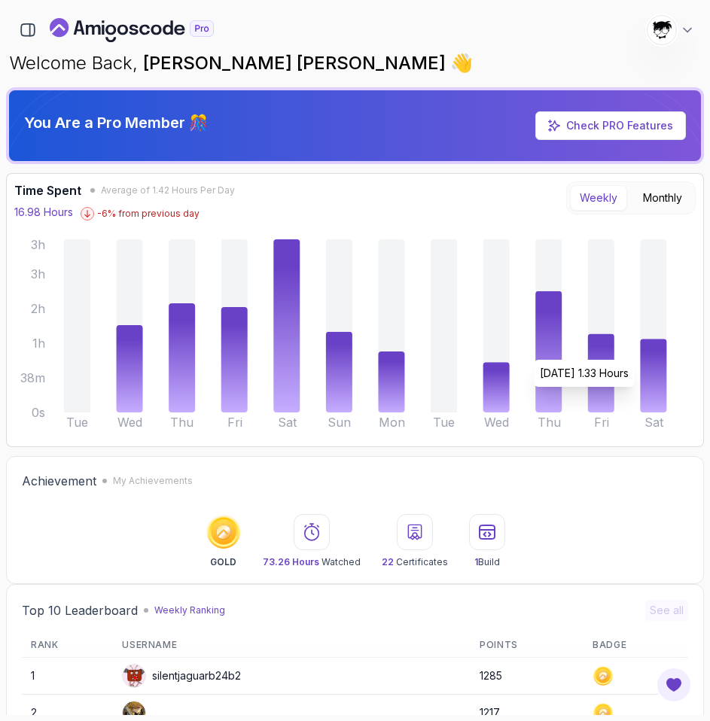
click at [660, 352] on icon at bounding box center [653, 376] width 26 height 74
click at [560, 392] on icon at bounding box center [548, 351] width 26 height 121
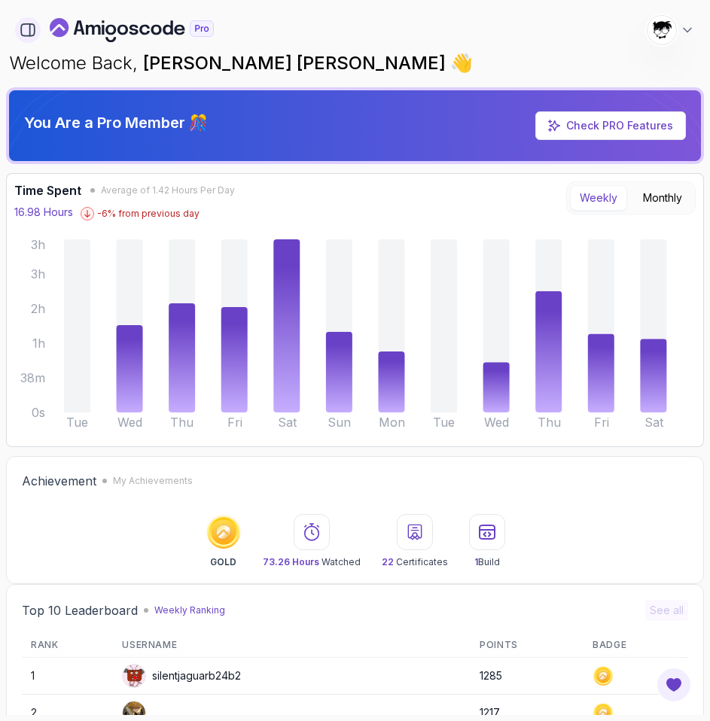
click at [28, 29] on icon "button" at bounding box center [28, 30] width 17 height 17
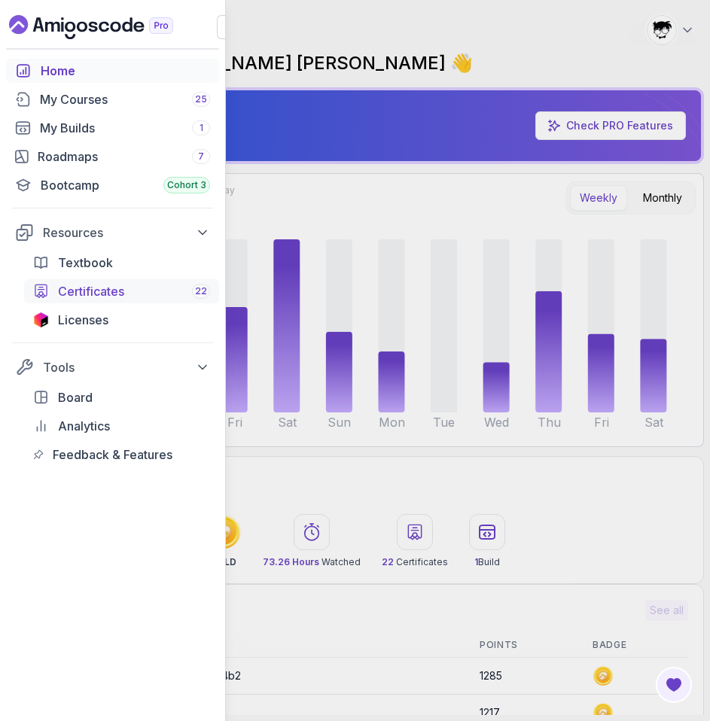
click at [87, 301] on link "Certificates 22" at bounding box center [121, 291] width 195 height 24
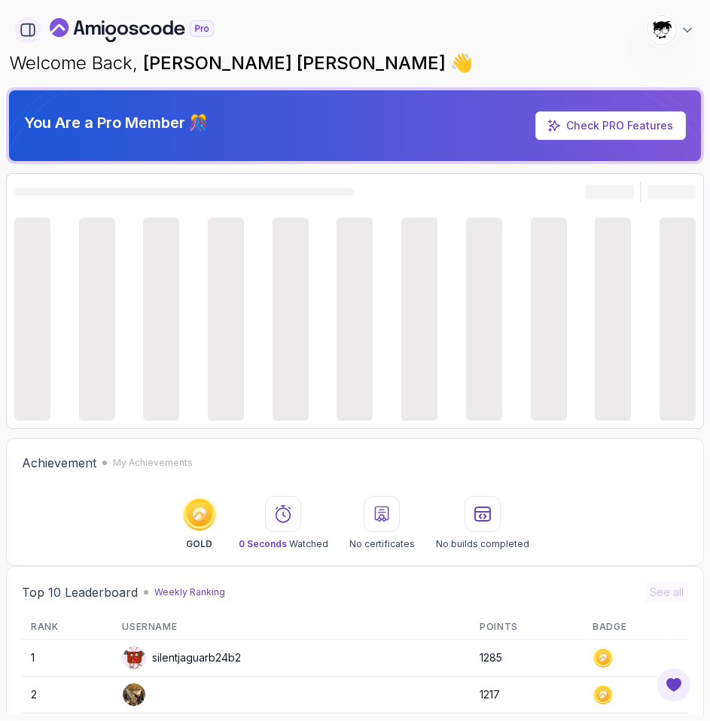
click at [23, 26] on icon "button" at bounding box center [28, 30] width 17 height 17
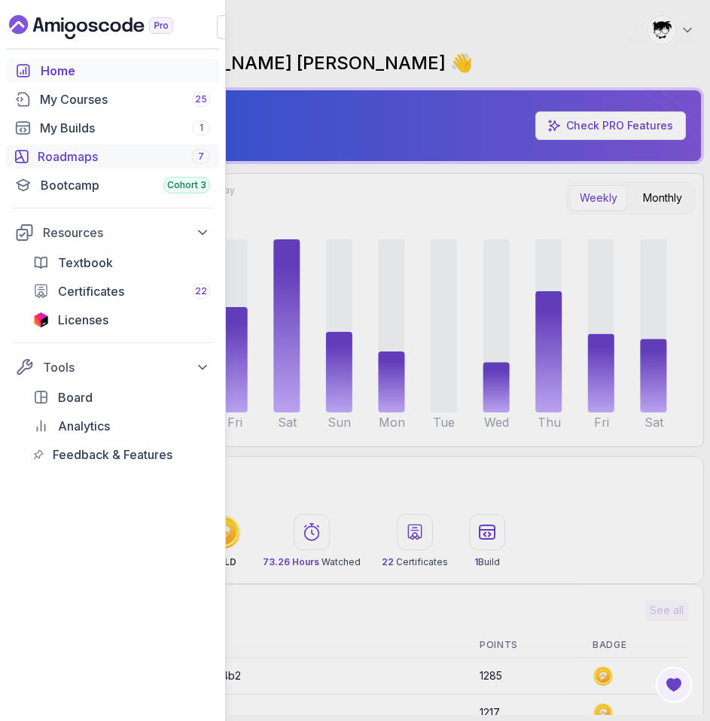
click at [69, 155] on div "Roadmaps 7" at bounding box center [124, 157] width 172 height 18
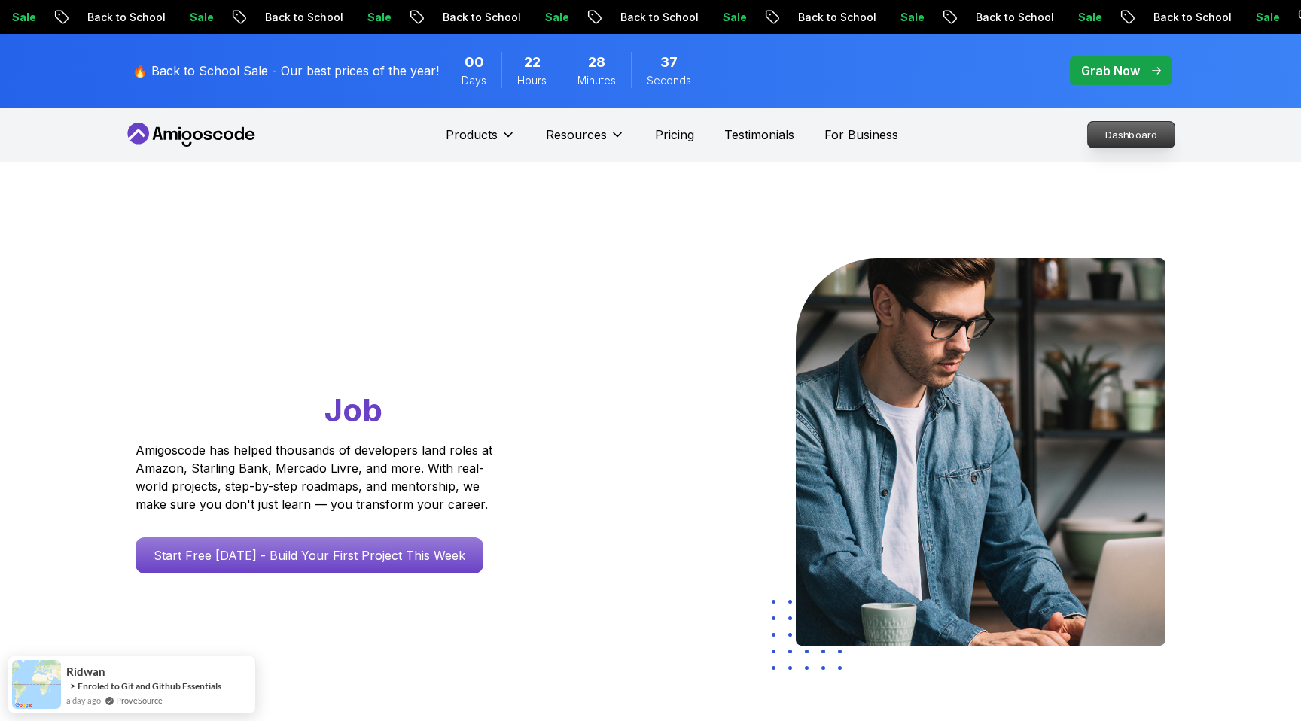
click at [691, 136] on p "Dashboard" at bounding box center [1131, 135] width 87 height 26
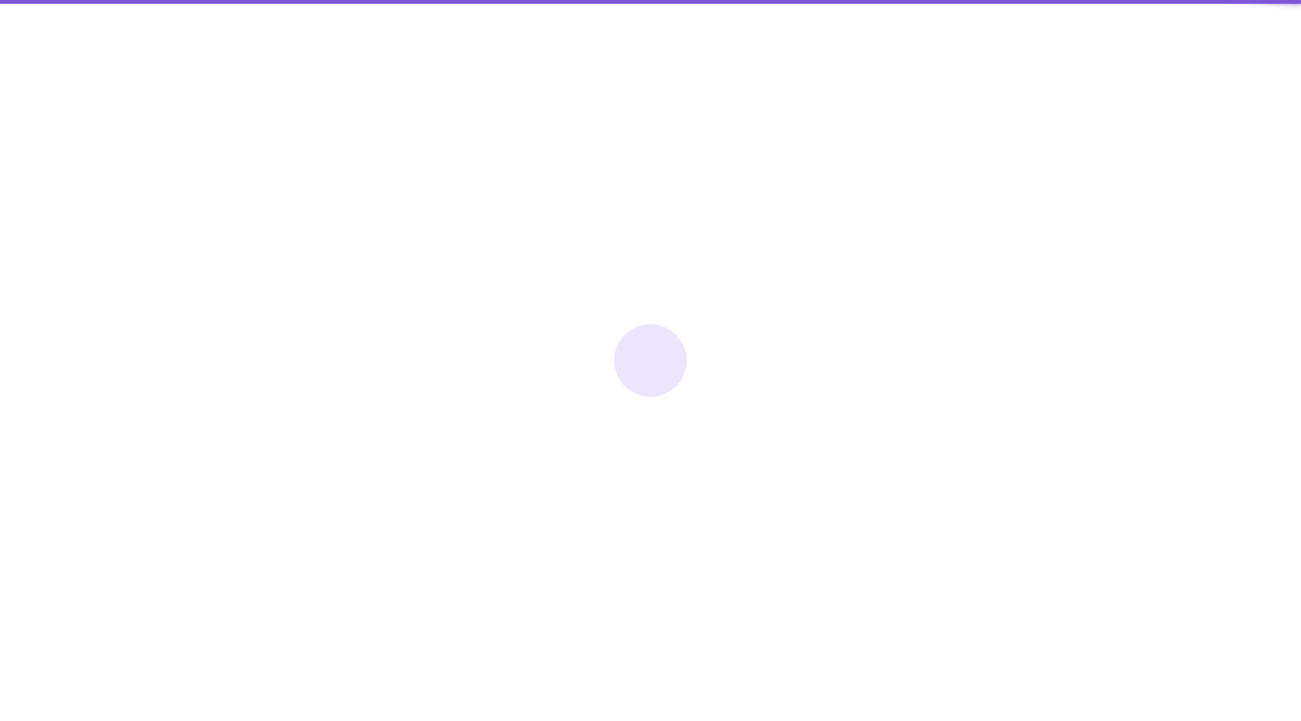
click at [691, 227] on div at bounding box center [650, 360] width 1301 height 721
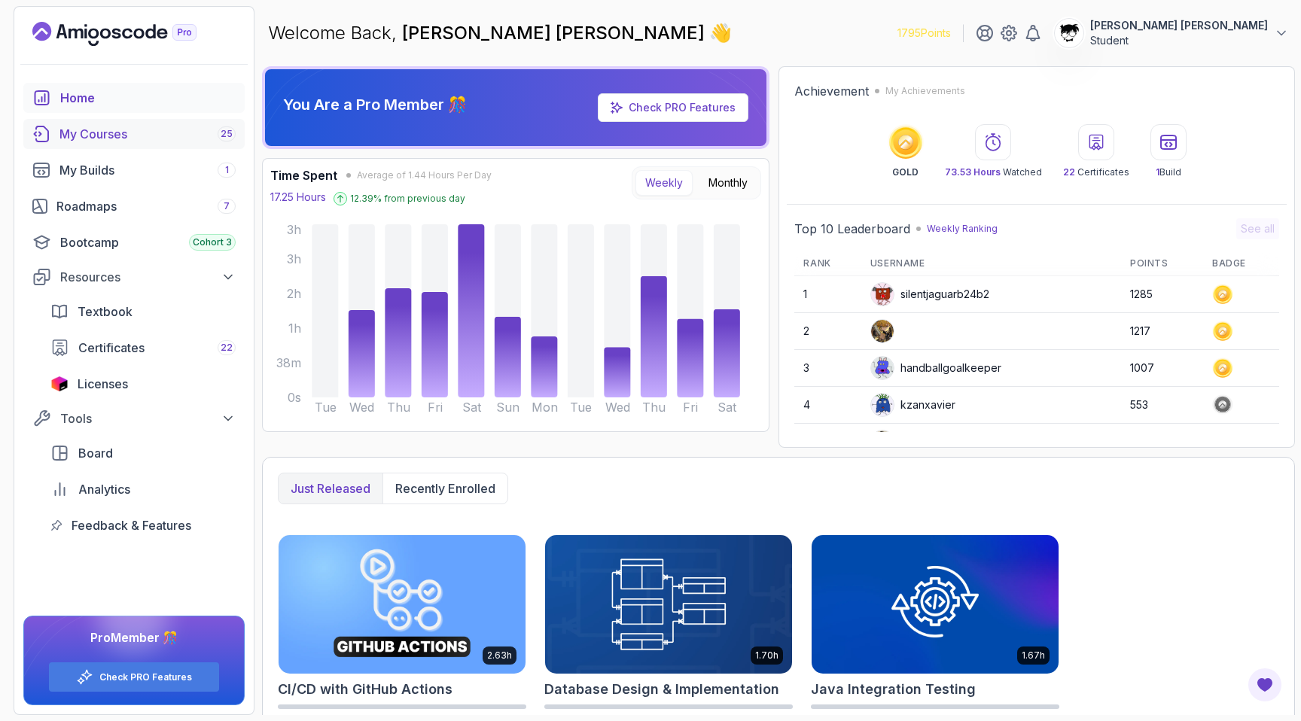
click at [143, 128] on div "My Courses 25" at bounding box center [147, 134] width 176 height 18
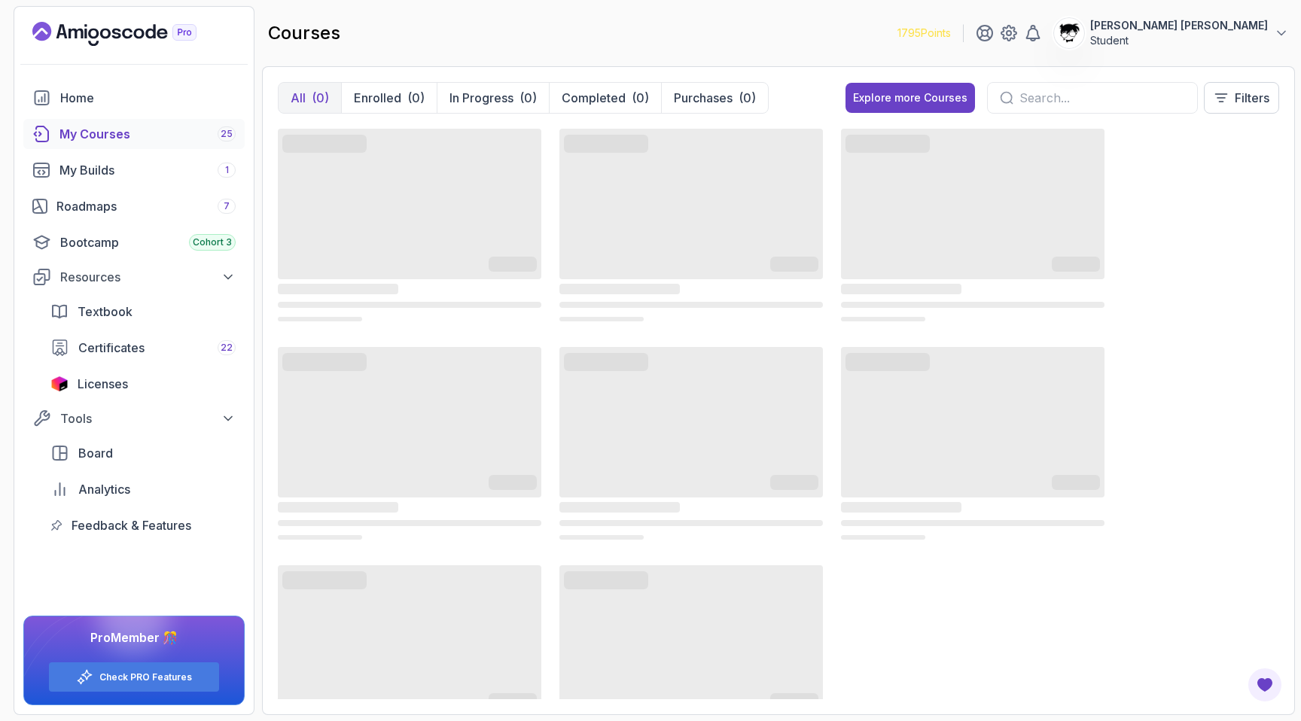
click at [691, 41] on img at bounding box center [1069, 33] width 30 height 30
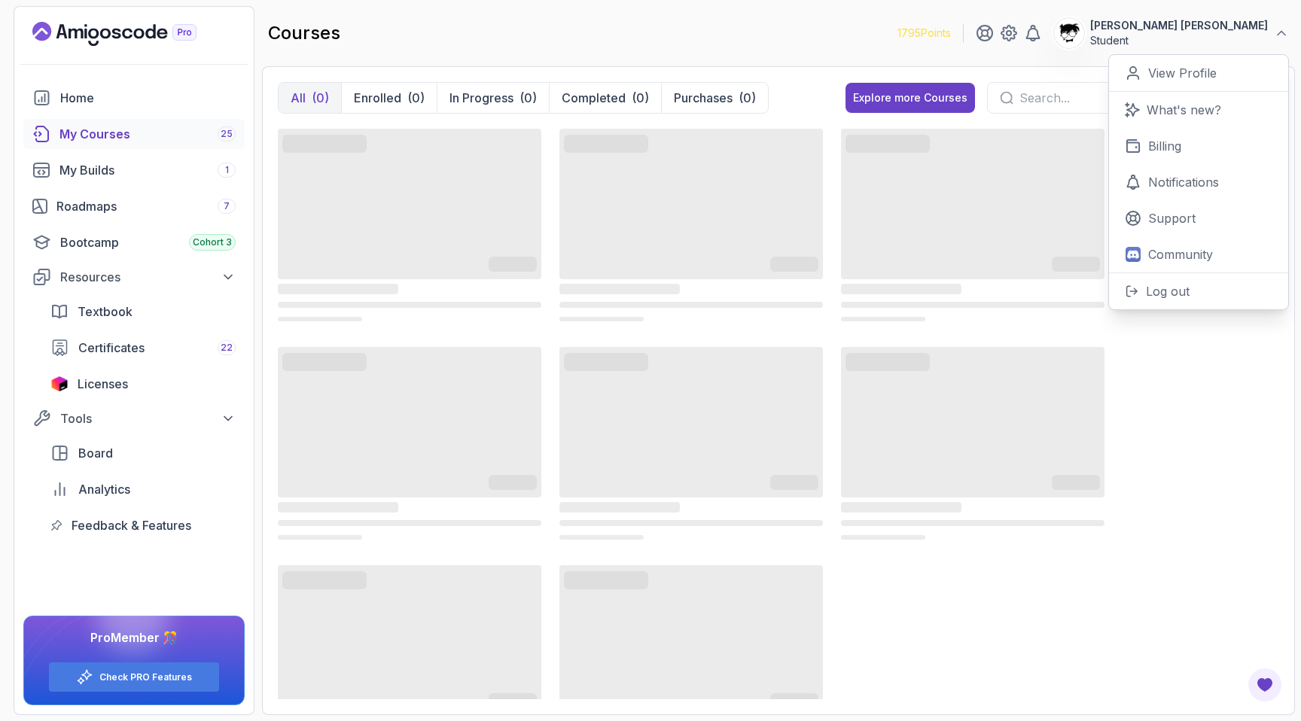
click at [691, 41] on img at bounding box center [1069, 33] width 30 height 30
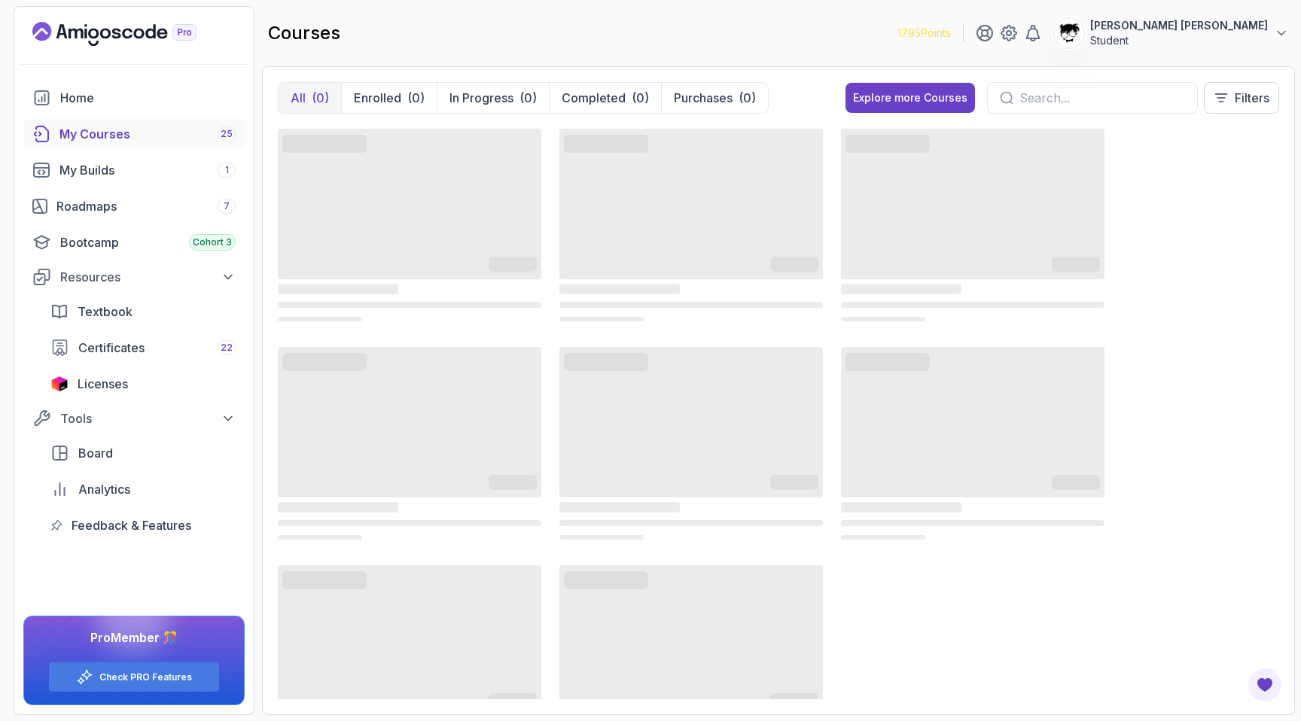
click at [691, 41] on img at bounding box center [1069, 33] width 30 height 30
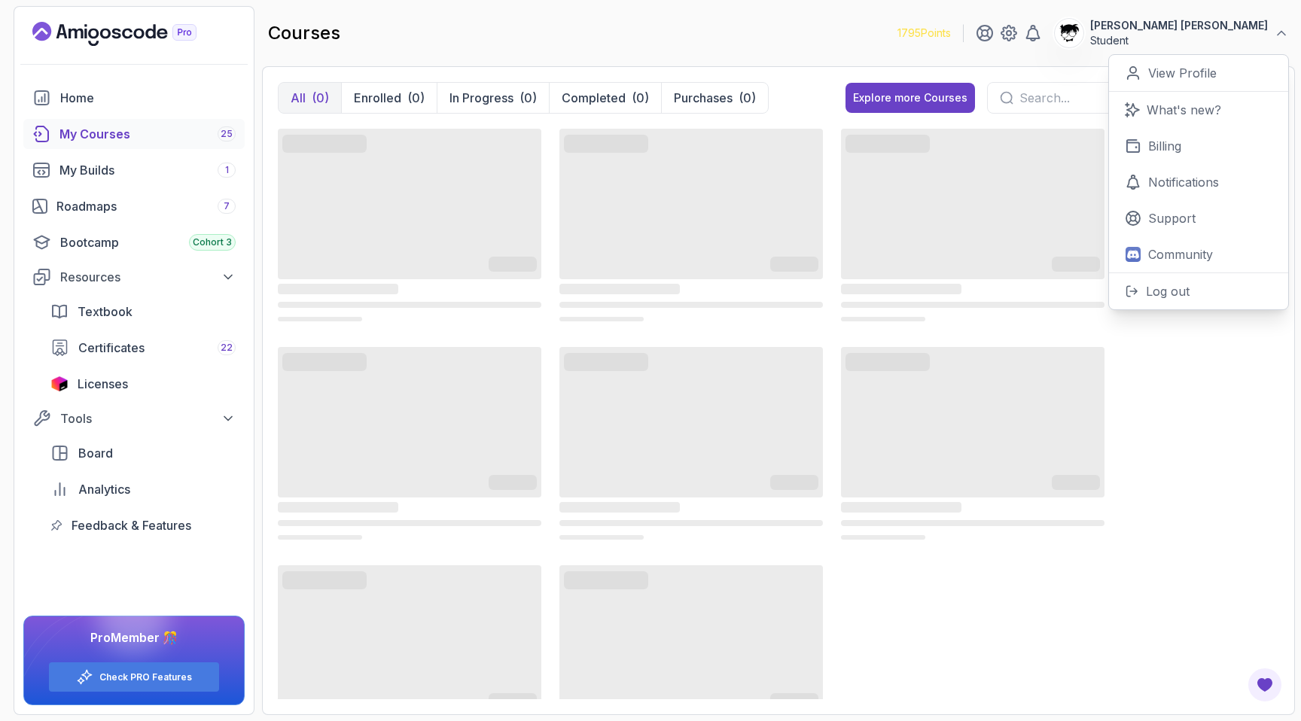
click at [691, 419] on div "‌ ‌ ‌ ‌ ‌ ‌ ‌ ‌ ‌ ‌ ‌ ‌ ‌ ‌ ‌ ‌ ‌ ‌ ‌ ‌ ‌ ‌ ‌ ‌ ‌ ‌ ‌ ‌ ‌ ‌ ‌ ‌ ‌ ‌ ‌ ‌ ‌ ‌ ‌ ‌…" at bounding box center [779, 444] width 1002 height 637
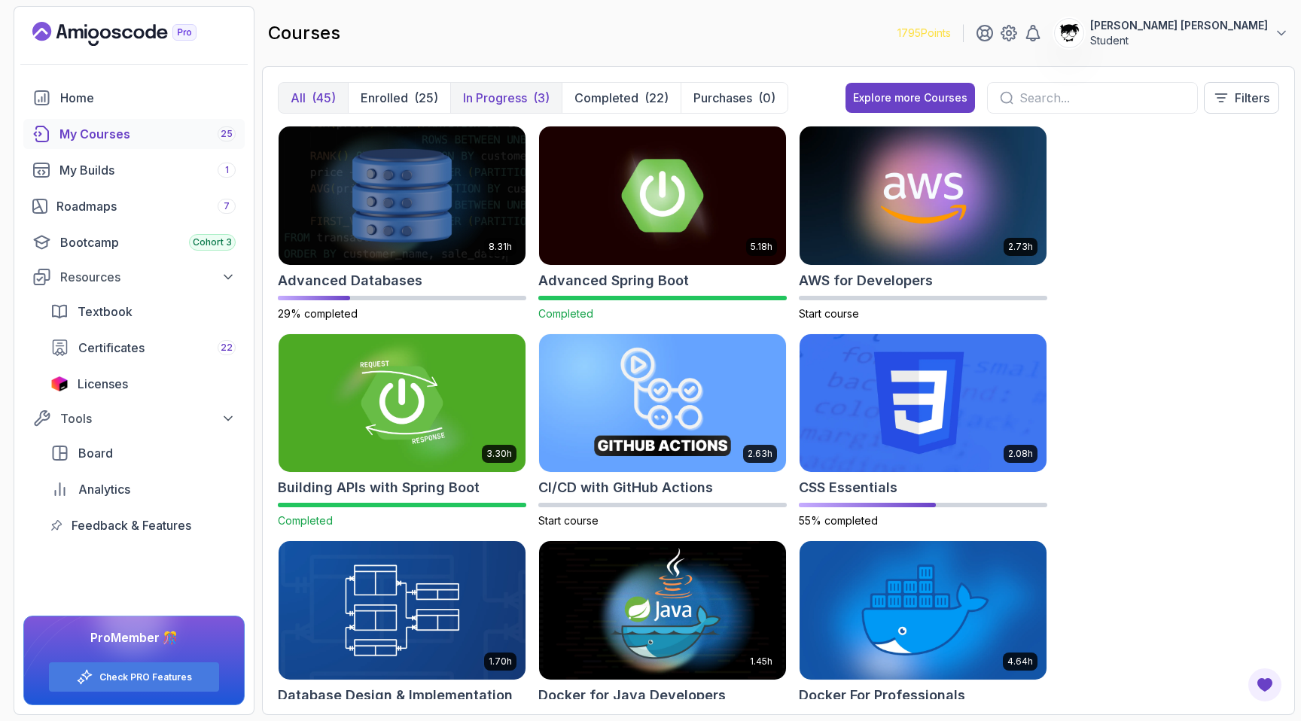
click at [534, 89] on div "(3)" at bounding box center [541, 98] width 17 height 18
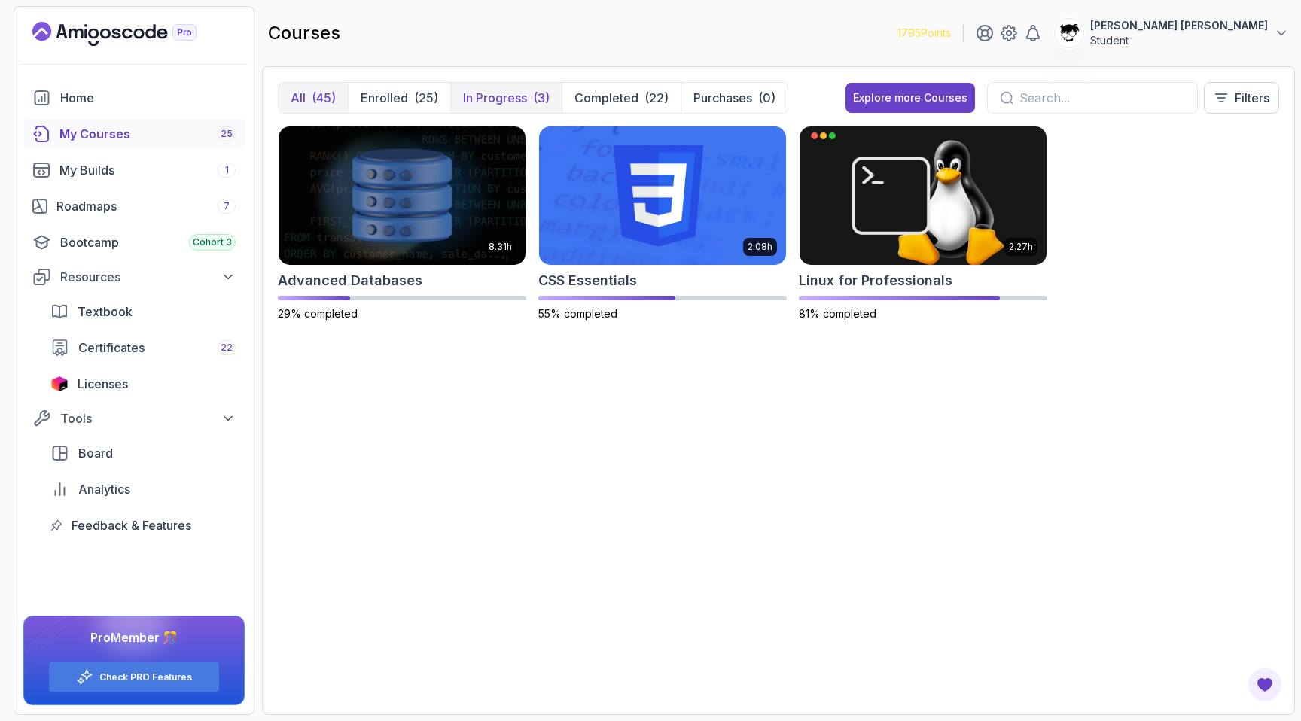
click at [312, 87] on button "All (45)" at bounding box center [313, 98] width 69 height 30
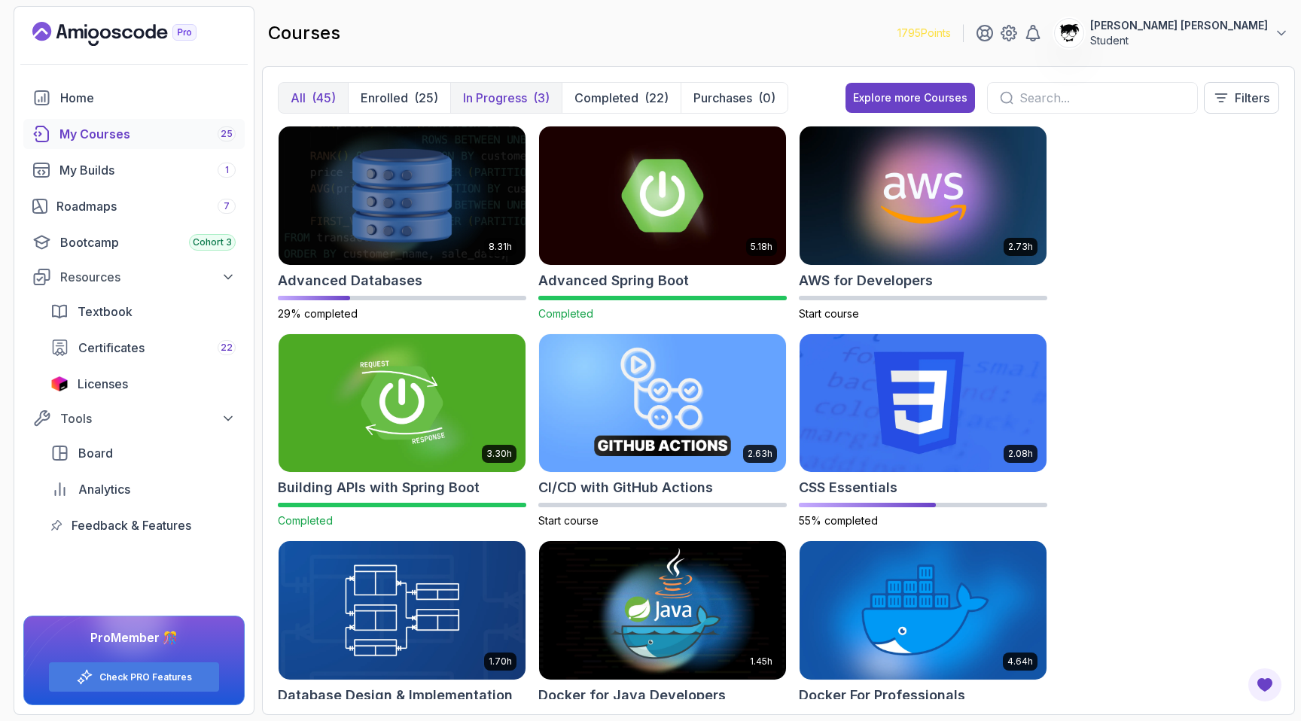
click at [502, 87] on button "In Progress (3)" at bounding box center [505, 98] width 111 height 30
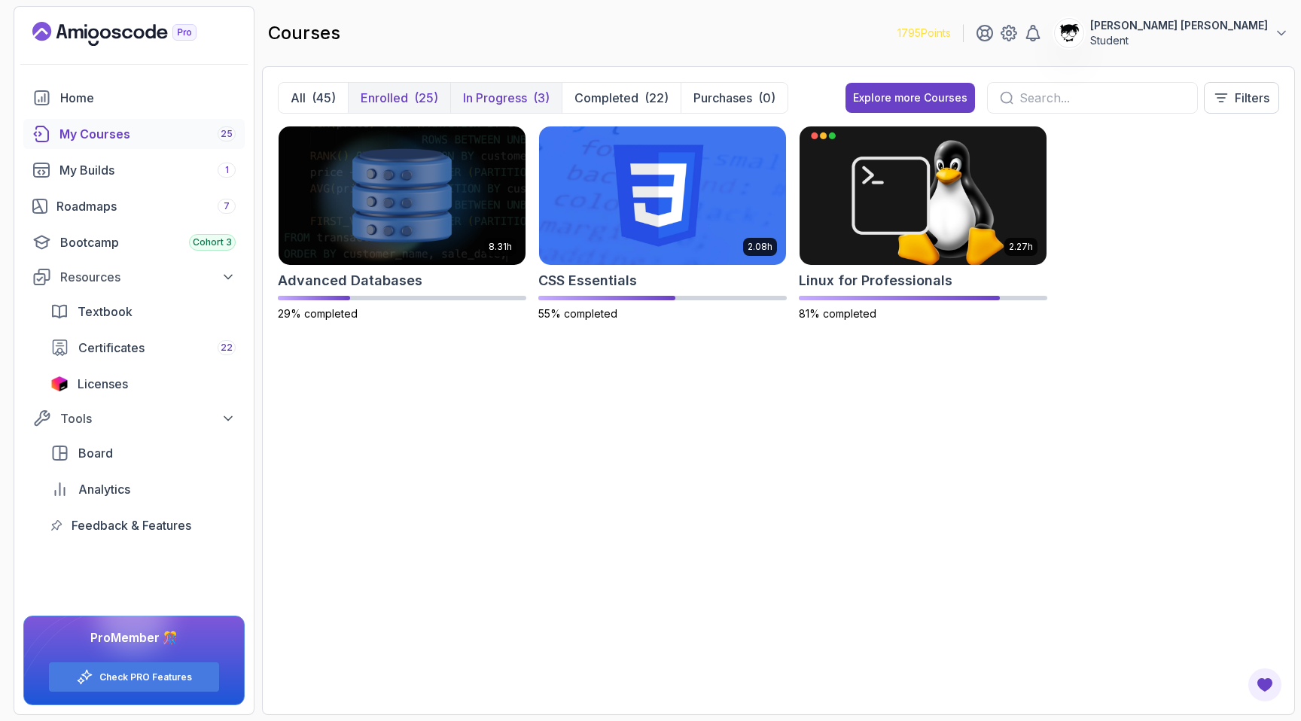
click at [416, 94] on div "(25)" at bounding box center [426, 98] width 24 height 18
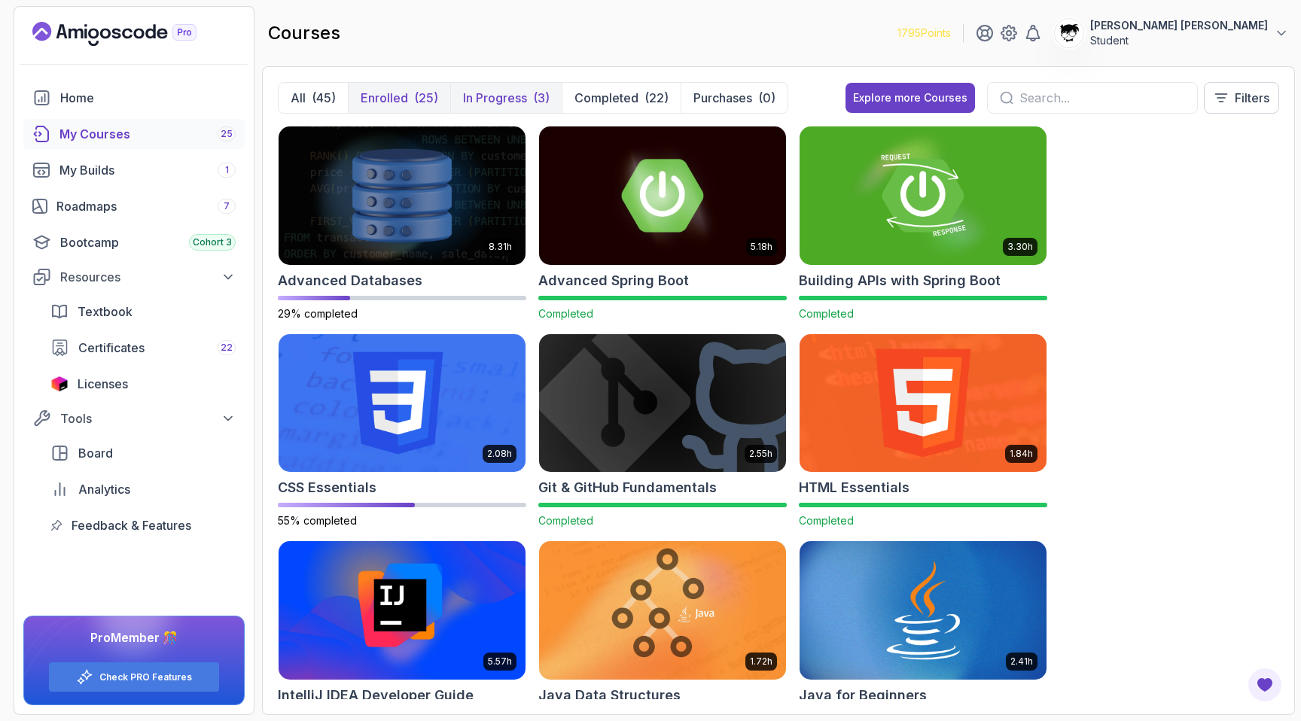
click at [556, 88] on button "In Progress (3)" at bounding box center [505, 98] width 111 height 30
